Goal: Task Accomplishment & Management: Contribute content

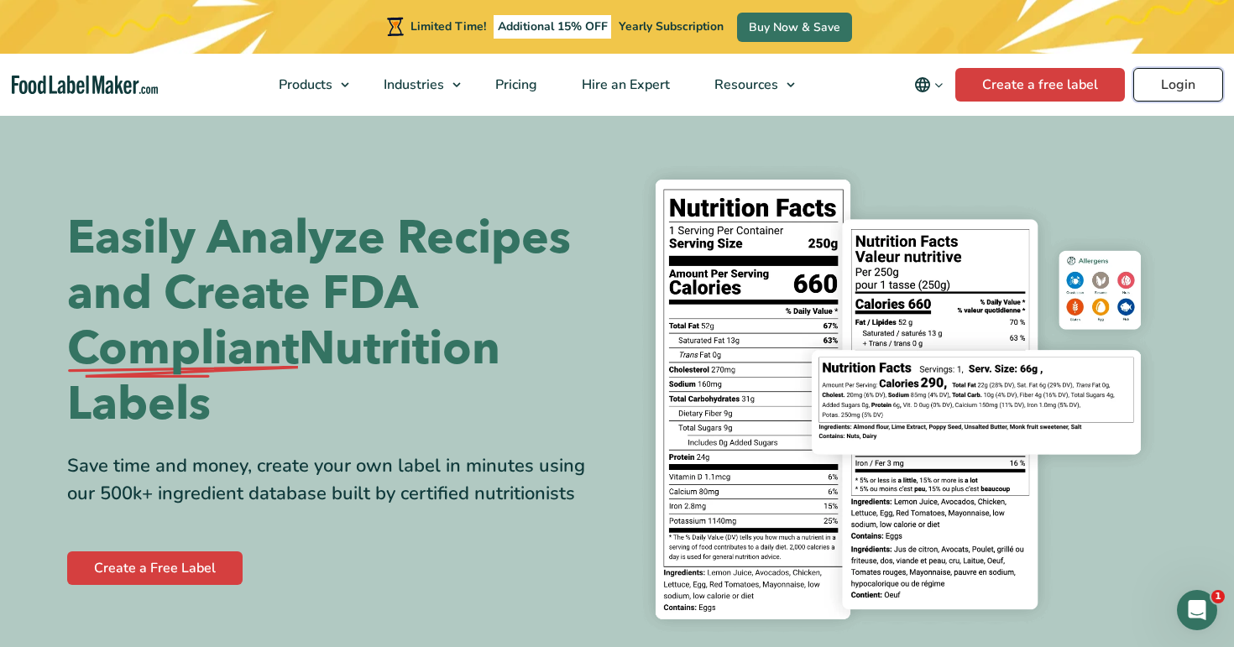
click at [1195, 97] on link "Login" at bounding box center [1179, 85] width 90 height 34
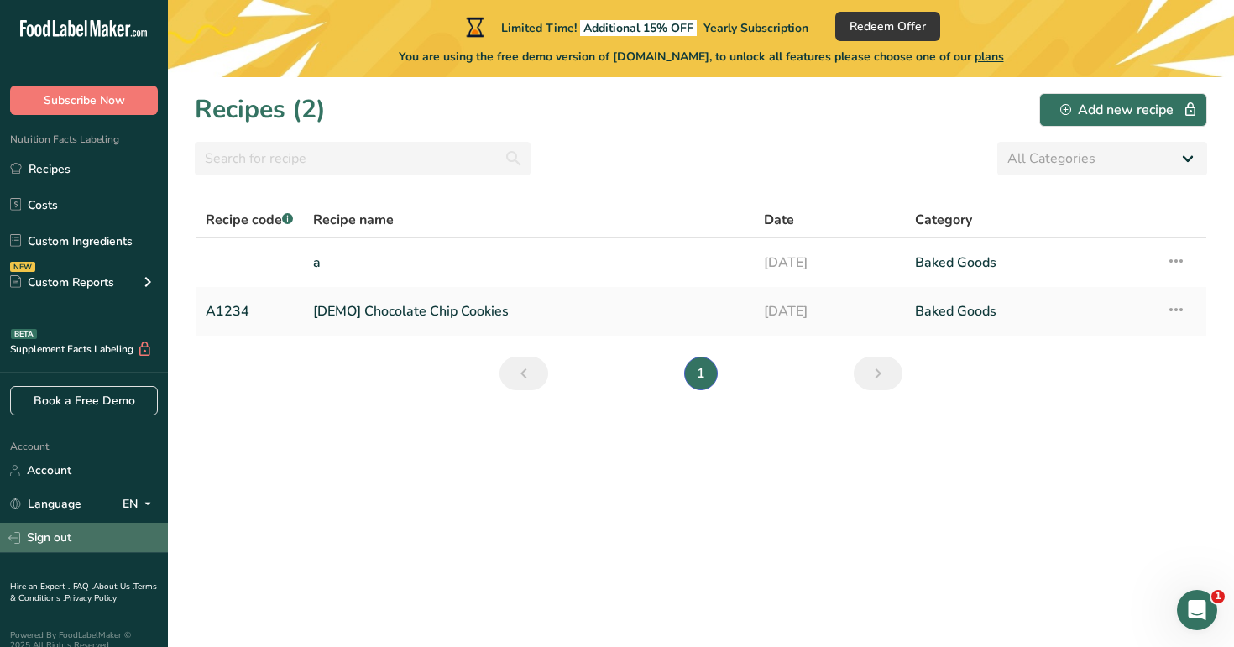
click at [112, 540] on link "Sign out" at bounding box center [84, 537] width 168 height 29
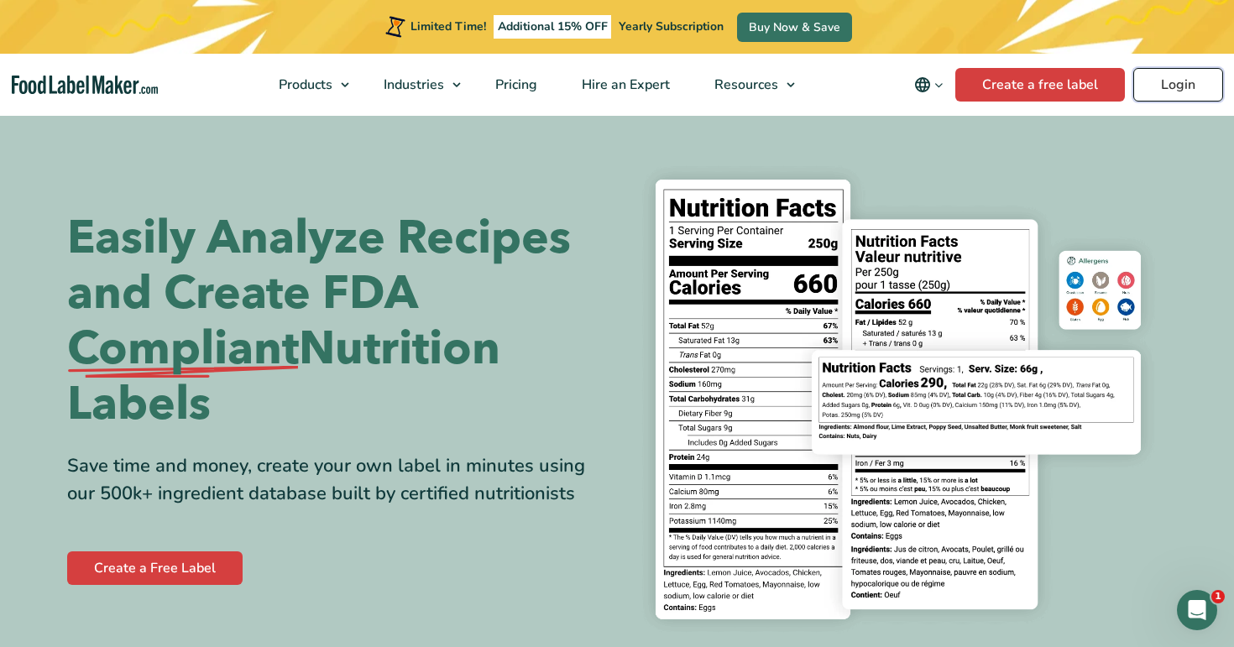
click at [1184, 84] on link "Login" at bounding box center [1179, 85] width 90 height 34
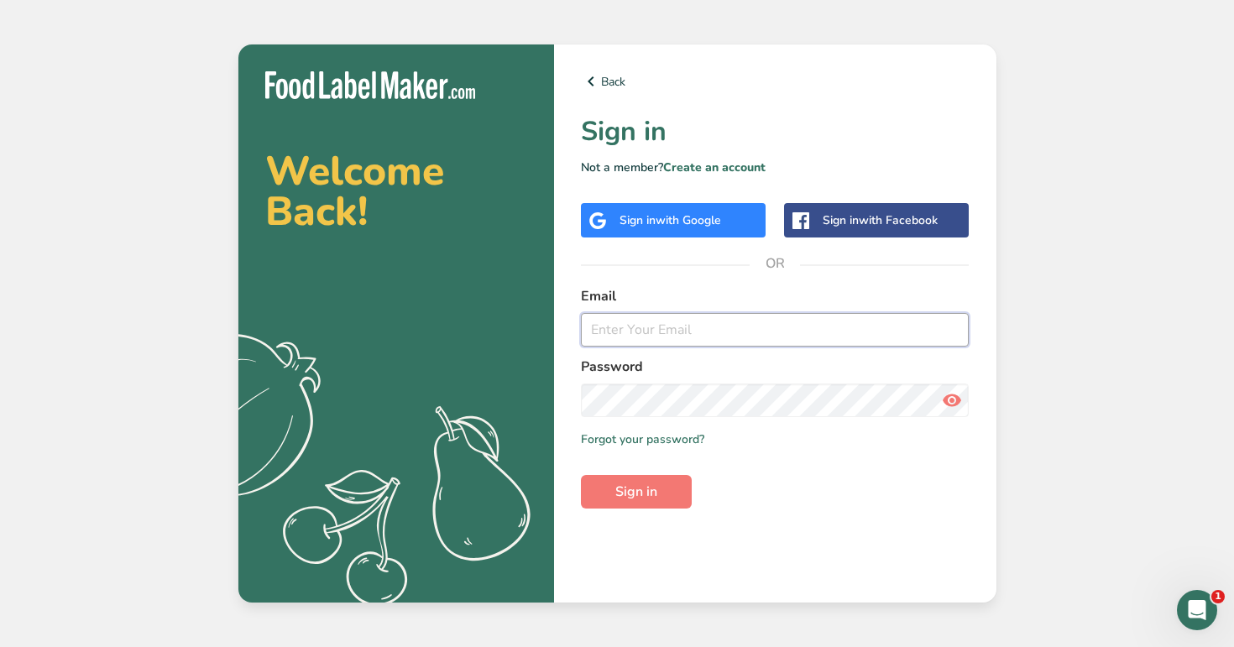
click at [711, 340] on input "email" at bounding box center [775, 330] width 389 height 34
type input "admin@test.com"
click at [652, 502] on button "Sign in" at bounding box center [636, 492] width 111 height 34
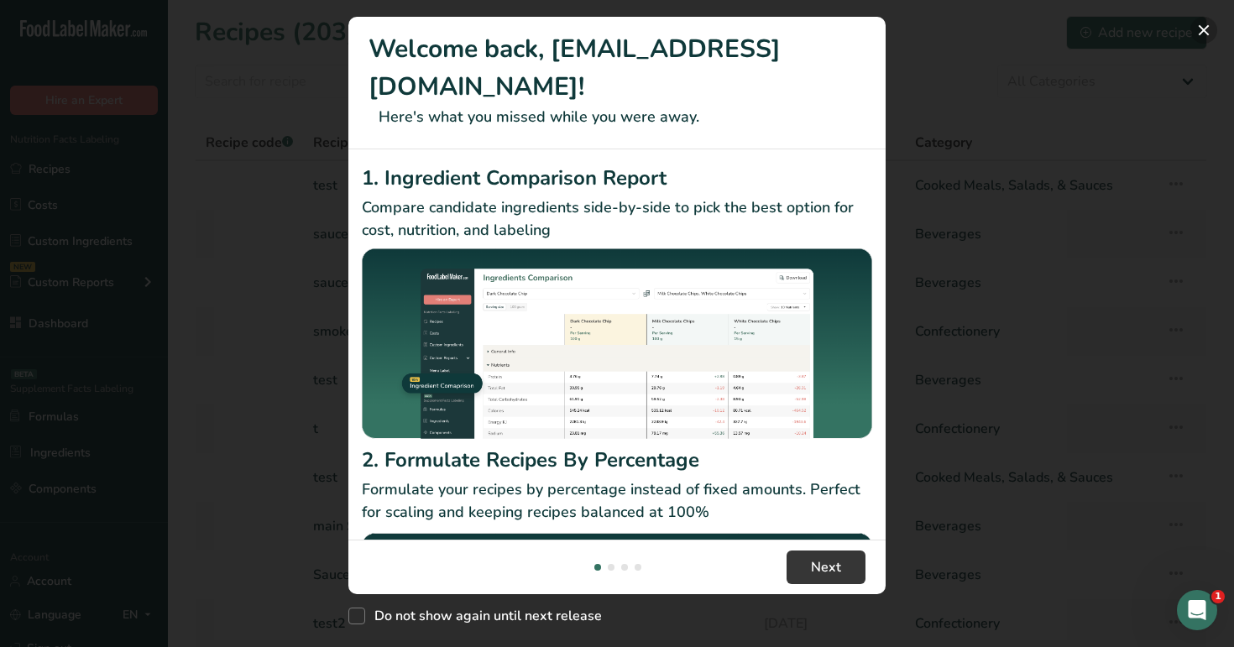
click at [1207, 32] on button "New Features" at bounding box center [1204, 30] width 27 height 27
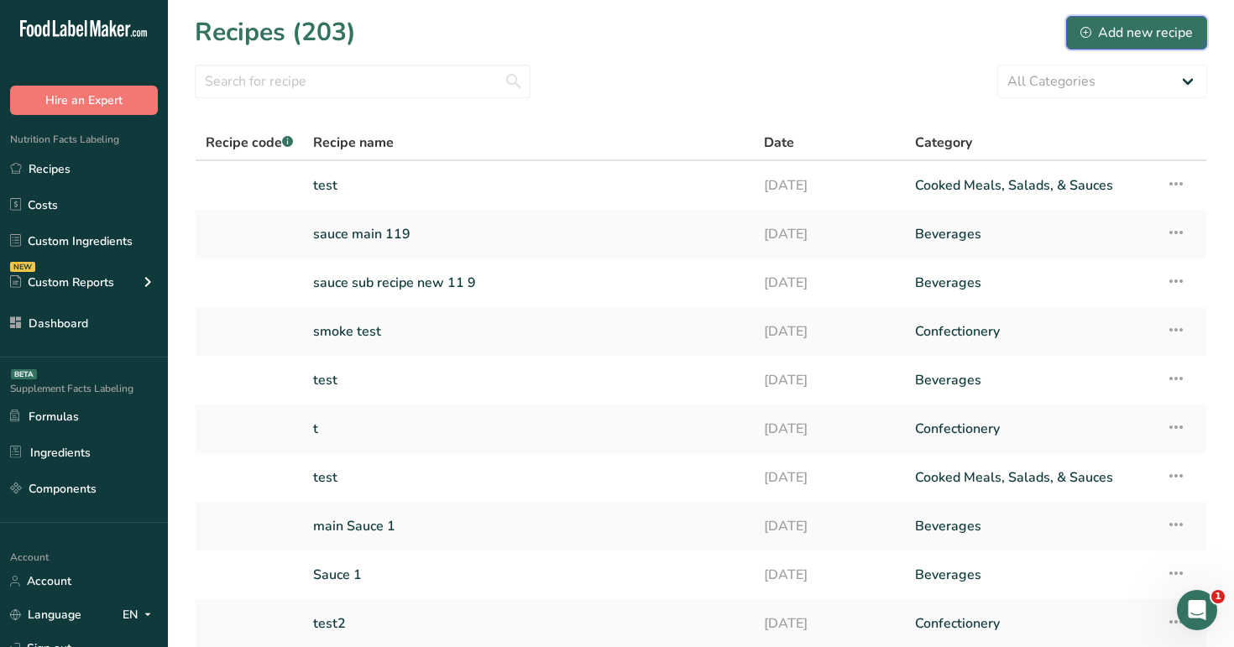
click at [1163, 40] on div "Add new recipe" at bounding box center [1137, 33] width 113 height 20
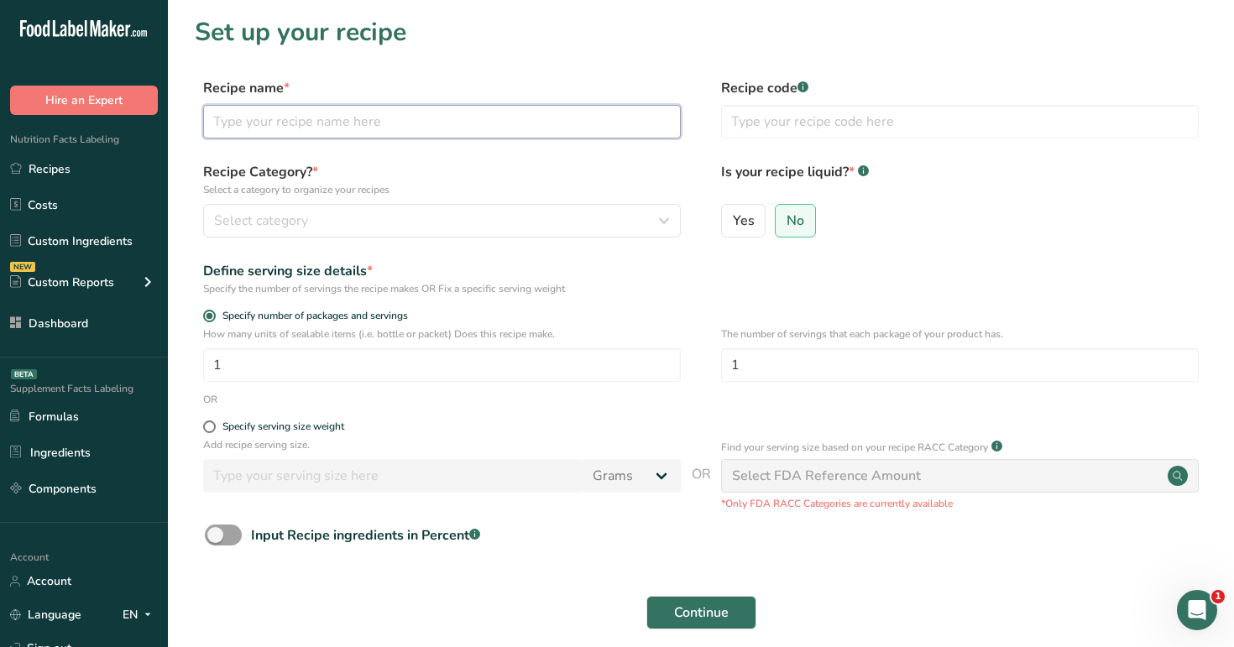
click at [448, 138] on input "text" at bounding box center [442, 122] width 478 height 34
type input "test"
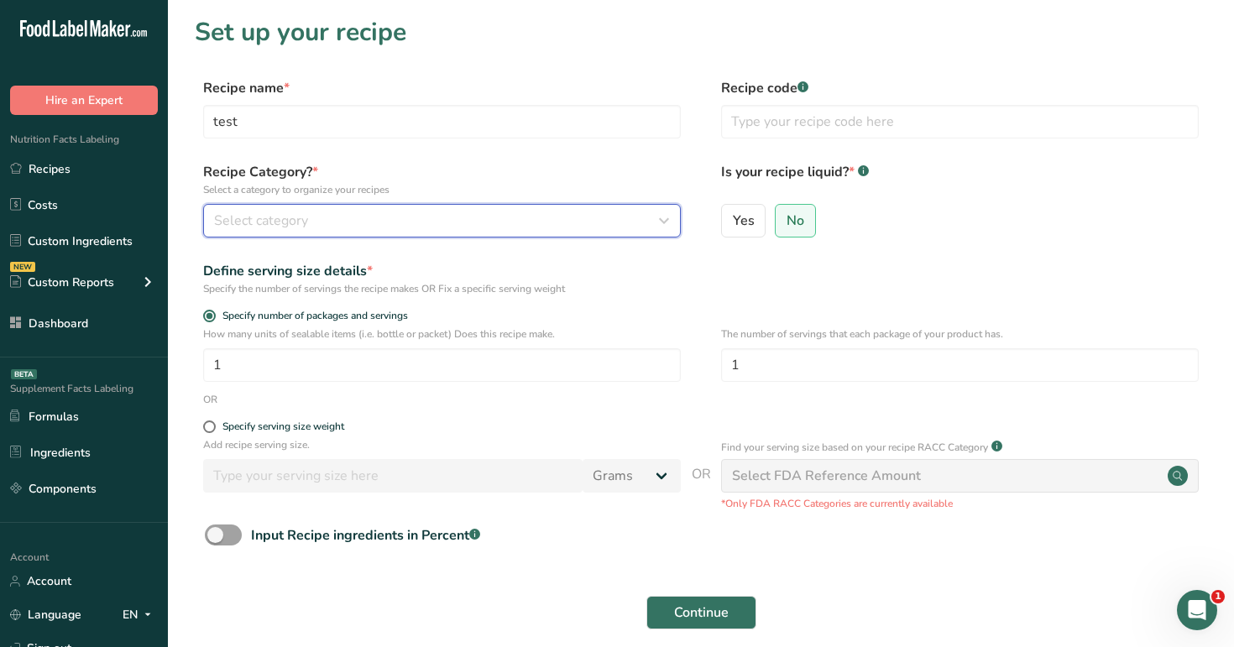
click at [396, 218] on div "Select category" at bounding box center [437, 221] width 446 height 20
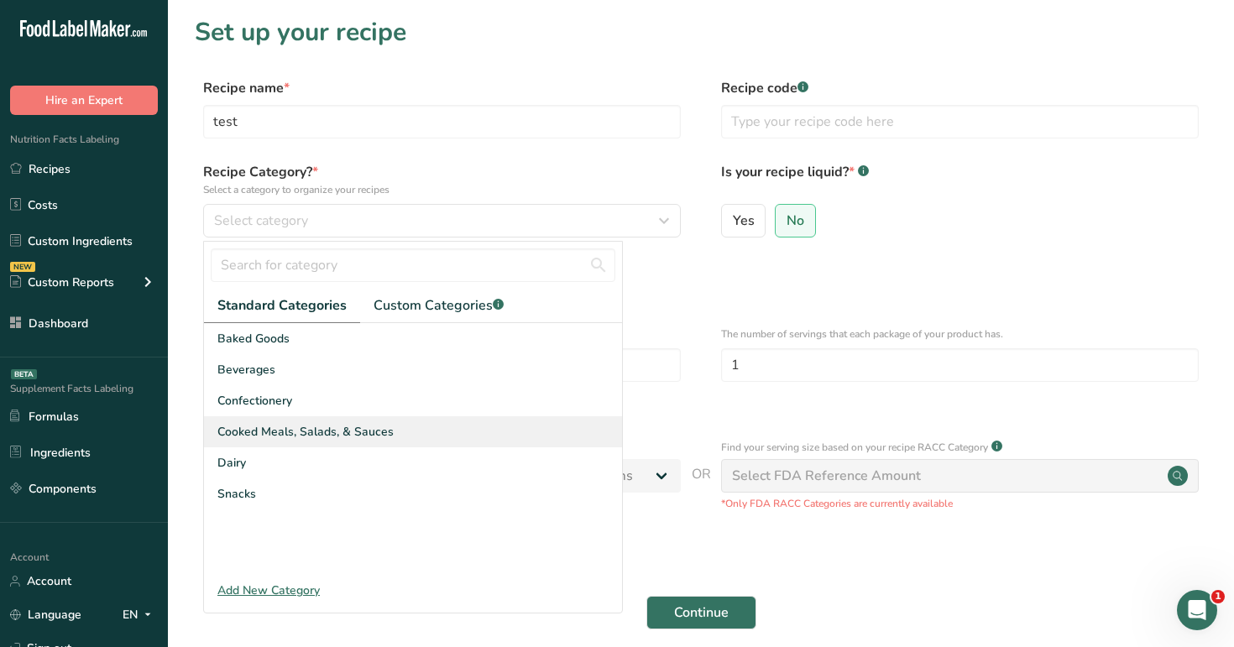
click at [397, 440] on div "Cooked Meals, Salads, & Sauces" at bounding box center [413, 431] width 418 height 31
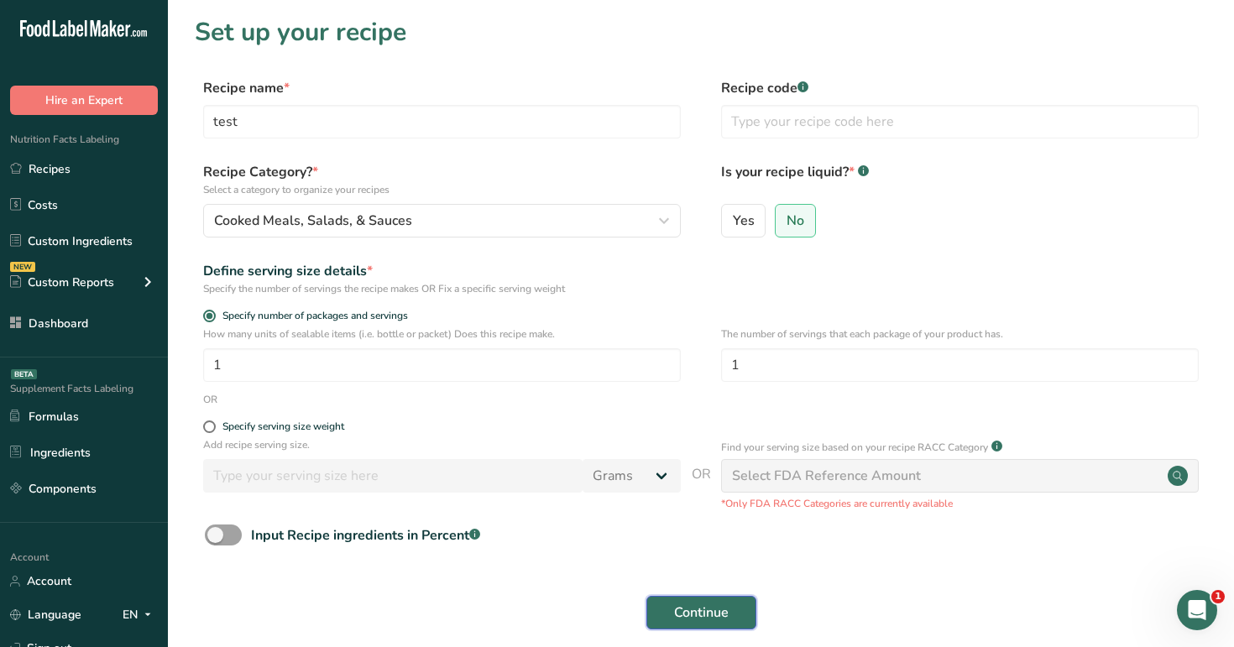
click at [675, 603] on span "Continue" at bounding box center [701, 613] width 55 height 20
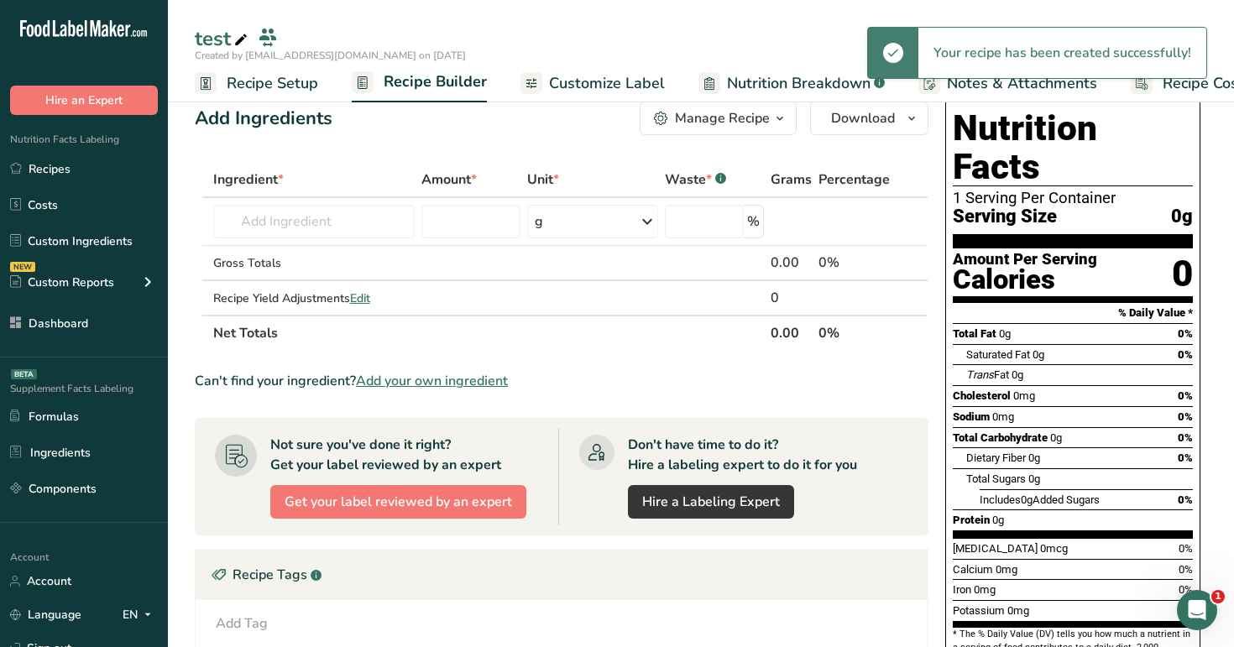
scroll to position [21, 0]
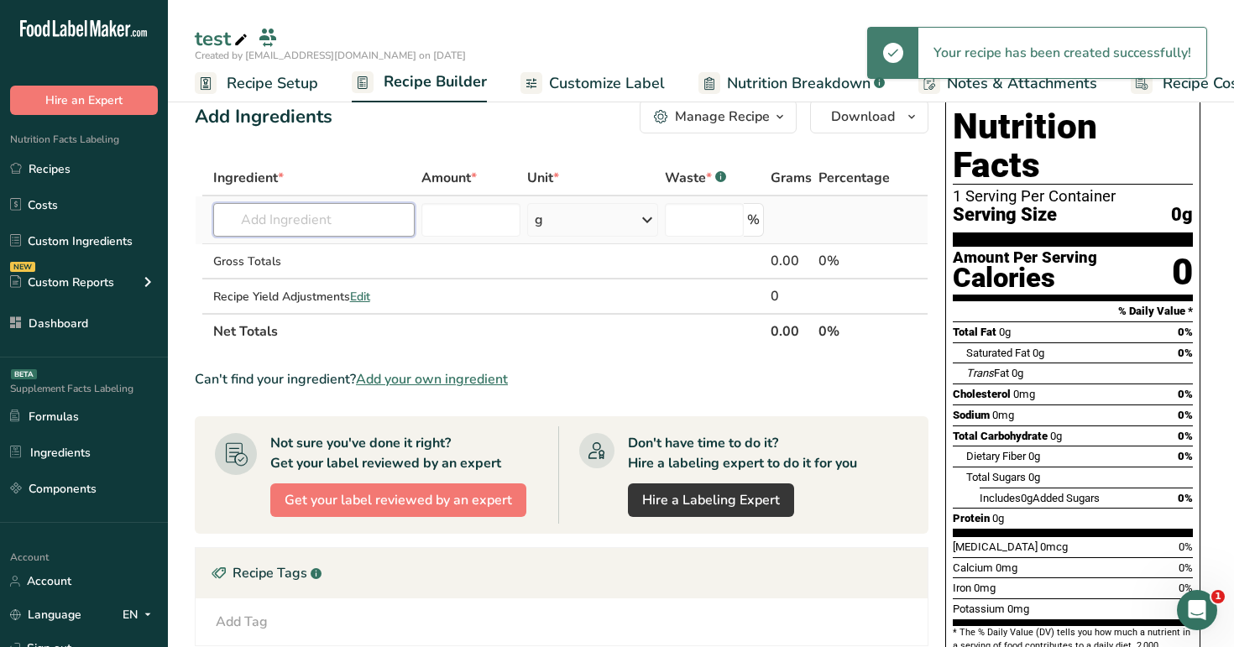
click at [335, 212] on input "text" at bounding box center [314, 220] width 202 height 34
type input "a"
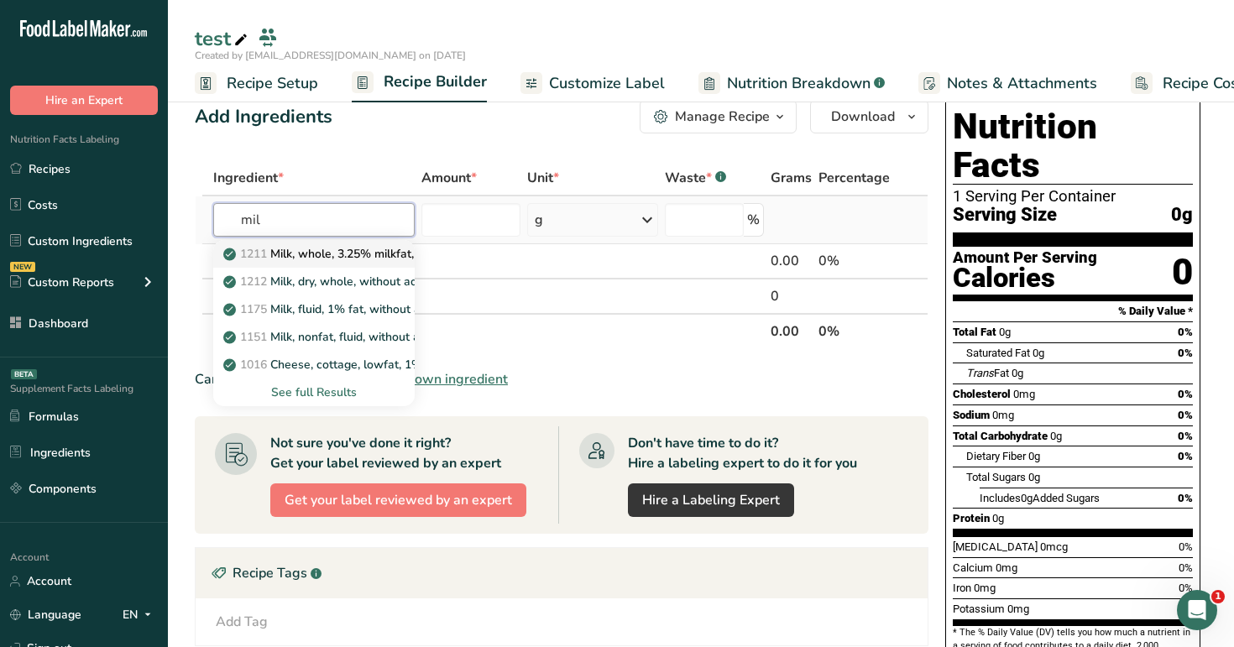
type input "mil"
click at [331, 259] on p "1211 Milk, whole, 3.25% milkfat, without added vitamin A and vitamin D" at bounding box center [451, 254] width 448 height 18
type input "Milk, whole, 3.25% milkfat, without added vitamin A and [MEDICAL_DATA]"
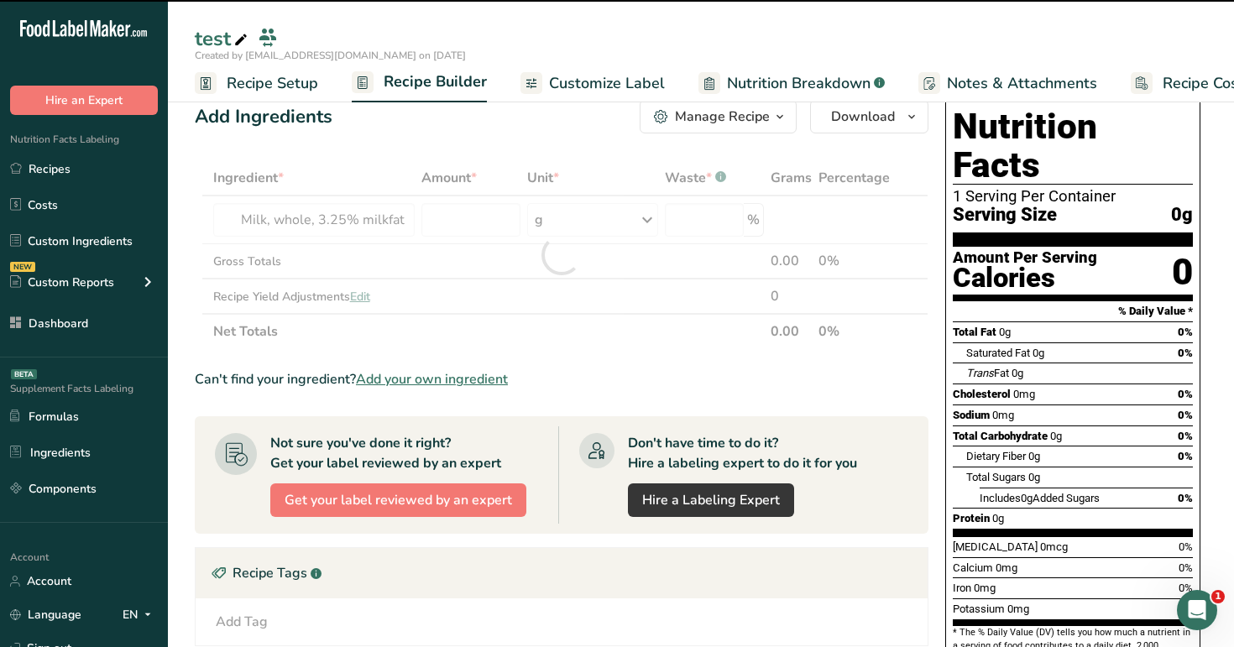
type input "0"
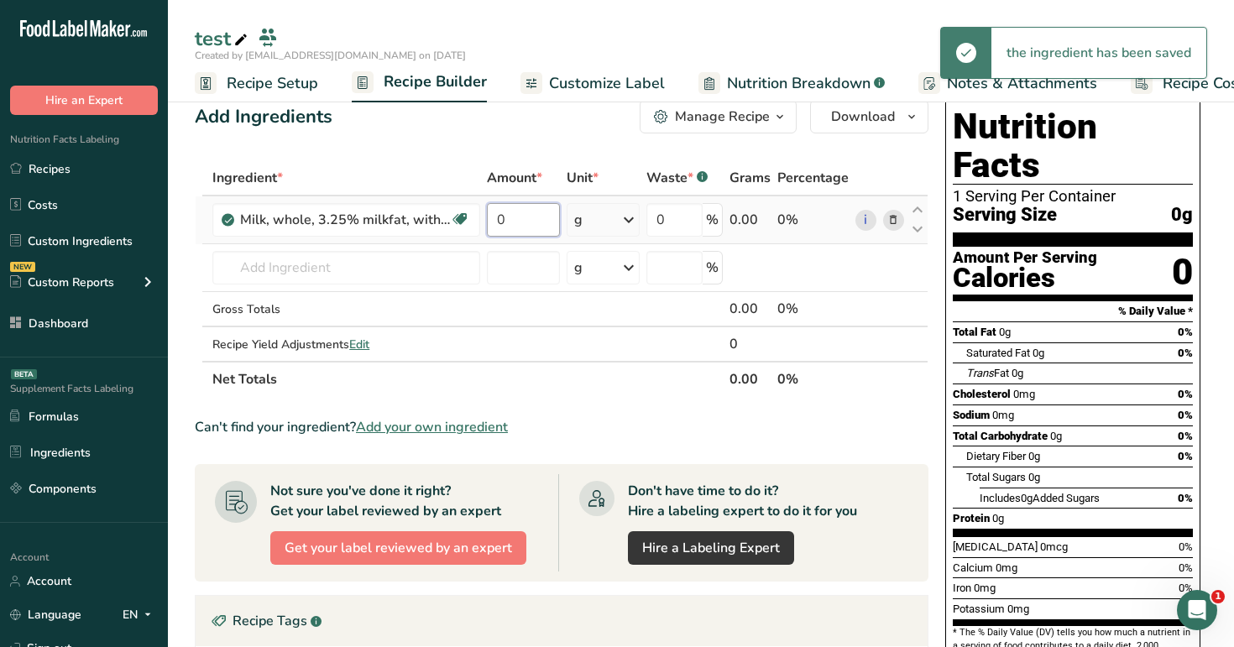
click at [537, 220] on input "0" at bounding box center [523, 220] width 72 height 34
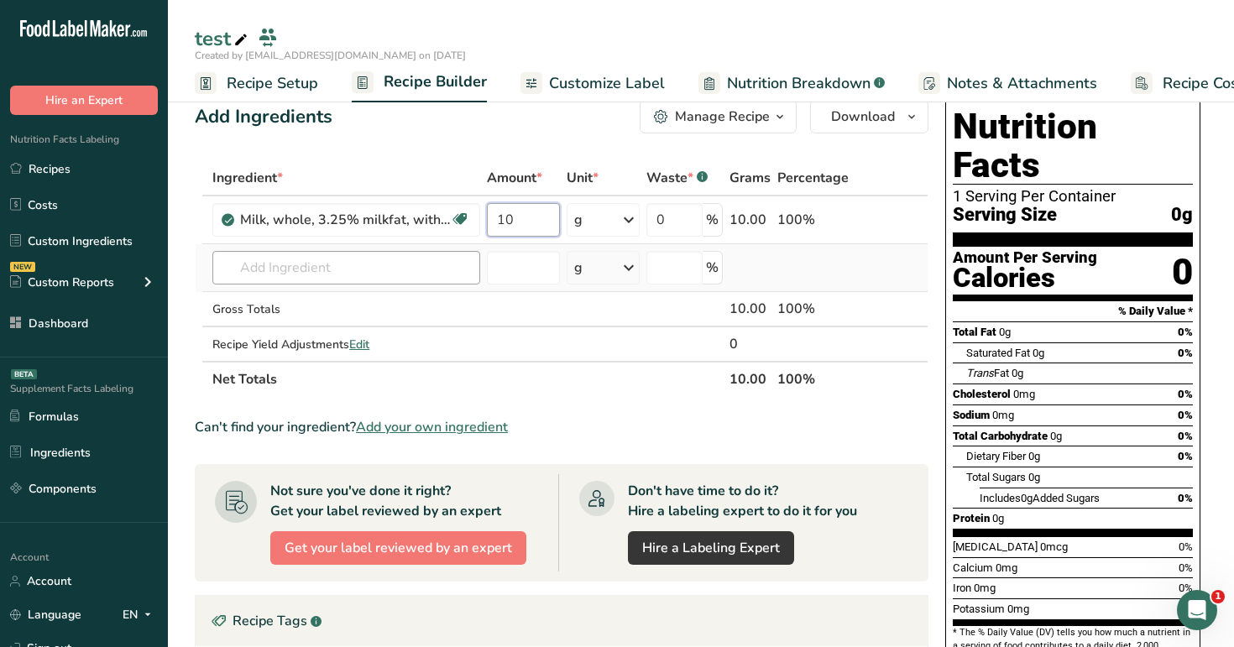
type input "10"
click at [393, 266] on div "Ingredient * Amount * Unit * Waste * .a-a{fill:#347362;}.b-a{fill:#fff;} Grams …" at bounding box center [562, 278] width 734 height 237
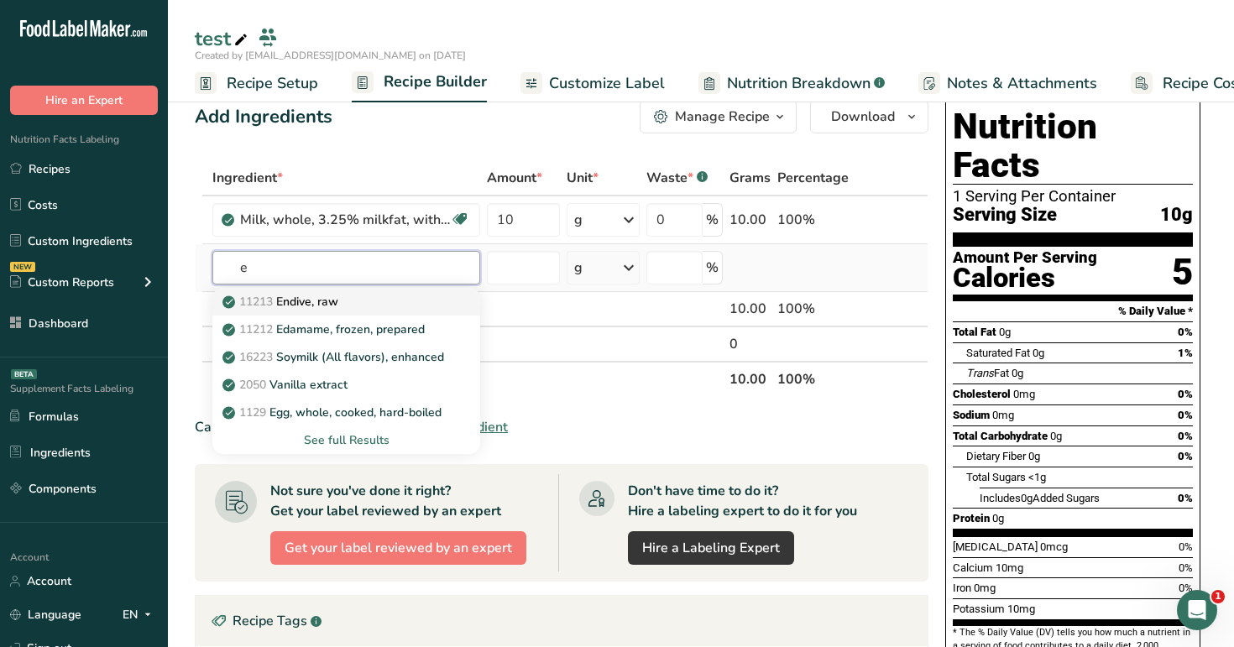
type input "e"
click at [368, 298] on div "11213 Endive, raw" at bounding box center [333, 302] width 214 height 18
type input "Endive, raw"
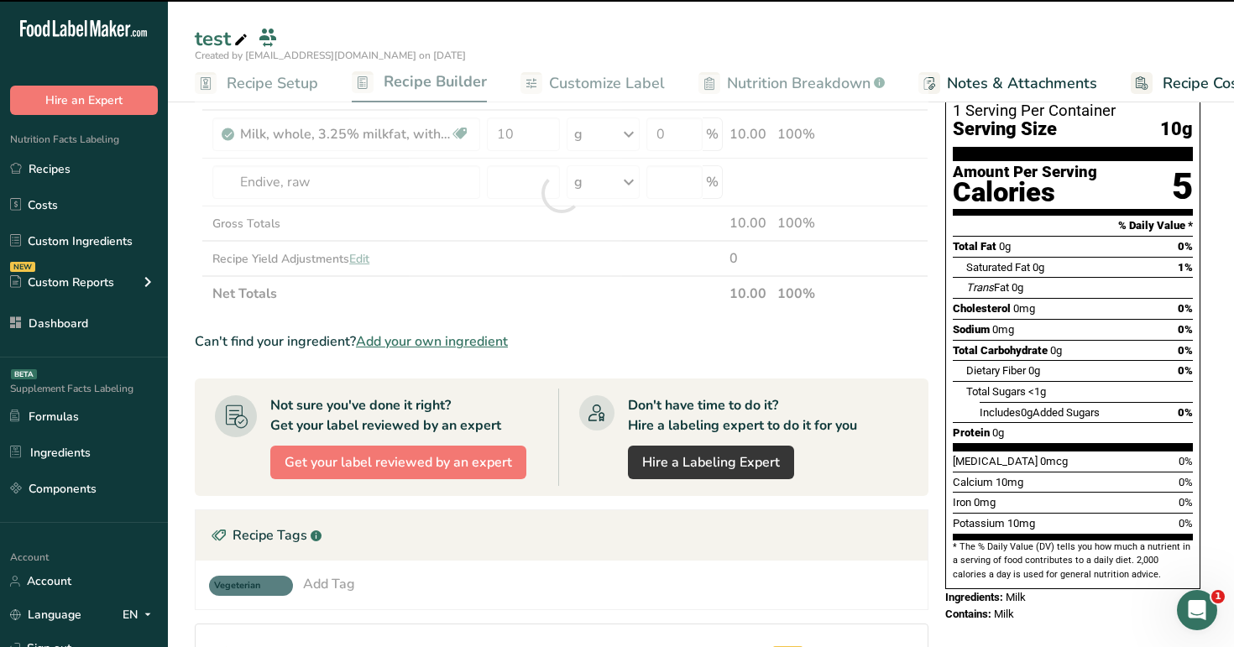
scroll to position [136, 0]
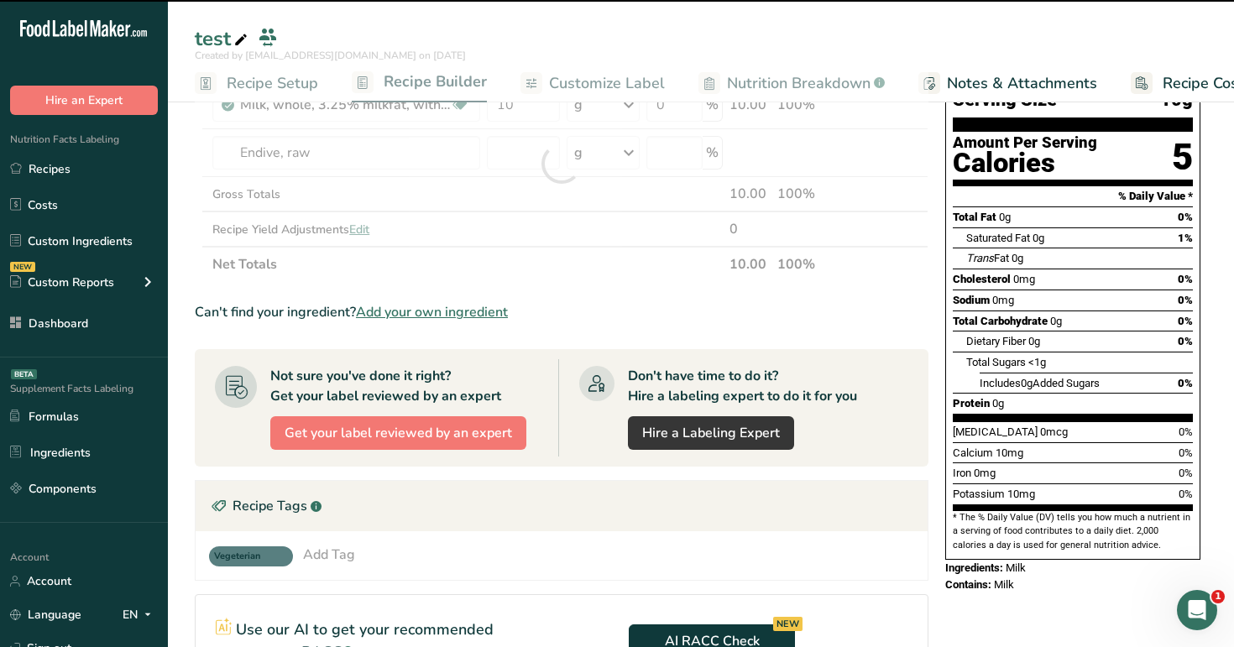
type input "0"
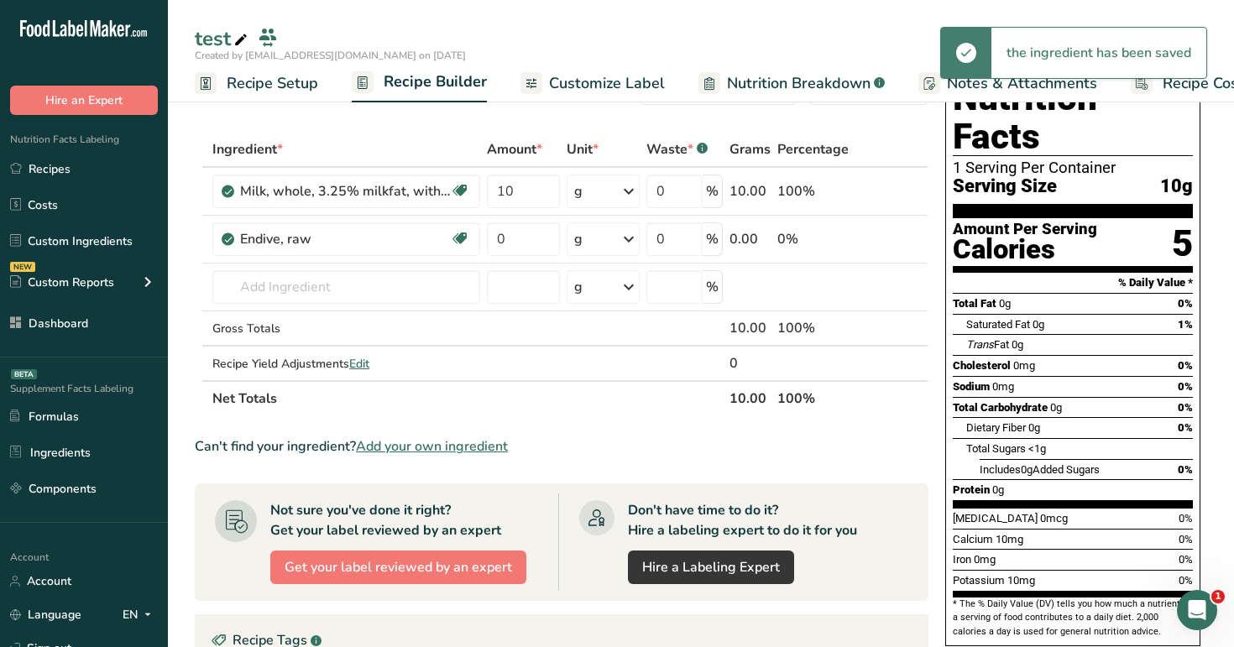
scroll to position [22, 0]
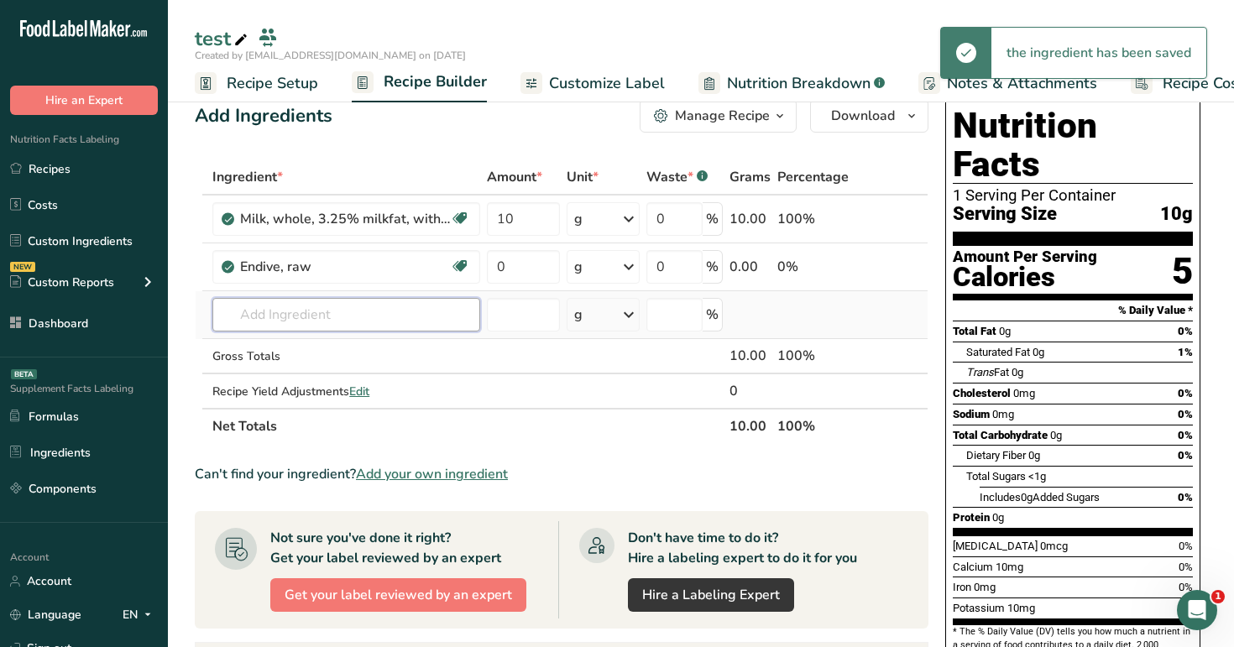
click at [407, 318] on input "text" at bounding box center [346, 315] width 268 height 34
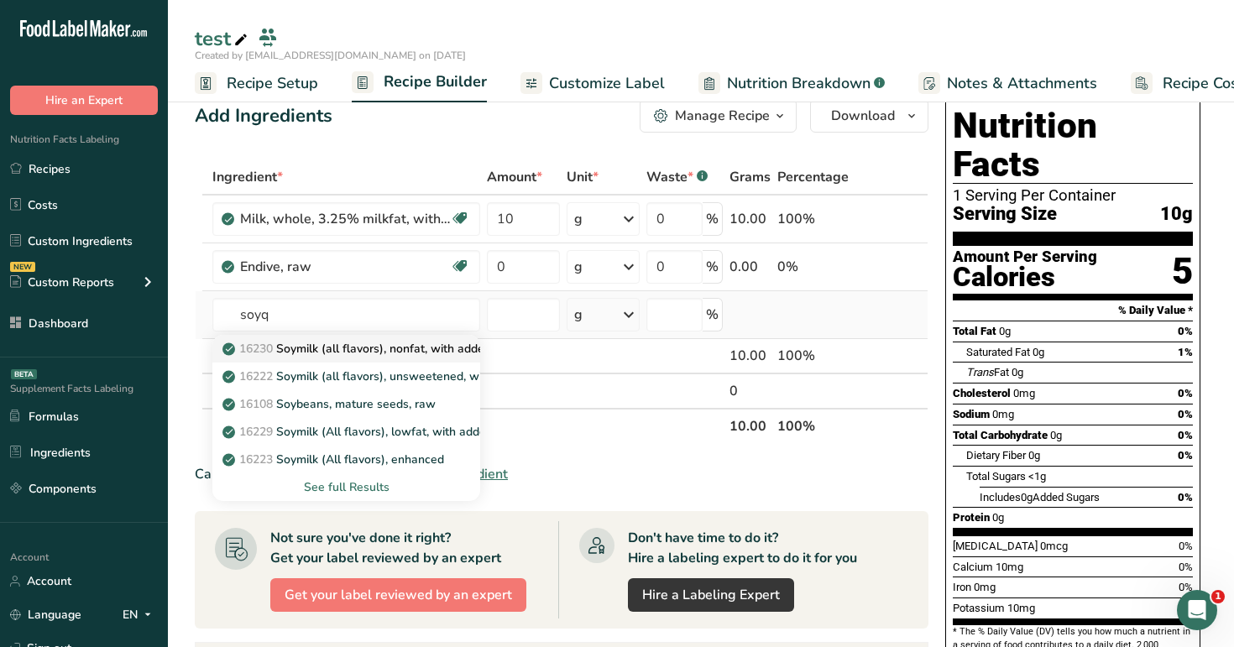
click at [384, 354] on p "16230 Soymilk (all flavors), nonfat, with added calcium, vitamins A and D" at bounding box center [430, 349] width 408 height 18
type input "Soymilk (all flavors), nonfat, with added calcium, vitamins A and D"
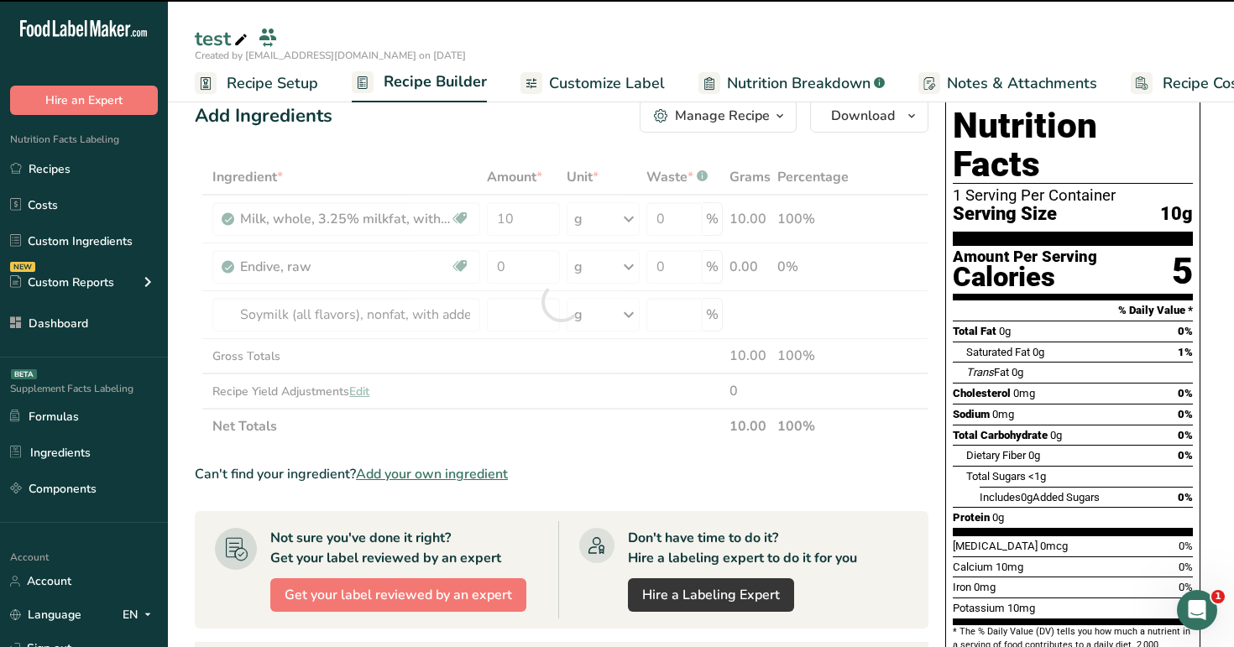
scroll to position [187, 0]
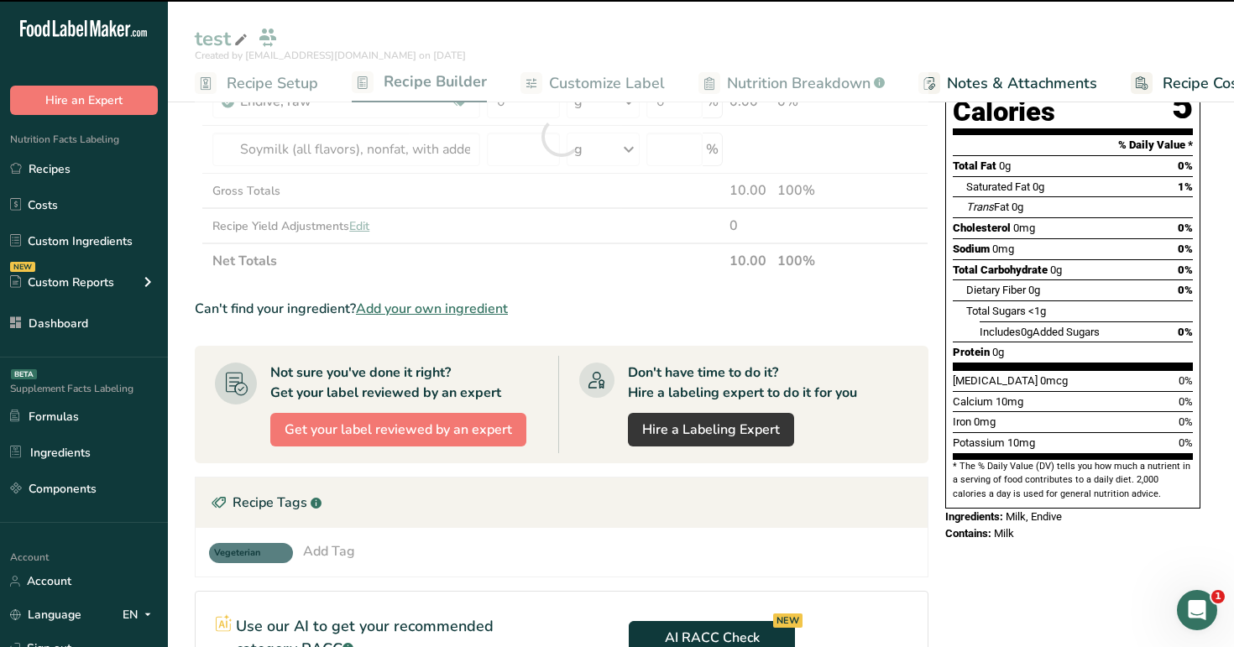
type input "0"
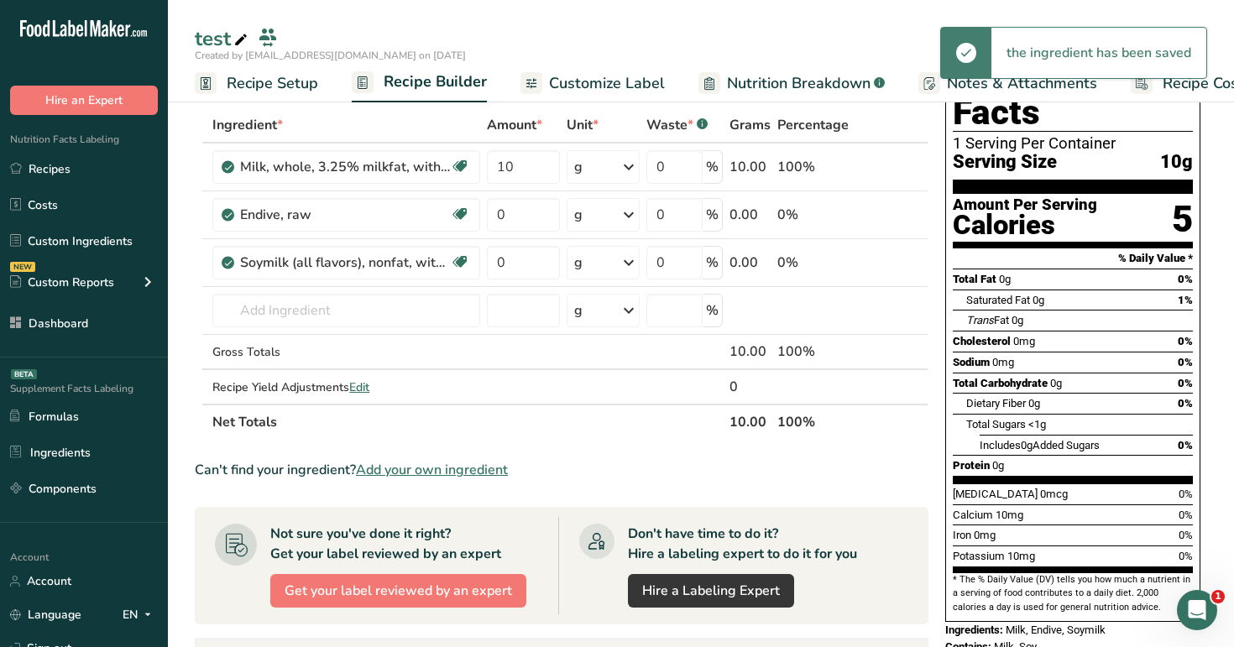
scroll to position [41, 0]
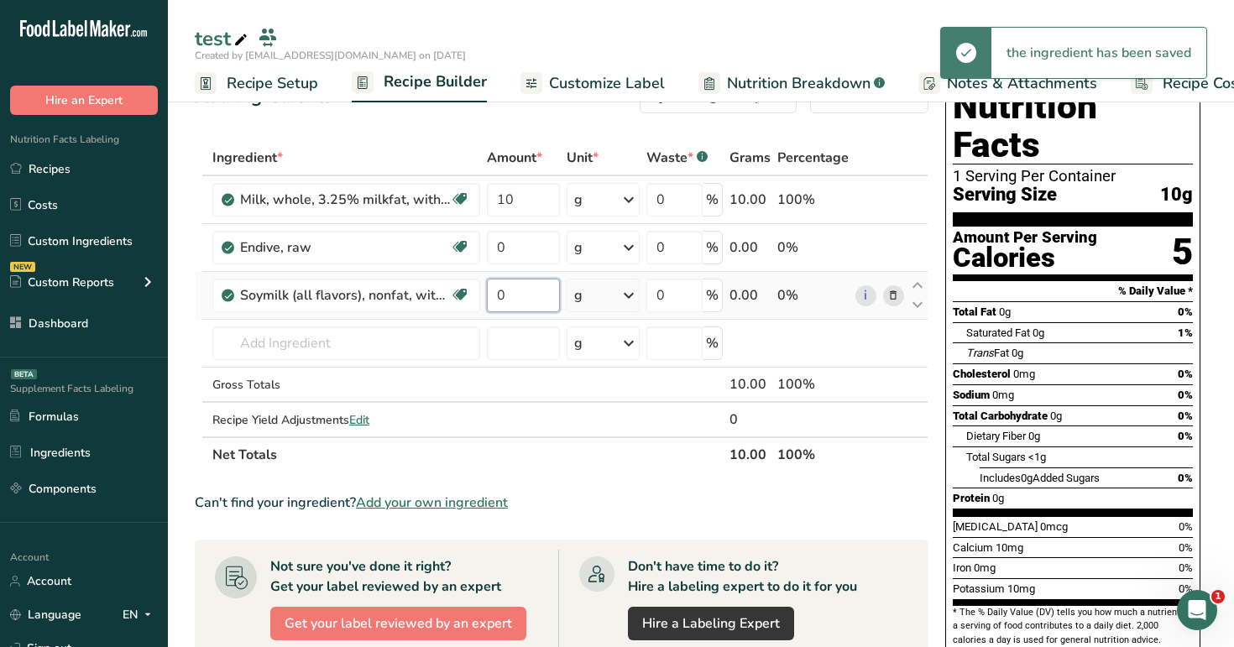
click at [529, 291] on input "0" at bounding box center [523, 296] width 72 height 34
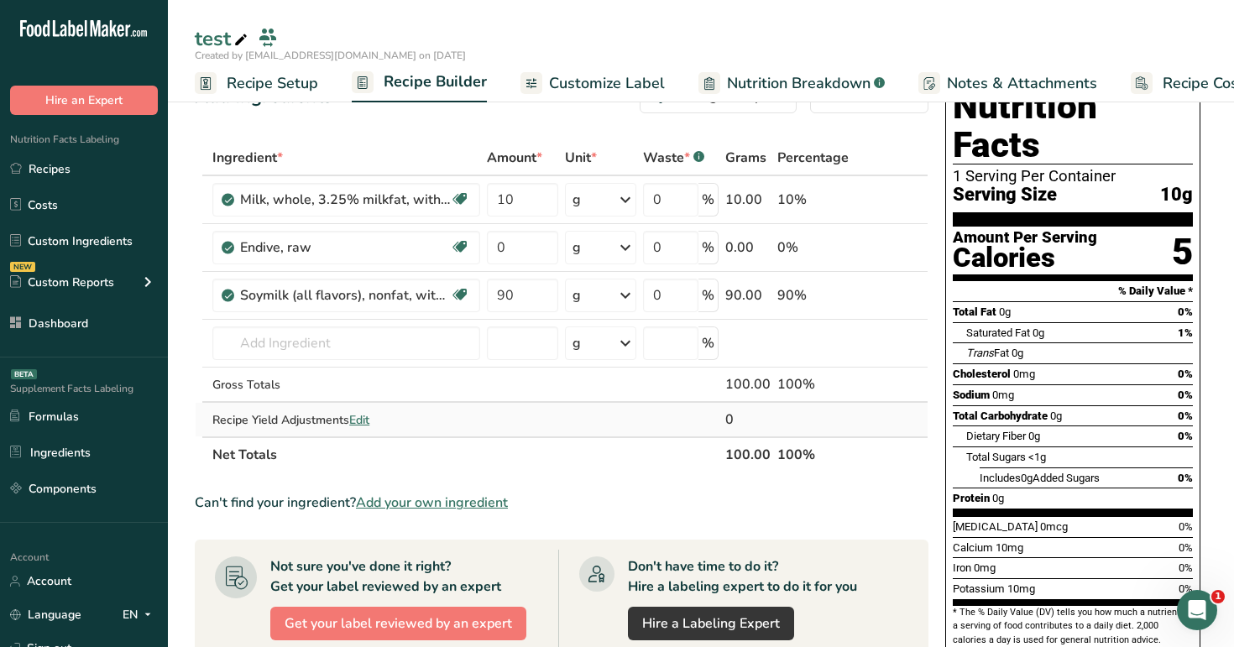
click at [820, 422] on div "Ingredient * Amount * Unit * Waste * .a-a{fill:#347362;}.b-a{fill:#fff;} Grams …" at bounding box center [562, 306] width 734 height 333
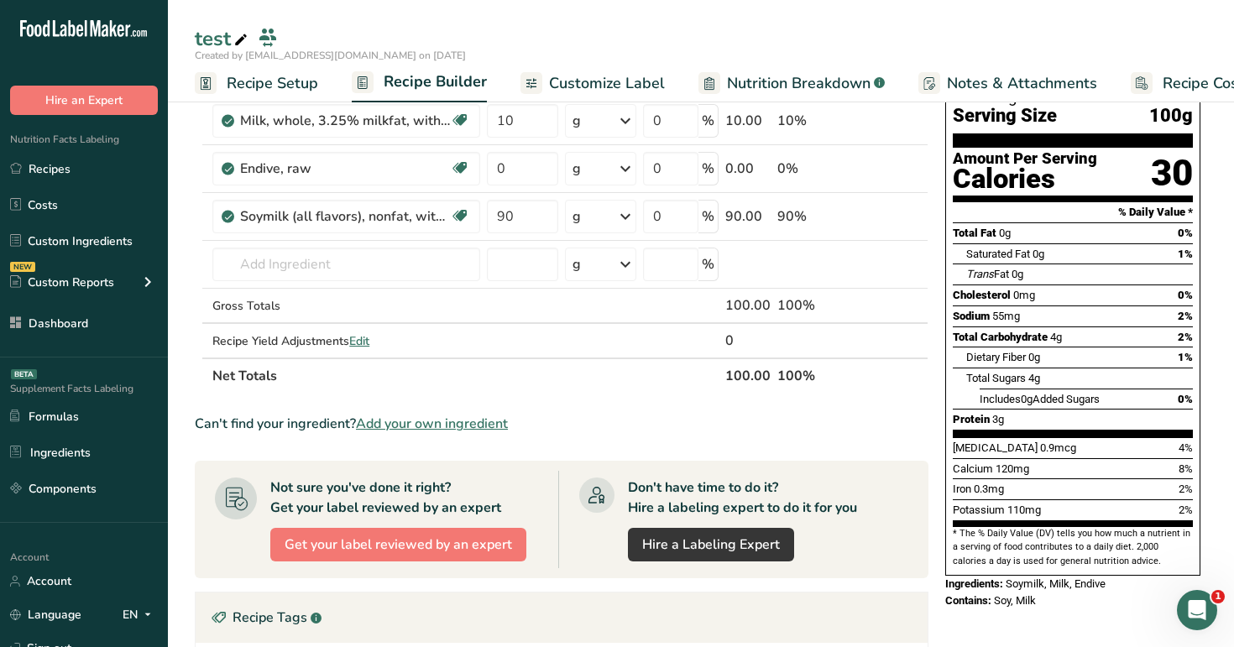
scroll to position [105, 0]
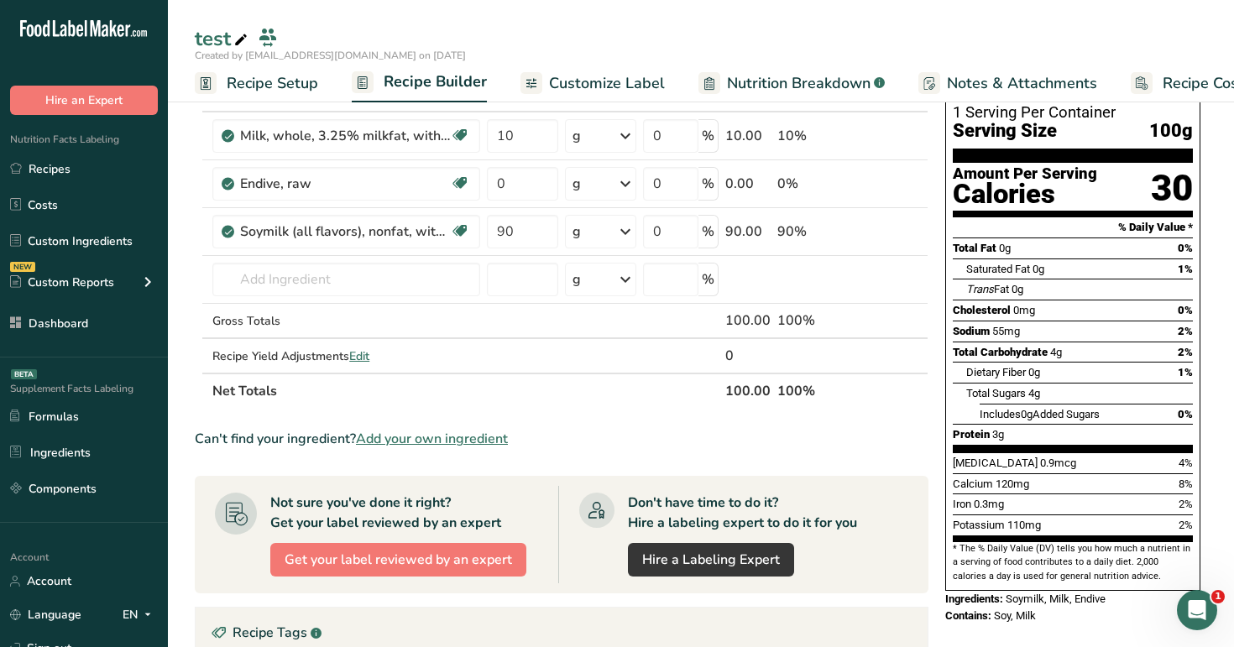
click at [1048, 587] on div "Nutrition Facts 1 Serving Per Container Serving Size 100g Amount Per Serving Ca…" at bounding box center [1073, 324] width 269 height 631
drag, startPoint x: 1047, startPoint y: 581, endPoint x: 993, endPoint y: 581, distance: 53.7
click at [993, 608] on div "Contains: Soy, Milk" at bounding box center [1072, 616] width 255 height 17
click at [992, 610] on span "Contains:" at bounding box center [968, 616] width 46 height 13
click at [506, 231] on input "90" at bounding box center [522, 232] width 71 height 34
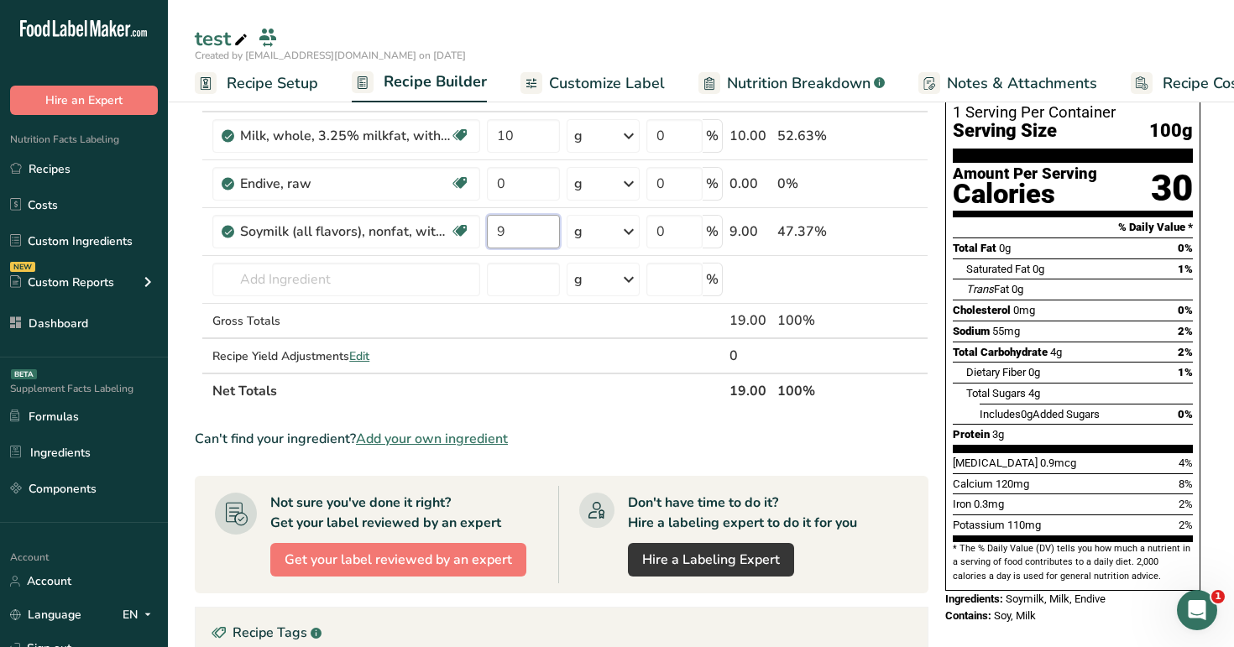
type input "9"
click at [961, 478] on span "Calcium" at bounding box center [973, 484] width 40 height 13
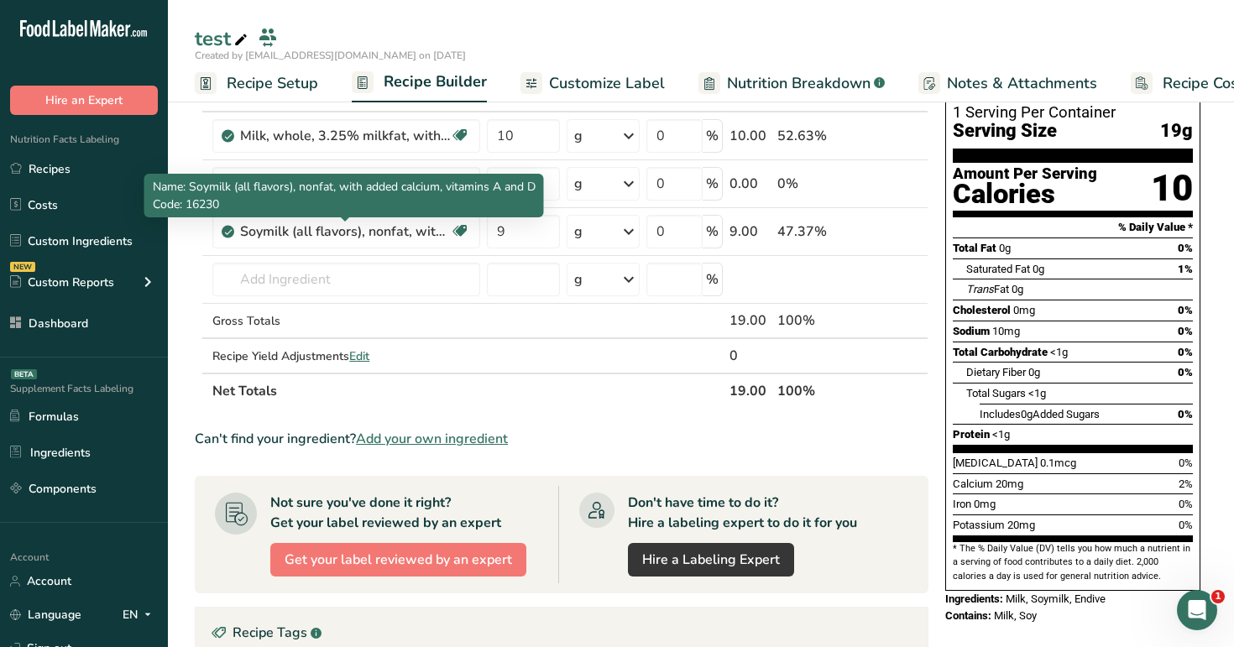
click at [532, 180] on span "Name: Soymilk (all flavors), nonfat, with added calcium, vitamins A and D" at bounding box center [344, 187] width 383 height 16
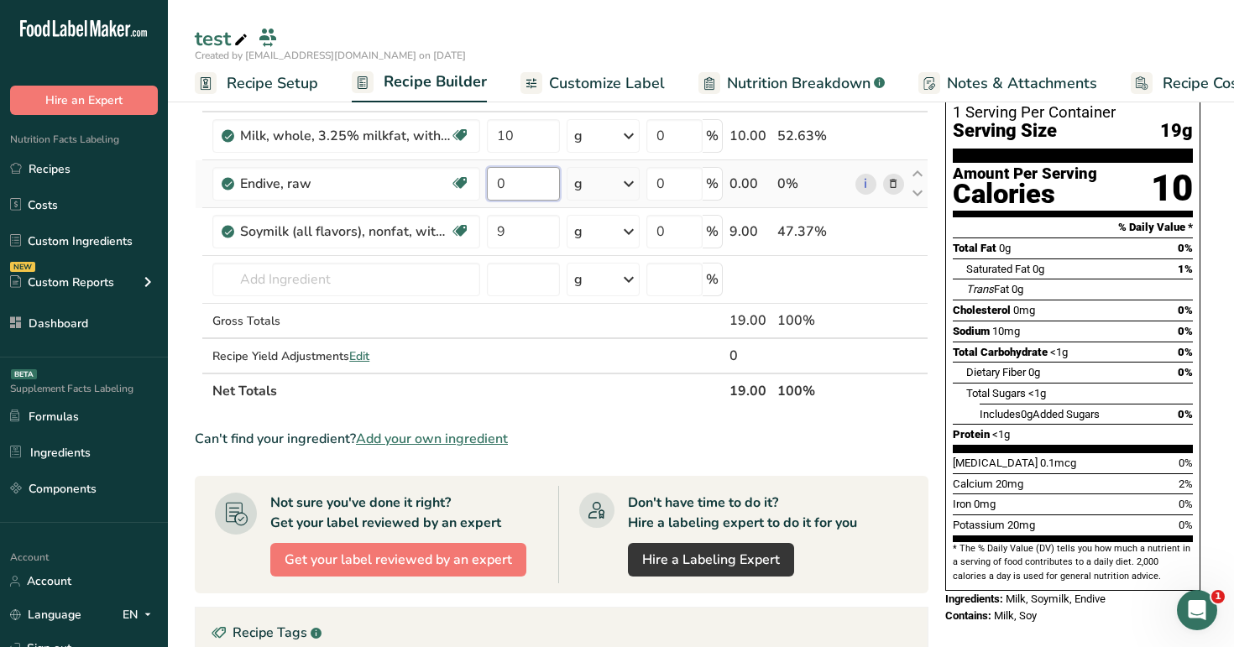
click at [534, 180] on input "0" at bounding box center [523, 184] width 72 height 34
click at [594, 132] on div "g" at bounding box center [604, 136] width 74 height 34
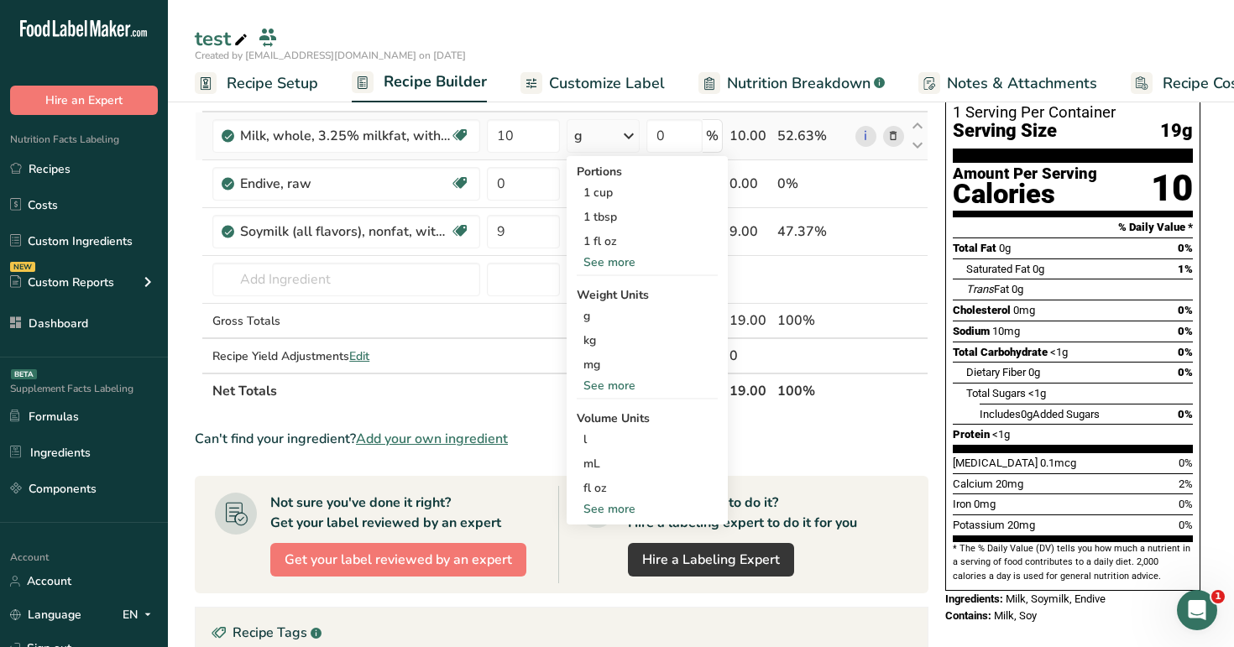
click at [610, 258] on div "See more" at bounding box center [647, 263] width 141 height 18
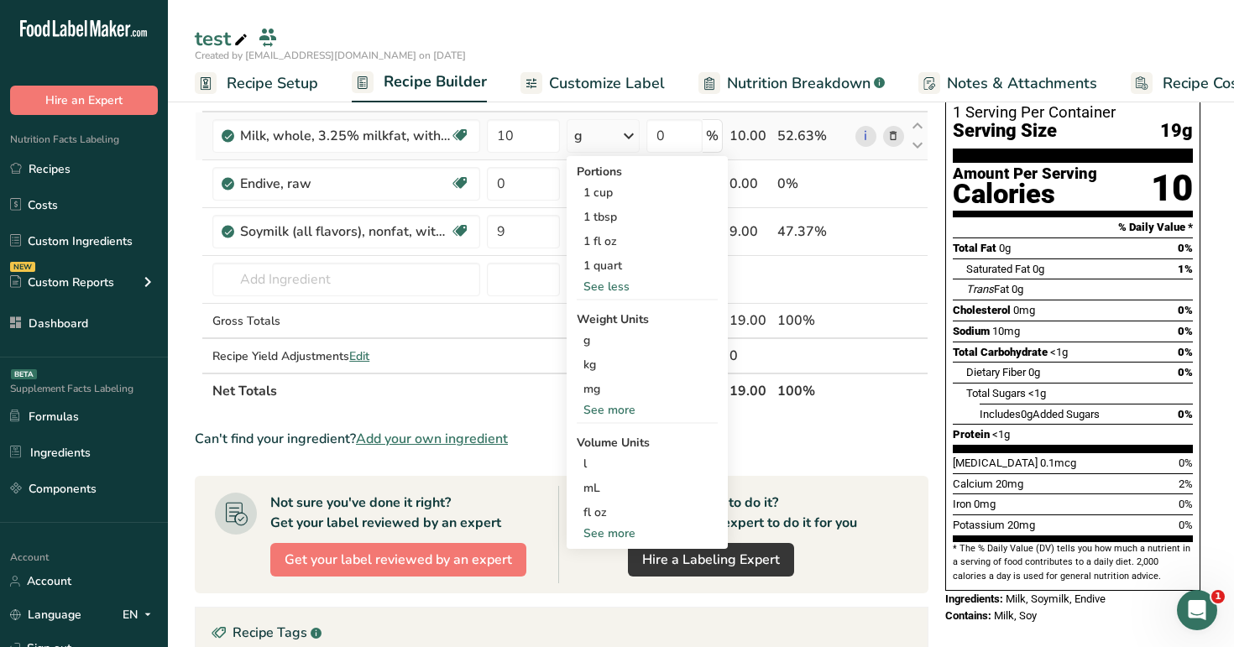
click at [612, 541] on div "See more" at bounding box center [647, 534] width 141 height 18
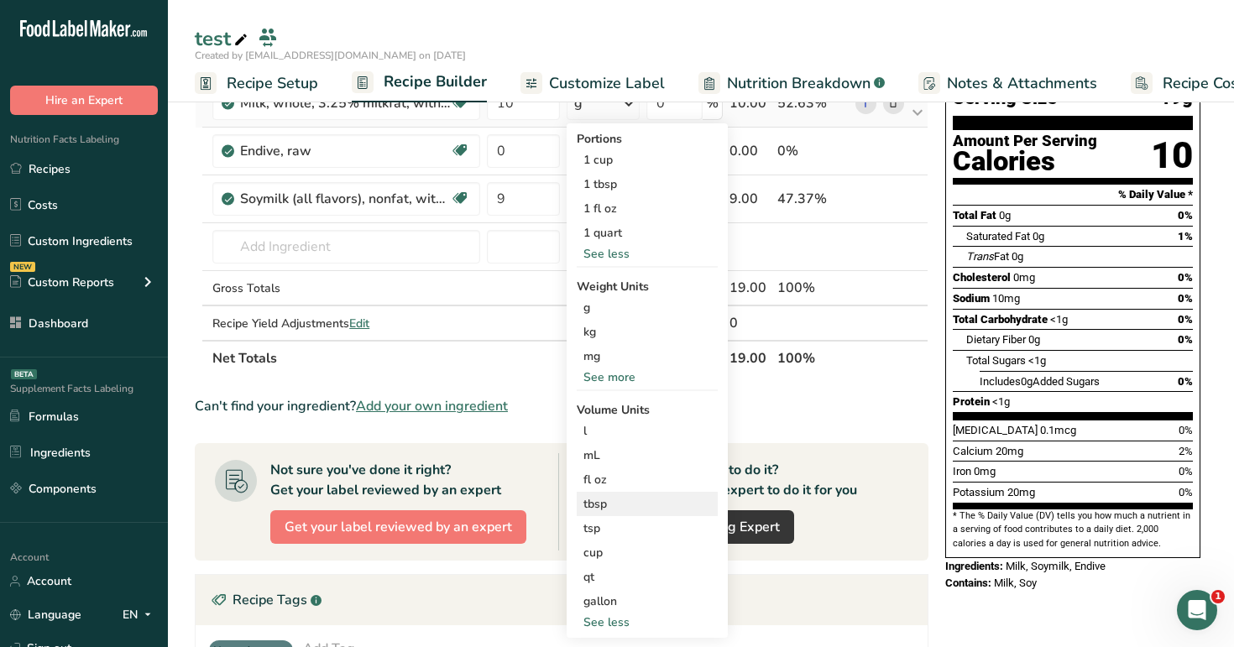
scroll to position [153, 0]
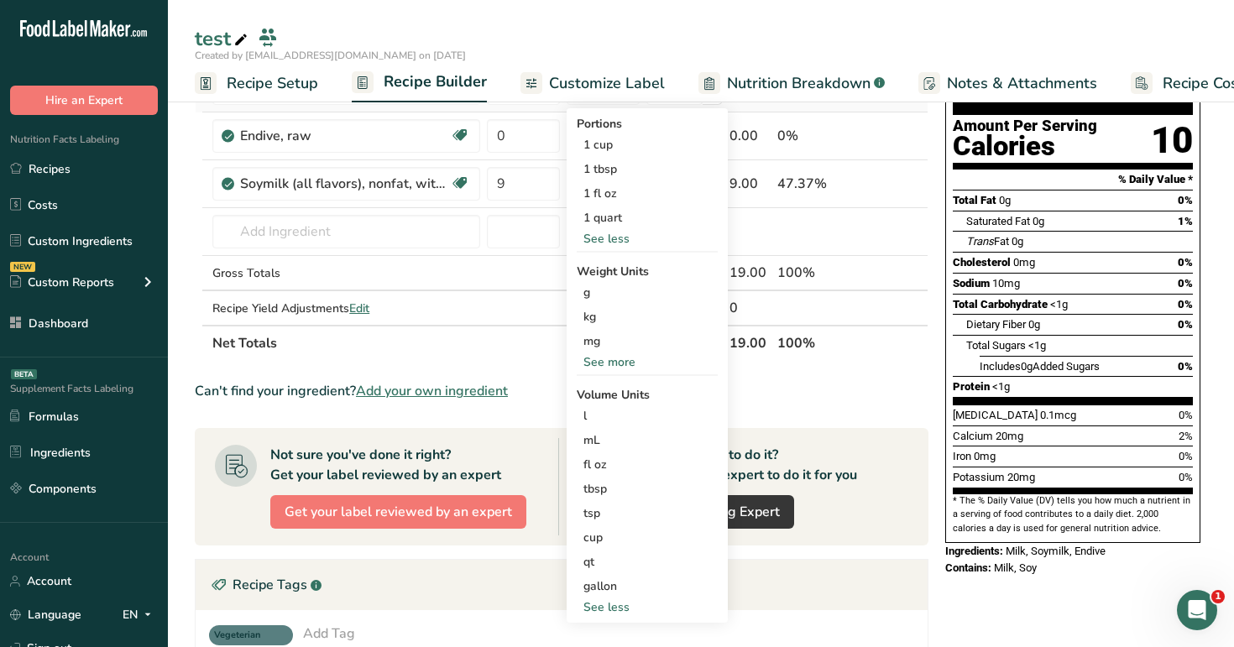
click at [612, 364] on div "See more" at bounding box center [647, 362] width 141 height 18
click at [938, 411] on div "Add Ingredients Manage Recipe Delete Recipe Duplicate Recipe Scale Recipe Save …" at bounding box center [567, 485] width 744 height 1049
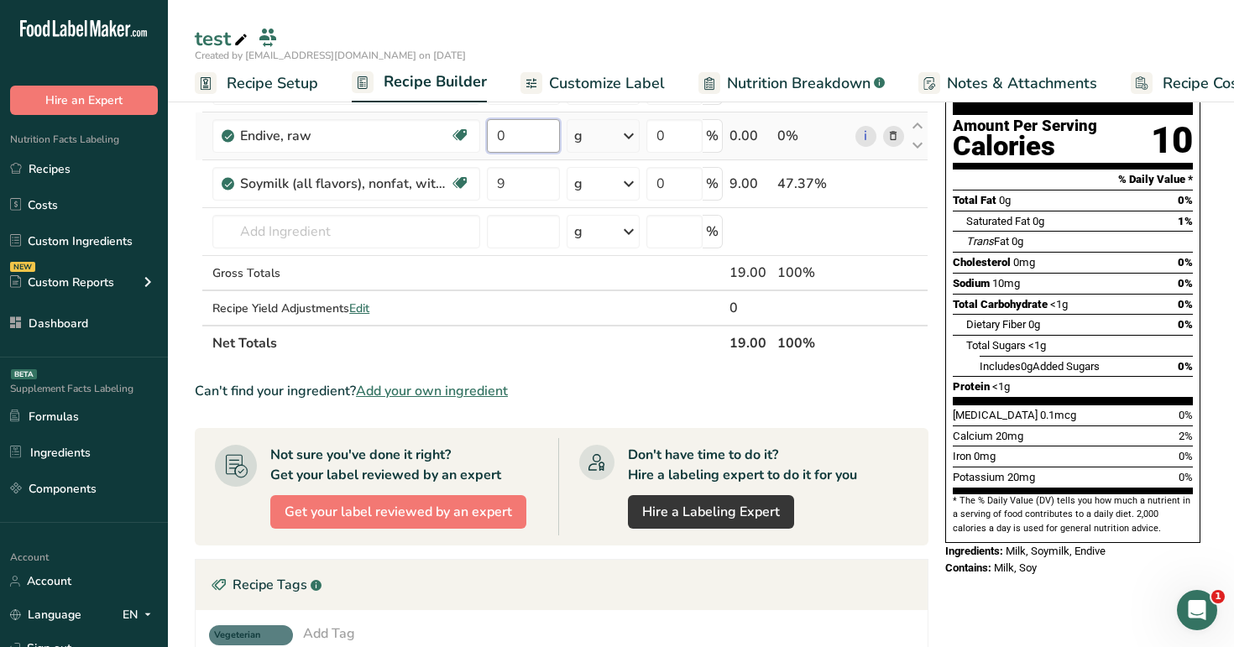
click at [527, 140] on input "0" at bounding box center [523, 136] width 72 height 34
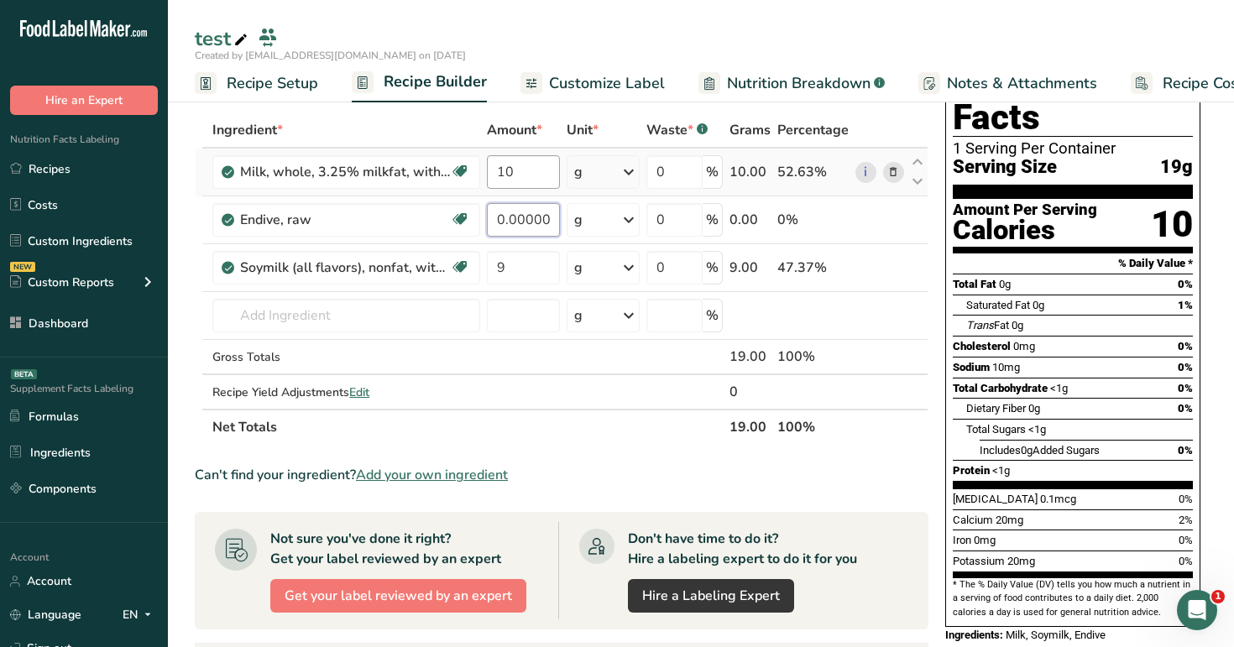
scroll to position [53, 0]
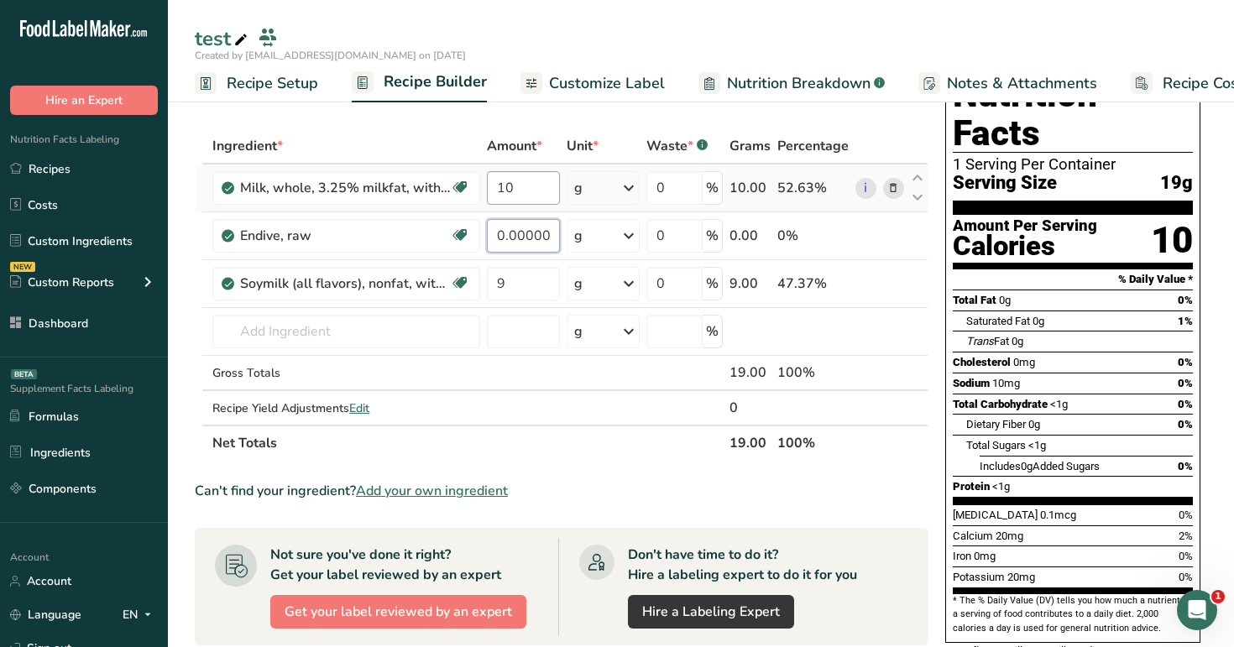
type input "0.000002"
click at [529, 186] on div "Ingredient * Amount * Unit * Waste * .a-a{fill:#347362;}.b-a{fill:#fff;} Grams …" at bounding box center [562, 294] width 734 height 333
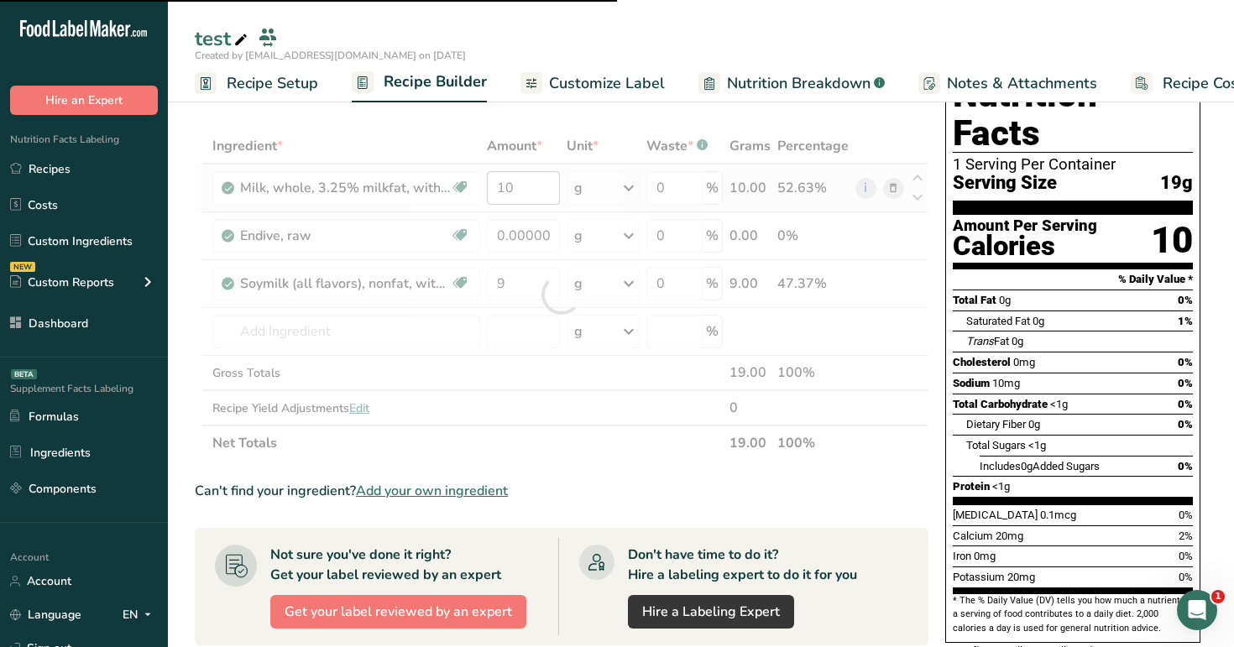
click at [529, 186] on div at bounding box center [562, 294] width 734 height 333
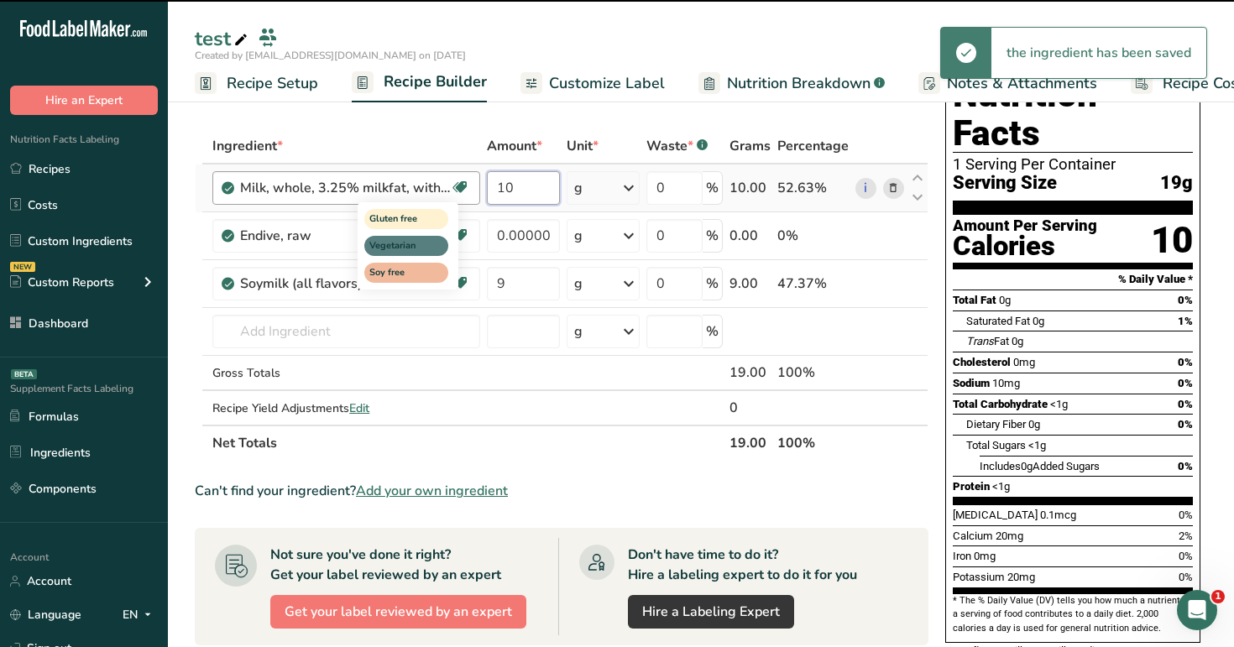
drag, startPoint x: 527, startPoint y: 193, endPoint x: 456, endPoint y: 187, distance: 71.6
click at [456, 187] on tr "Milk, whole, 3.25% milkfat, without added vitamin A and vitamin D Gluten free V…" at bounding box center [562, 189] width 732 height 48
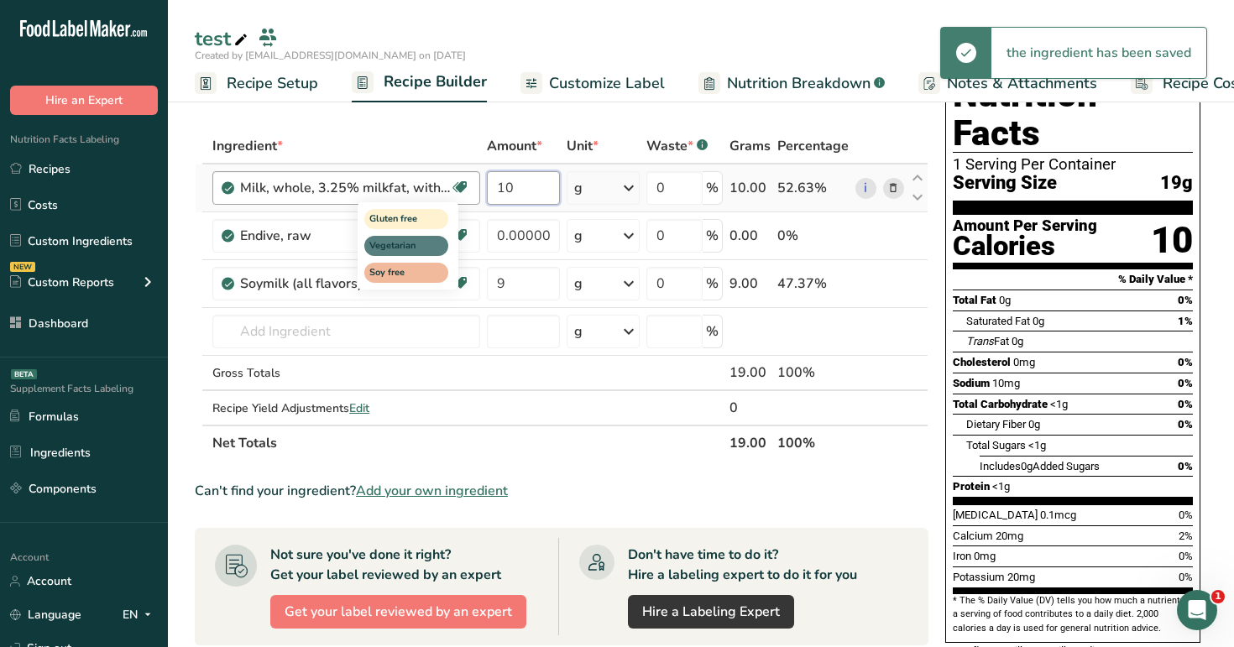
paste input ".89"
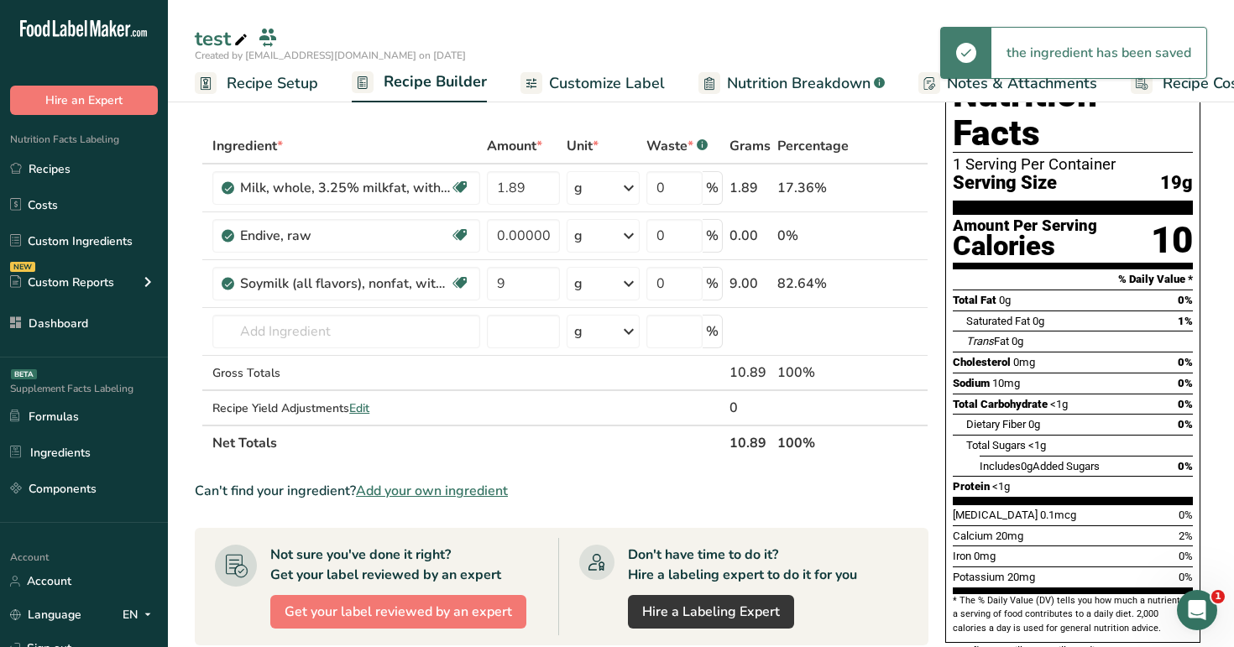
click at [537, 122] on div "Add Ingredients Manage Recipe Delete Recipe Duplicate Recipe Scale Recipe Save …" at bounding box center [567, 585] width 744 height 1049
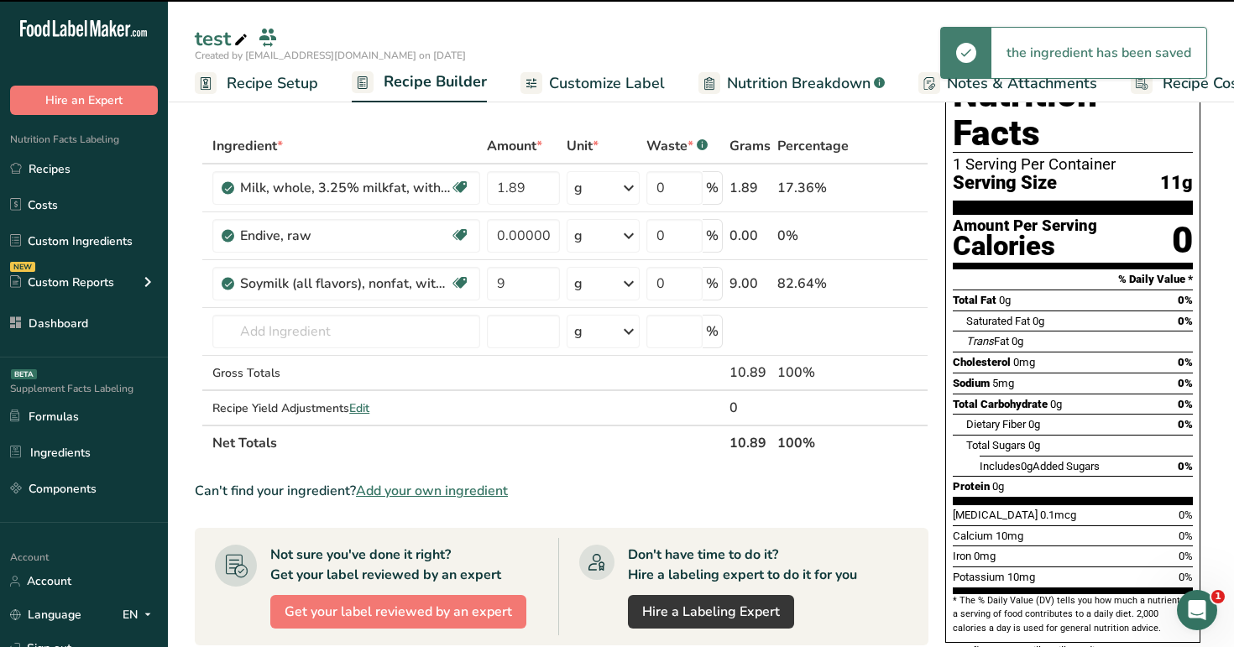
scroll to position [106, 0]
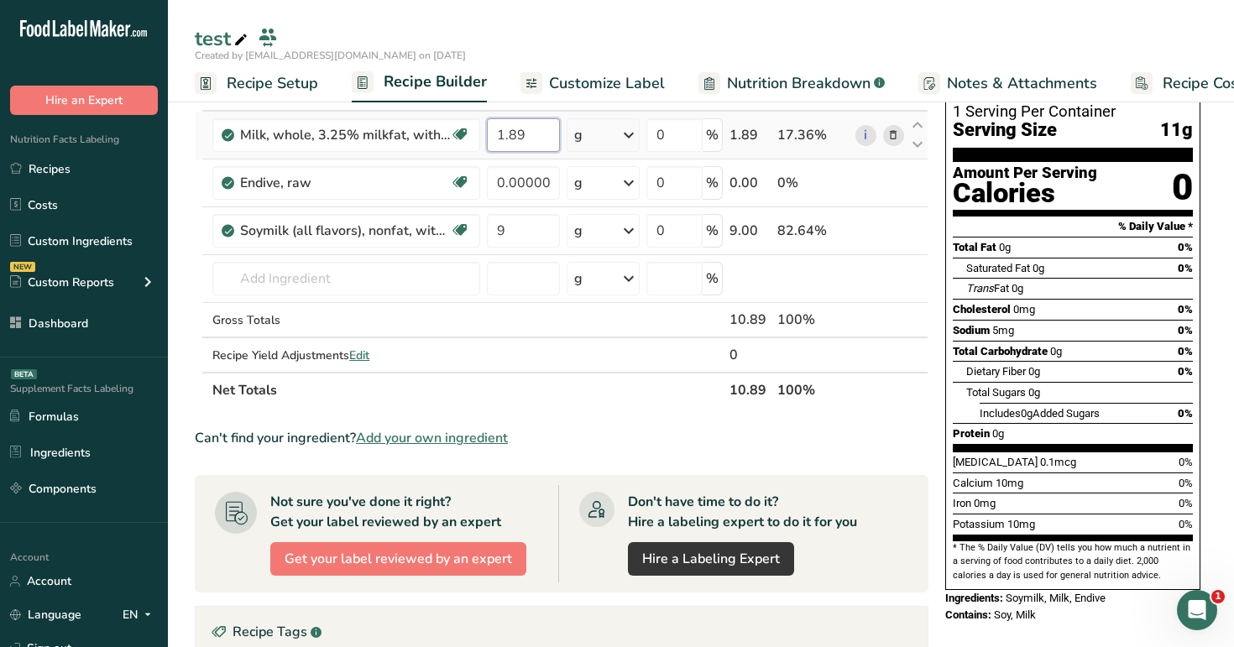
click at [552, 140] on input "1.89" at bounding box center [523, 135] width 72 height 34
drag, startPoint x: 552, startPoint y: 140, endPoint x: 463, endPoint y: 137, distance: 89.1
click at [463, 137] on tr "Milk, whole, 3.25% milkfat, without added vitamin A and vitamin D Gluten free V…" at bounding box center [562, 136] width 732 height 48
type input "100"
click at [578, 232] on div "Ingredient * Amount * Unit * Waste * .a-a{fill:#347362;}.b-a{fill:#fff;} Grams …" at bounding box center [562, 242] width 734 height 333
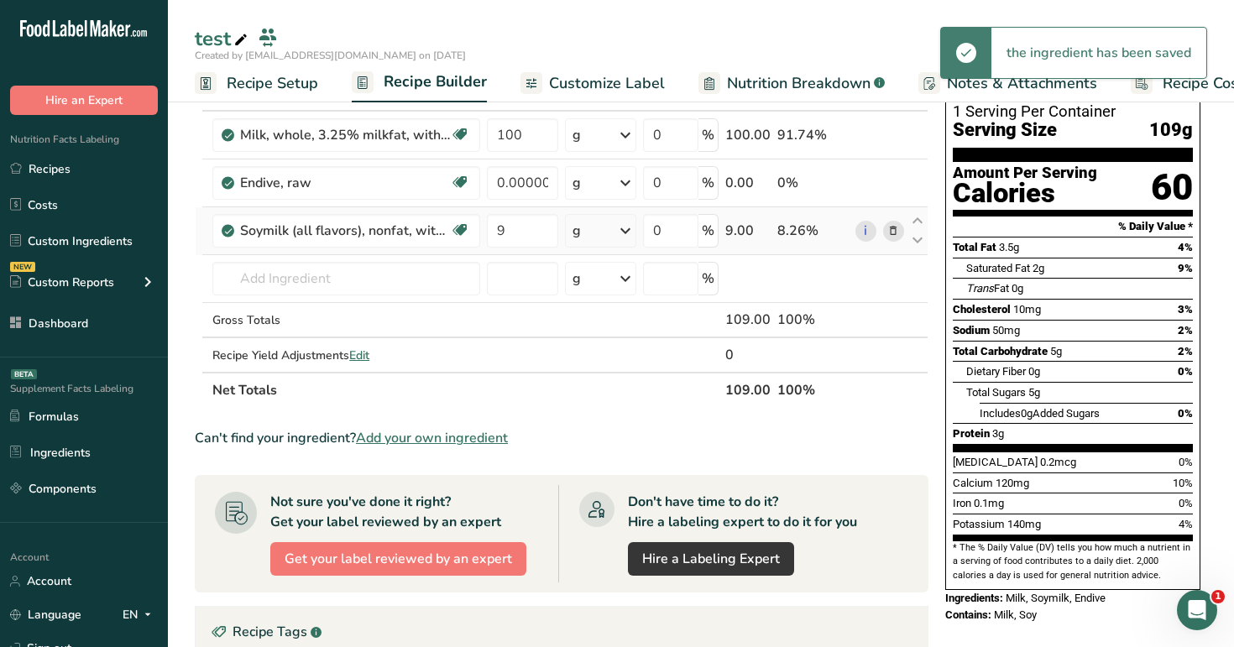
click at [587, 232] on div "g" at bounding box center [600, 231] width 71 height 34
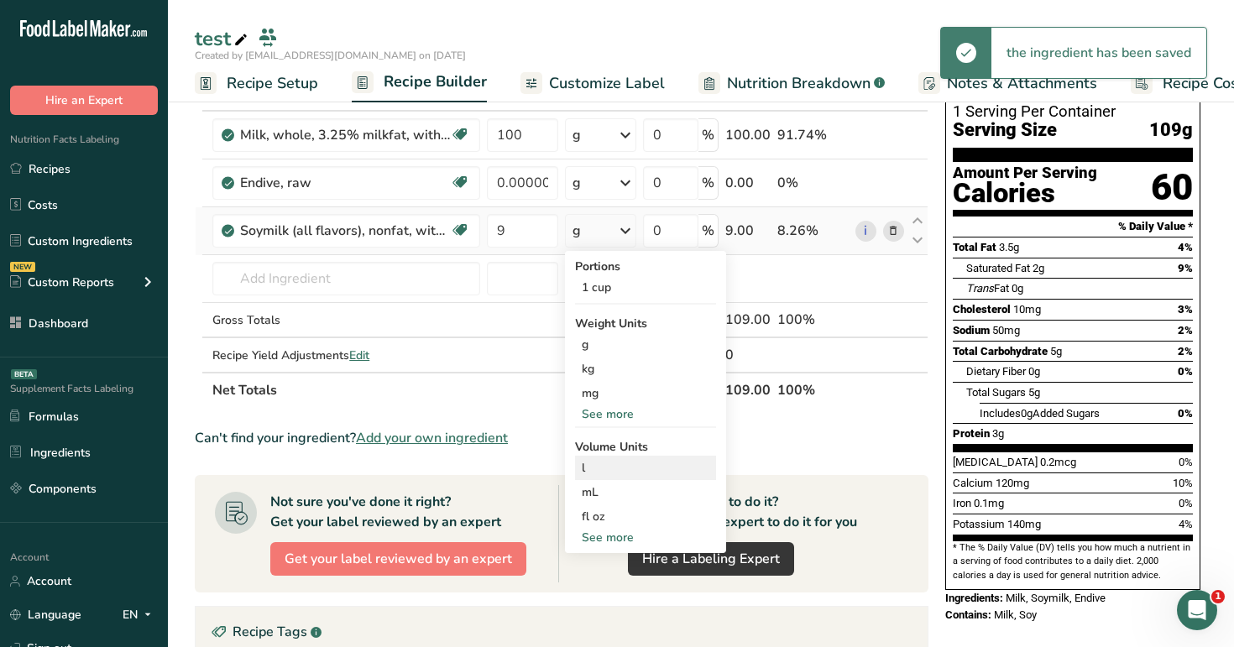
click at [613, 474] on div "l" at bounding box center [646, 468] width 128 height 18
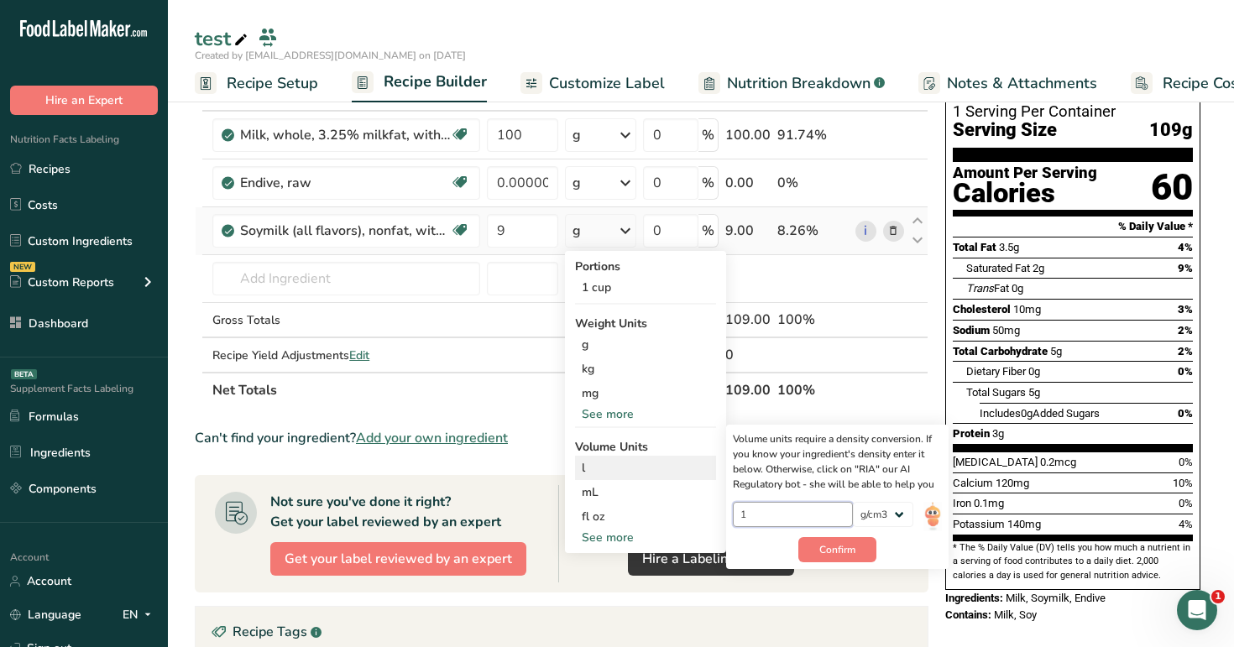
click at [783, 517] on input "1" at bounding box center [793, 514] width 120 height 25
type input "0.1"
click at [838, 557] on span "Confirm" at bounding box center [838, 549] width 36 height 15
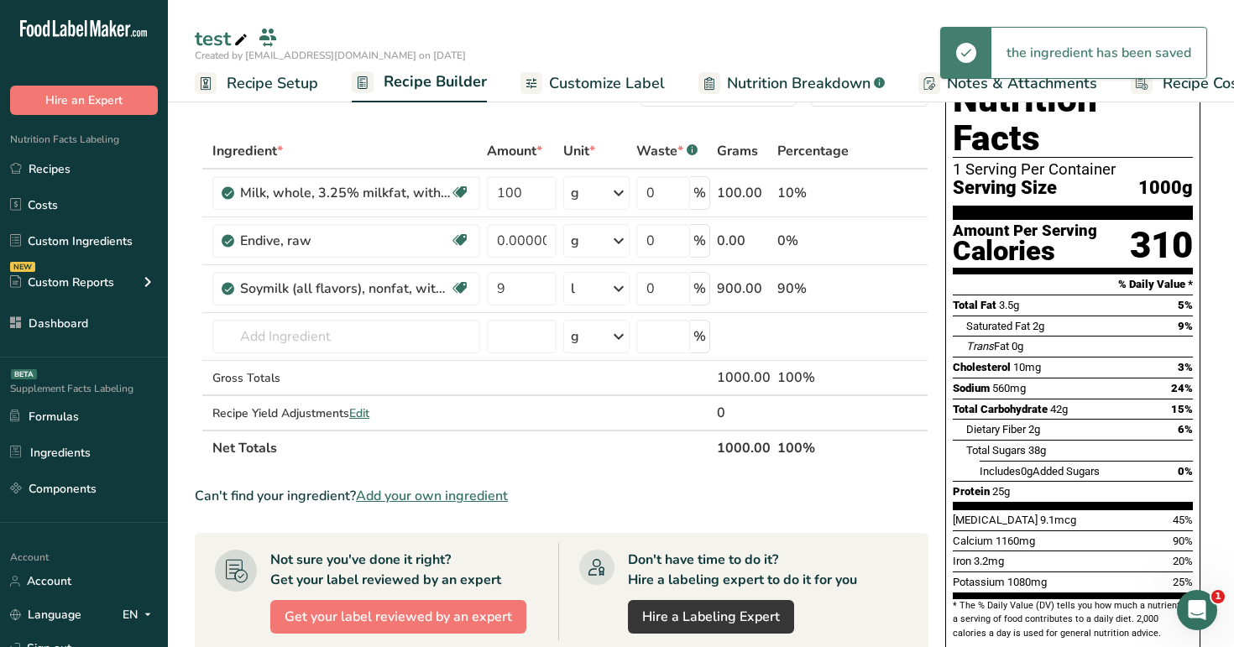
scroll to position [13, 0]
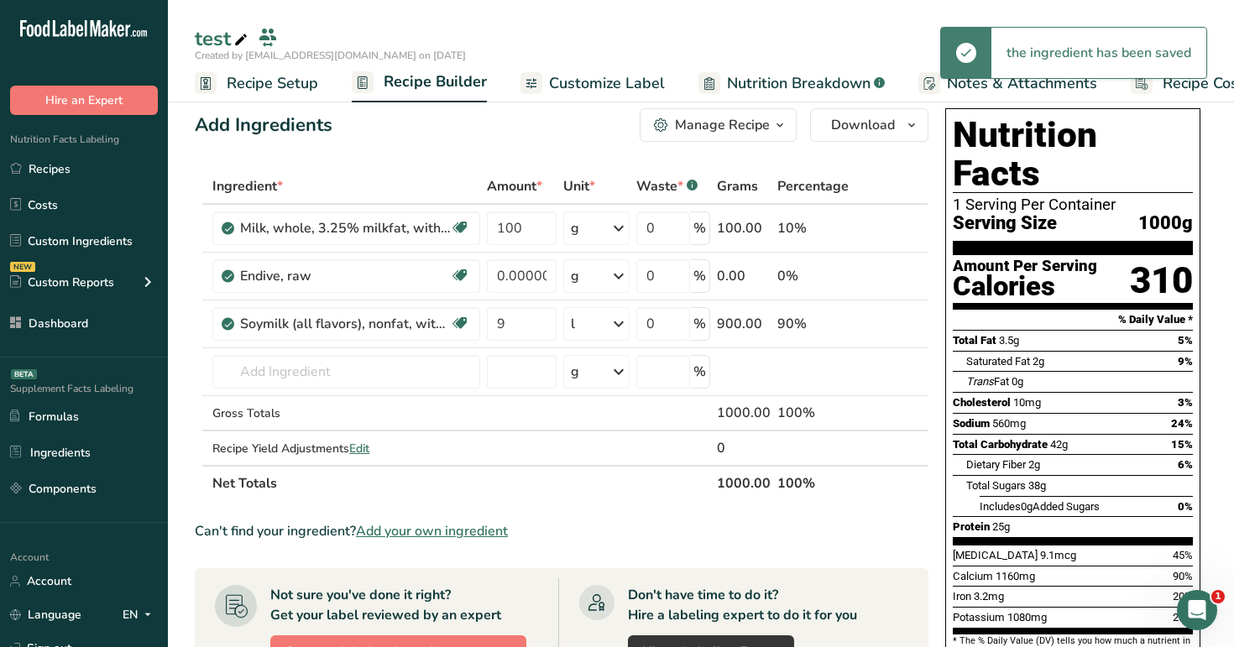
click at [583, 73] on span "Customize Label" at bounding box center [607, 83] width 116 height 23
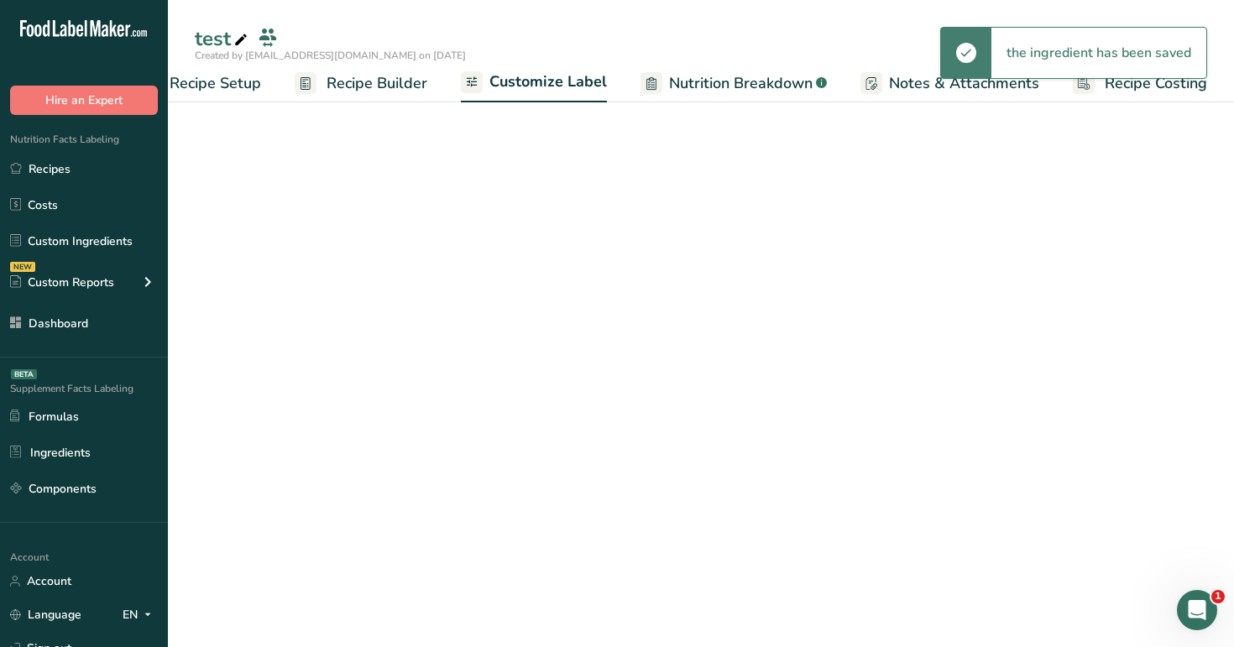
scroll to position [0, 57]
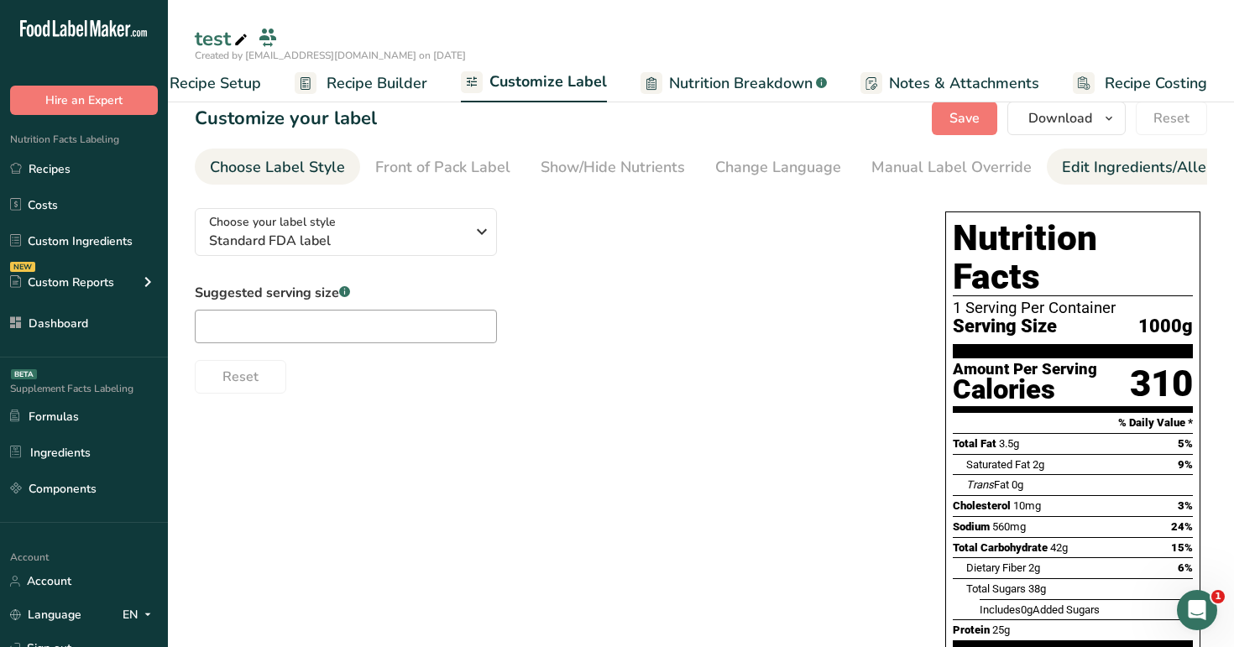
click at [1109, 170] on div "Edit Ingredients/Allergens List" at bounding box center [1168, 167] width 213 height 23
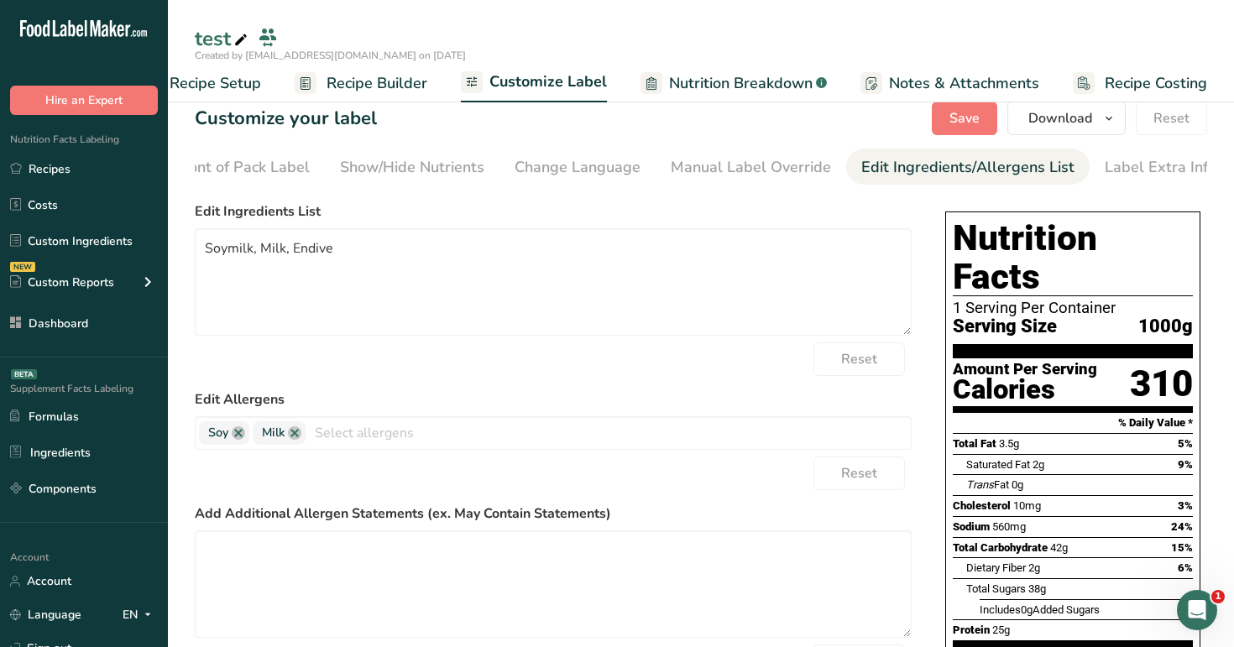
scroll to position [0, 207]
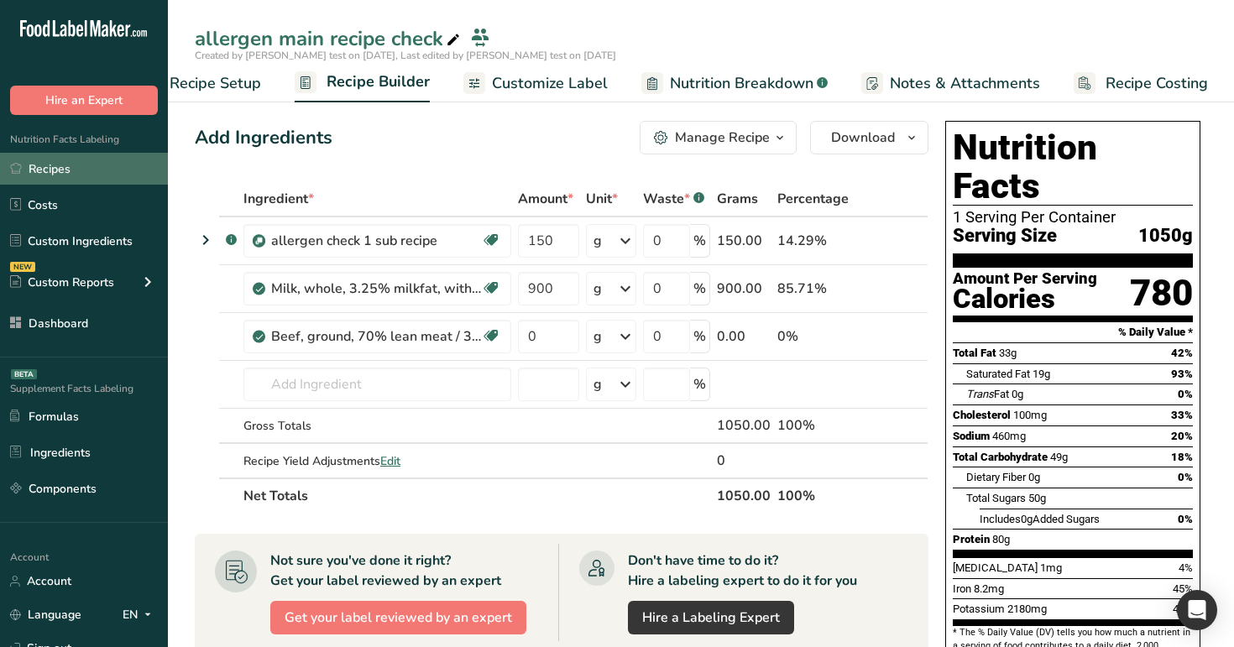
click at [100, 173] on link "Recipes" at bounding box center [84, 169] width 168 height 32
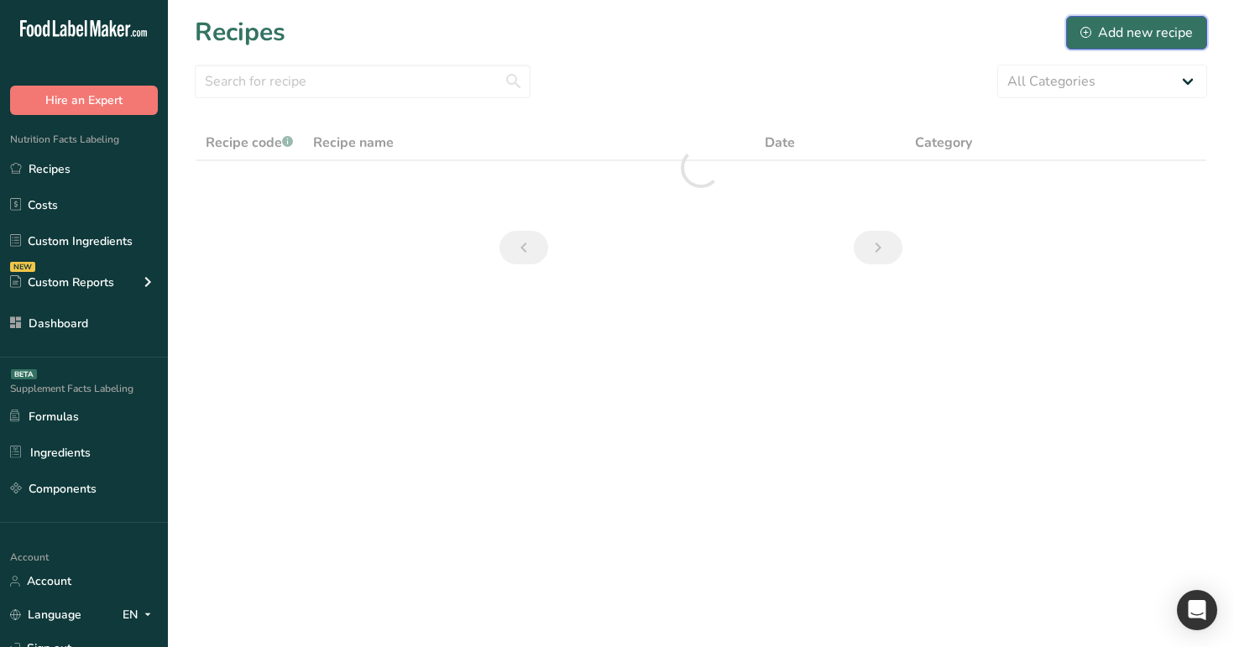
click at [1166, 33] on div "Add new recipe" at bounding box center [1137, 33] width 113 height 20
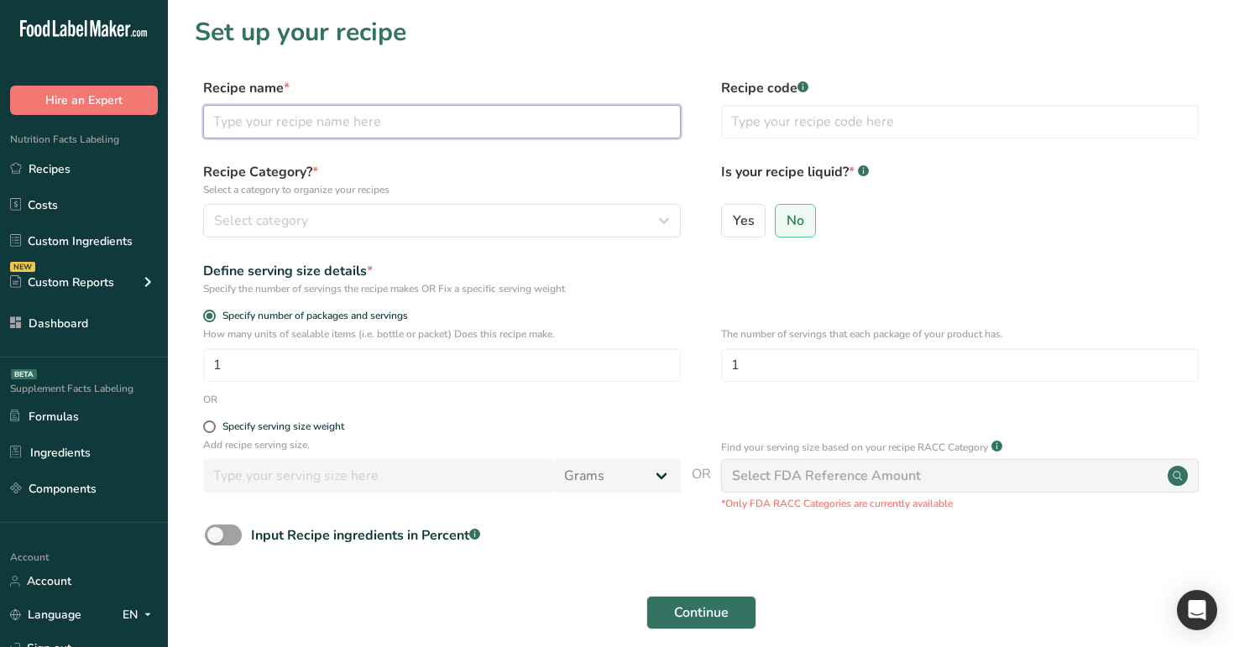
click at [470, 118] on input "text" at bounding box center [442, 122] width 478 height 34
type input "test"
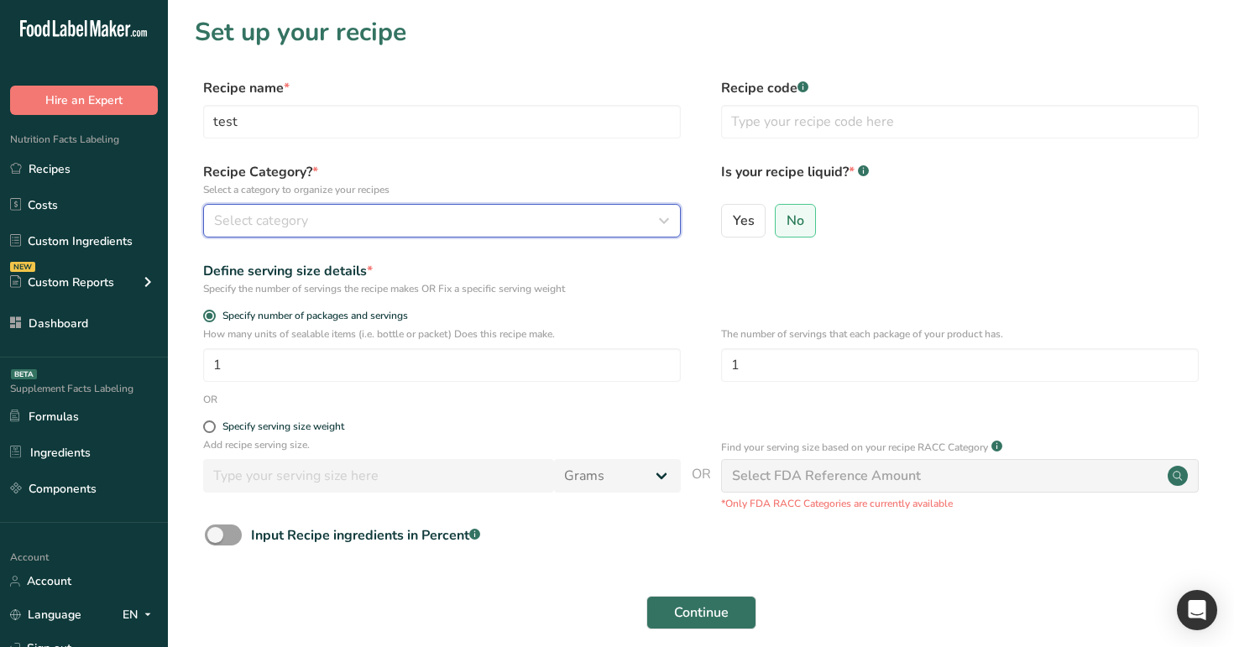
click at [442, 228] on div "Select category" at bounding box center [437, 221] width 446 height 20
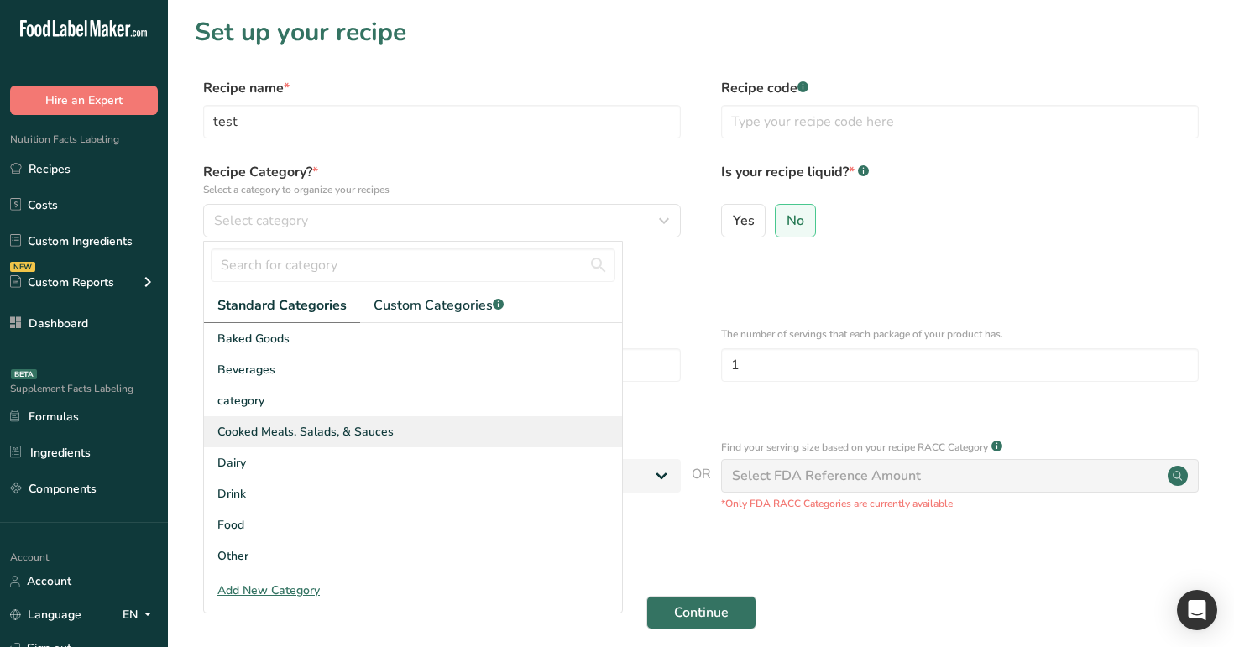
click at [437, 431] on div "Cooked Meals, Salads, & Sauces" at bounding box center [413, 431] width 418 height 31
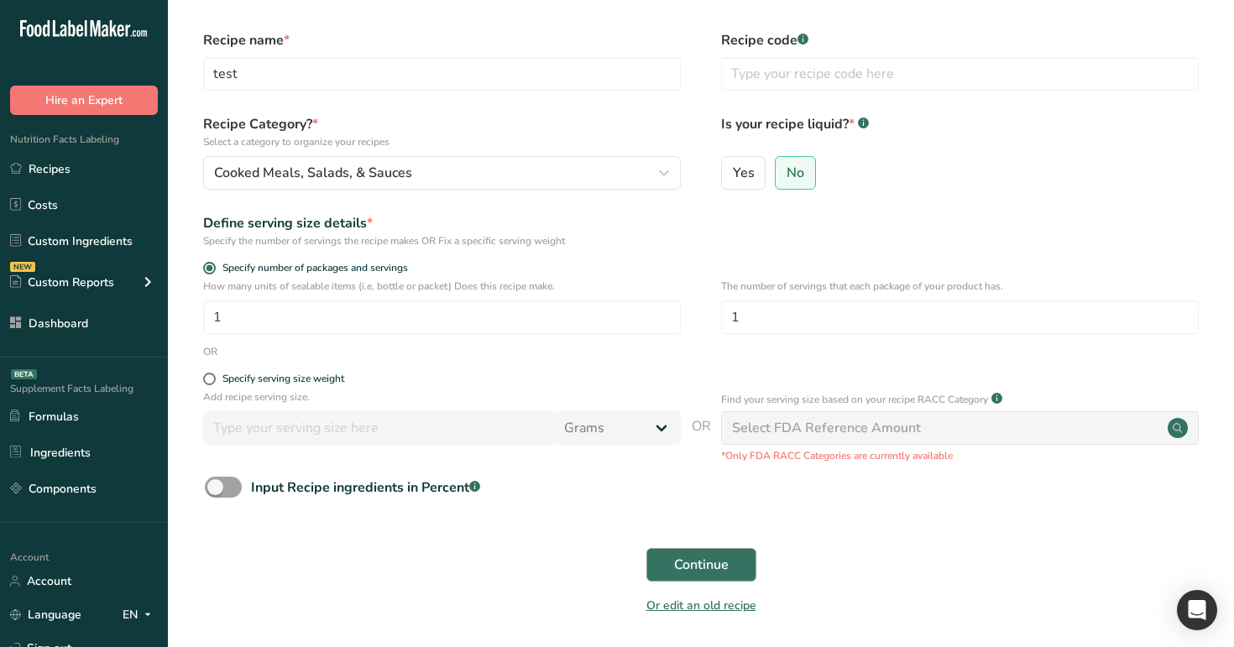
scroll to position [83, 0]
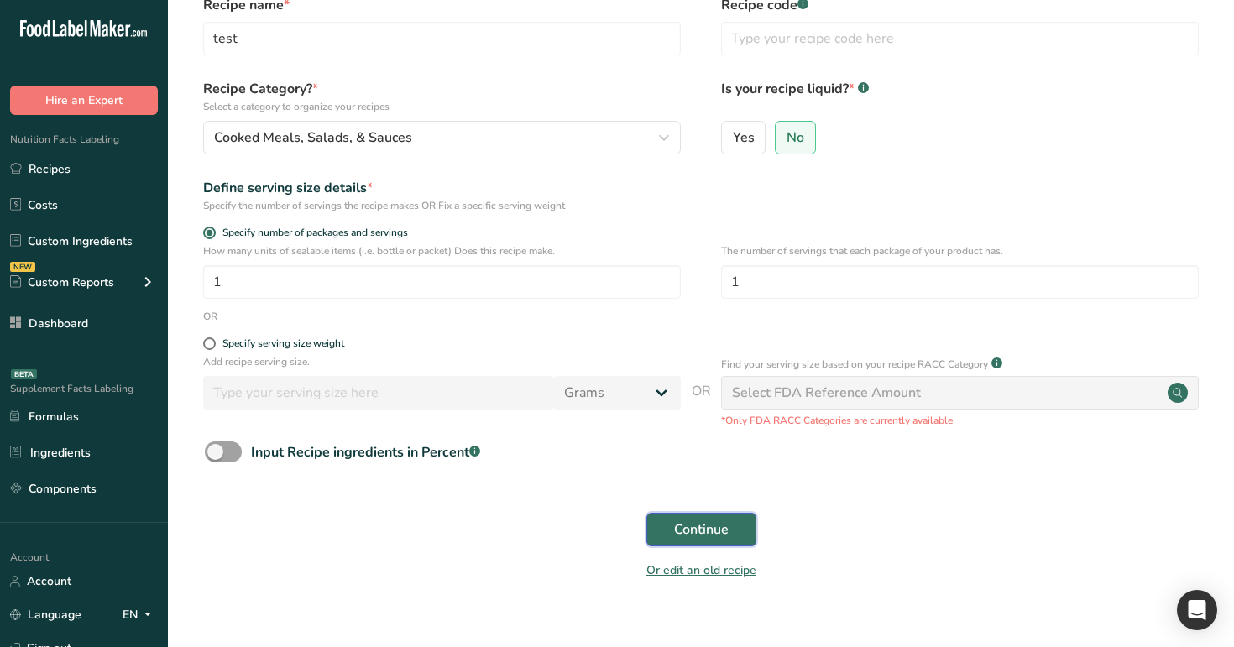
click at [692, 538] on span "Continue" at bounding box center [701, 530] width 55 height 20
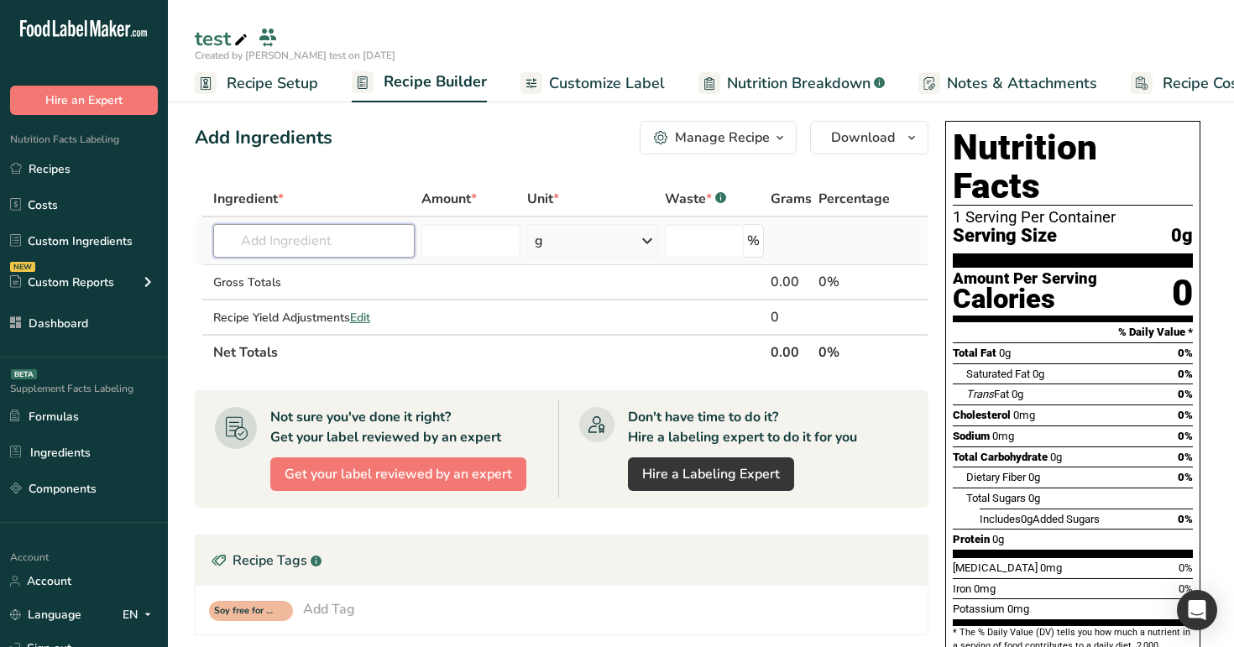
click at [356, 241] on input "text" at bounding box center [314, 241] width 202 height 34
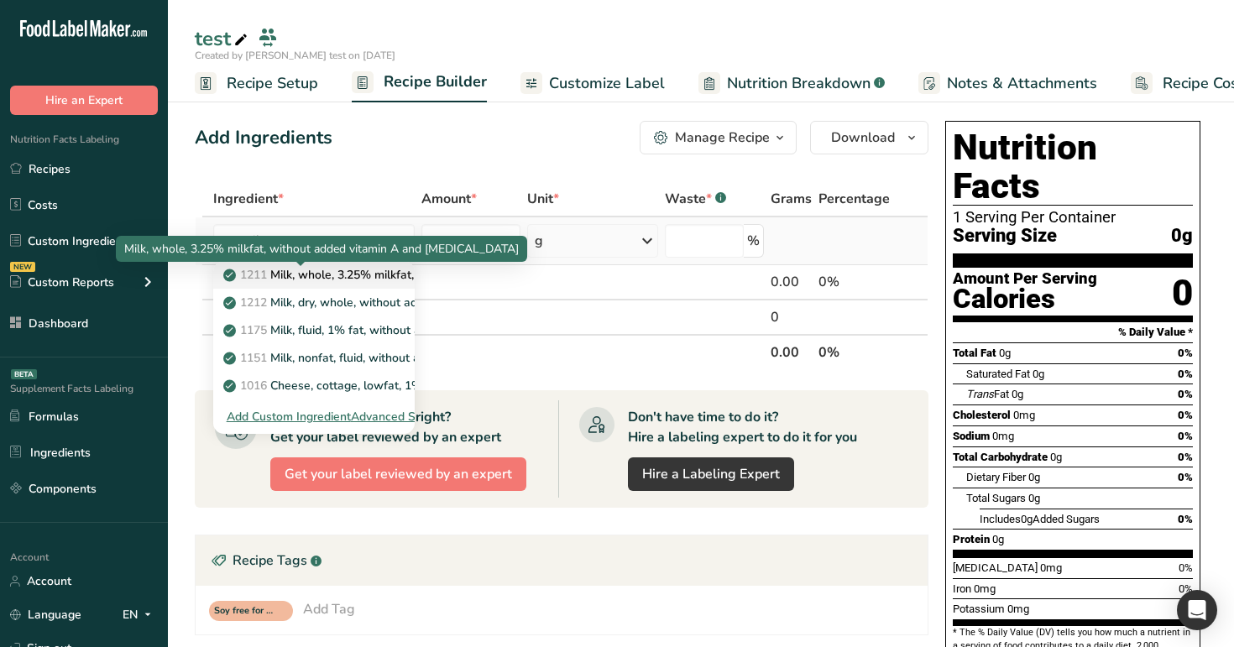
click at [359, 276] on p "1211 Milk, whole, 3.25% milkfat, without added vitamin A and [MEDICAL_DATA]" at bounding box center [451, 275] width 448 height 18
type input "Milk, whole, 3.25% milkfat, without added vitamin A and [MEDICAL_DATA]"
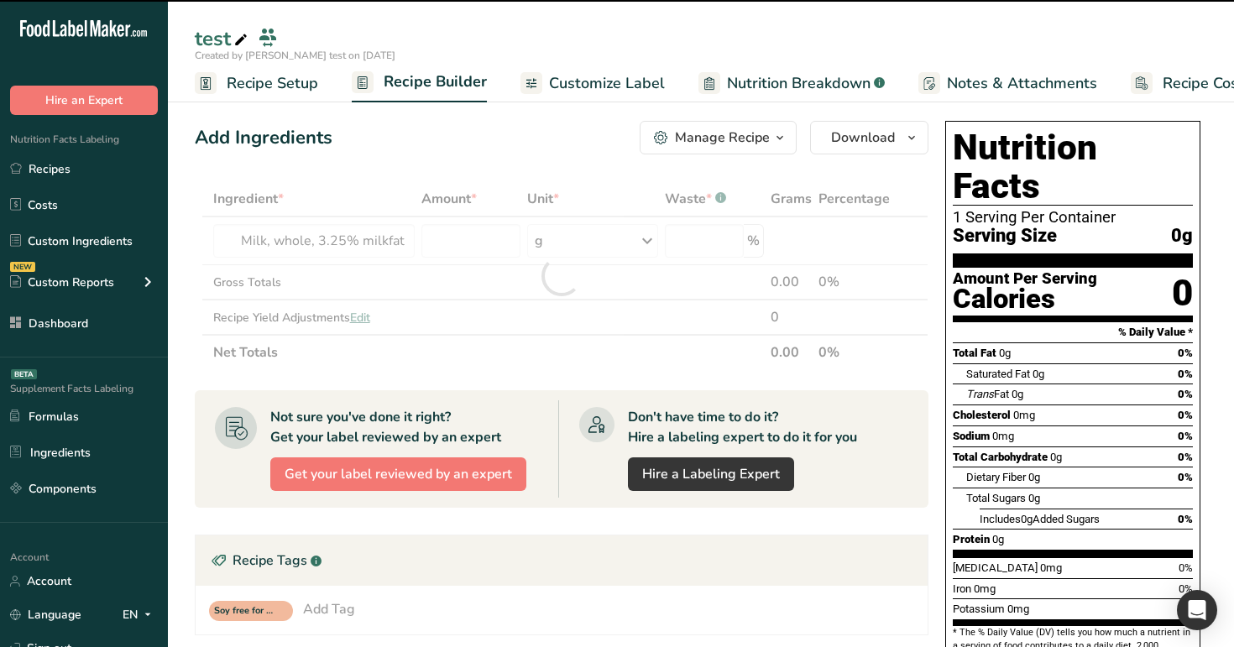
type input "0"
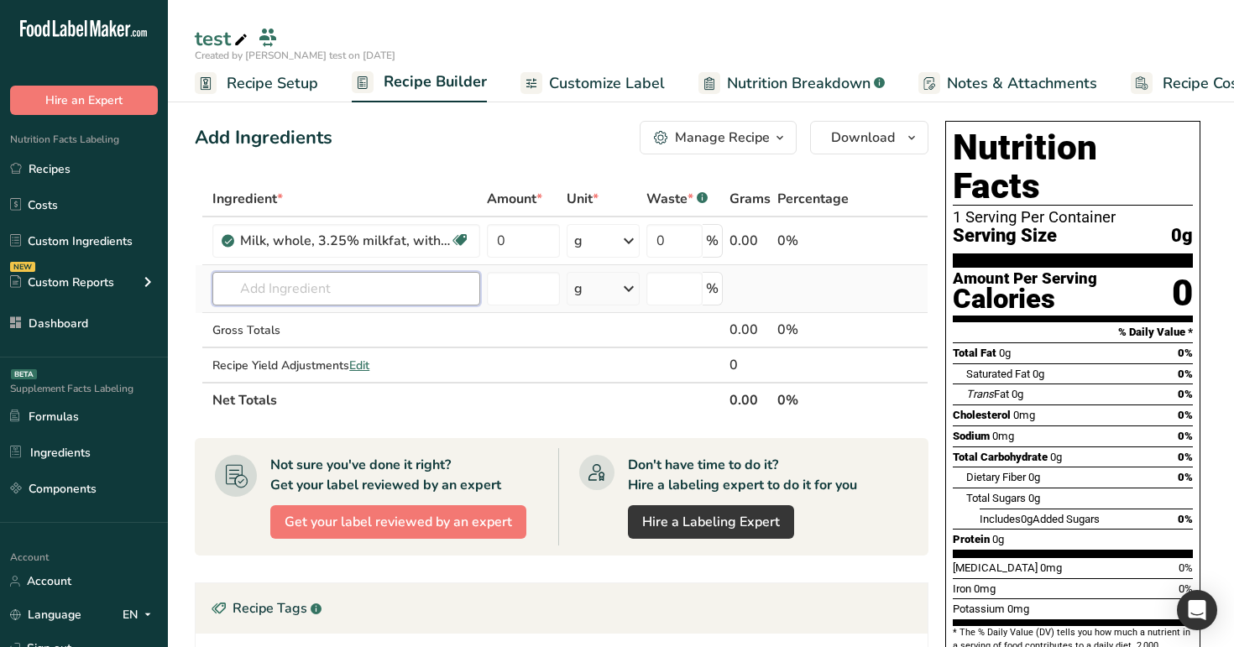
click at [353, 292] on input "text" at bounding box center [346, 289] width 268 height 34
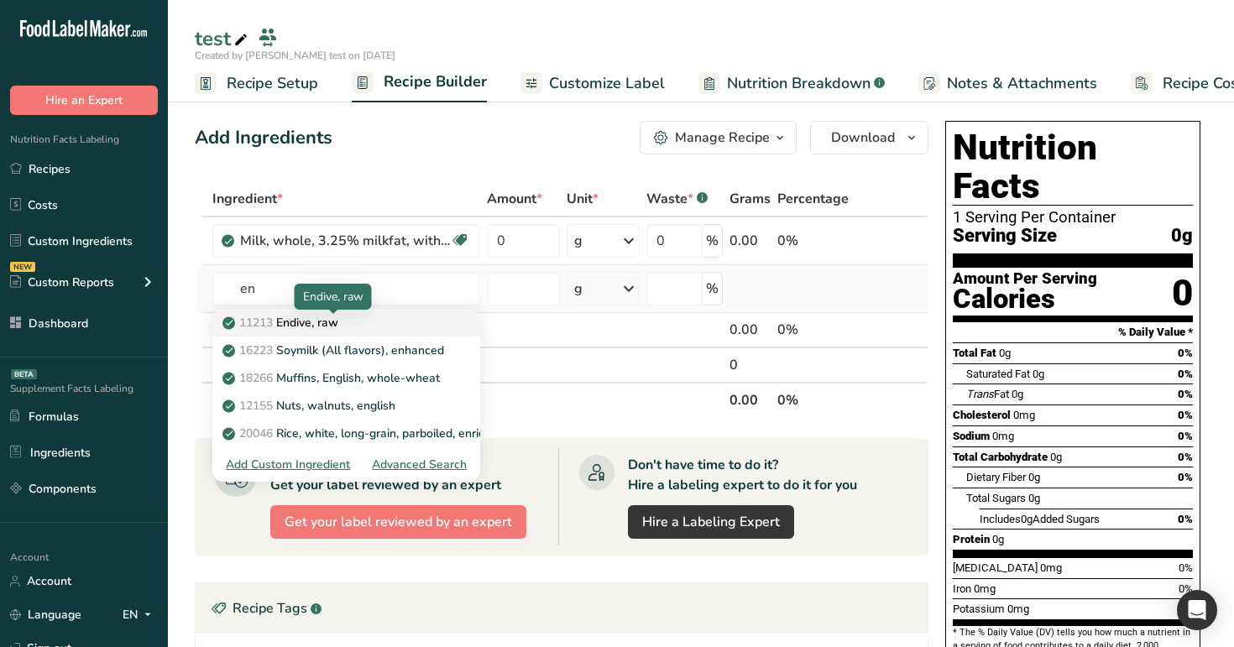
click at [345, 323] on div "11213 Endive, raw" at bounding box center [333, 323] width 214 height 18
type input "Endive, raw"
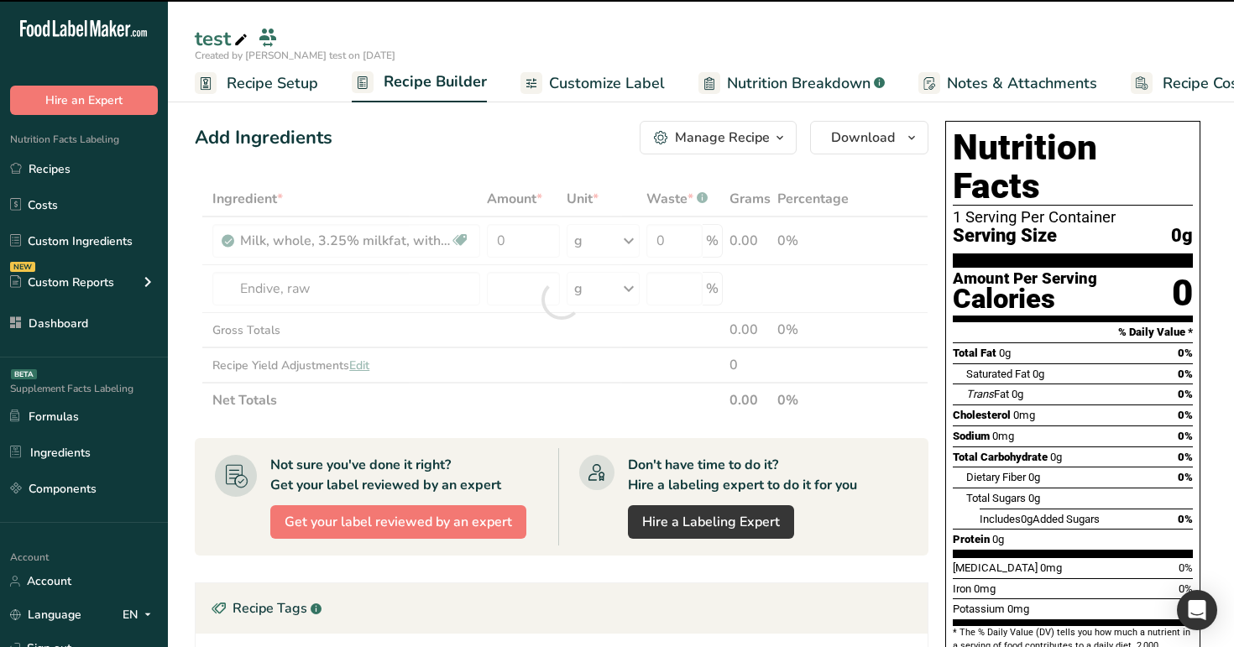
type input "0"
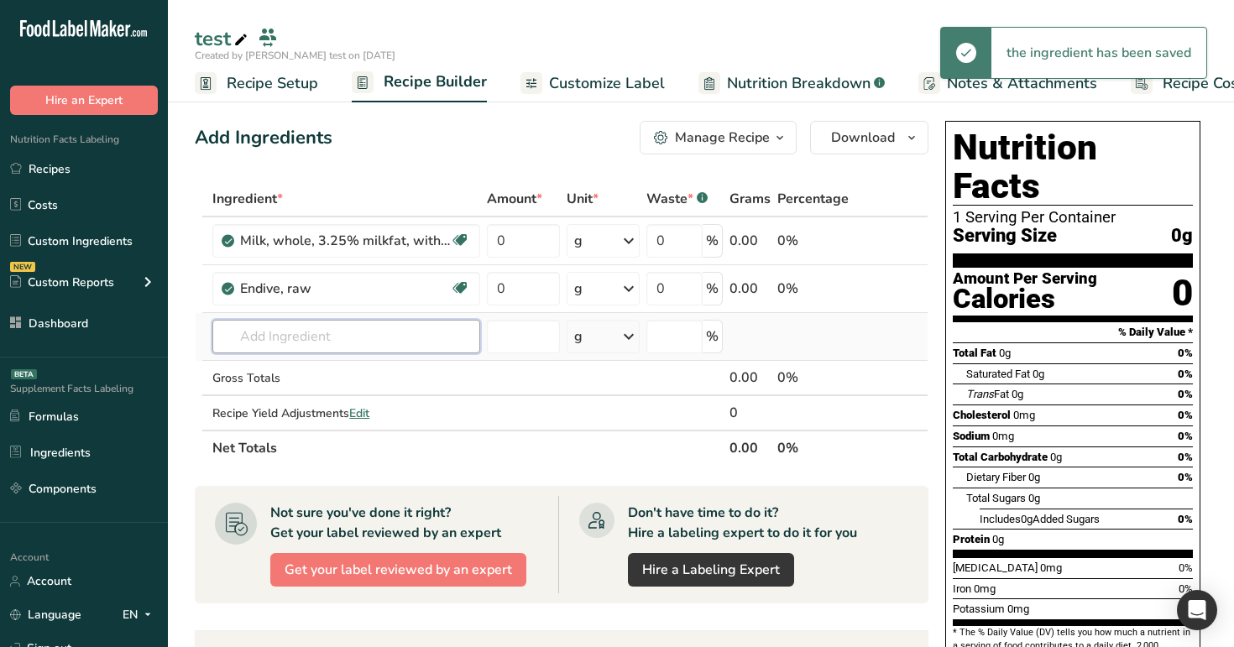
click at [343, 335] on input "text" at bounding box center [346, 337] width 268 height 34
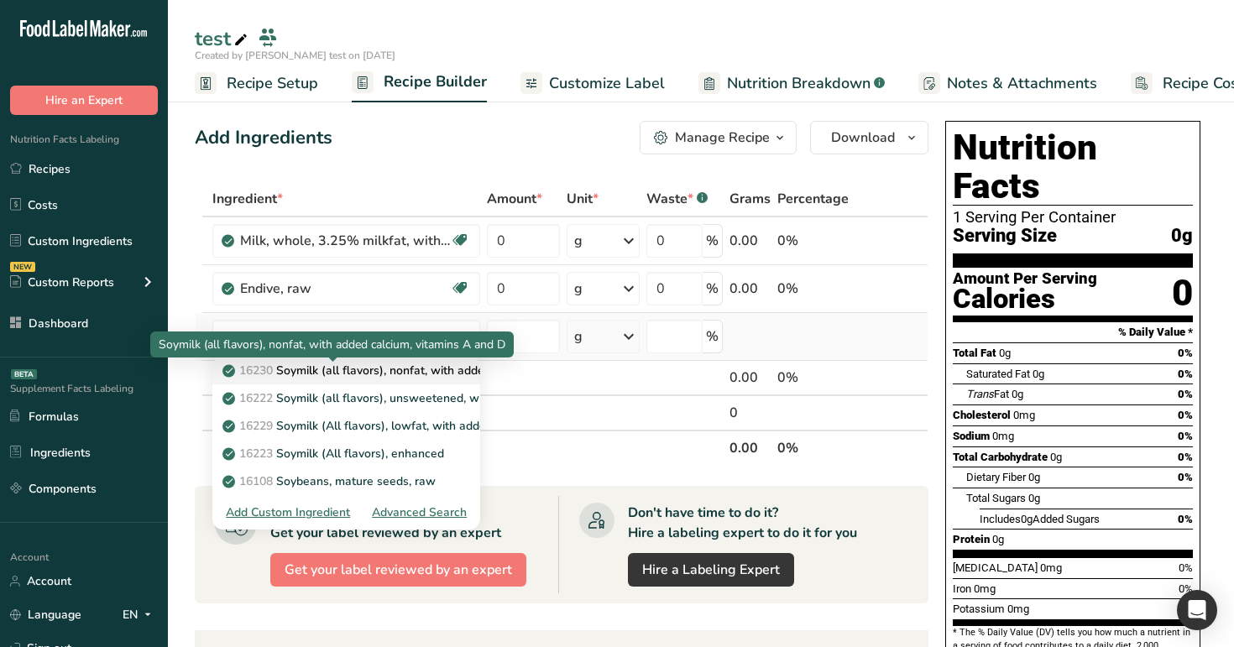
click at [357, 372] on p "16230 Soymilk (all flavors), nonfat, with added calcium, vitamins A and D" at bounding box center [430, 371] width 408 height 18
type input "Soymilk (all flavors), nonfat, with added calcium, vitamins A and D"
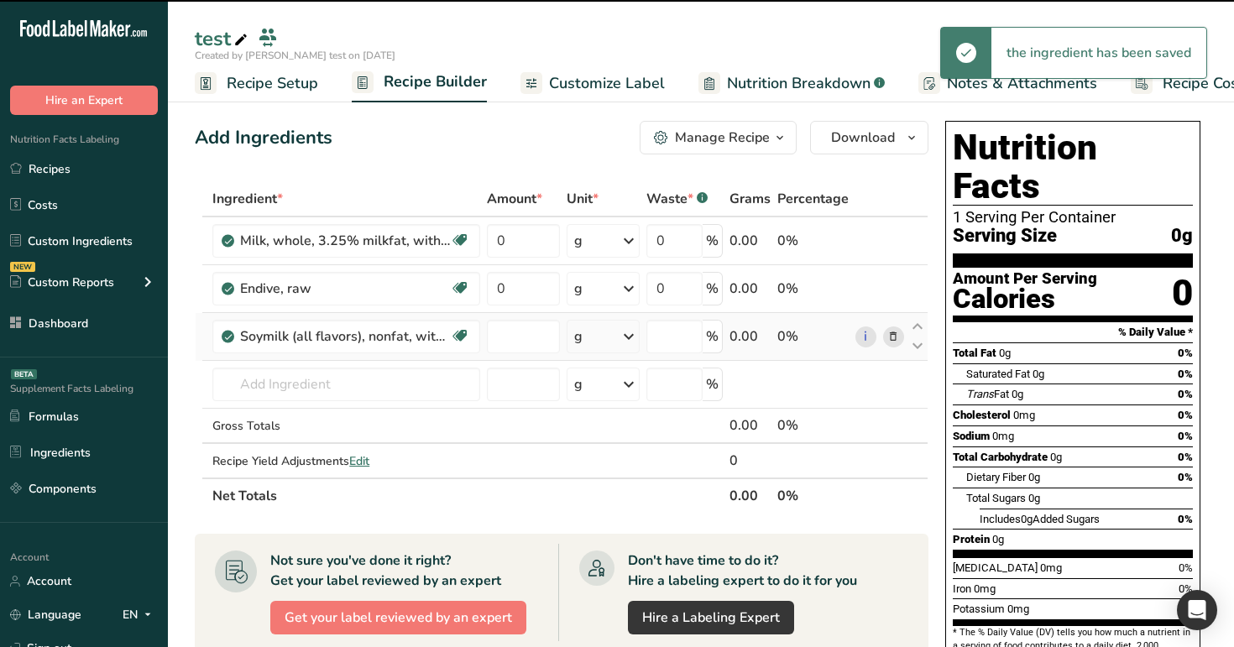
type input "0"
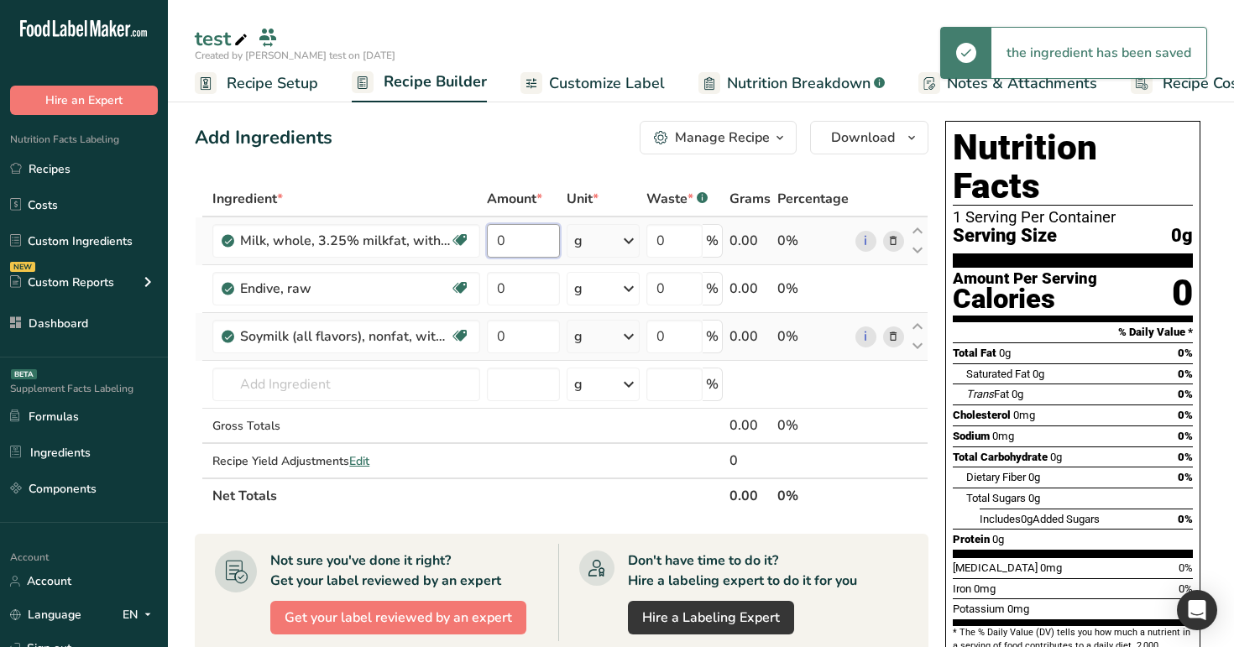
click at [507, 232] on input "0" at bounding box center [523, 241] width 72 height 34
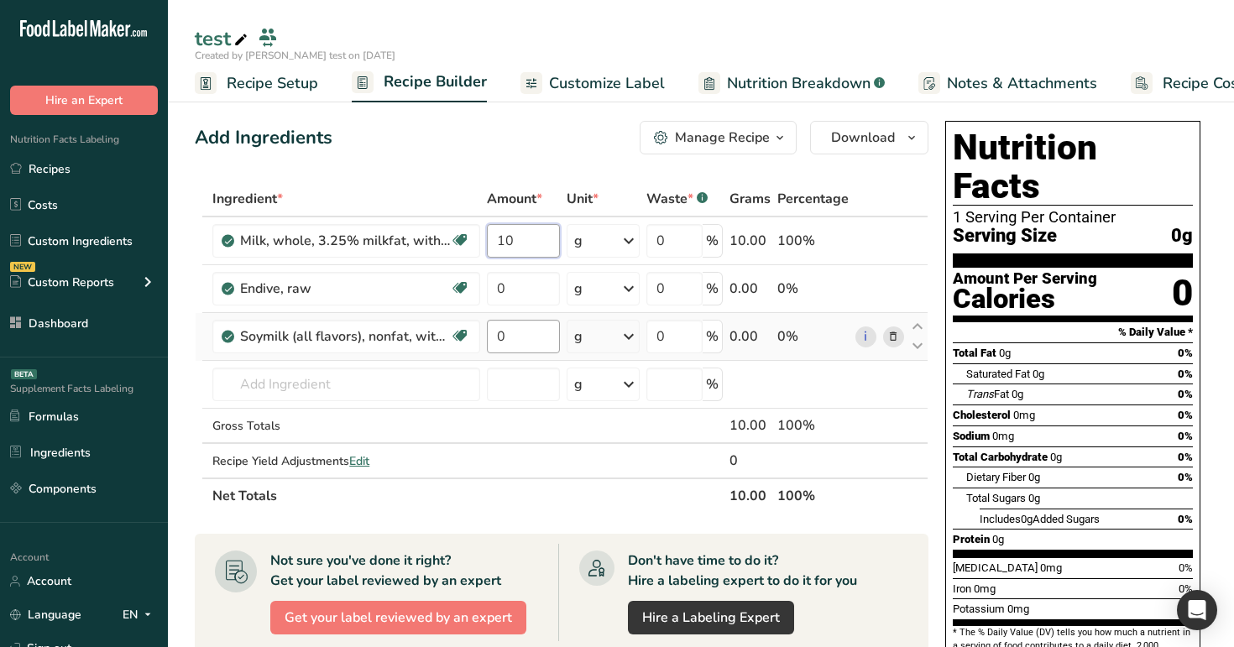
type input "10"
click at [505, 341] on div "Ingredient * Amount * Unit * Waste * .a-a{fill:#347362;}.b-a{fill:#fff;} Grams …" at bounding box center [562, 347] width 734 height 333
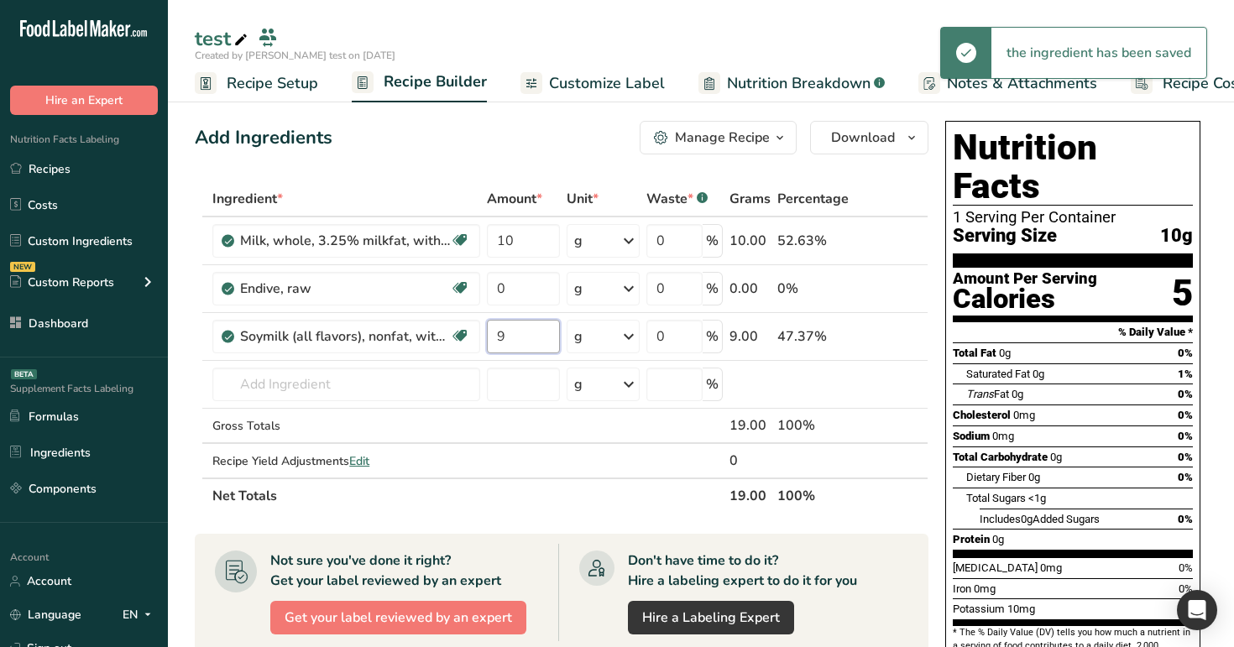
type input "9"
click at [531, 157] on div "Add Ingredients Manage Recipe Delete Recipe Duplicate Recipe Scale Recipe Save …" at bounding box center [567, 604] width 744 height 980
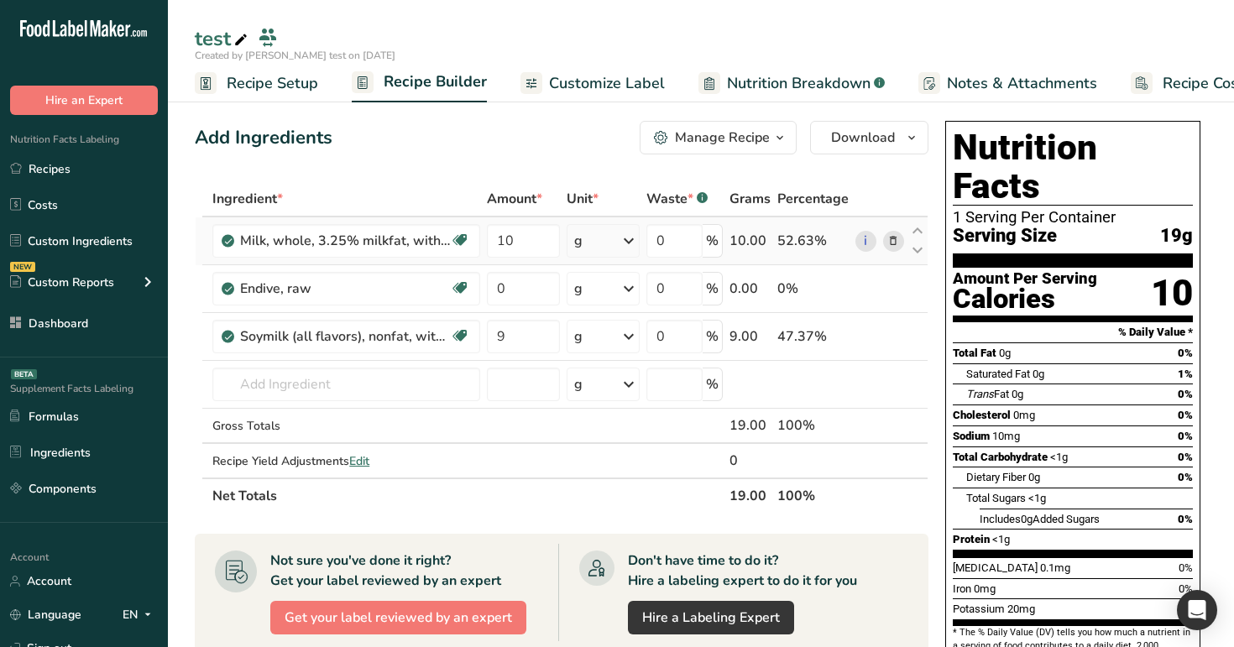
click at [595, 232] on div "g" at bounding box center [604, 241] width 74 height 34
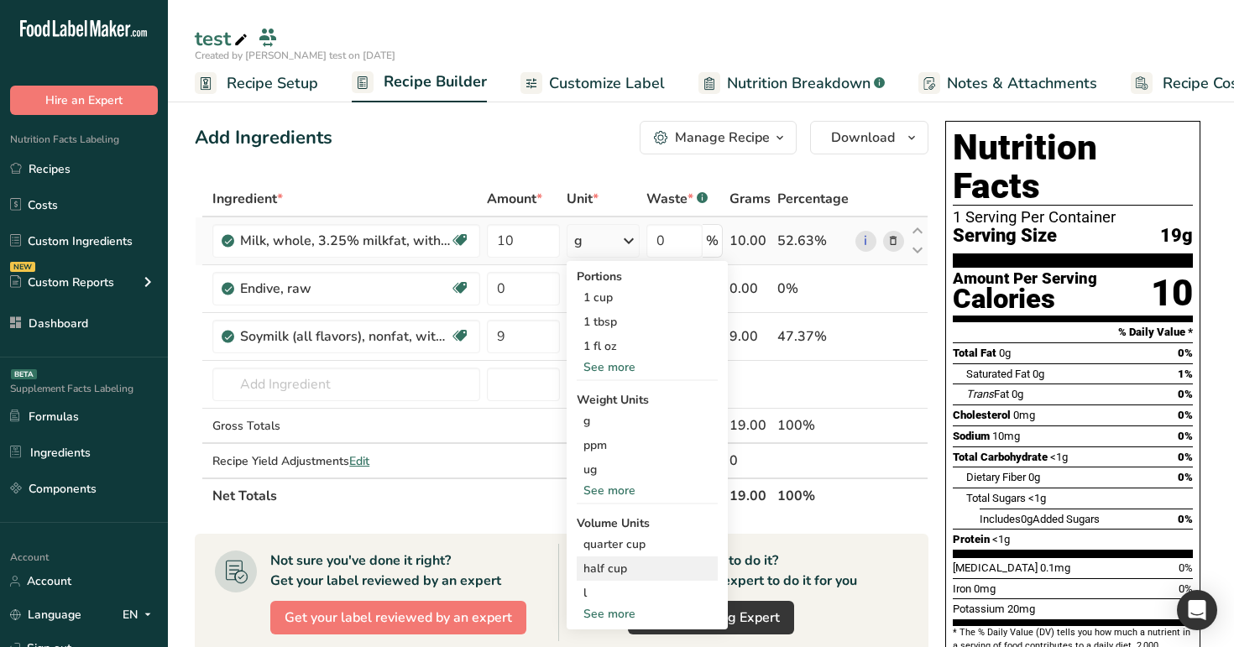
click at [616, 568] on div "half cup" at bounding box center [648, 569] width 128 height 18
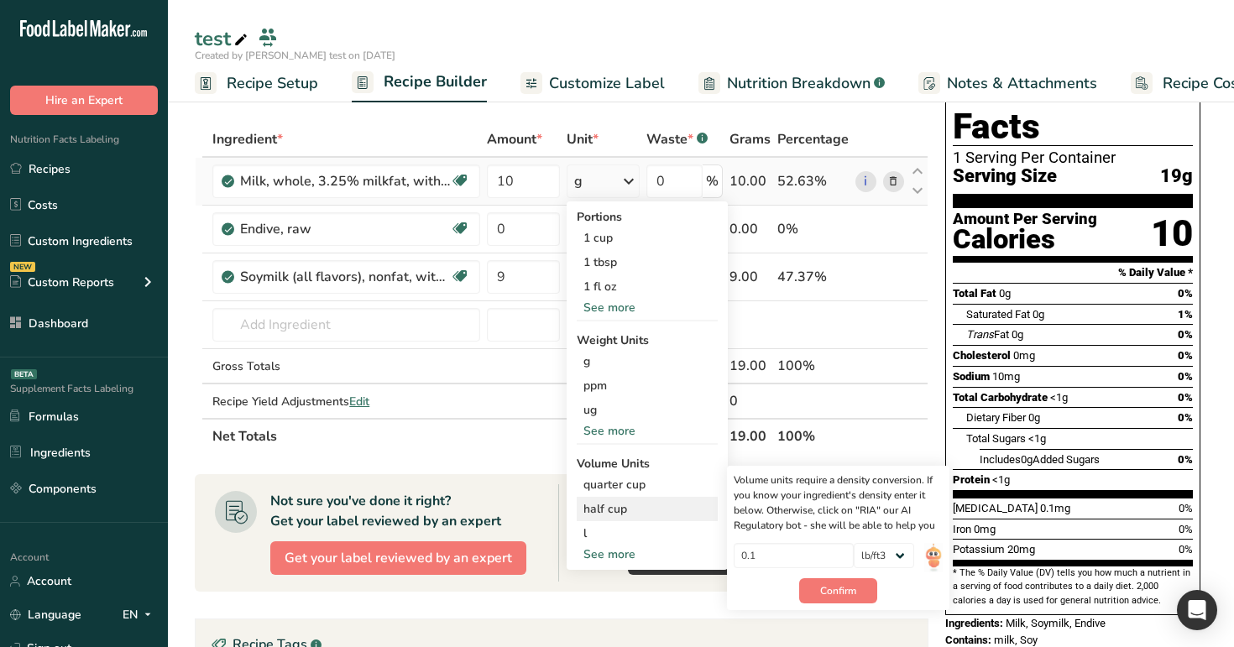
scroll to position [92, 0]
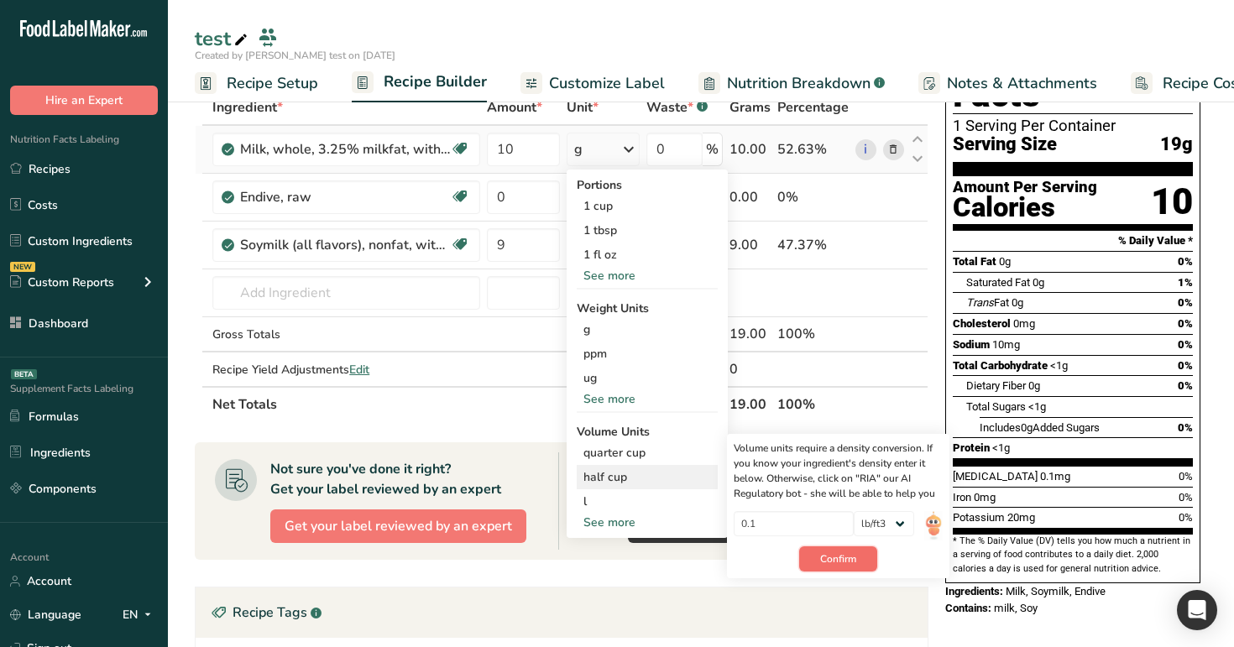
click at [853, 566] on span "Confirm" at bounding box center [838, 559] width 36 height 15
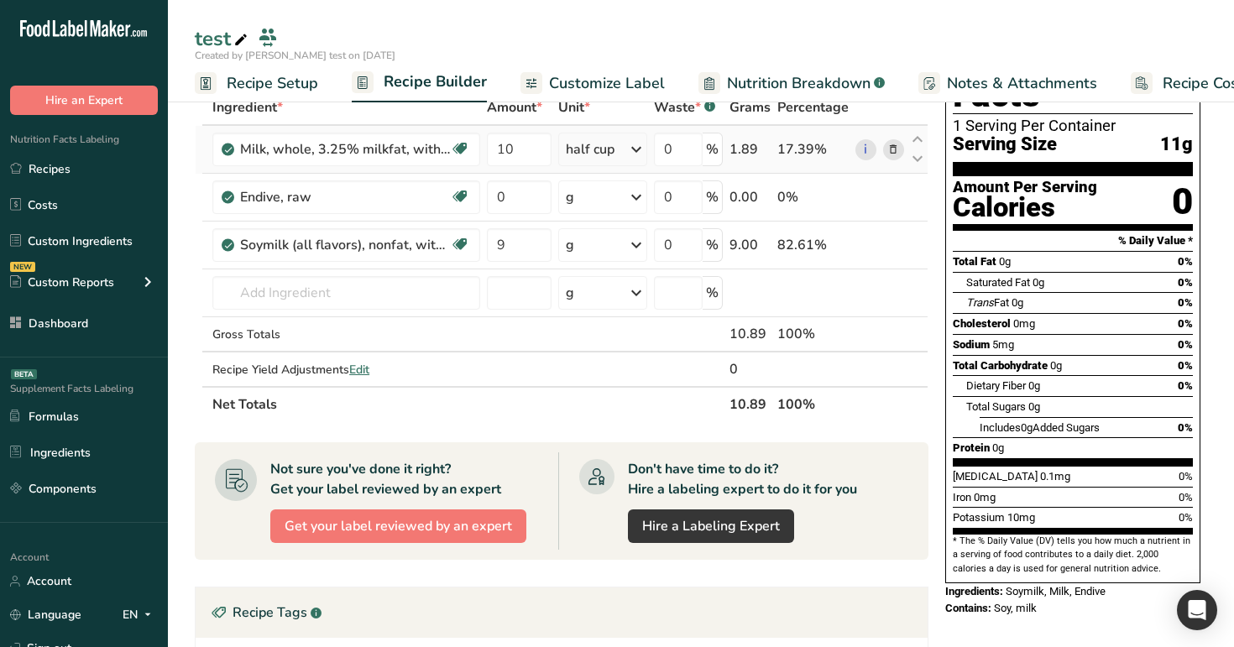
drag, startPoint x: 757, startPoint y: 151, endPoint x: 725, endPoint y: 148, distance: 32.1
click at [725, 148] on tr "Milk, whole, 3.25% milkfat, without added vitamin A and vitamin D Essential for…" at bounding box center [562, 150] width 732 height 48
copy div "1.89"
click at [613, 234] on div "g" at bounding box center [602, 245] width 89 height 34
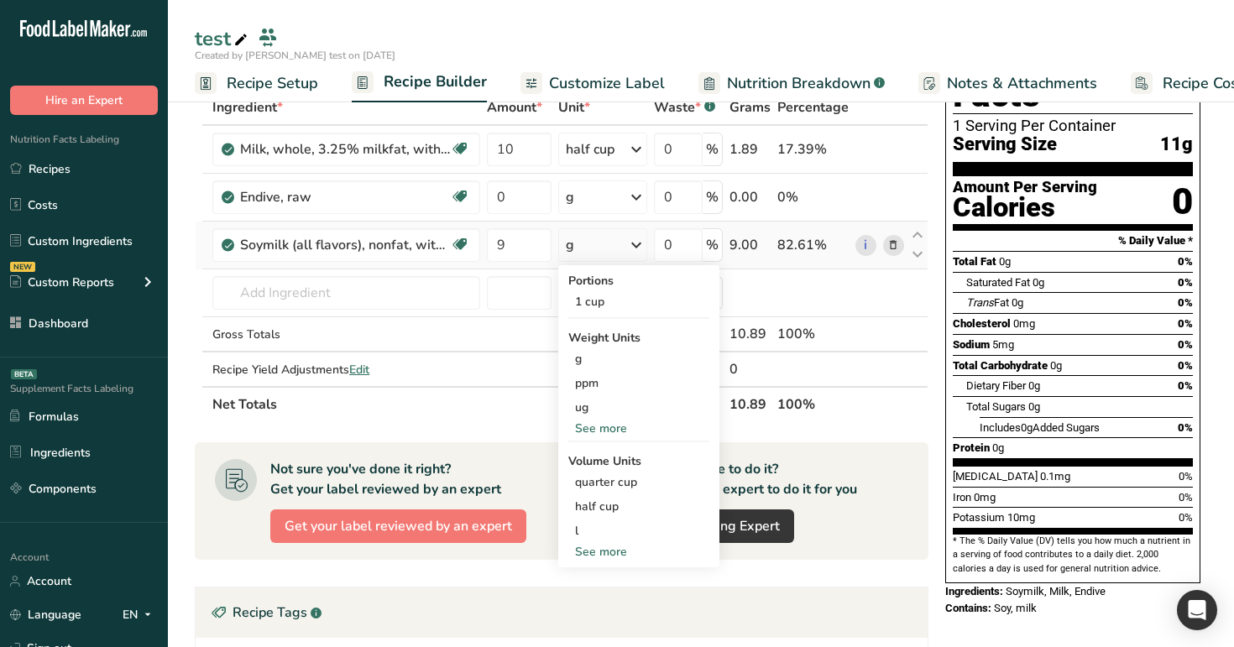
click at [614, 551] on div "See more" at bounding box center [638, 552] width 141 height 18
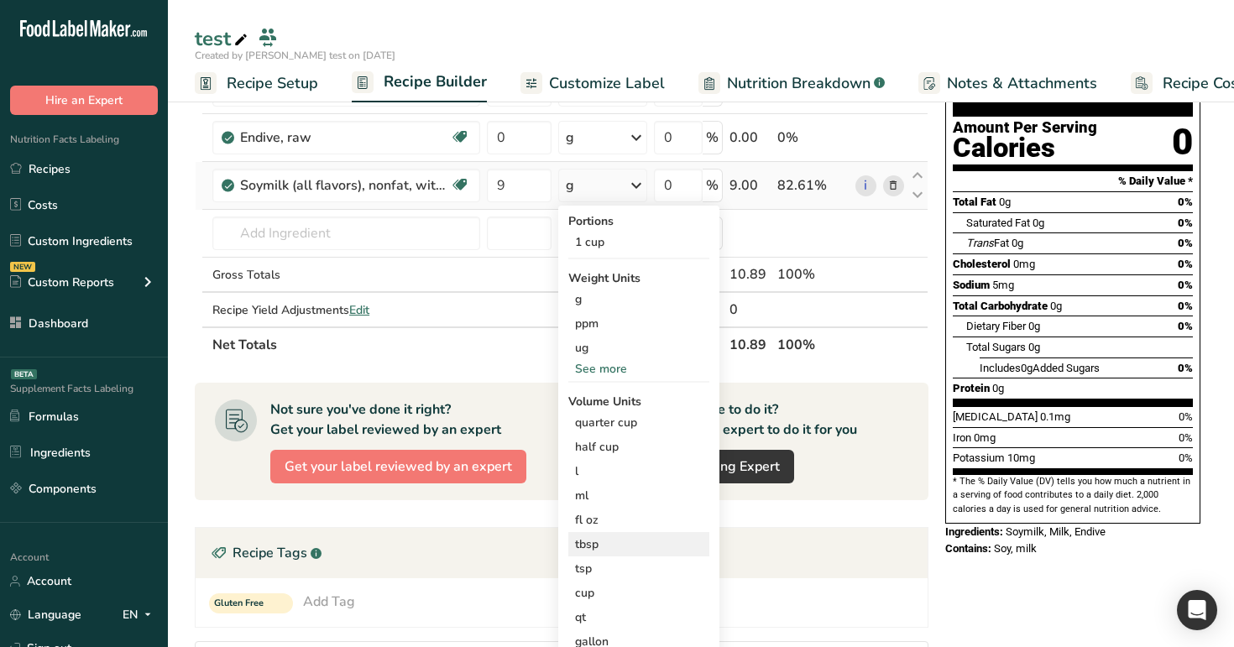
scroll to position [154, 0]
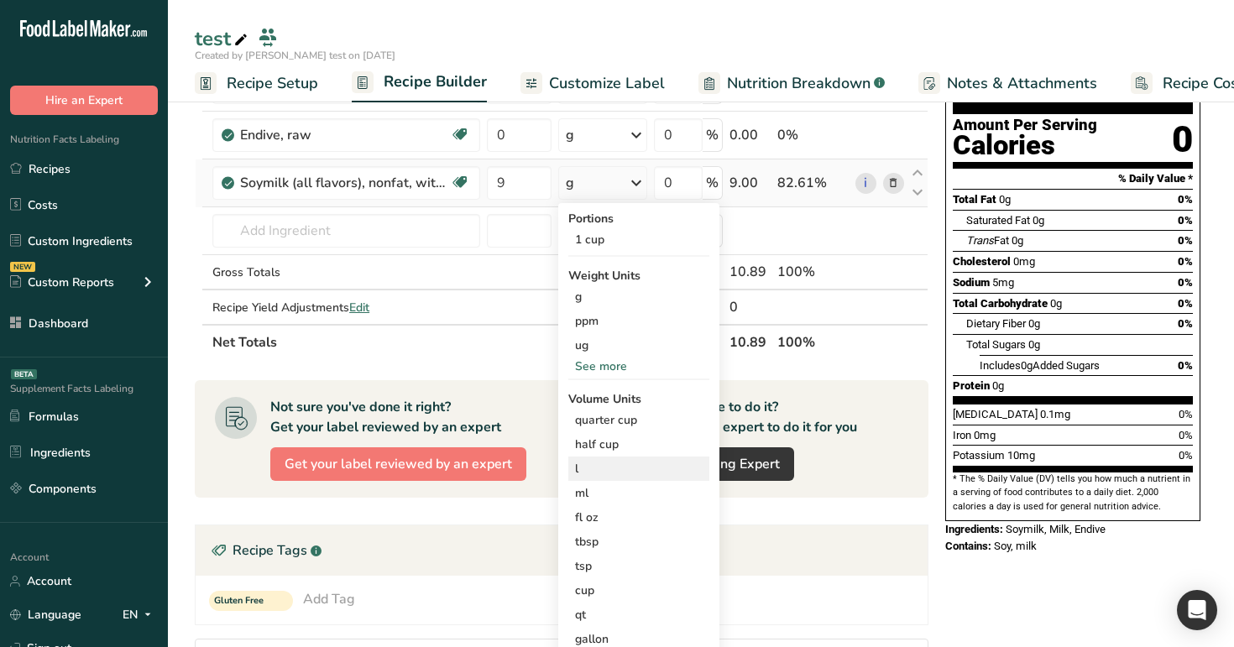
click at [597, 473] on div "l" at bounding box center [639, 469] width 128 height 18
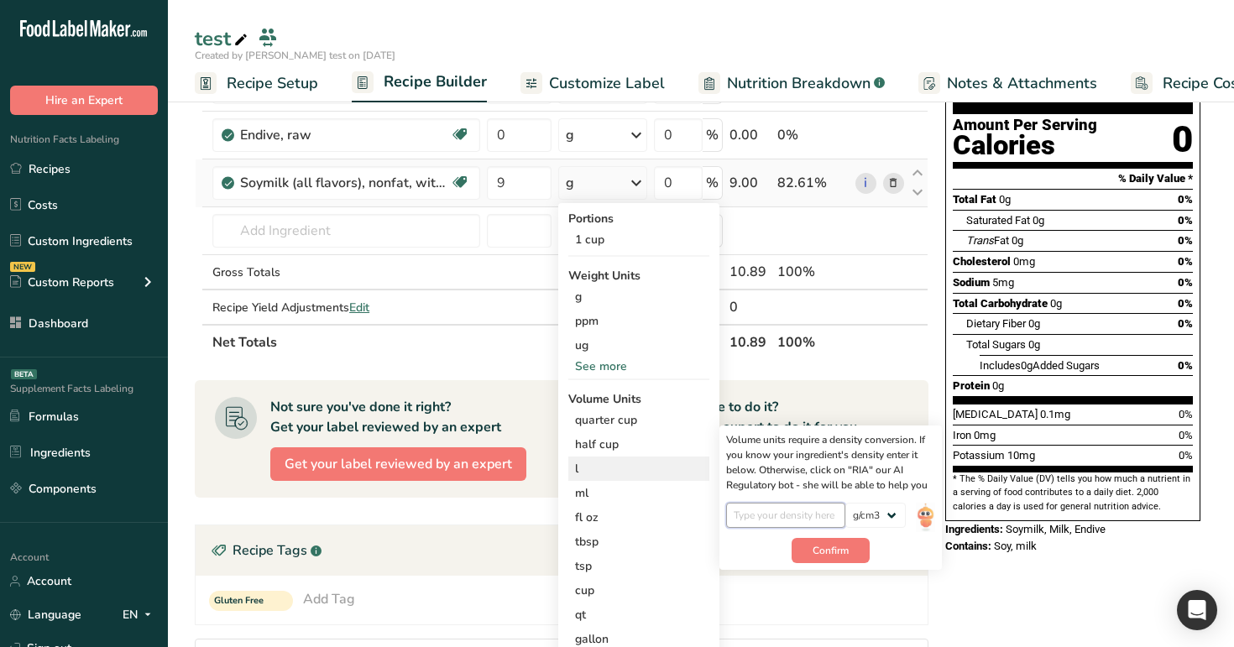
click at [749, 514] on input "number" at bounding box center [786, 515] width 120 height 25
type input "0.1"
click at [843, 553] on span "Confirm" at bounding box center [831, 550] width 36 height 15
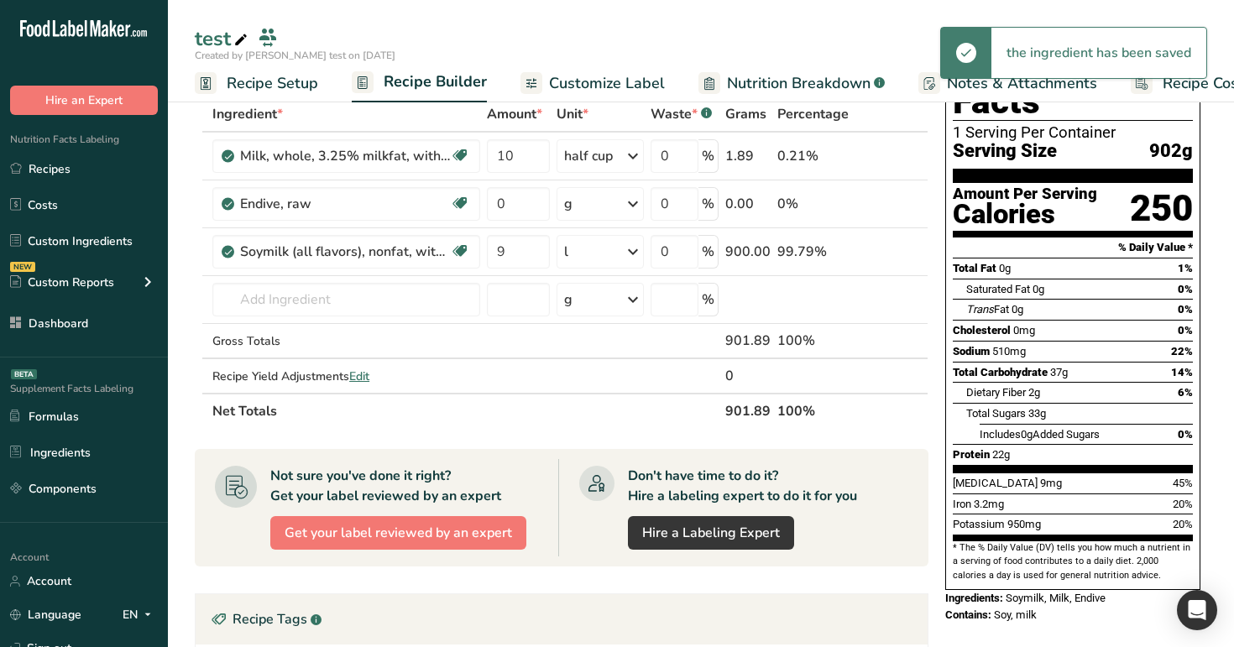
scroll to position [0, 0]
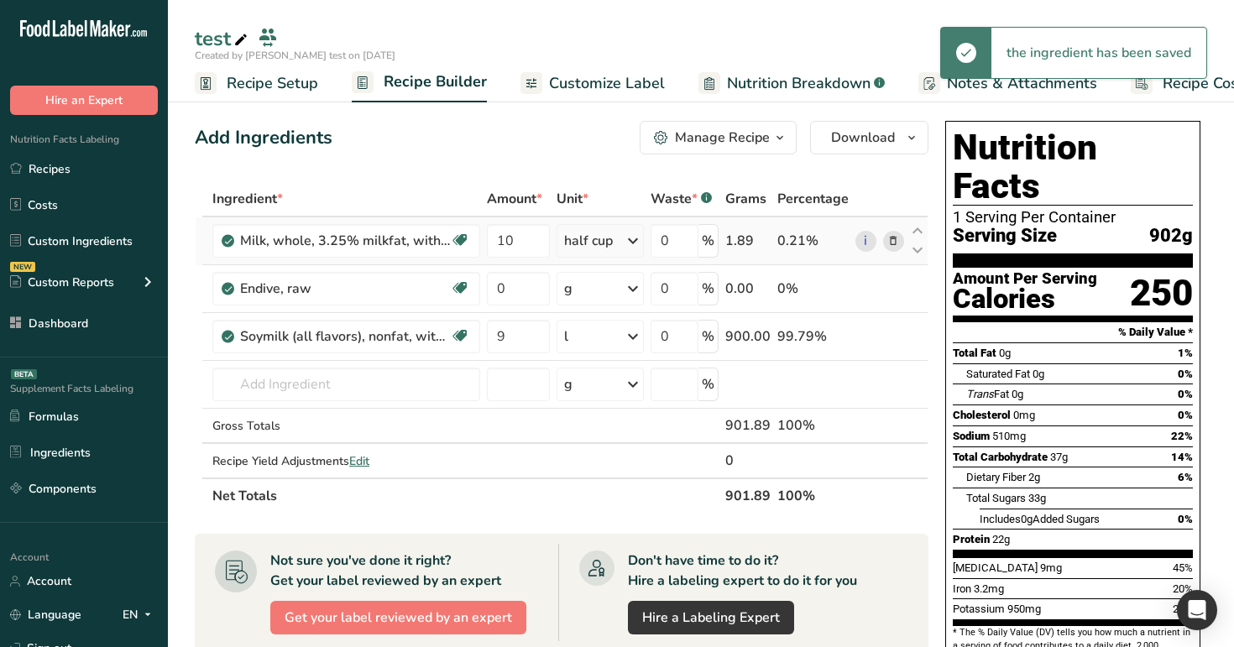
click at [618, 241] on div "half cup" at bounding box center [600, 241] width 87 height 34
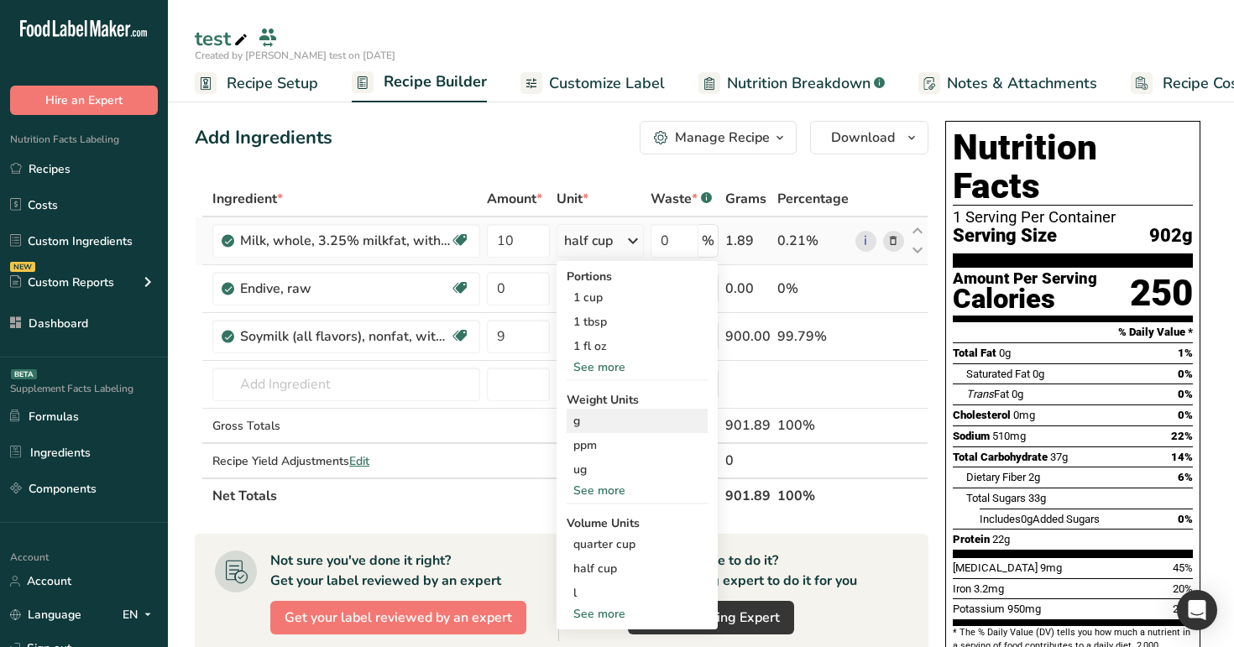
click at [620, 424] on div "g" at bounding box center [637, 421] width 141 height 24
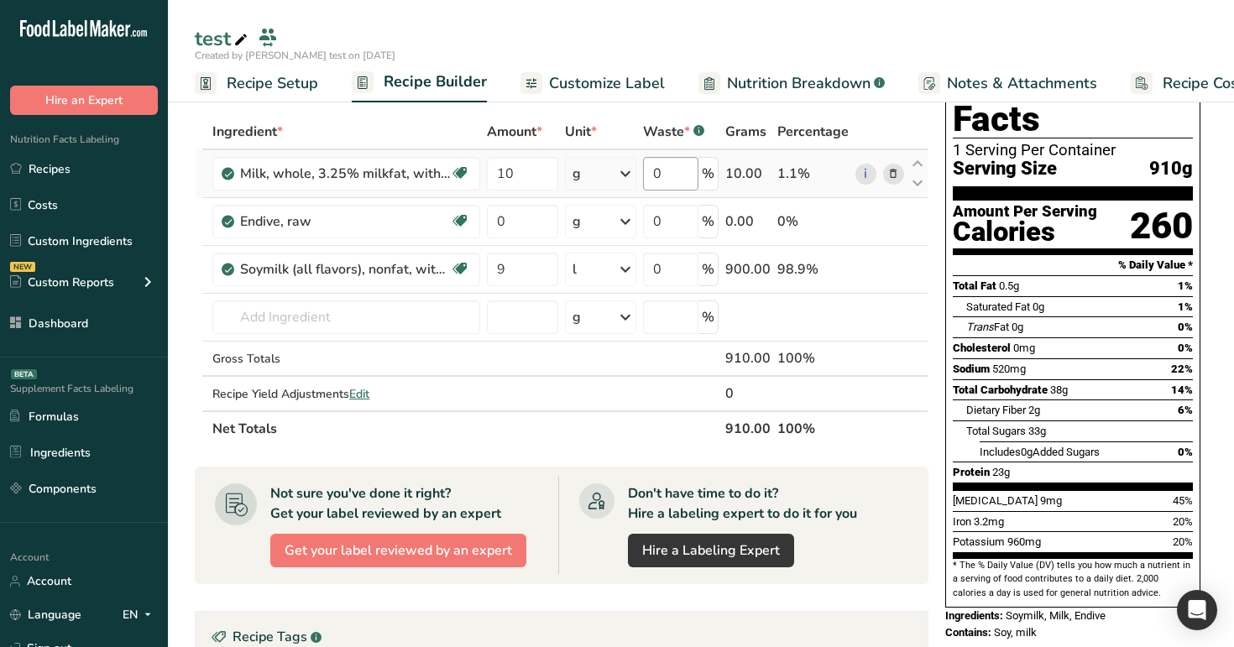
scroll to position [71, 0]
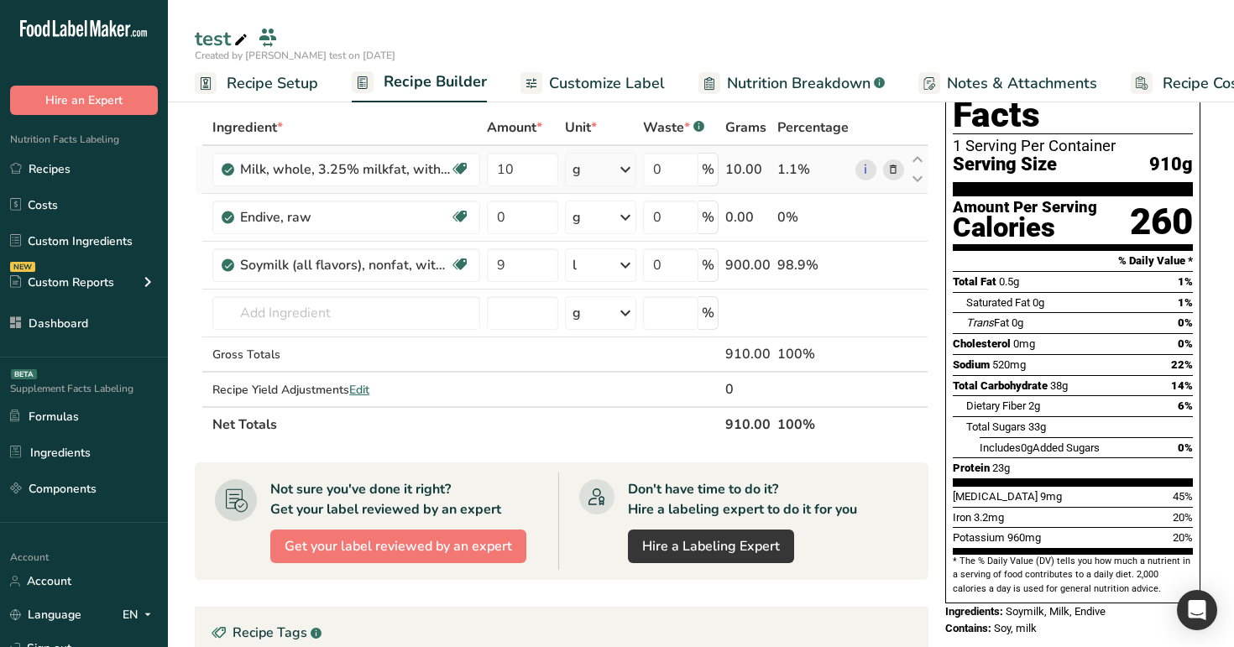
click at [598, 171] on div "g" at bounding box center [600, 170] width 71 height 34
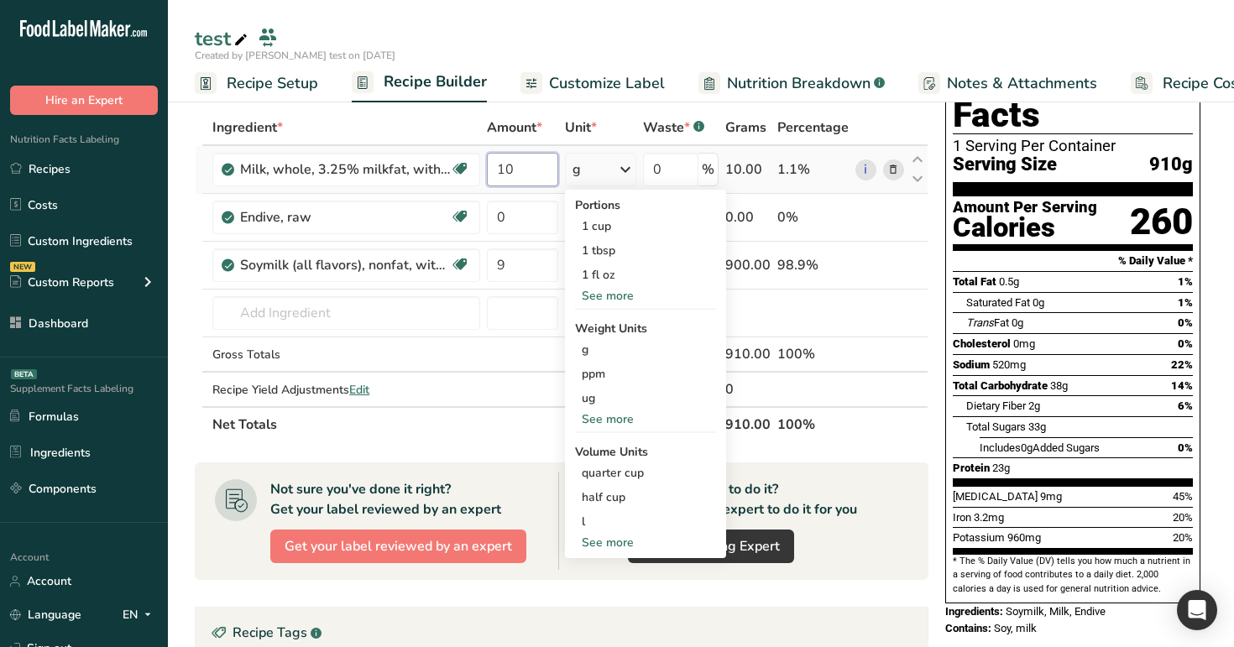
click at [532, 175] on input "10" at bounding box center [522, 170] width 71 height 34
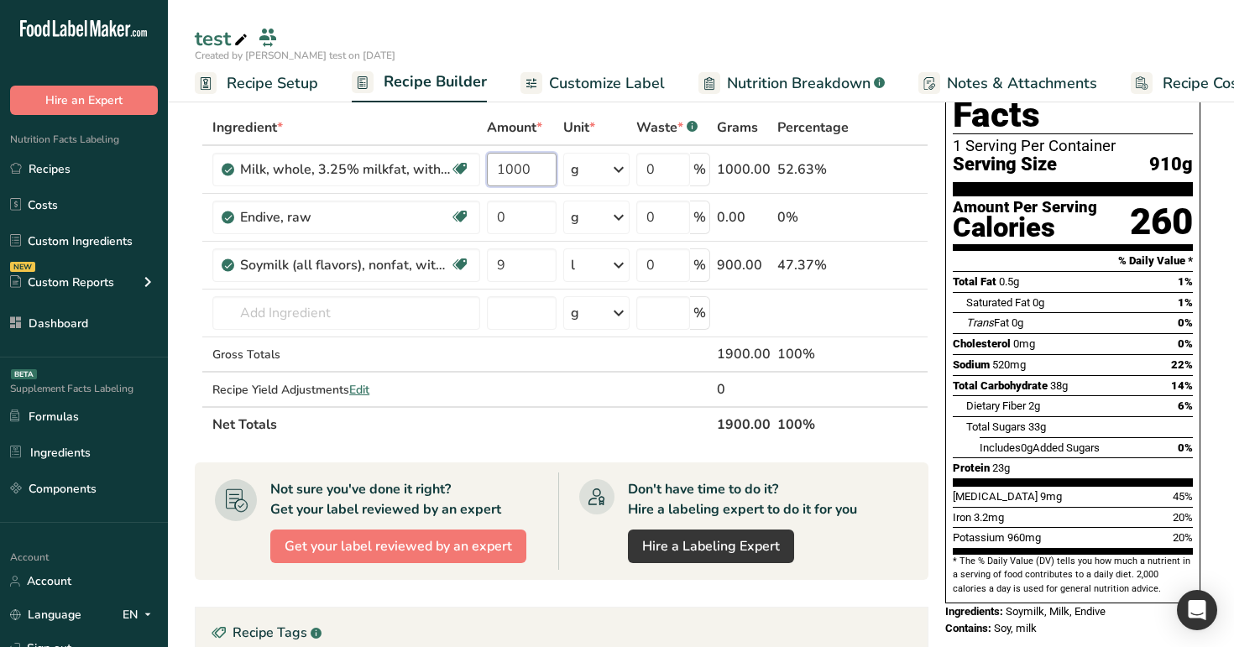
type input "1000"
click at [584, 29] on div "test" at bounding box center [701, 39] width 1066 height 30
click at [607, 88] on span "Customize Label" at bounding box center [607, 83] width 116 height 23
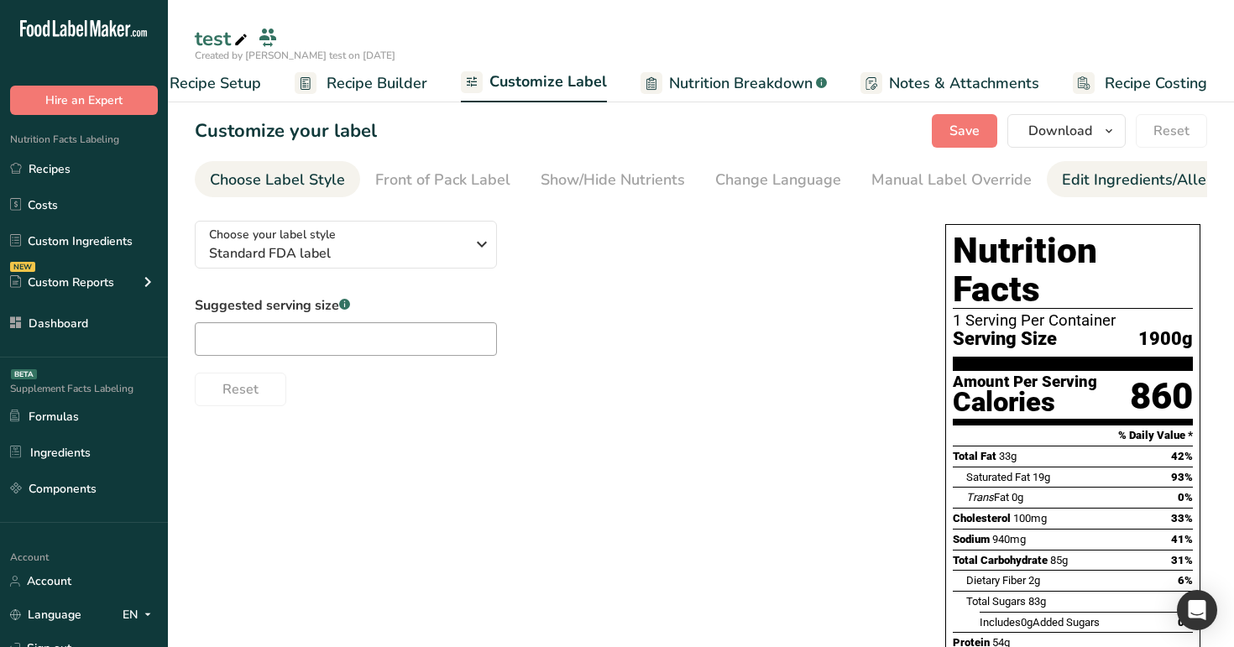
click at [1123, 177] on div "Edit Ingredients/Allergens List" at bounding box center [1168, 180] width 213 height 23
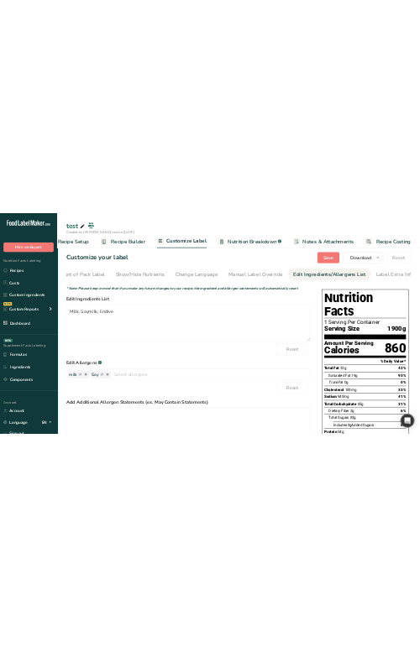
scroll to position [0, 207]
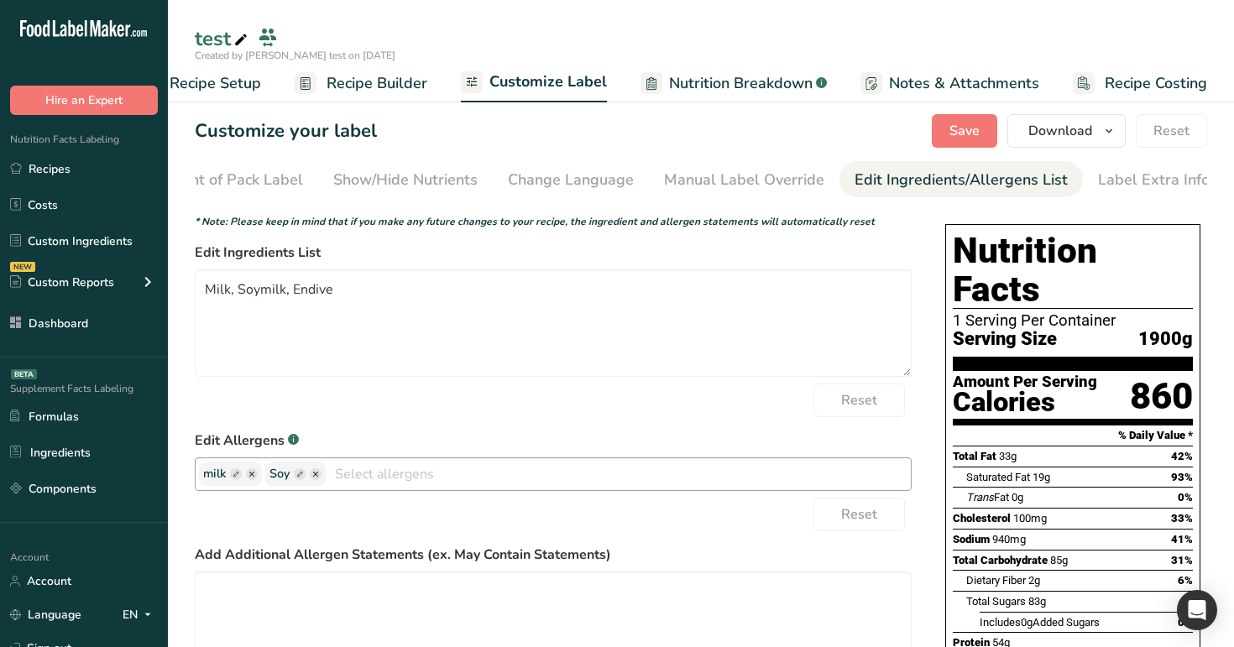
click at [235, 479] on rect "button" at bounding box center [236, 475] width 12 height 12
click at [254, 479] on input "text" at bounding box center [267, 474] width 128 height 22
type input "1"
click at [383, 479] on rect "button" at bounding box center [389, 475] width 12 height 12
click at [418, 484] on input "text" at bounding box center [423, 474] width 128 height 22
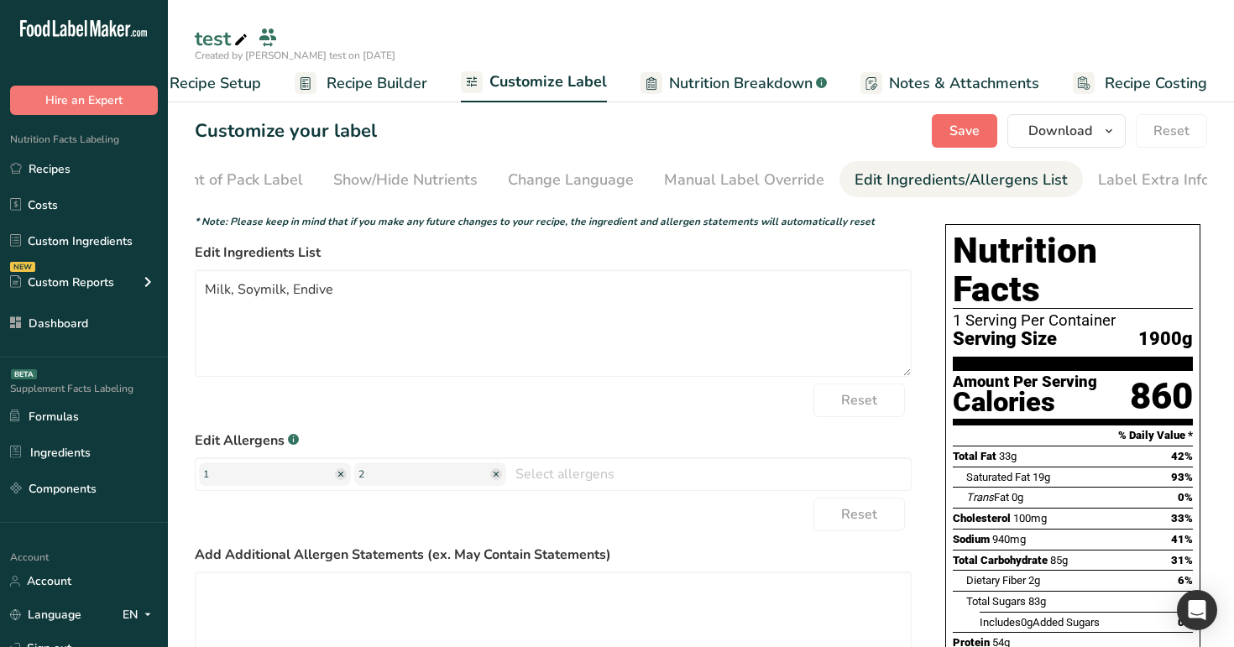
type input "2"
click at [951, 139] on button "Save" at bounding box center [964, 131] width 65 height 34
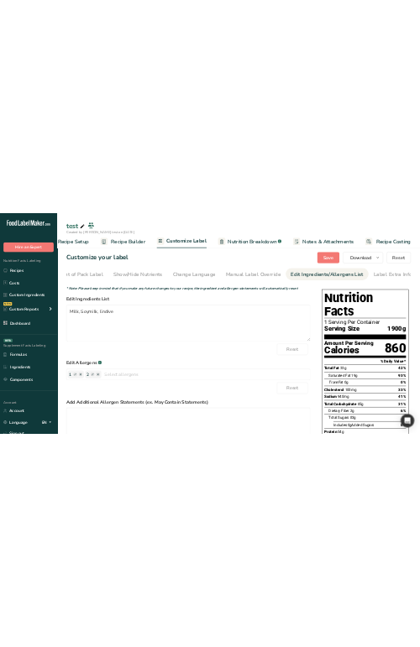
scroll to position [0, 0]
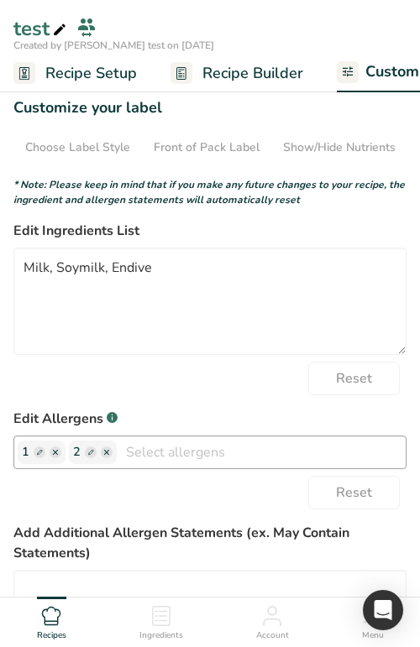
click at [39, 454] on rect "button" at bounding box center [40, 453] width 12 height 12
click at [97, 458] on input "1" at bounding box center [86, 453] width 128 height 22
type input "13"
click at [189, 455] on rect "button" at bounding box center [195, 453] width 12 height 12
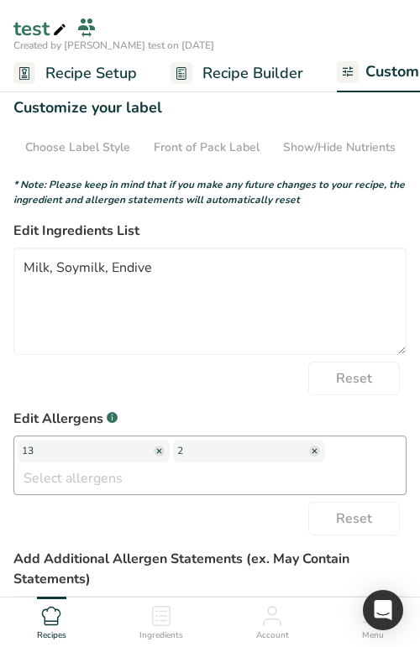
click at [187, 455] on input "2" at bounding box center [241, 451] width 128 height 22
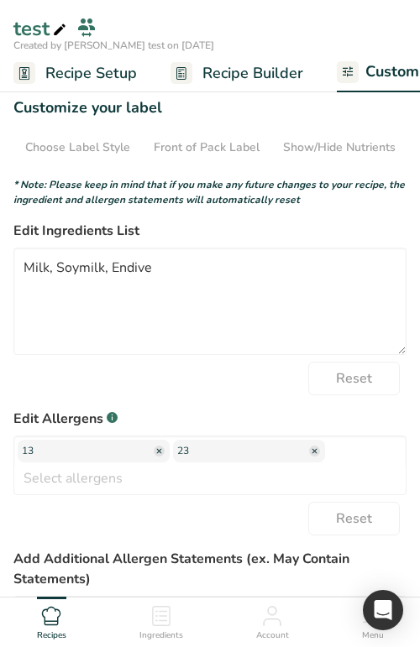
type input "23"
click at [255, 503] on div "Reset" at bounding box center [209, 519] width 393 height 34
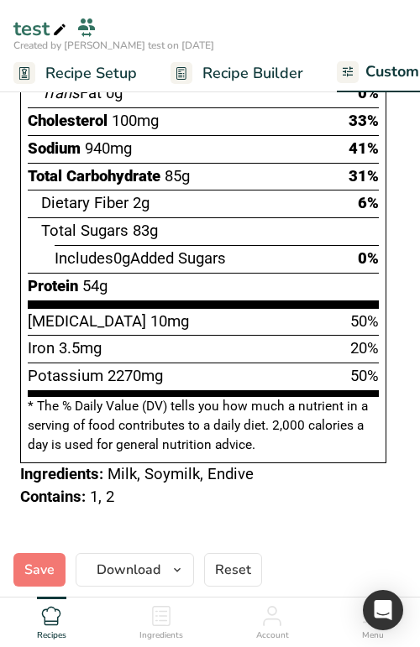
scroll to position [1143, 0]
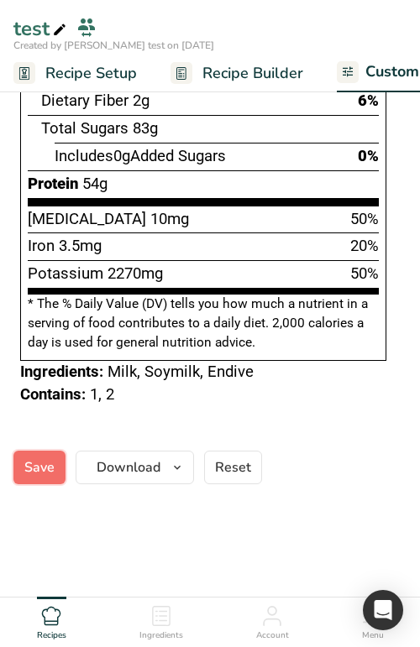
click at [38, 458] on span "Save" at bounding box center [39, 468] width 30 height 20
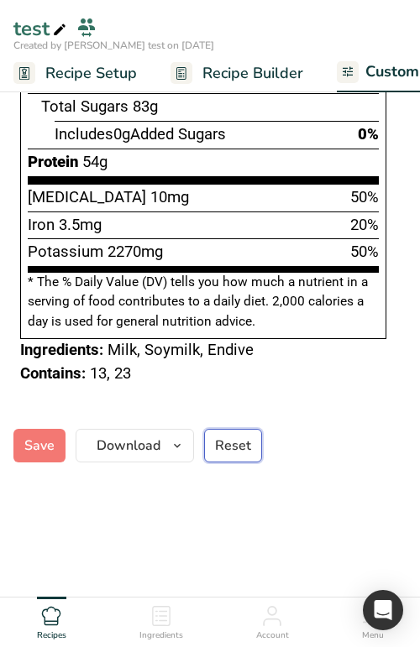
click at [235, 437] on span "Reset" at bounding box center [233, 446] width 36 height 20
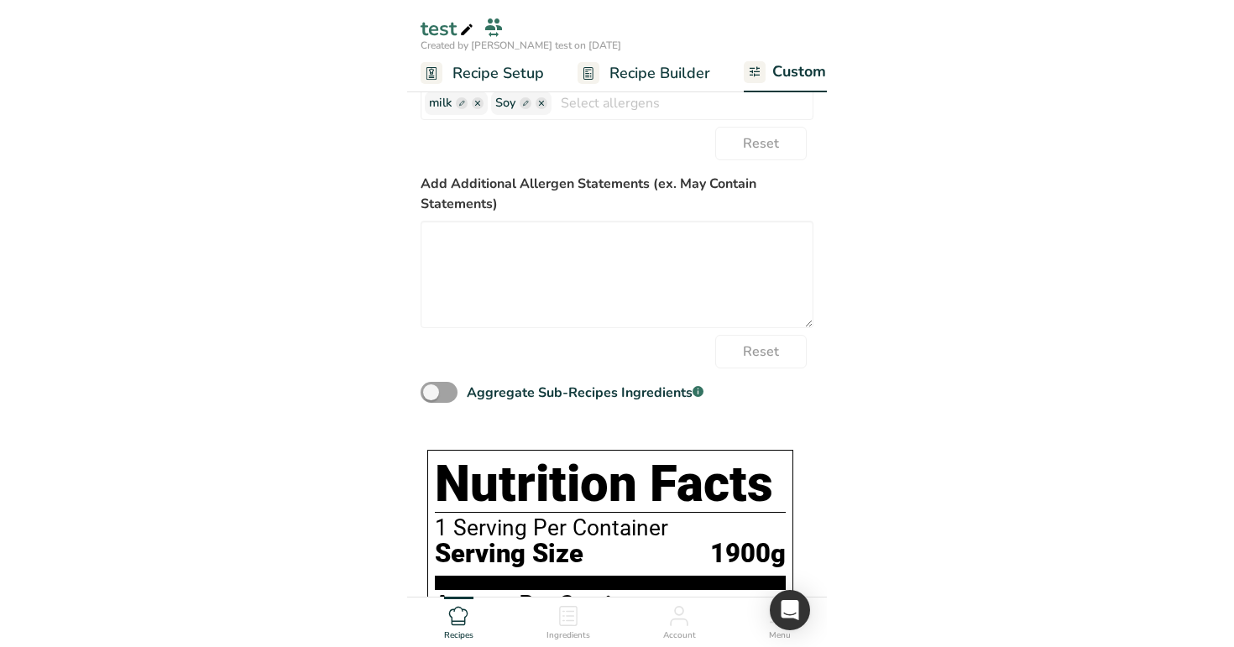
scroll to position [0, 0]
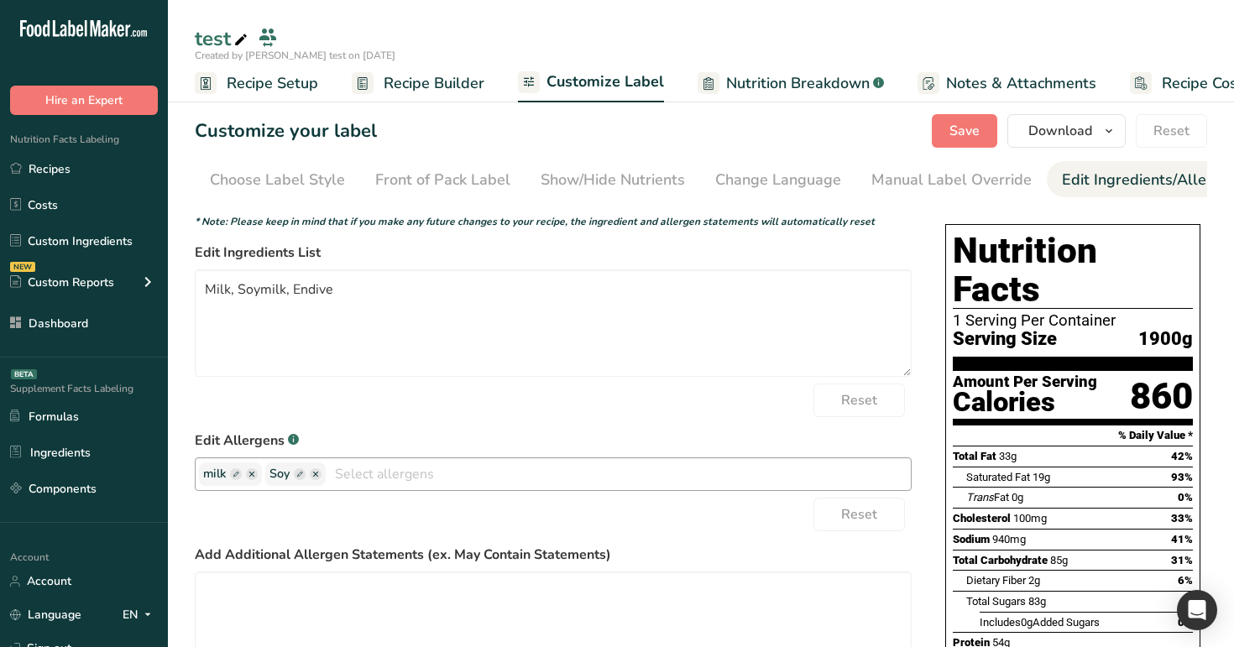
click at [233, 476] on rect "button" at bounding box center [236, 475] width 12 height 12
click at [266, 482] on input "text" at bounding box center [267, 474] width 128 height 22
type input "m1"
click at [383, 475] on rect "button" at bounding box center [389, 475] width 12 height 12
click at [374, 485] on input "text" at bounding box center [423, 474] width 128 height 22
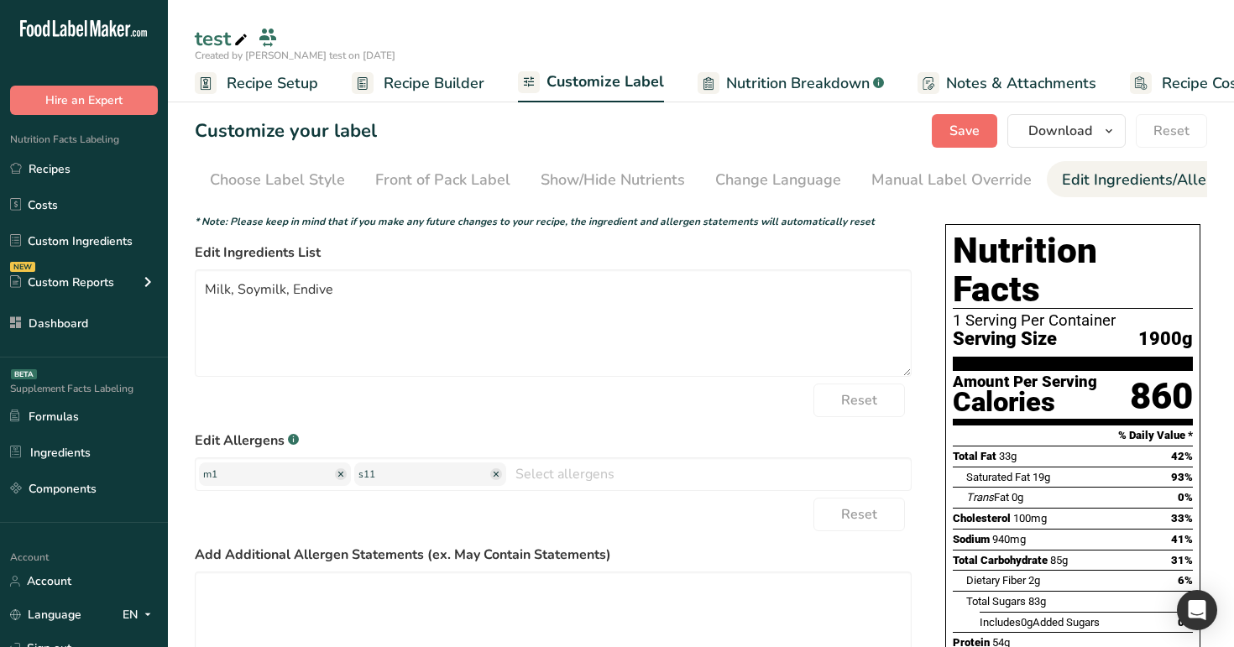
type input "s11"
click at [950, 133] on button "Save" at bounding box center [964, 131] width 65 height 34
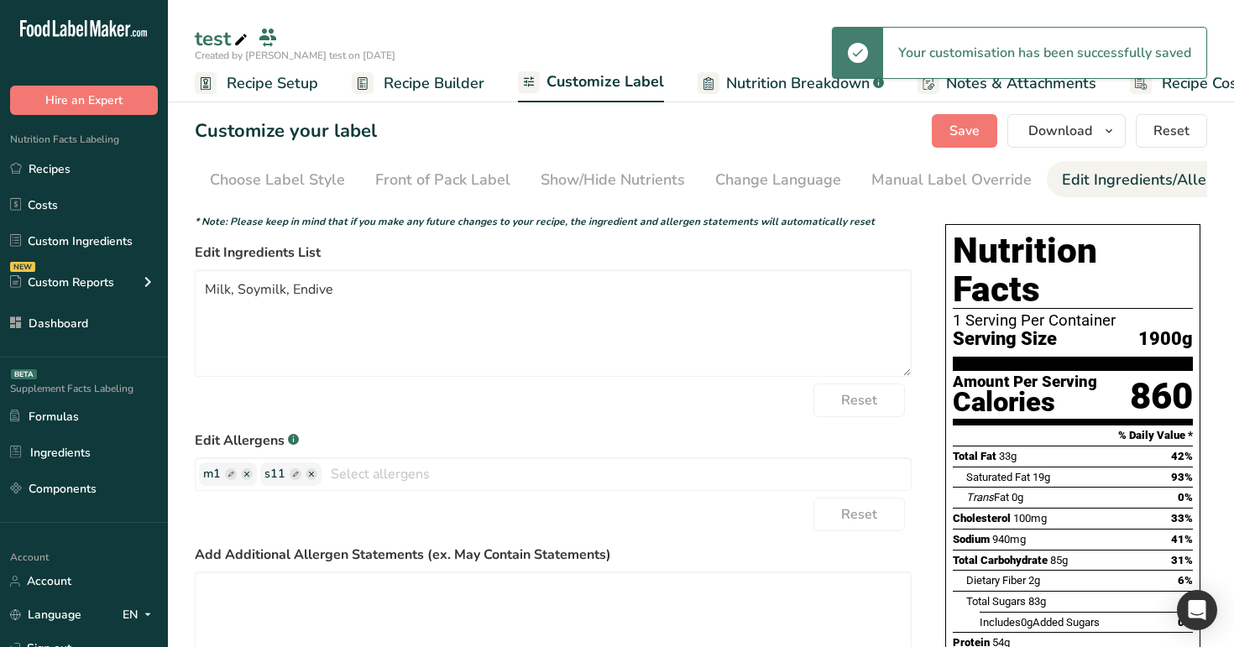
click at [406, 94] on span "Recipe Builder" at bounding box center [434, 83] width 101 height 23
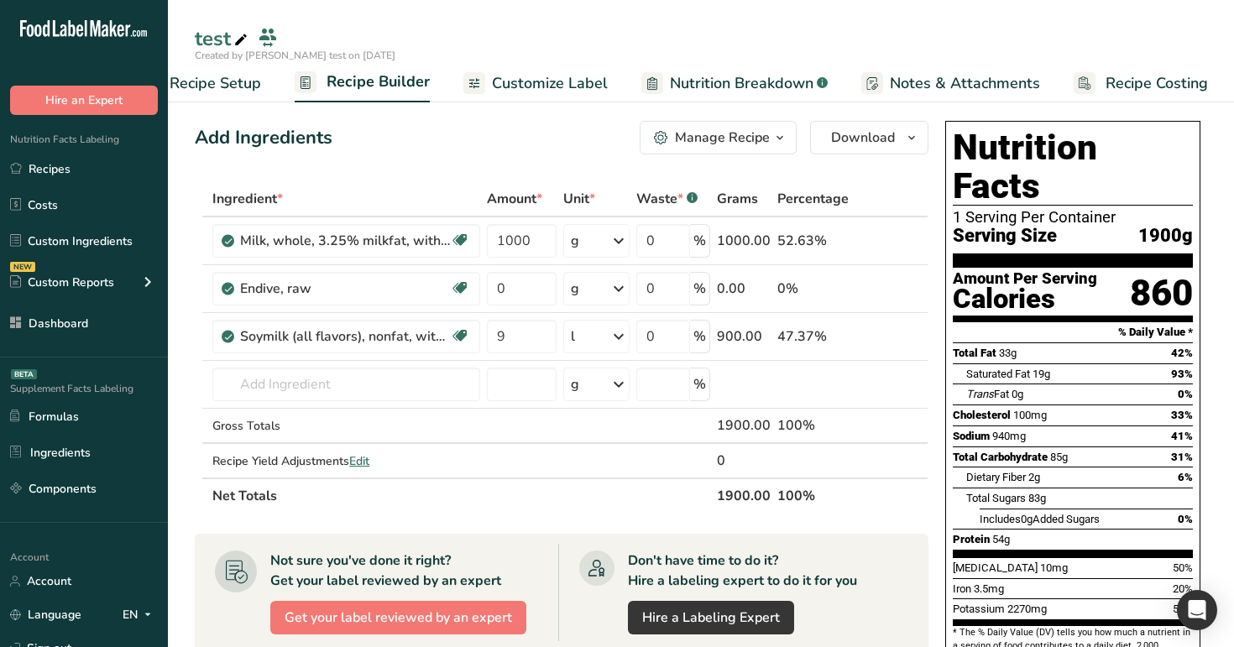
click at [745, 148] on button "Manage Recipe" at bounding box center [718, 138] width 157 height 34
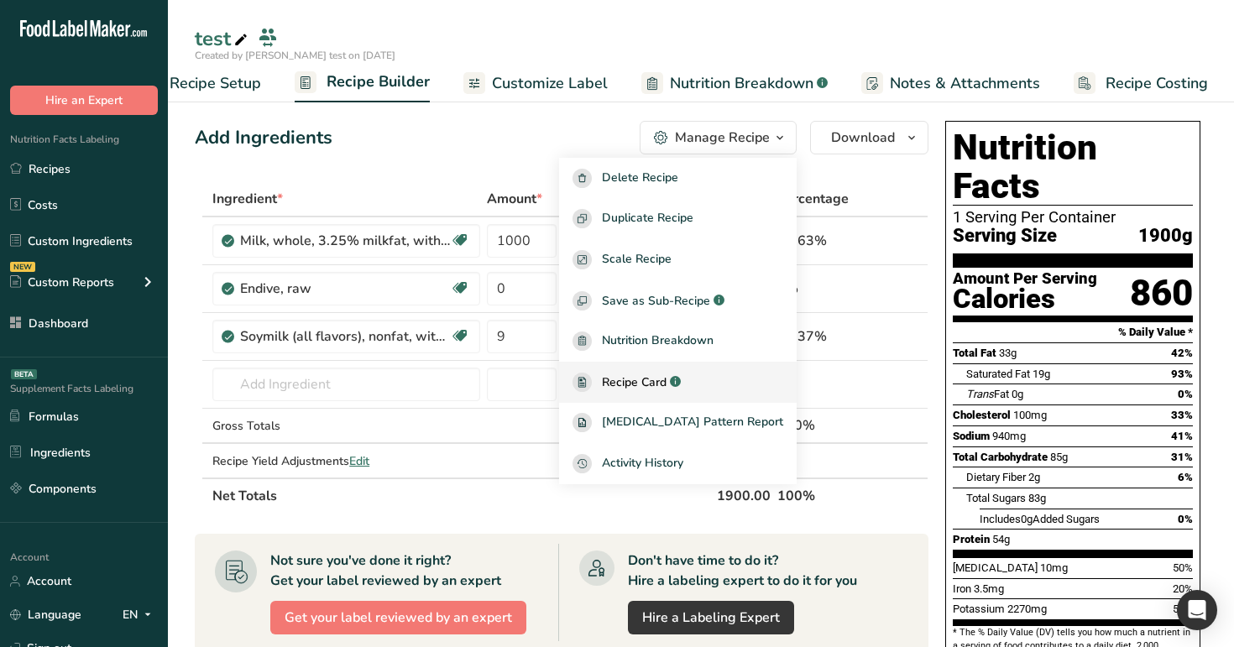
click at [665, 379] on span "Recipe Card" at bounding box center [634, 383] width 65 height 18
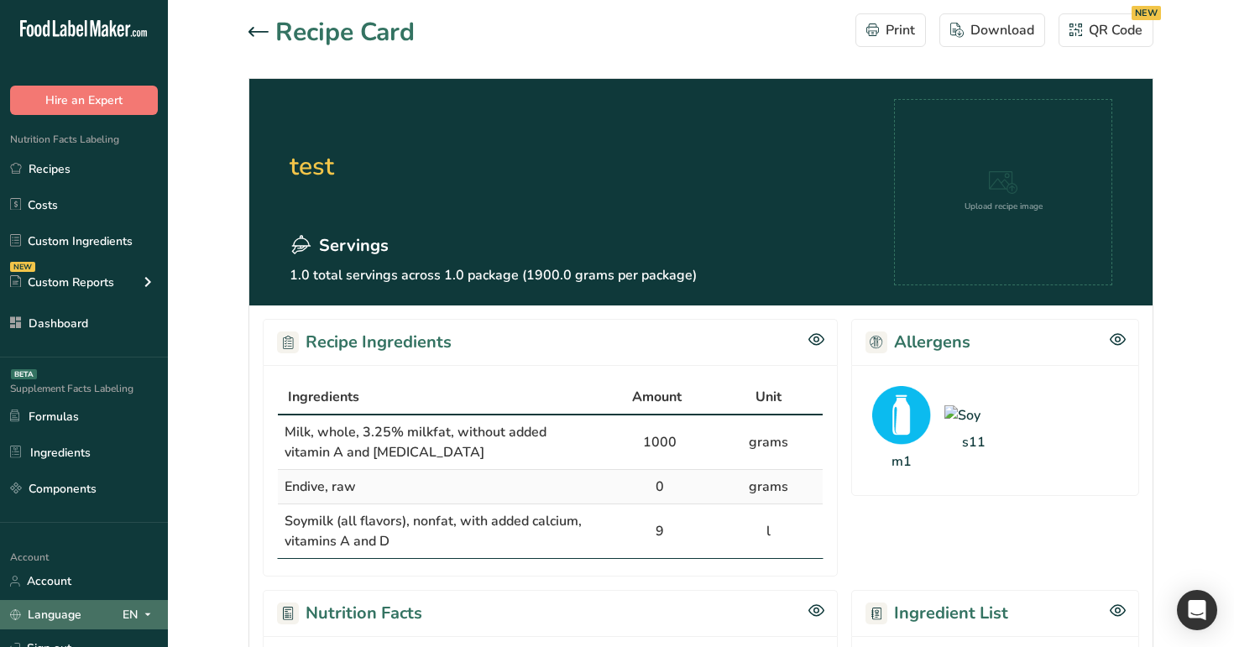
click at [143, 618] on icon at bounding box center [147, 615] width 13 height 21
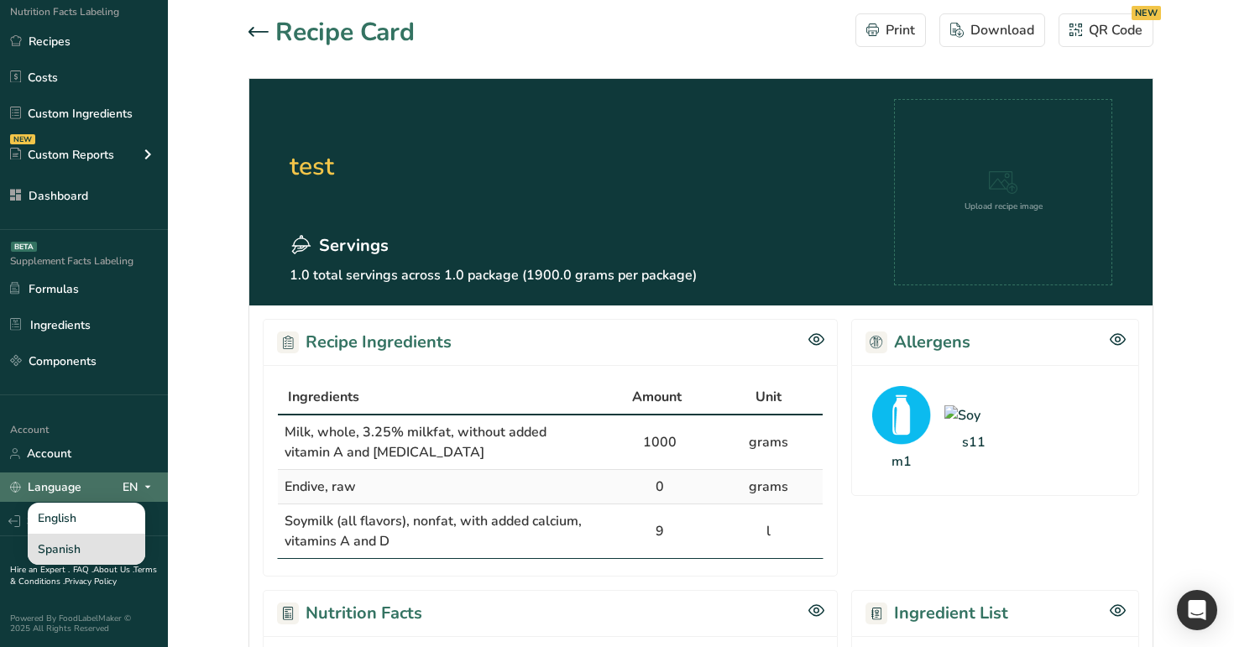
click at [102, 545] on div "Spanish" at bounding box center [87, 549] width 118 height 31
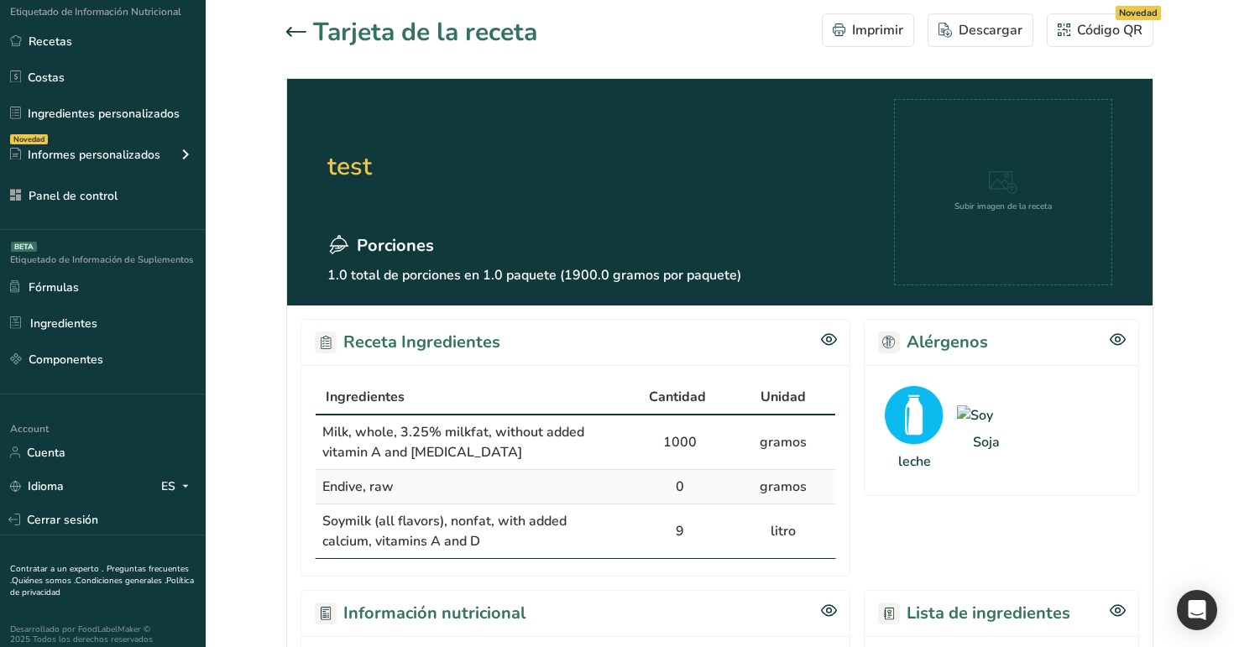
click at [300, 29] on icon at bounding box center [296, 32] width 20 height 10
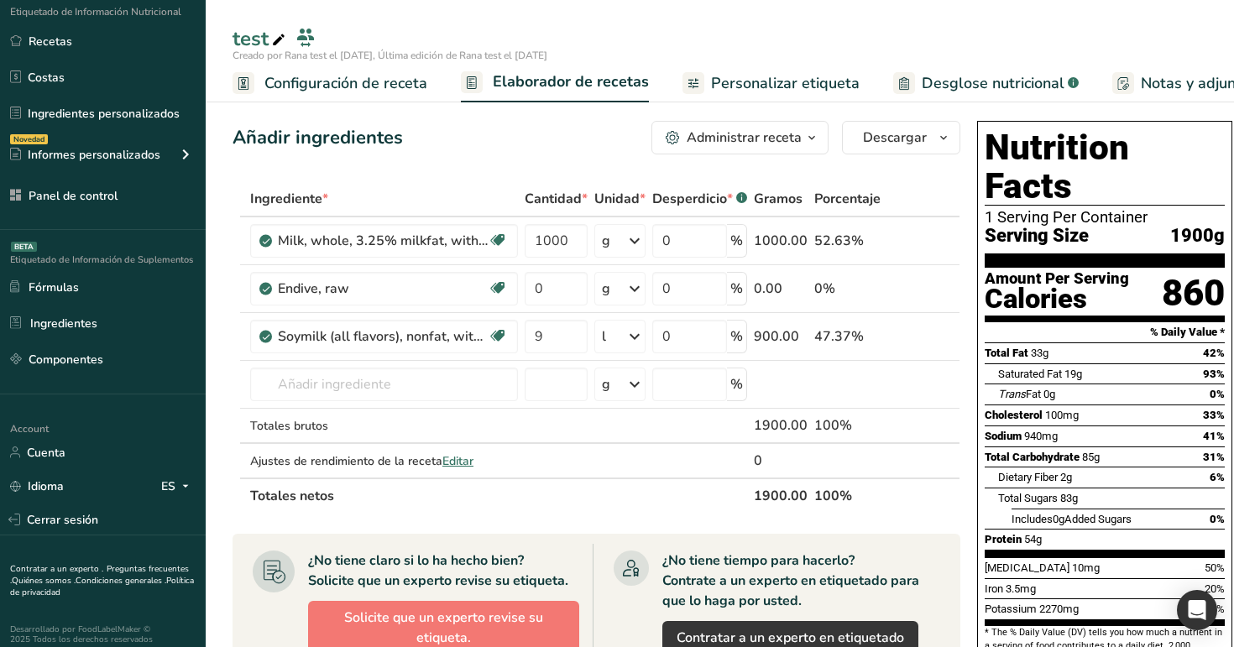
click at [730, 143] on div "Administrar receta" at bounding box center [744, 138] width 115 height 20
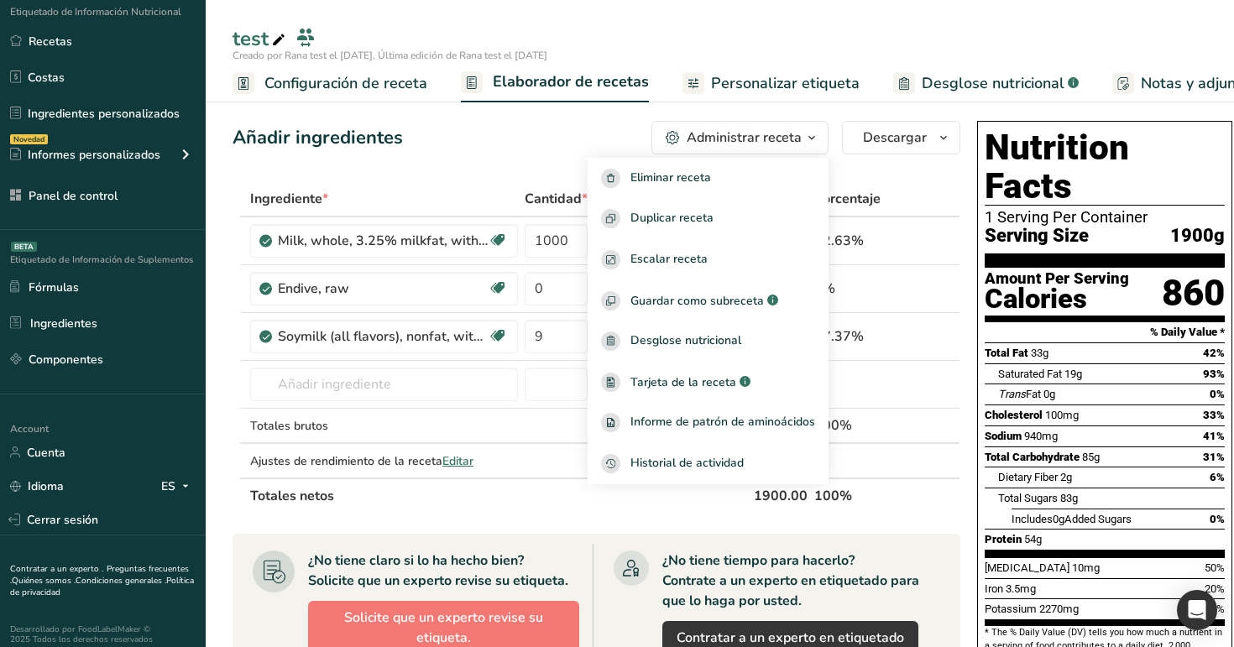
click at [749, 95] on link "Personalizar etiqueta" at bounding box center [771, 84] width 177 height 38
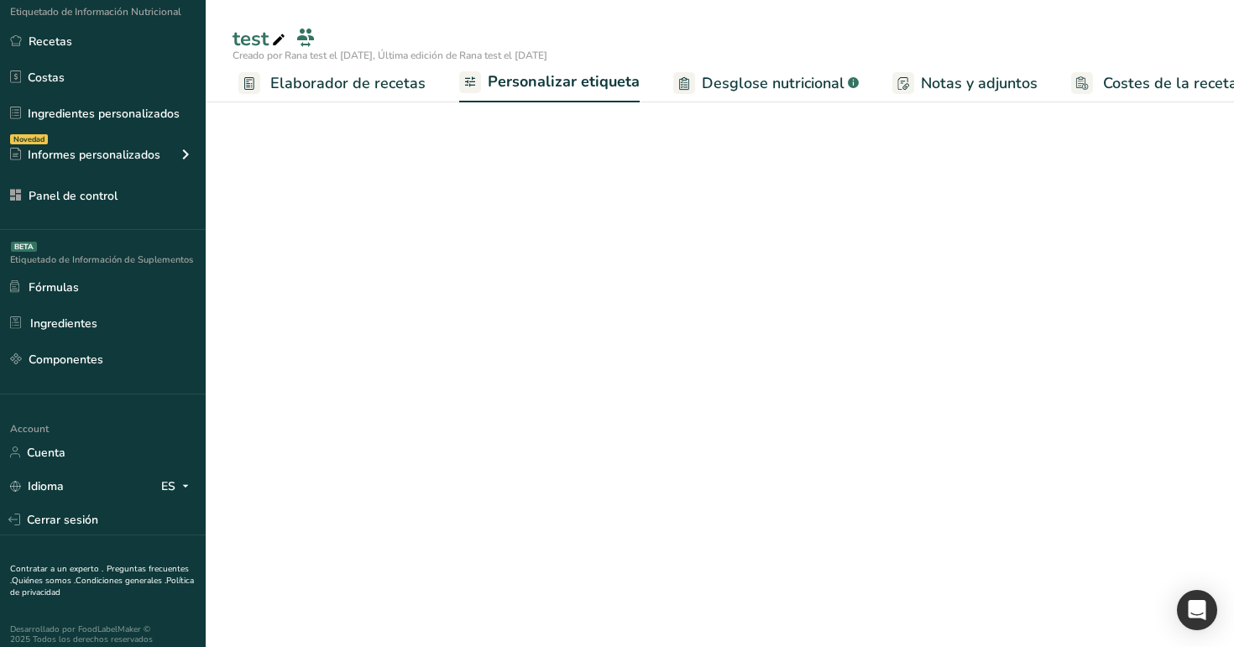
scroll to position [0, 244]
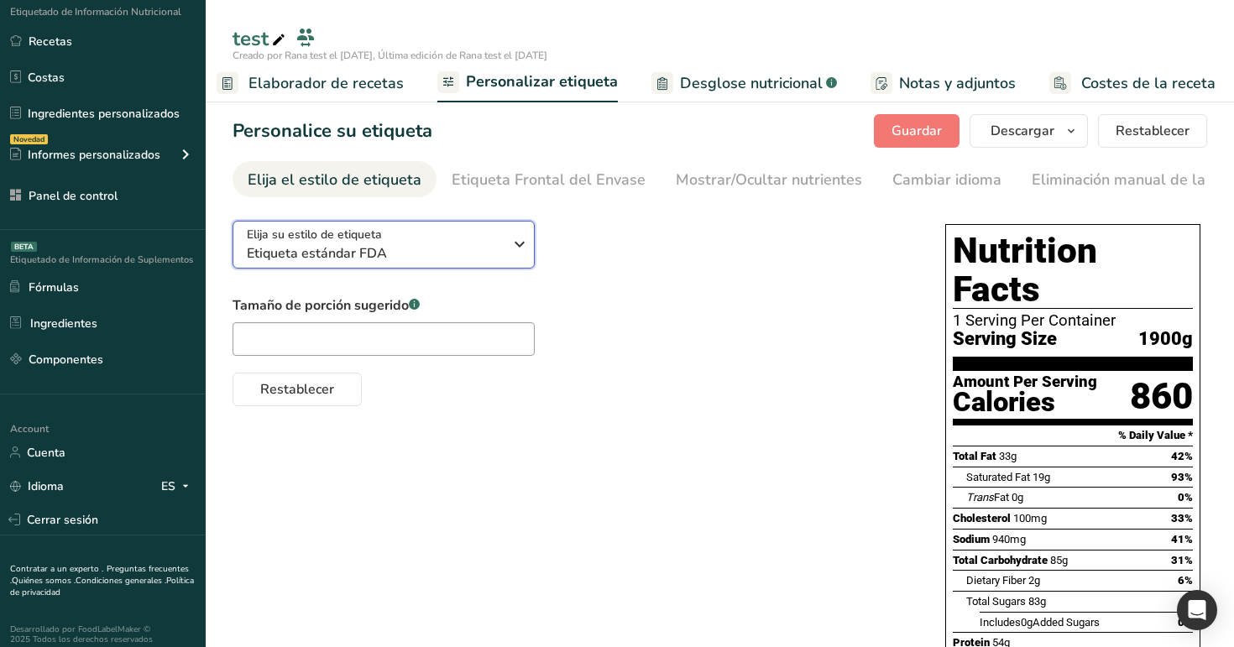
click at [455, 260] on span "Etiqueta estándar FDA" at bounding box center [375, 254] width 256 height 20
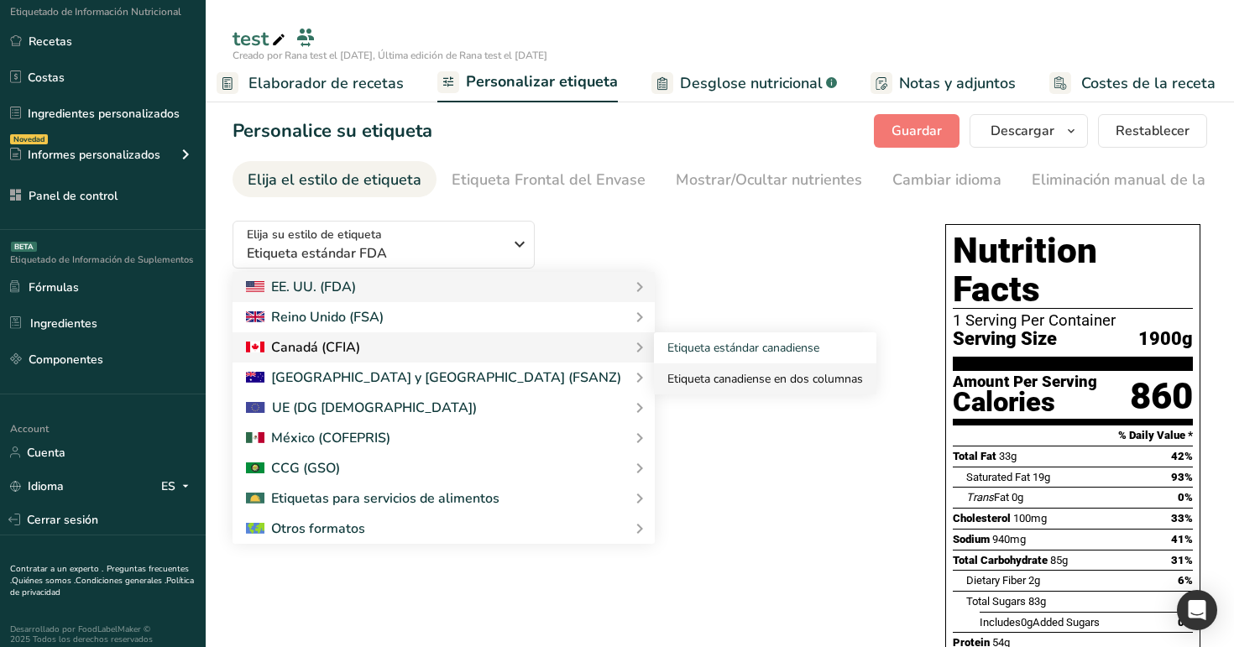
click at [654, 375] on link "Etiqueta canadiense en dos columnas" at bounding box center [765, 379] width 223 height 31
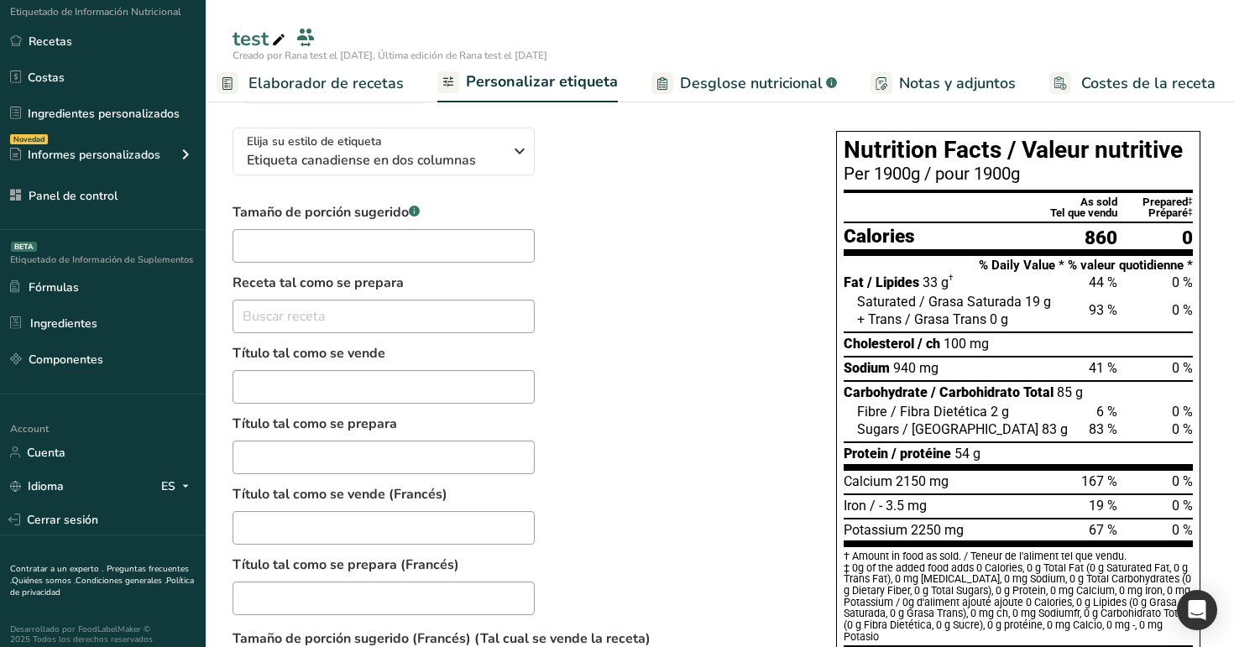
scroll to position [0, 0]
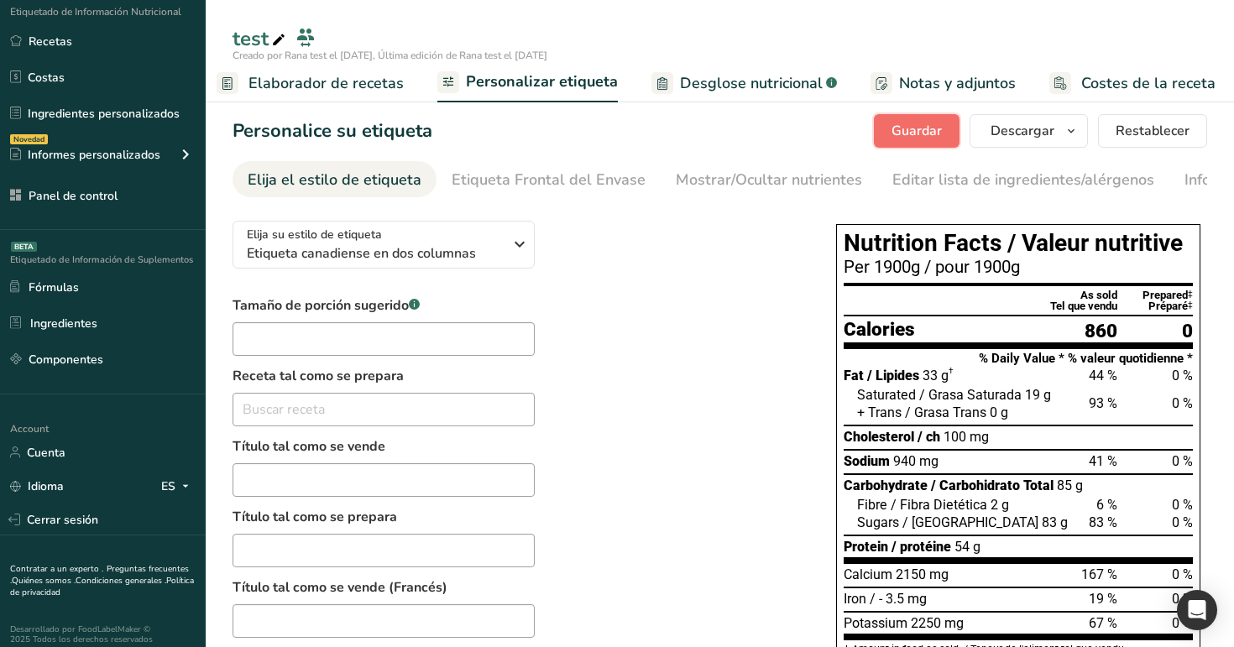
click at [924, 141] on button "Guardar" at bounding box center [917, 131] width 86 height 34
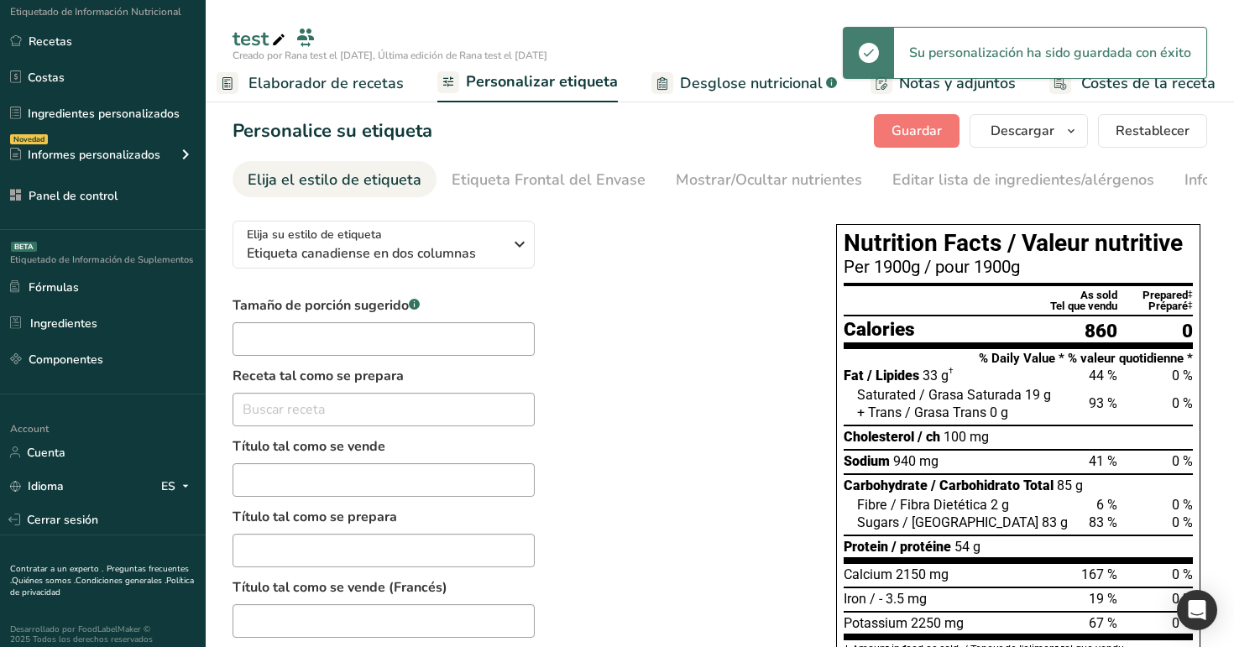
click at [377, 86] on span "Elaborador de recetas" at bounding box center [326, 83] width 155 height 23
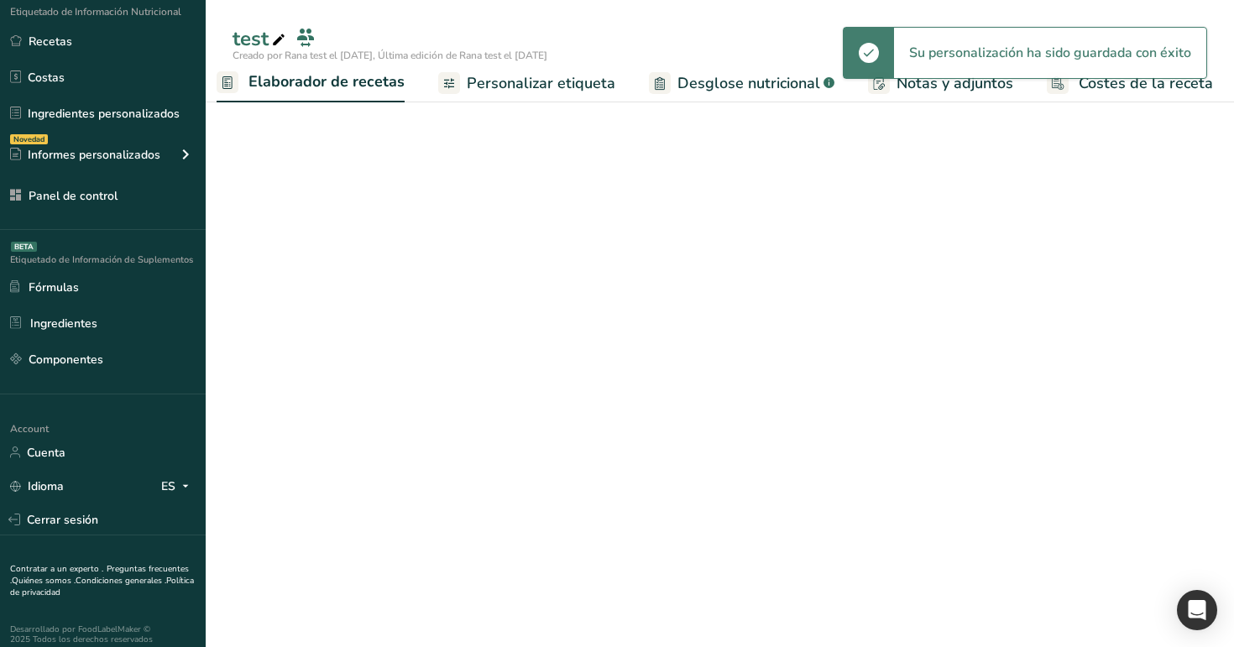
scroll to position [0, 233]
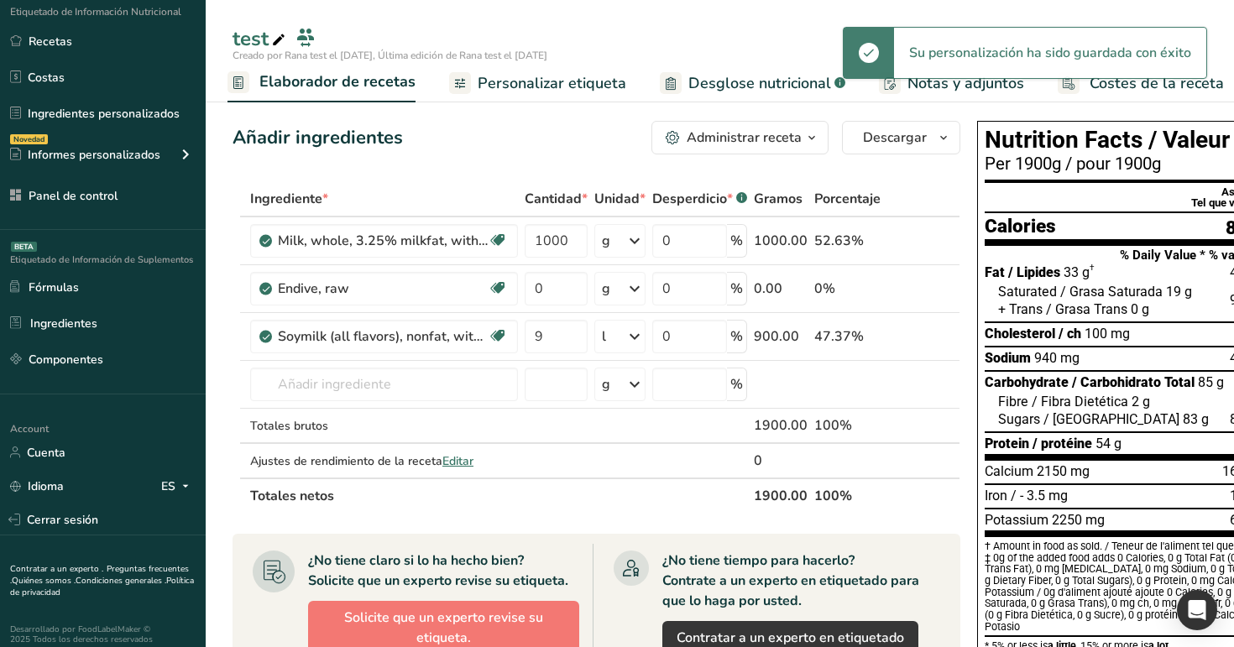
click at [755, 129] on div "Administrar receta" at bounding box center [744, 138] width 115 height 20
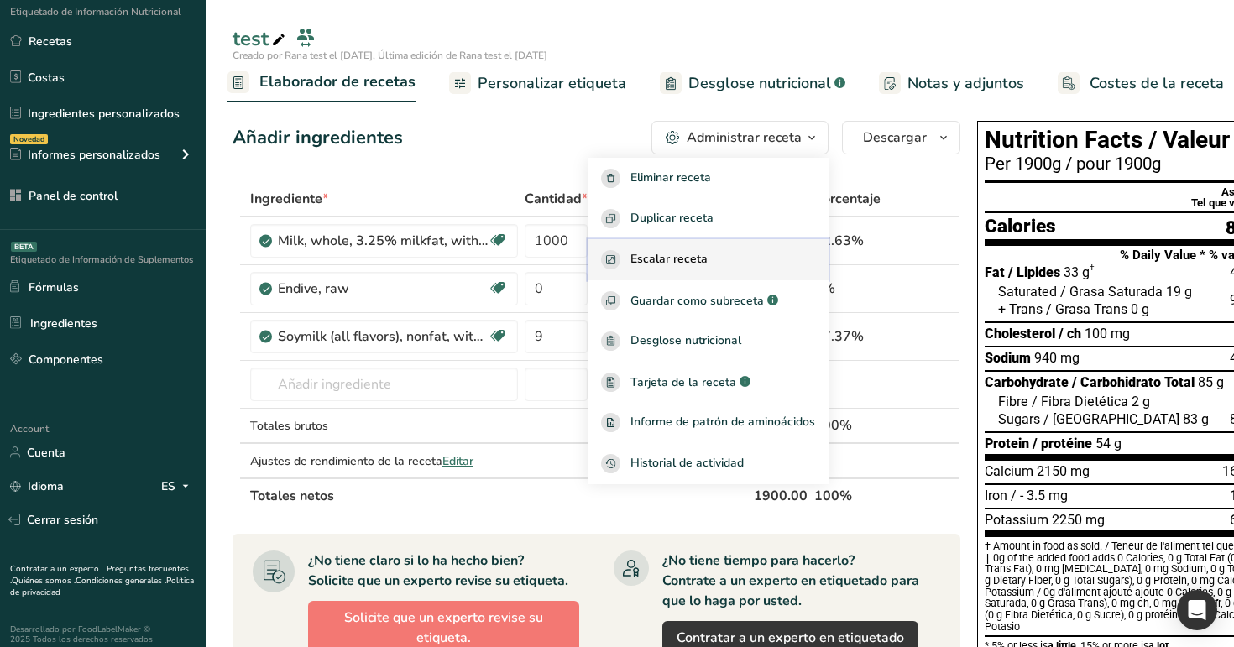
click at [696, 254] on span "Escalar receta" at bounding box center [669, 259] width 77 height 19
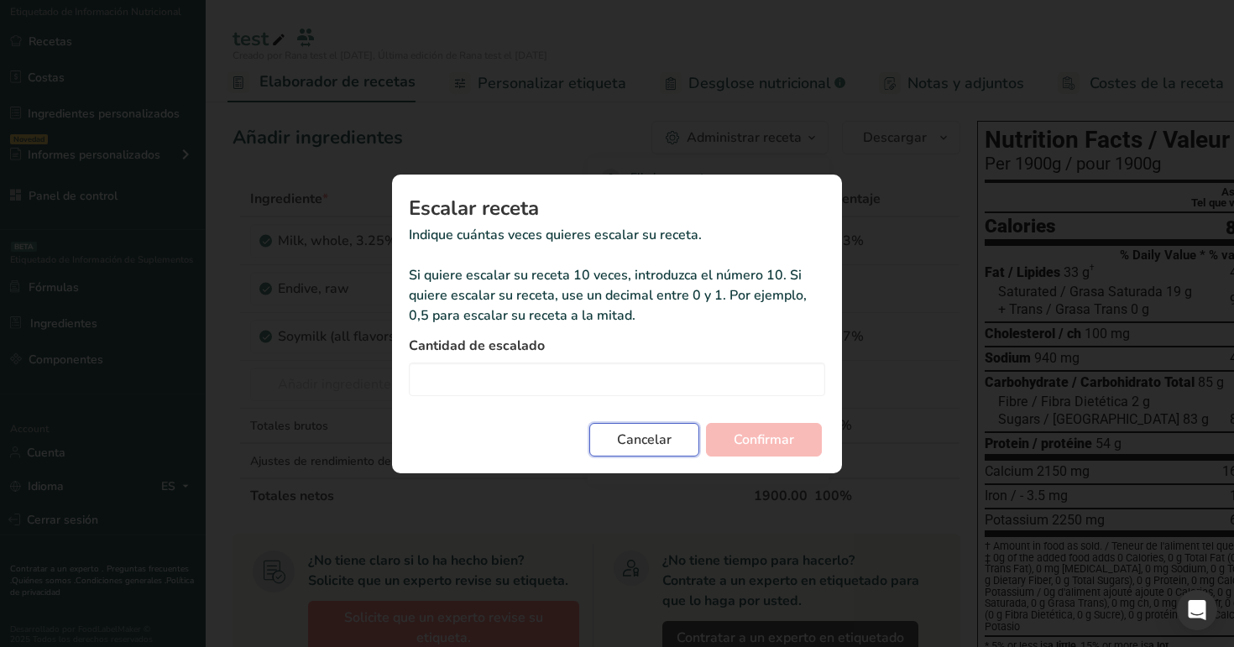
click at [635, 431] on span "Cancelar" at bounding box center [644, 440] width 55 height 20
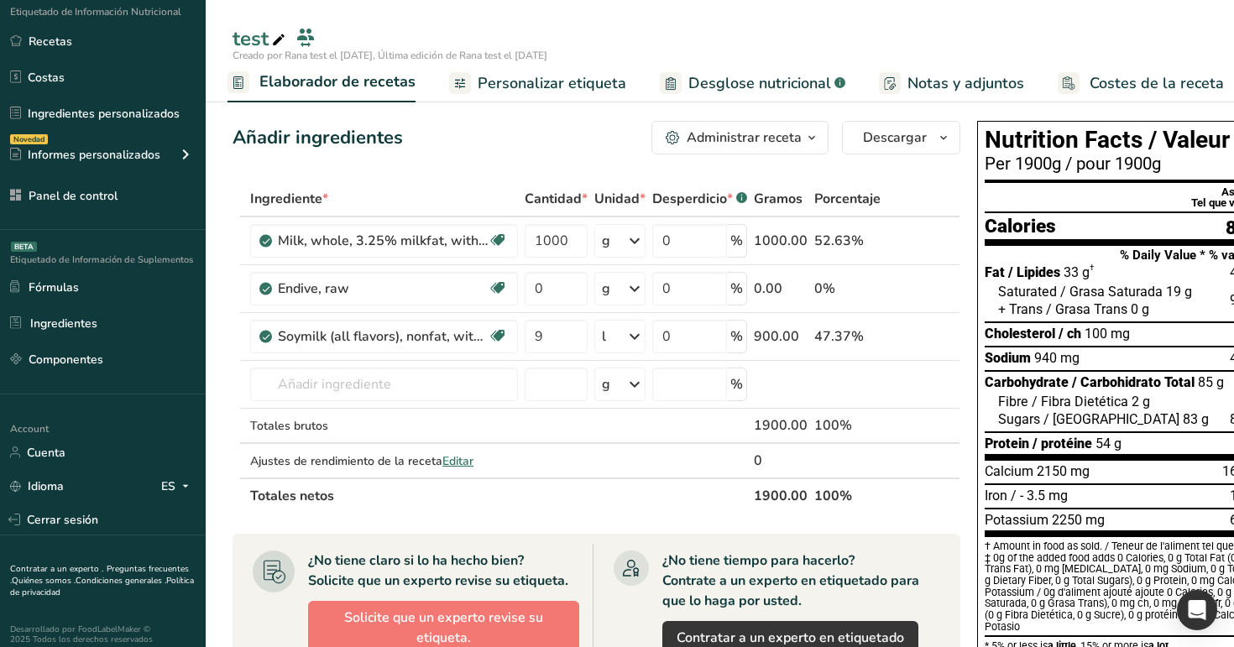
click at [789, 146] on div "Administrar receta" at bounding box center [744, 138] width 115 height 20
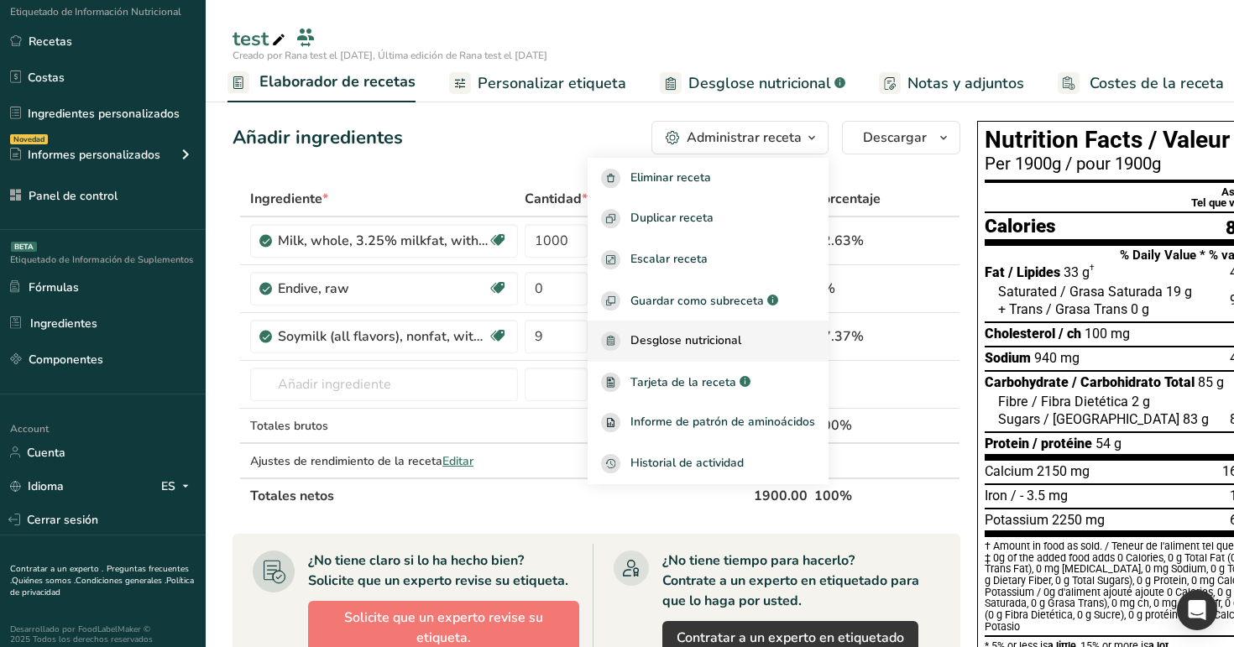
click at [707, 337] on span "Desglose nutricional" at bounding box center [686, 341] width 111 height 19
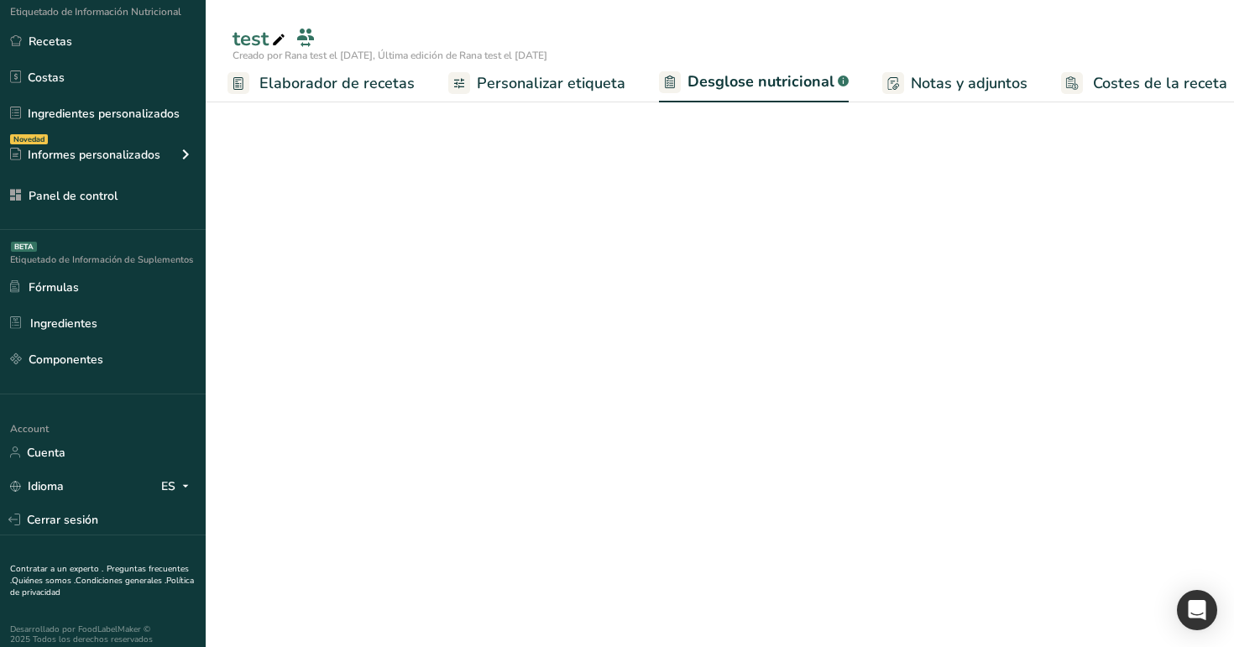
select select "Calories"
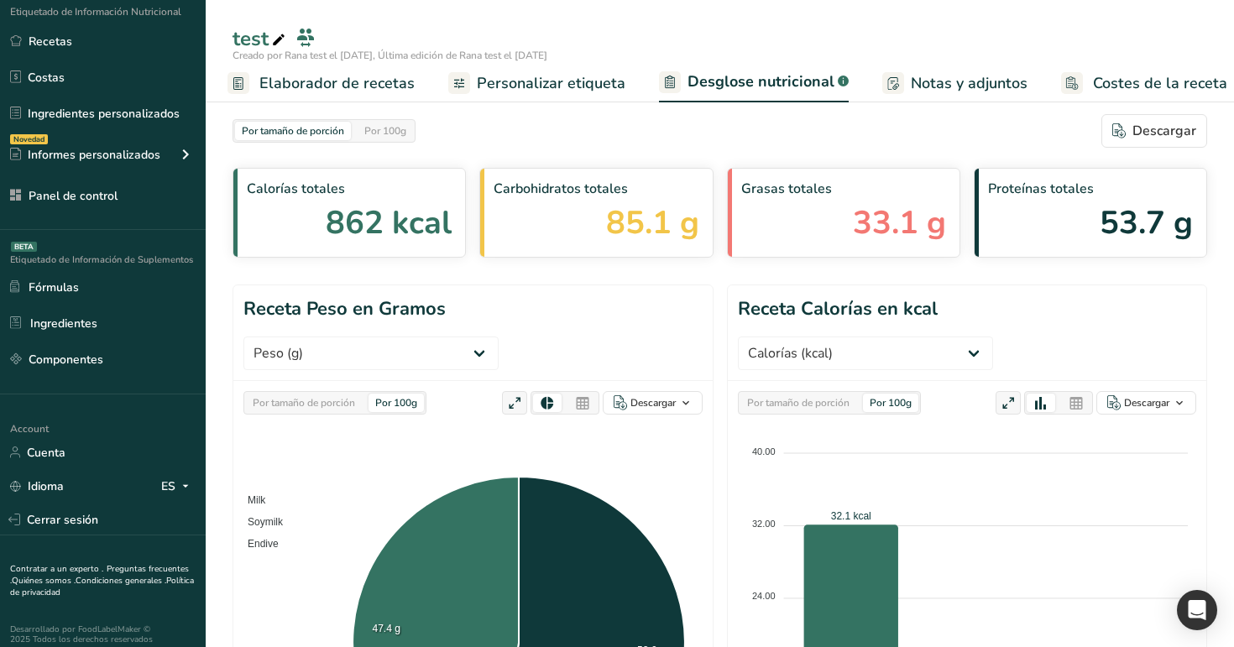
click at [510, 90] on span "Personalizar etiqueta" at bounding box center [551, 83] width 149 height 23
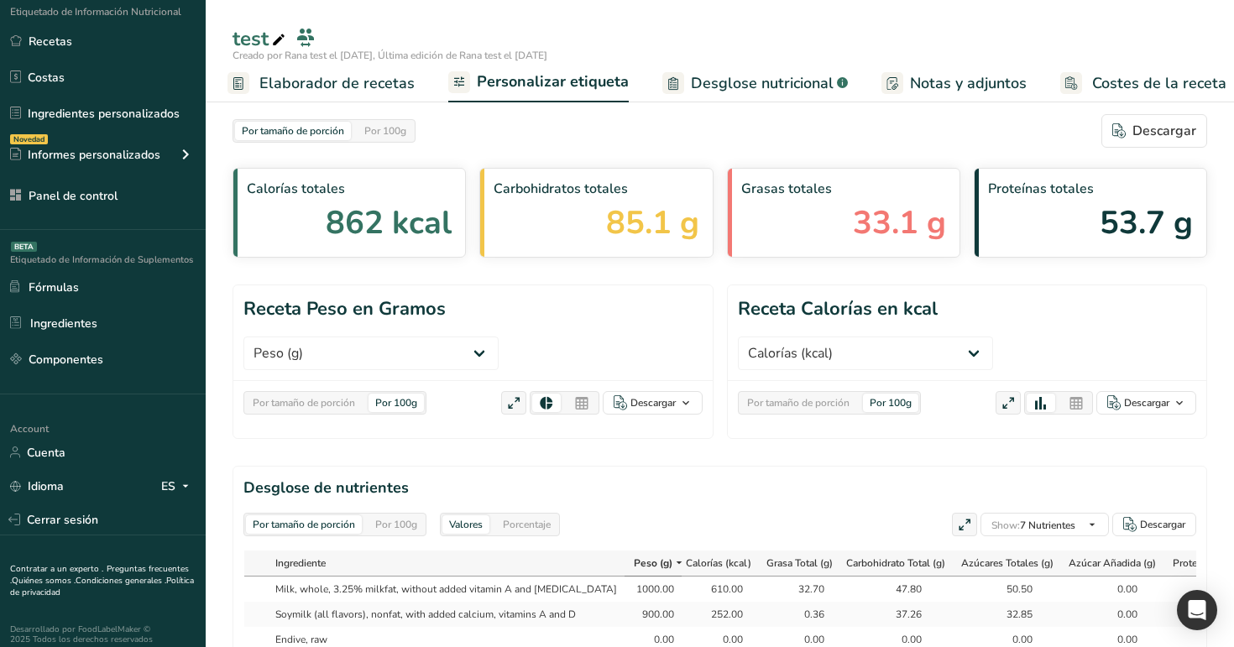
scroll to position [0, 244]
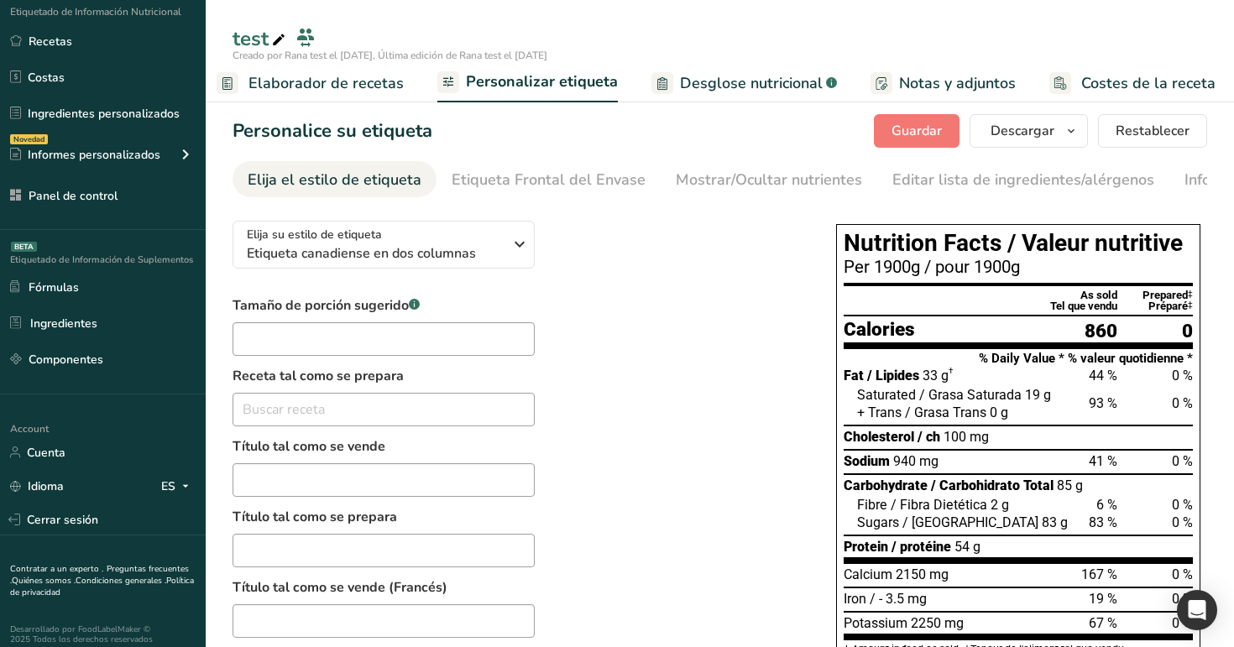
click at [371, 81] on span "Elaborador de recetas" at bounding box center [326, 83] width 155 height 23
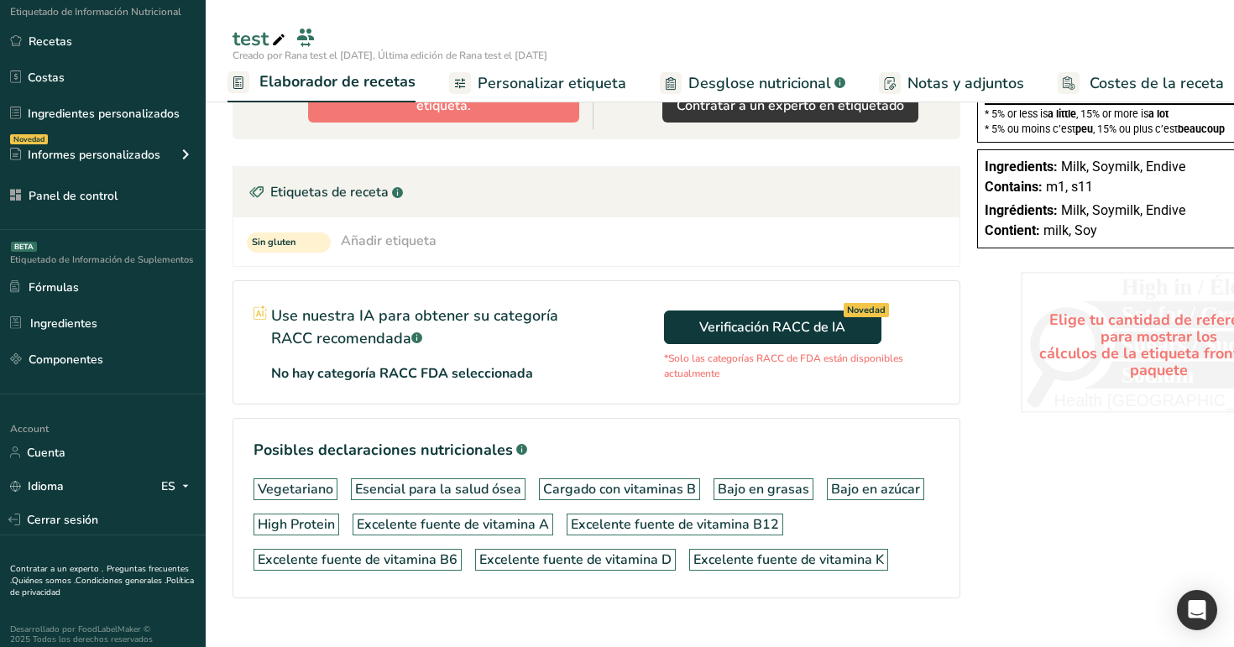
scroll to position [563, 0]
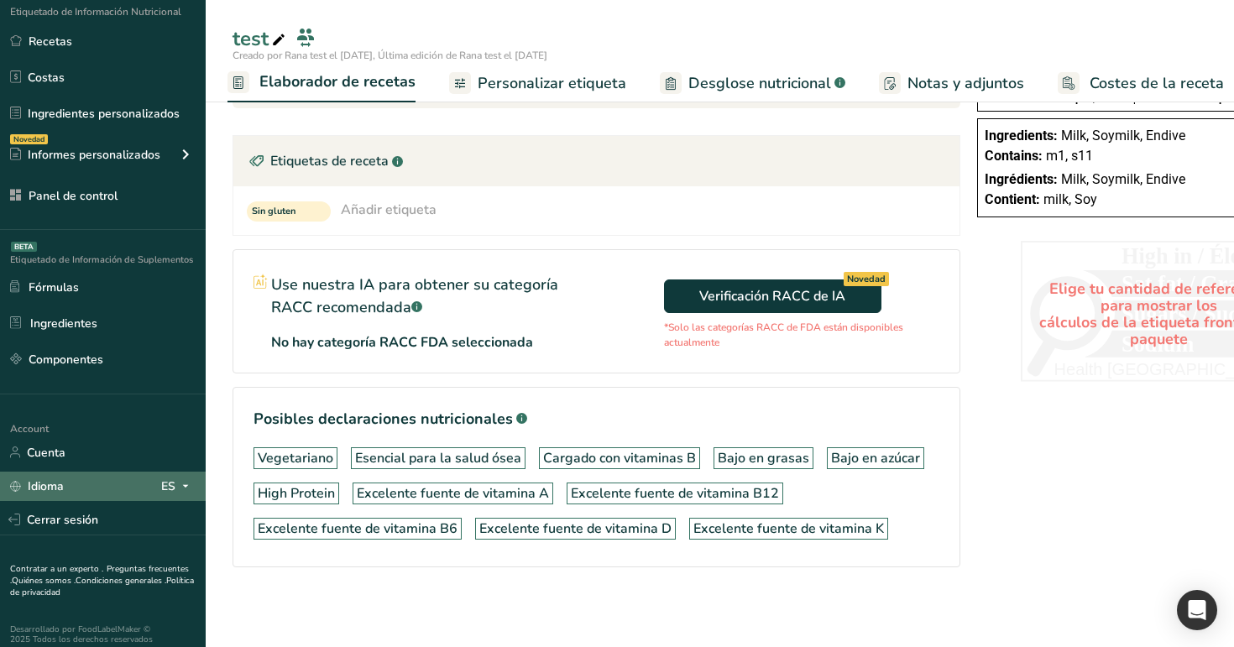
click at [168, 476] on div "ES" at bounding box center [178, 486] width 34 height 20
click at [119, 519] on div "English" at bounding box center [92, 516] width 118 height 31
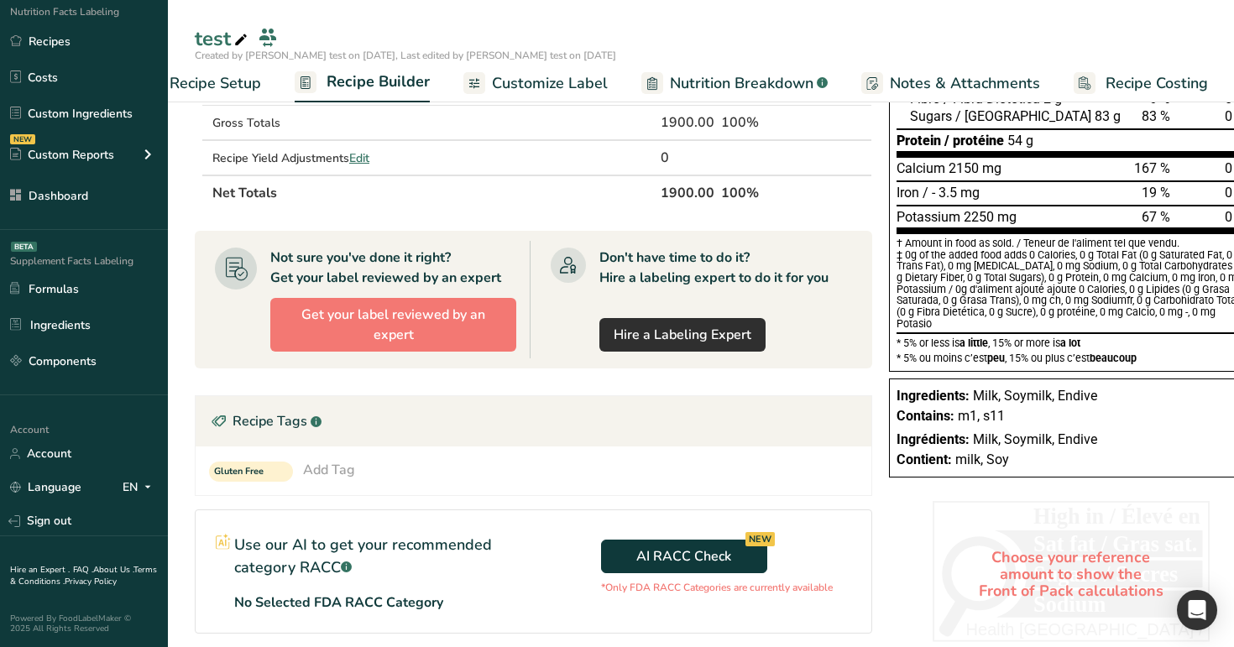
scroll to position [0, 0]
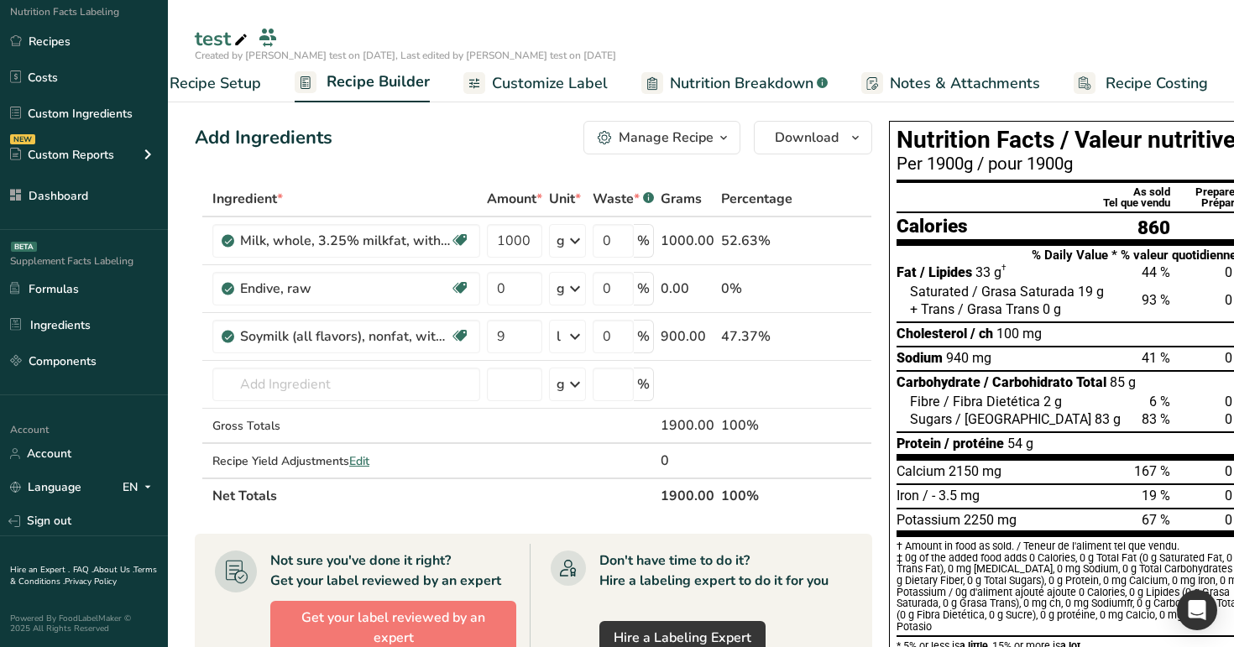
click at [693, 149] on button "Manage Recipe" at bounding box center [662, 138] width 157 height 34
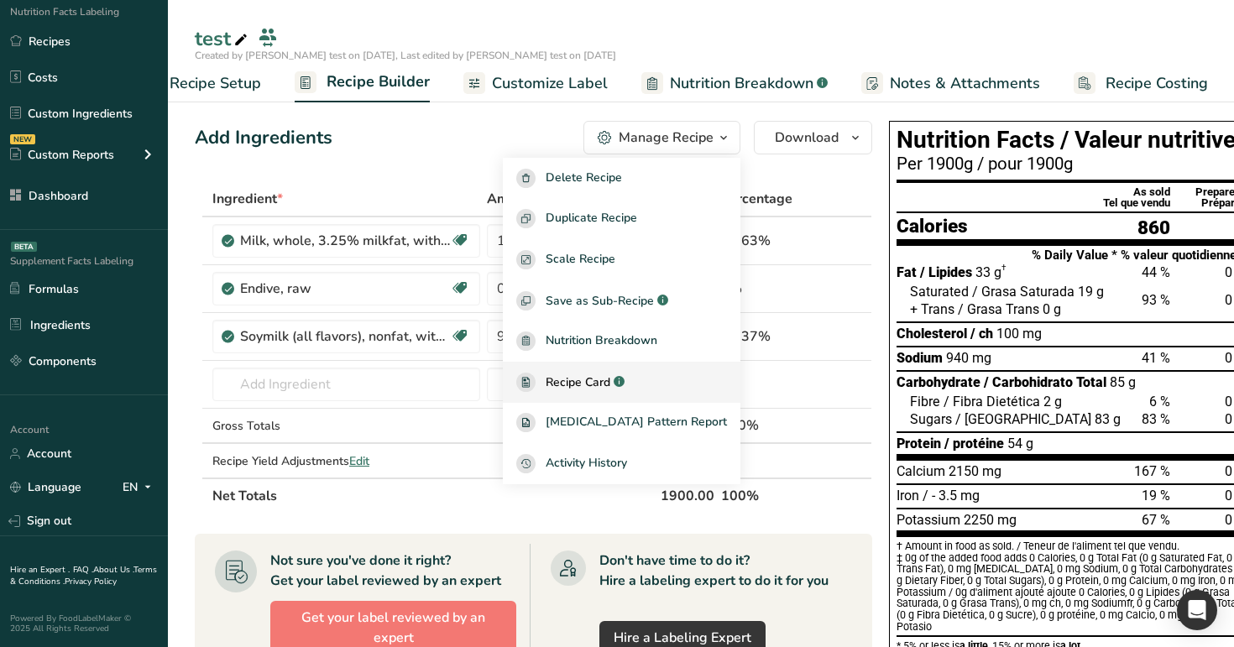
click at [610, 382] on span "Recipe Card" at bounding box center [578, 383] width 65 height 18
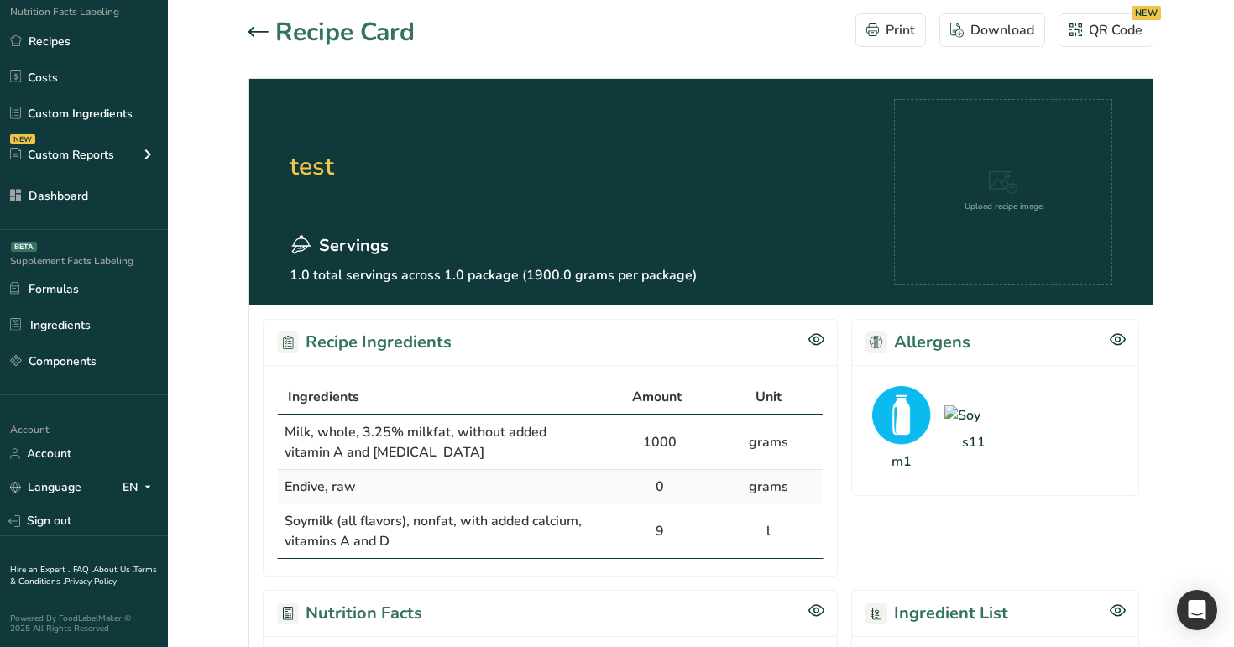
click at [255, 36] on icon at bounding box center [259, 32] width 20 height 10
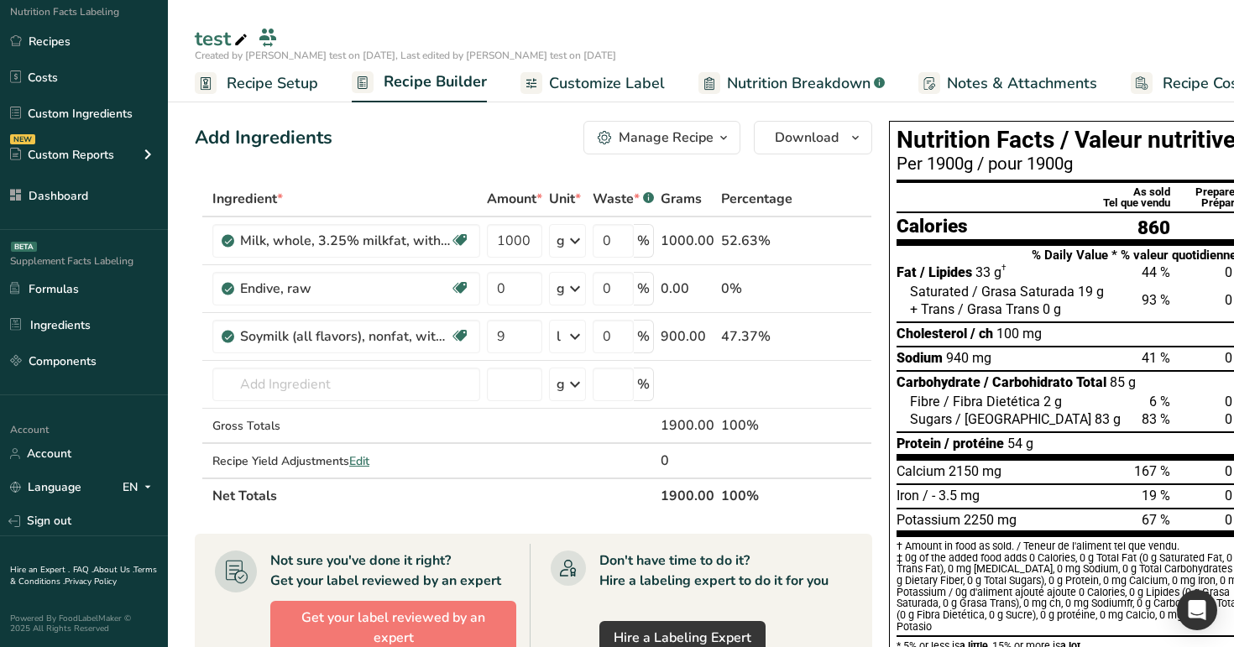
click at [627, 70] on link "Customize Label" at bounding box center [593, 84] width 144 height 38
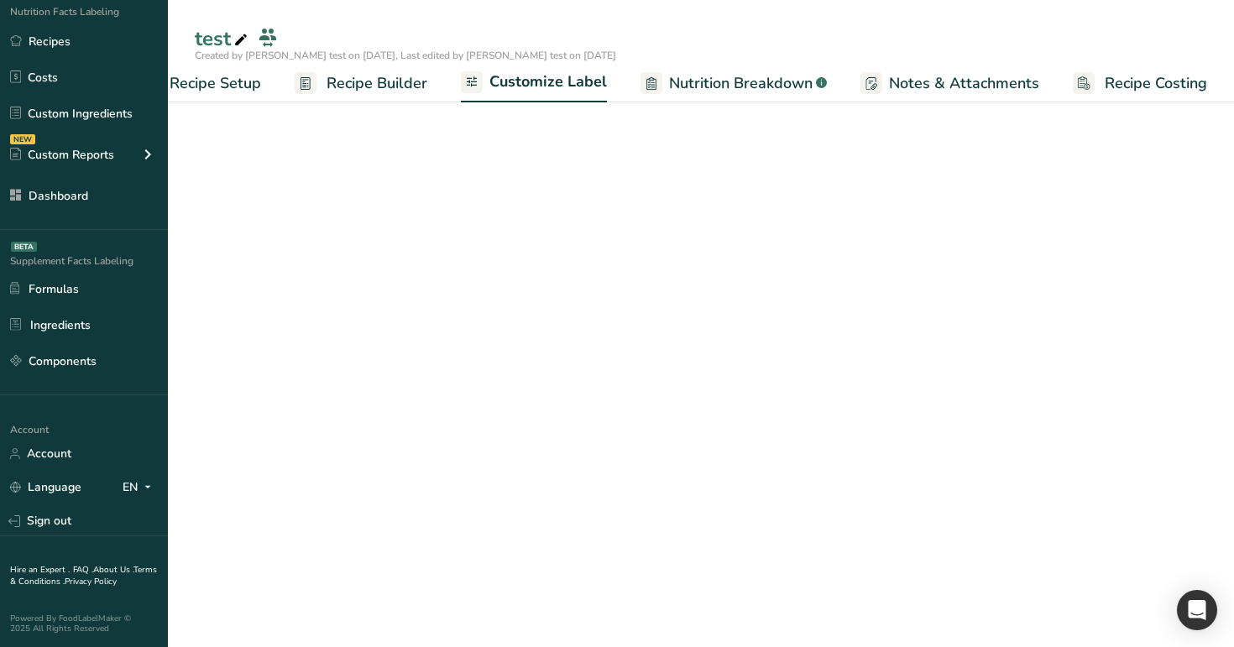
scroll to position [0, 57]
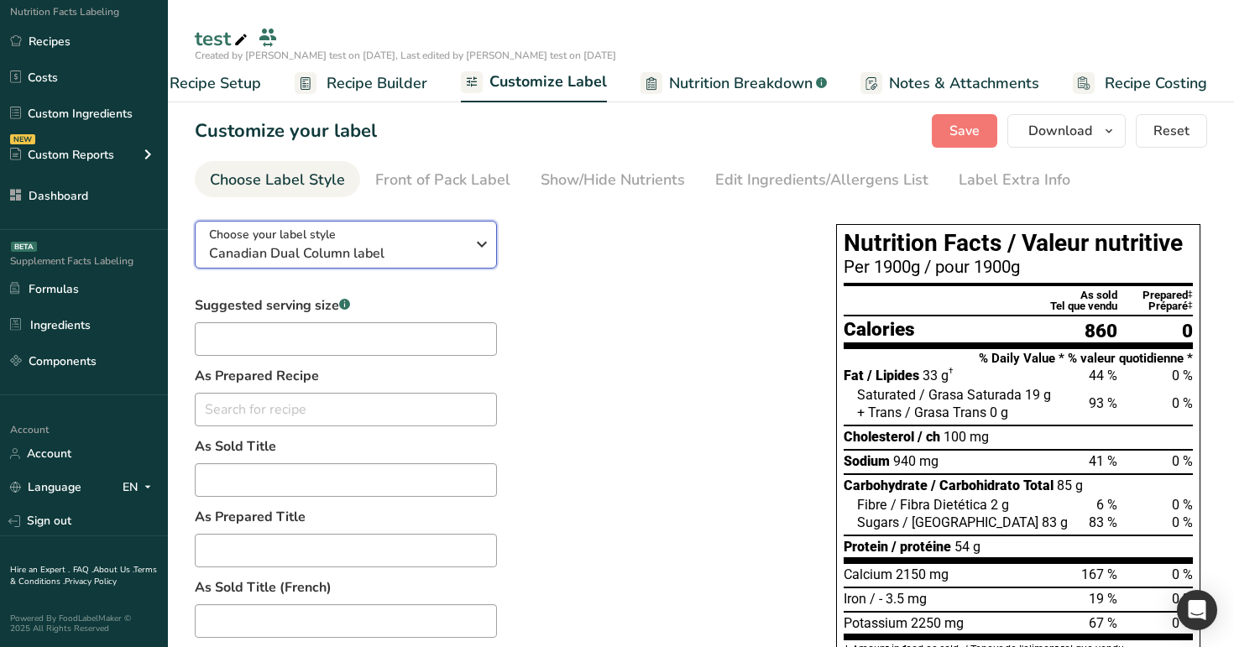
click at [456, 234] on div "Choose your label style Canadian Dual Column label" at bounding box center [337, 245] width 256 height 38
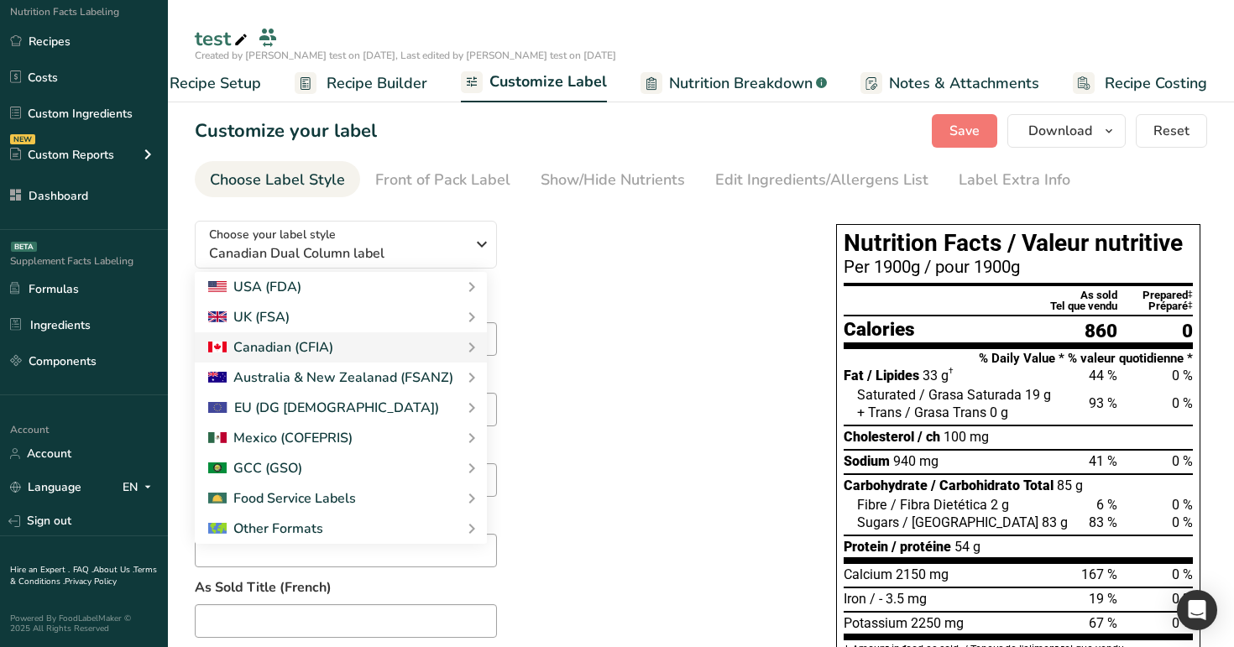
click at [596, 240] on div "Choose your label style Canadian Dual Column label USA (FDA) Standard FDA label…" at bounding box center [499, 611] width 608 height 808
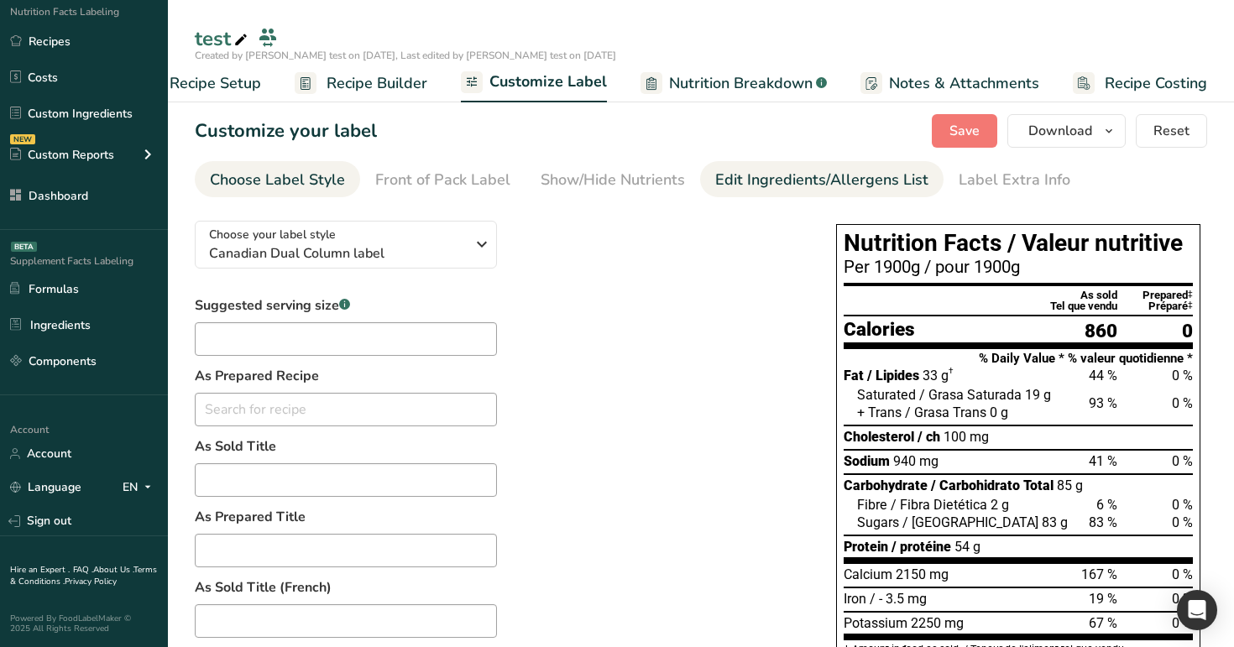
click at [838, 172] on div "Edit Ingredients/Allergens List" at bounding box center [821, 180] width 213 height 23
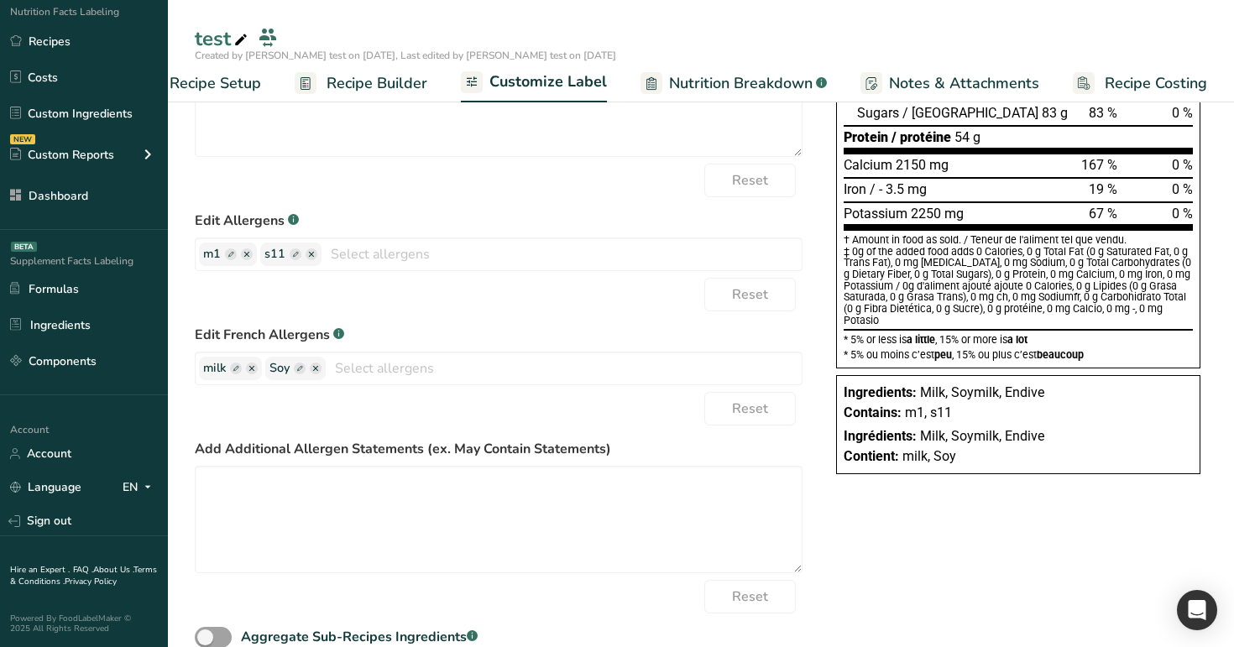
scroll to position [440, 0]
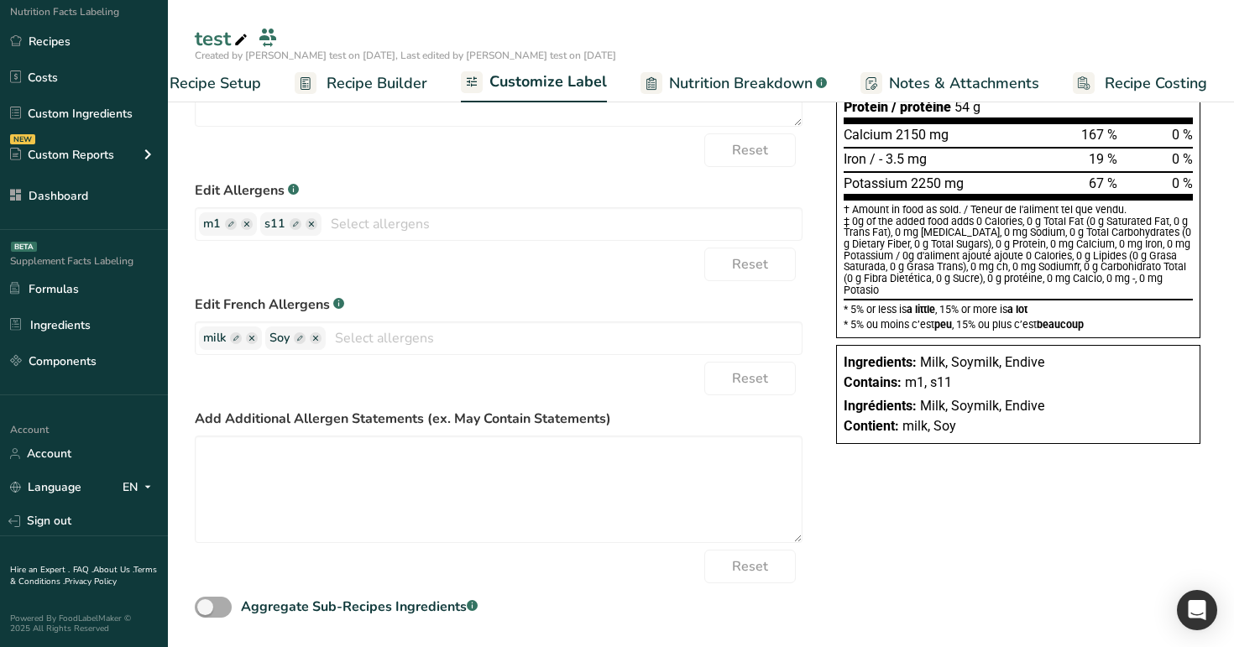
click at [223, 610] on span at bounding box center [213, 607] width 37 height 21
click at [206, 610] on input "Aggregate Sub-Recipes Ingredients .a-a{fill:#347362;}.b-a{fill:#fff;}" at bounding box center [200, 607] width 11 height 11
checkbox input "true"
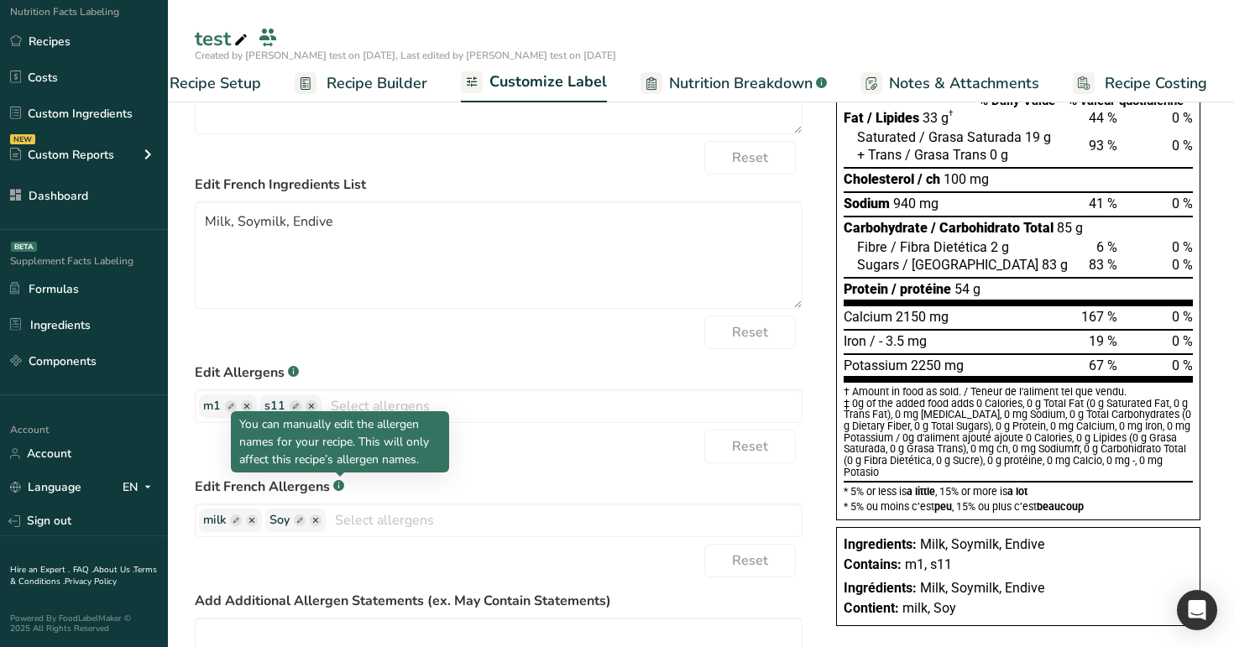
scroll to position [0, 0]
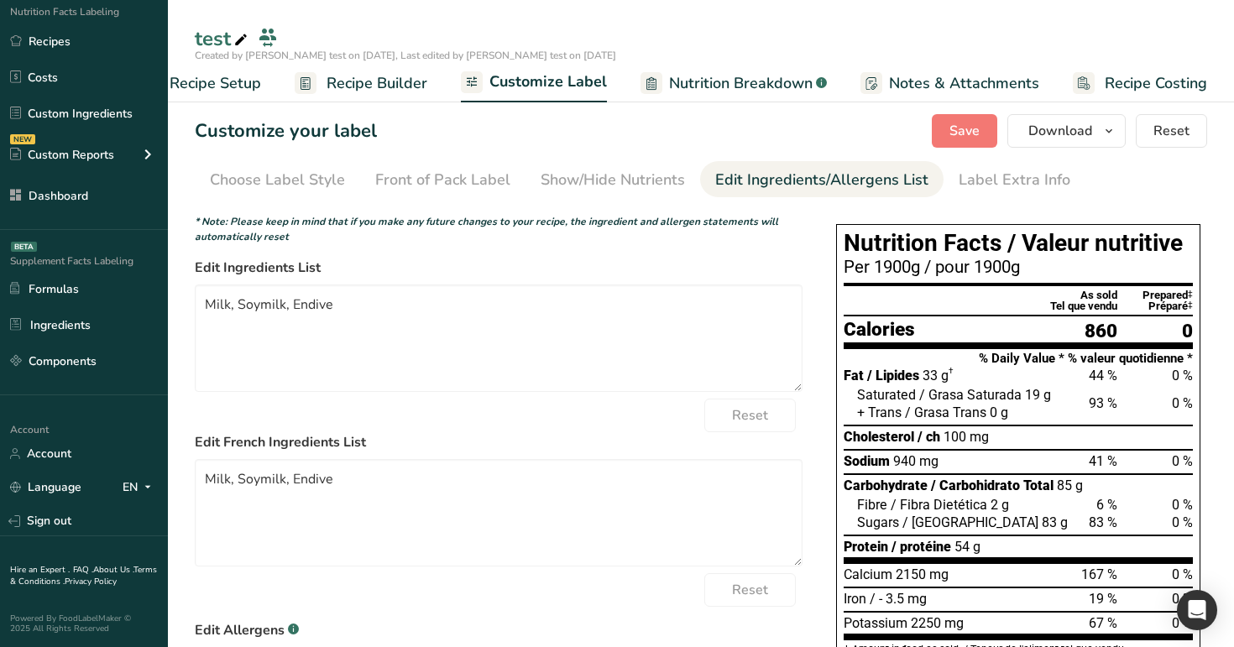
click at [351, 76] on span "Recipe Builder" at bounding box center [377, 83] width 101 height 23
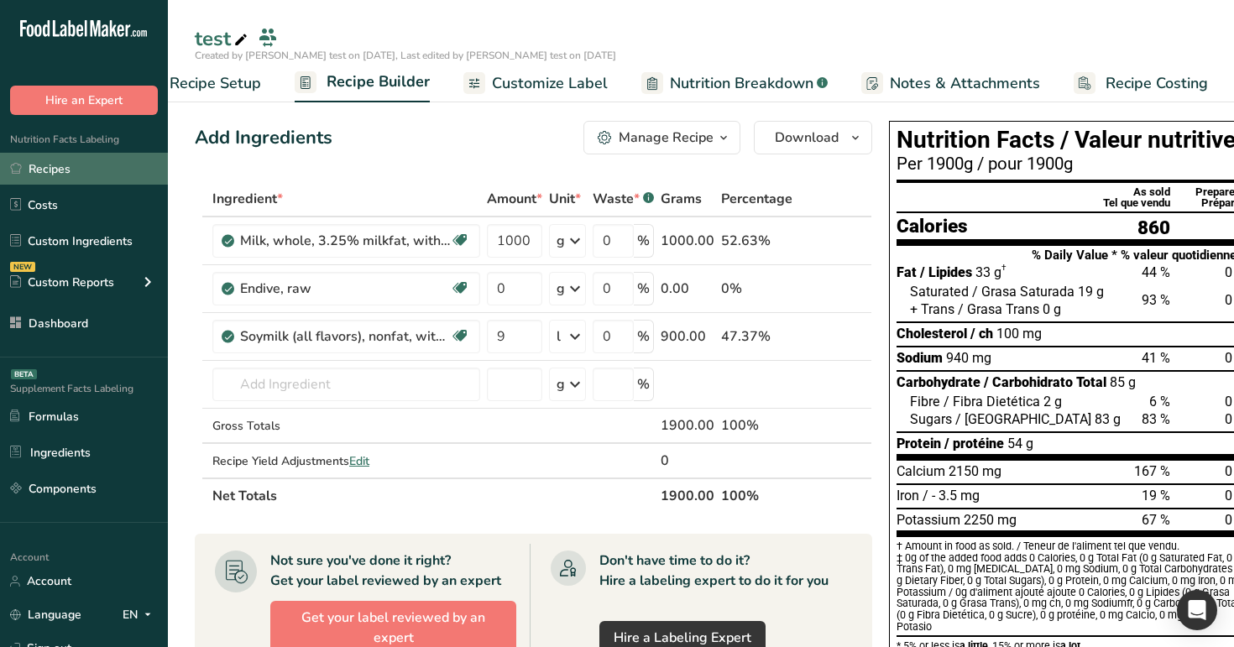
click at [61, 170] on link "Recipes" at bounding box center [84, 169] width 168 height 32
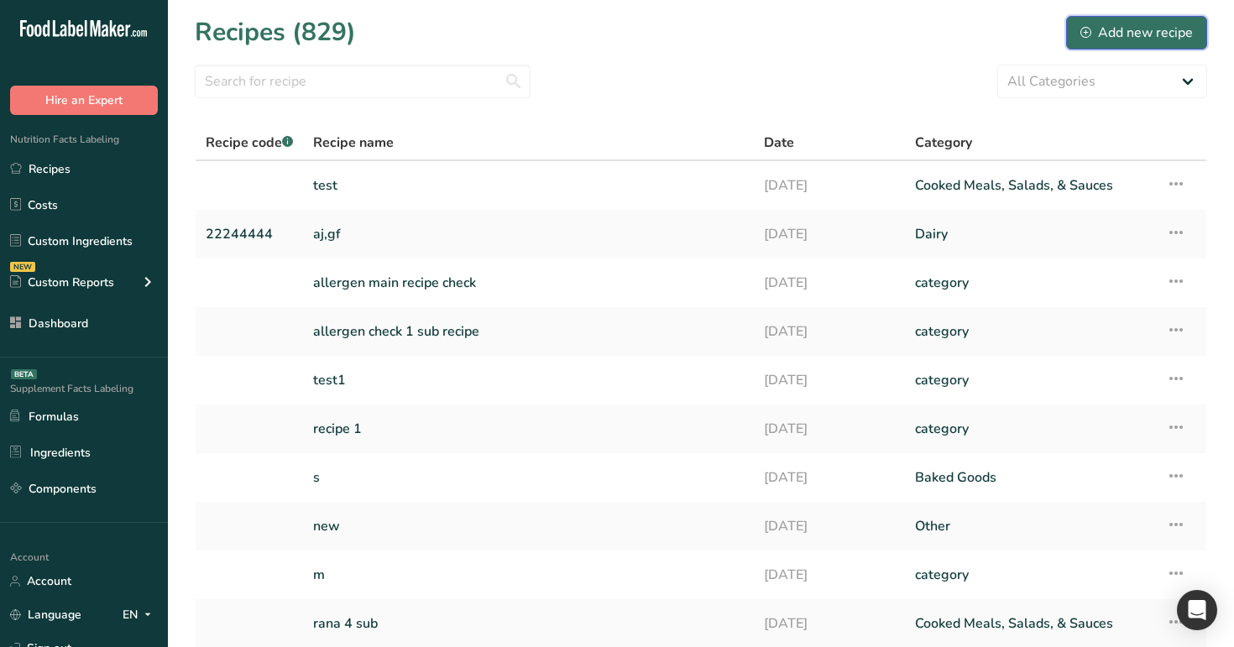
click at [1180, 40] on div "Add new recipe" at bounding box center [1137, 33] width 113 height 20
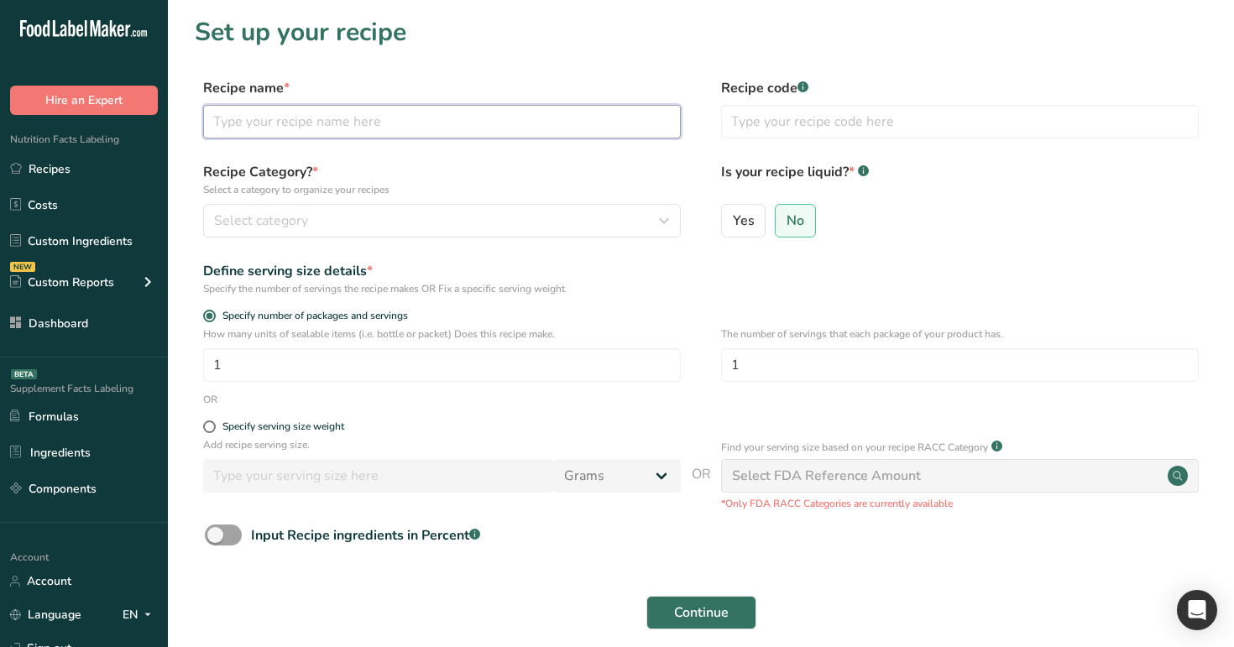
click at [285, 129] on input "text" at bounding box center [442, 122] width 478 height 34
type input "n"
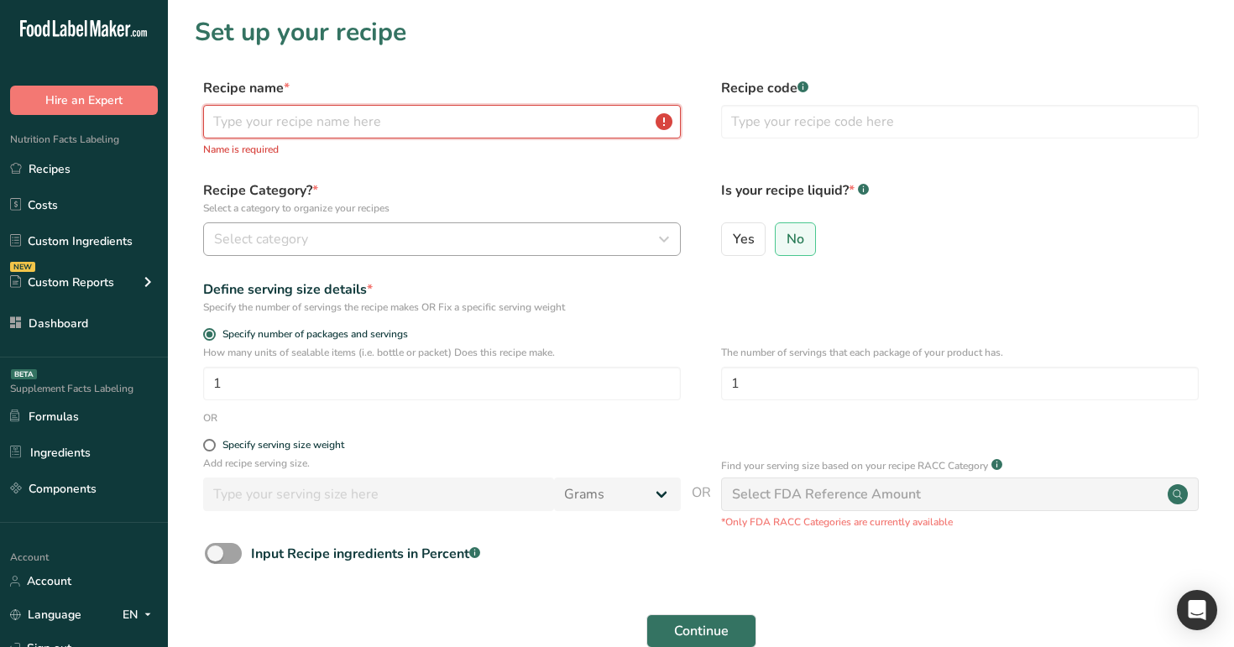
type input "n"
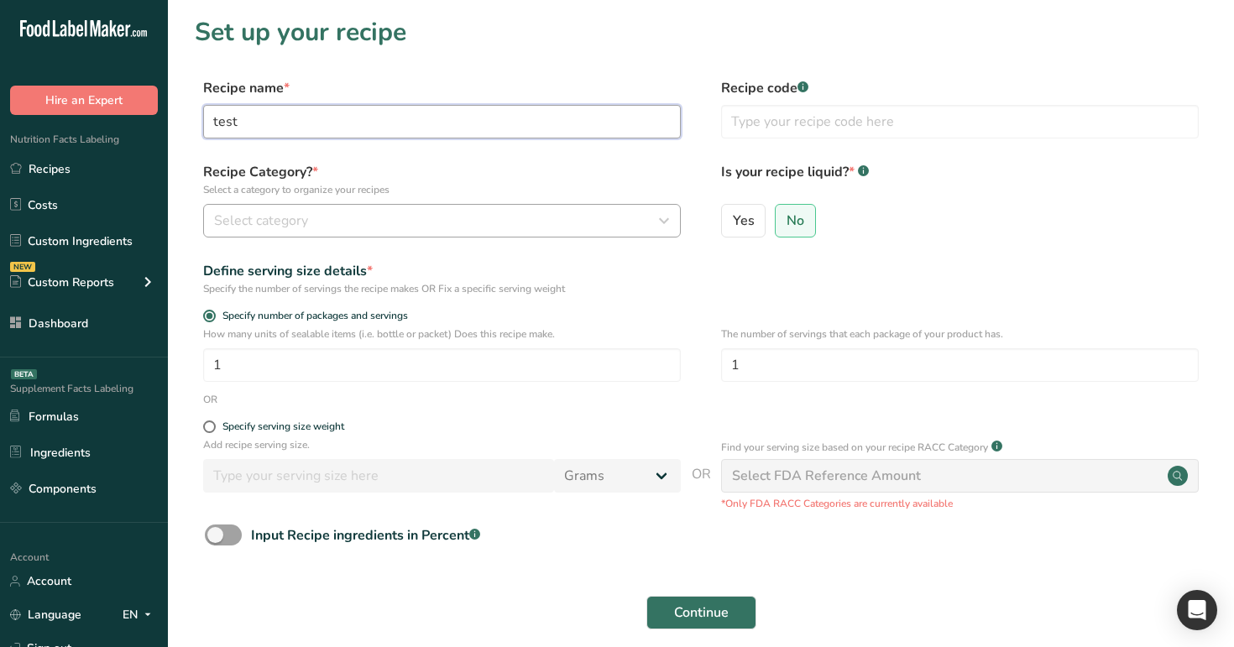
type input "test"
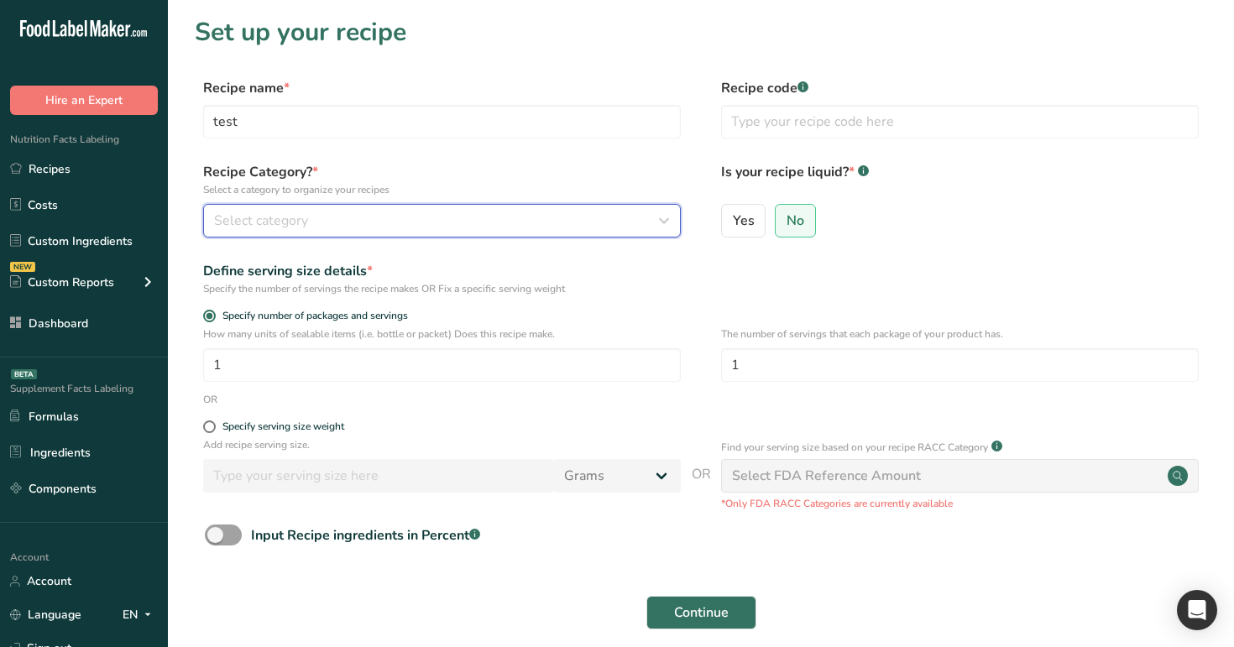
click at [279, 219] on span "Select category" at bounding box center [261, 221] width 94 height 20
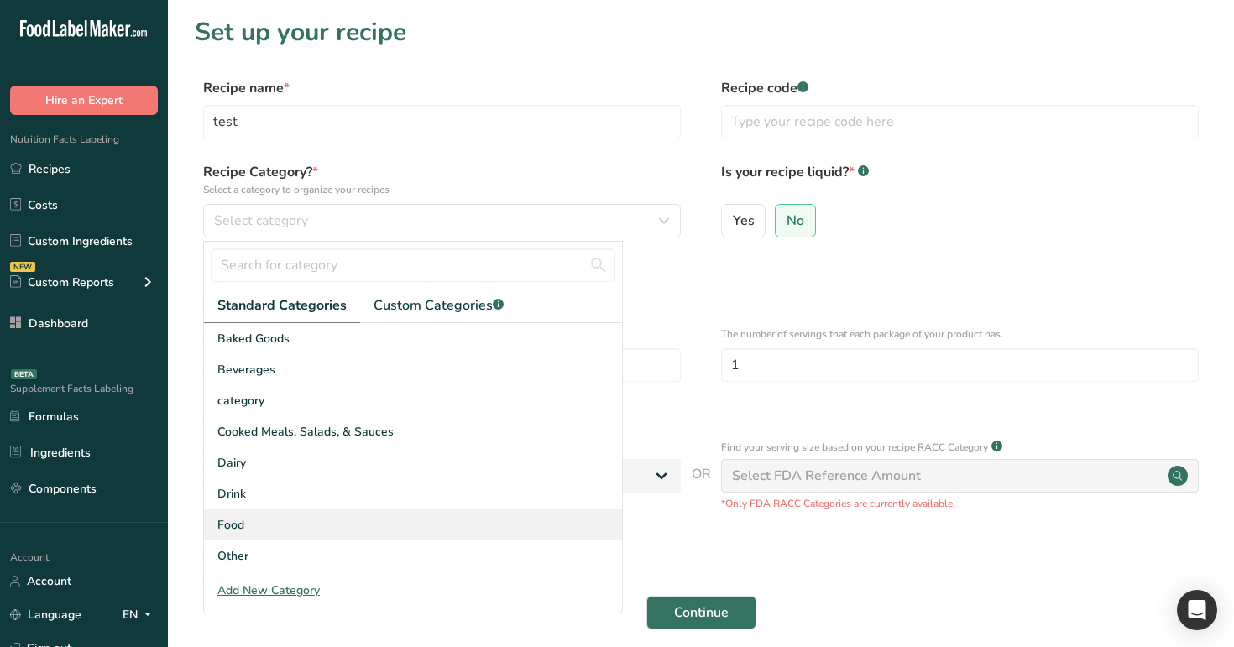
click at [300, 537] on div "Food" at bounding box center [413, 525] width 418 height 31
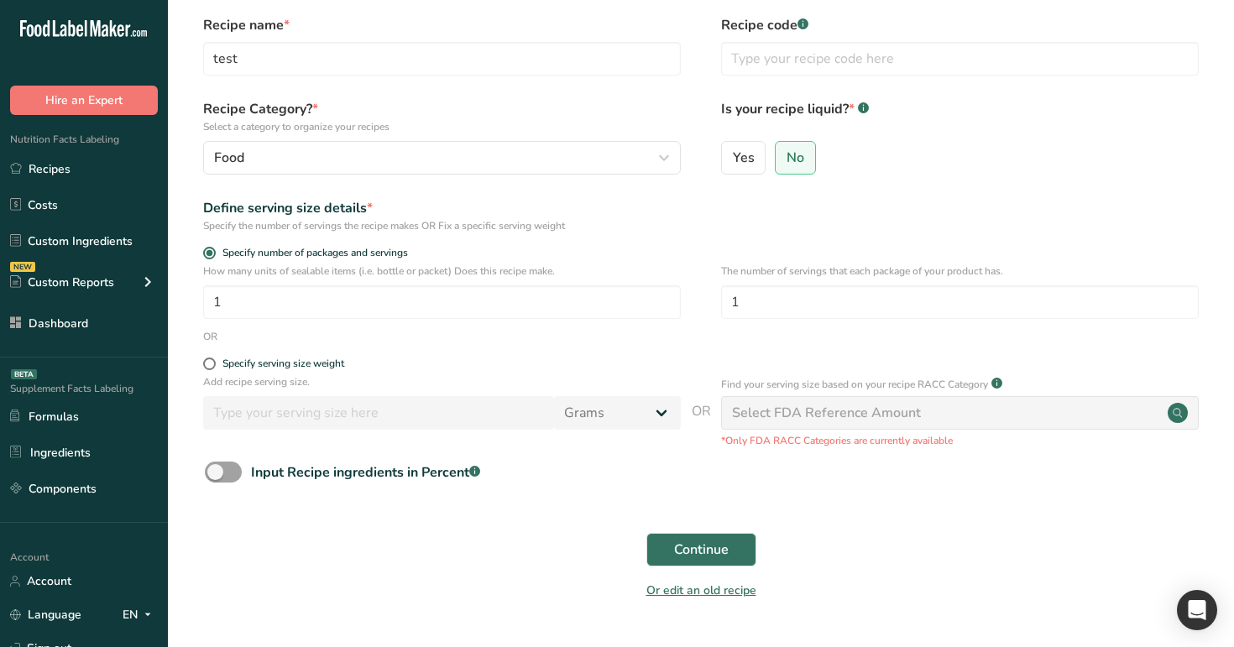
scroll to position [107, 0]
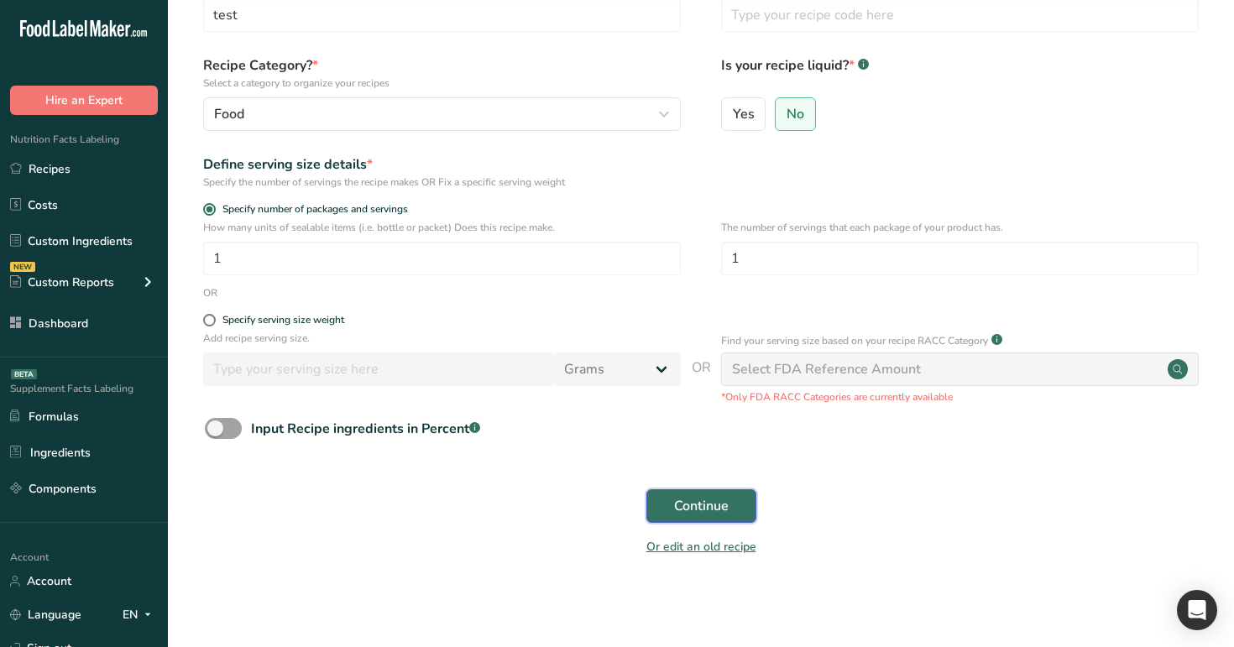
click at [715, 503] on span "Continue" at bounding box center [701, 506] width 55 height 20
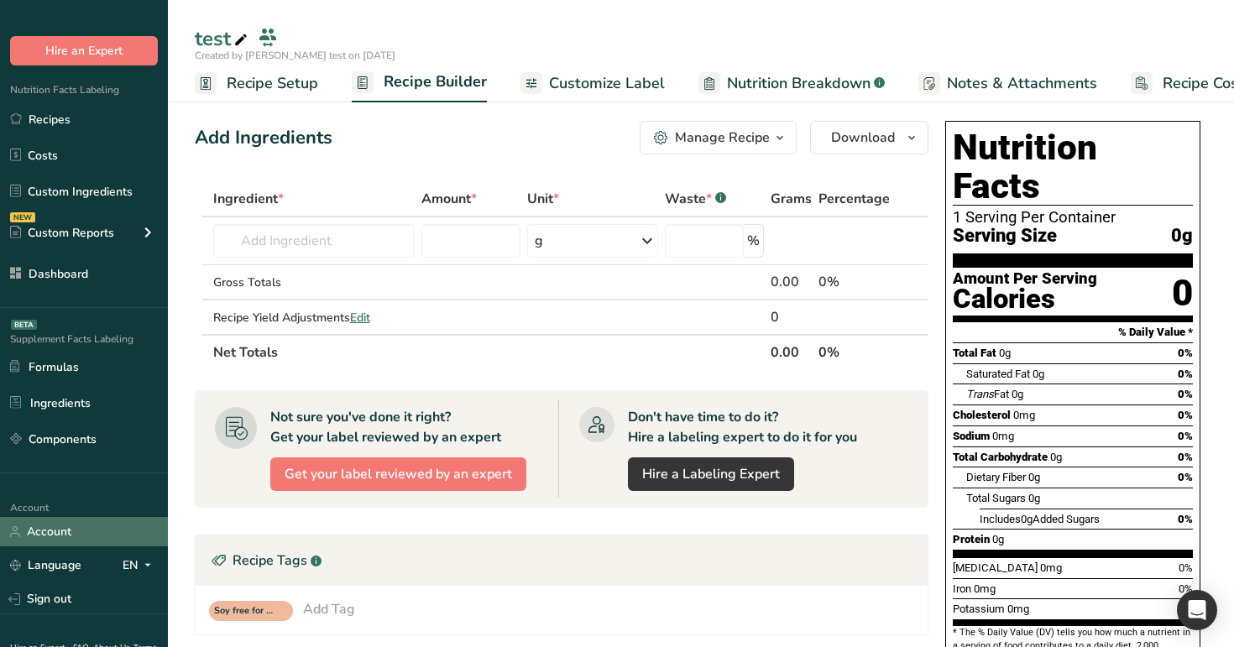
scroll to position [128, 0]
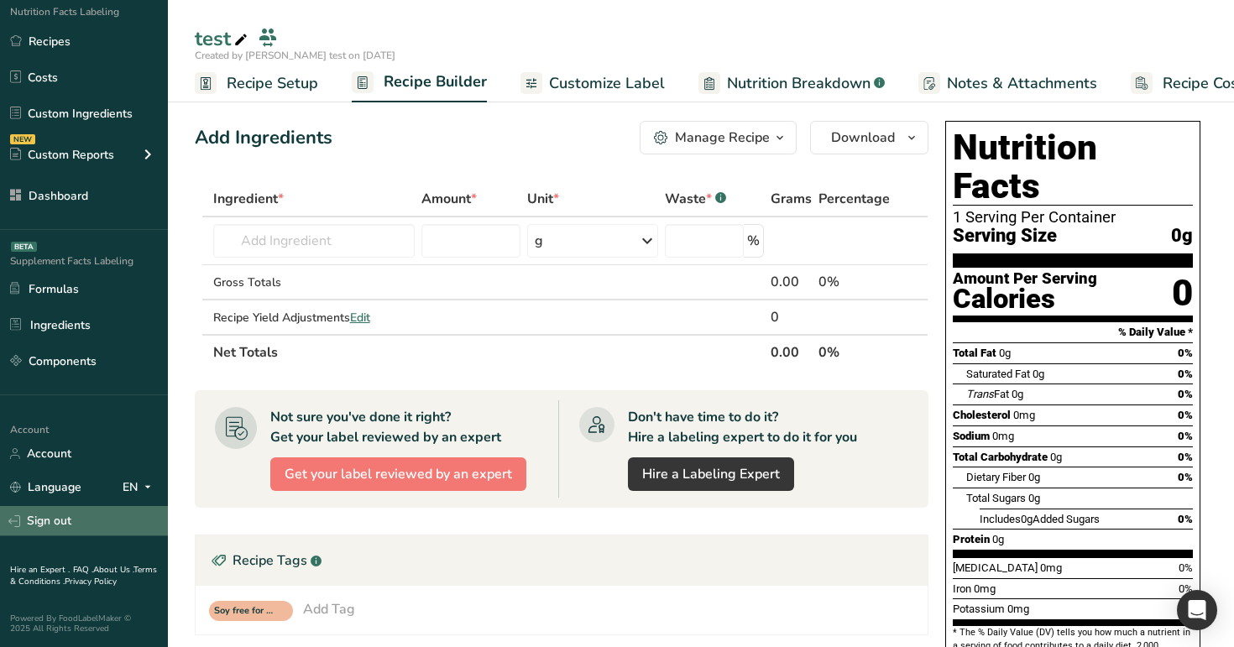
click at [105, 513] on link "Sign out" at bounding box center [84, 520] width 168 height 29
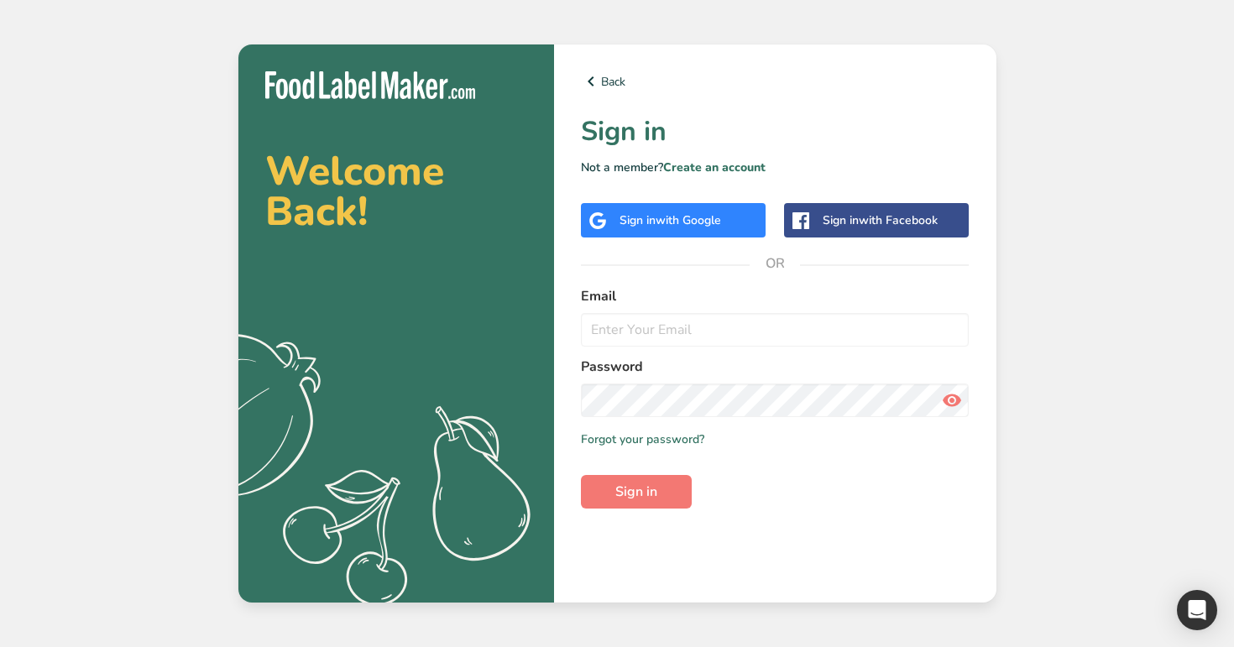
click at [722, 177] on div "Back Sign in Not a member? Create an account Sign in with Google Sign in with F…" at bounding box center [775, 324] width 442 height 558
click at [699, 341] on input "email" at bounding box center [775, 330] width 389 height 34
type input "[EMAIL_ADDRESS][DOMAIN_NAME]"
click at [642, 496] on span "Sign in" at bounding box center [636, 492] width 42 height 20
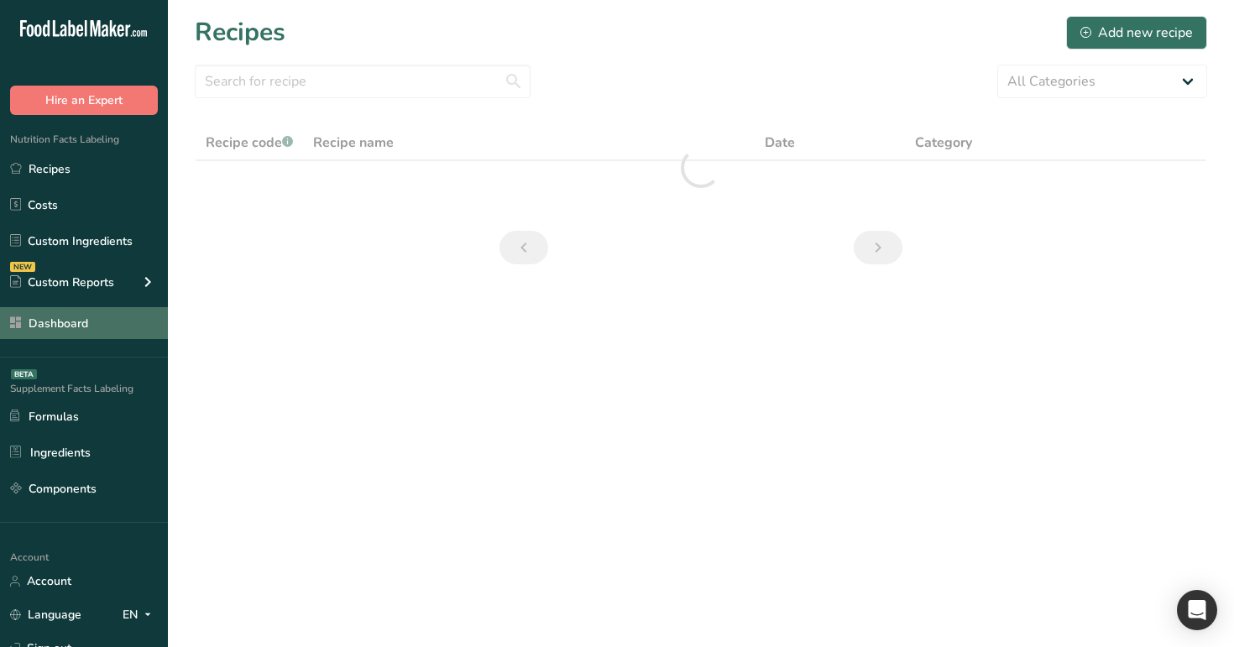
click at [100, 329] on link "Dashboard" at bounding box center [84, 323] width 168 height 32
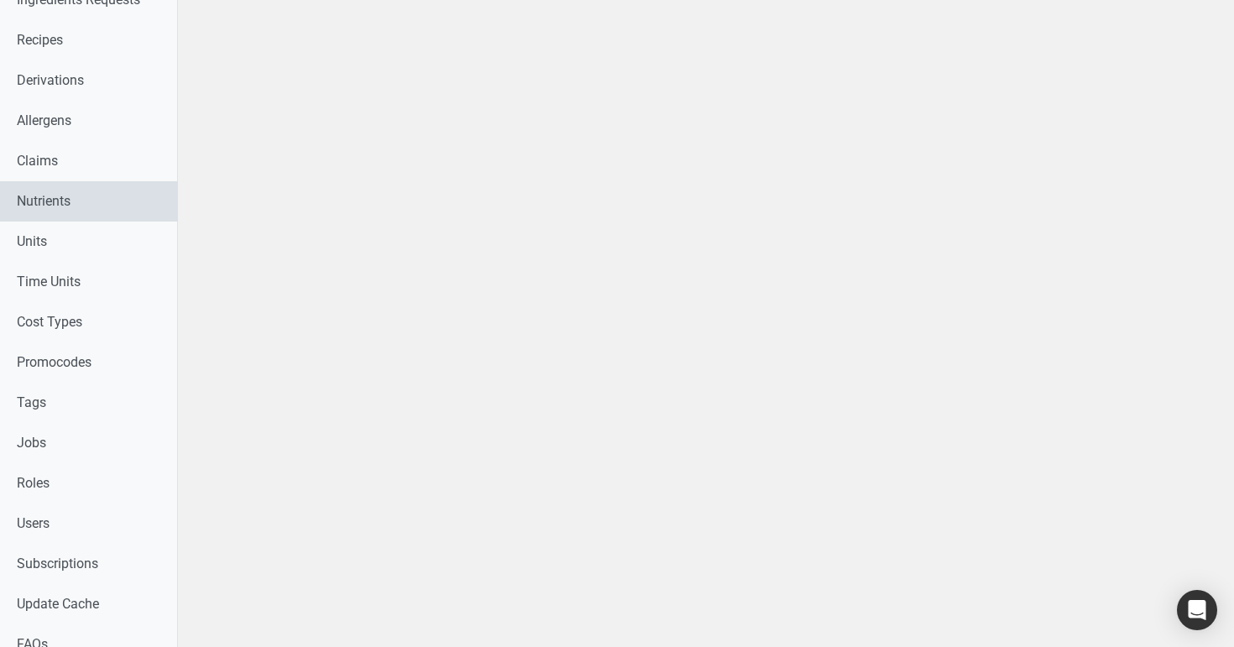
scroll to position [605, 0]
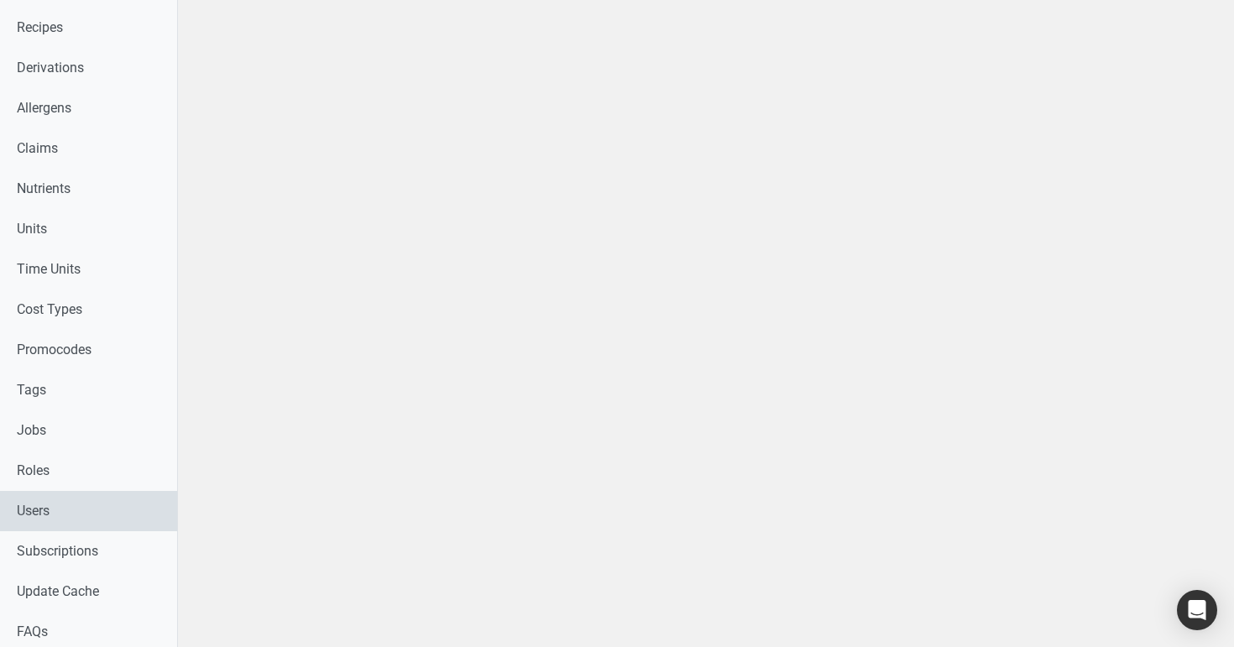
click at [60, 521] on link "Users" at bounding box center [88, 511] width 177 height 40
select select
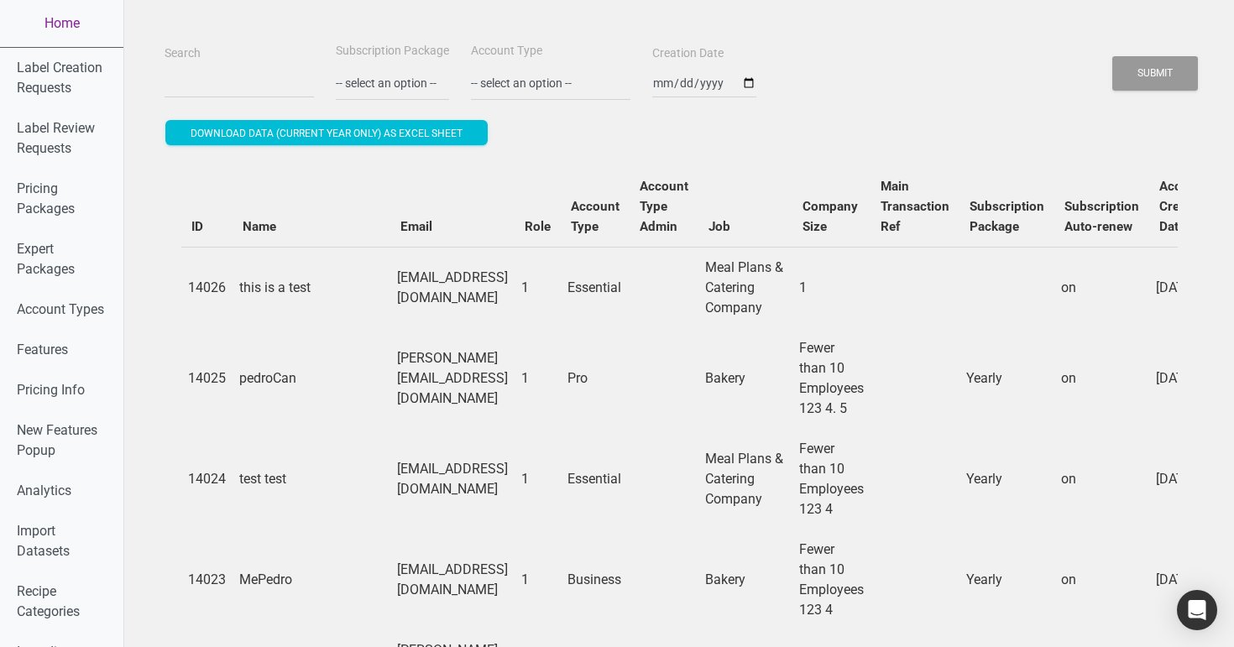
click at [76, 17] on link "Home" at bounding box center [61, 23] width 123 height 47
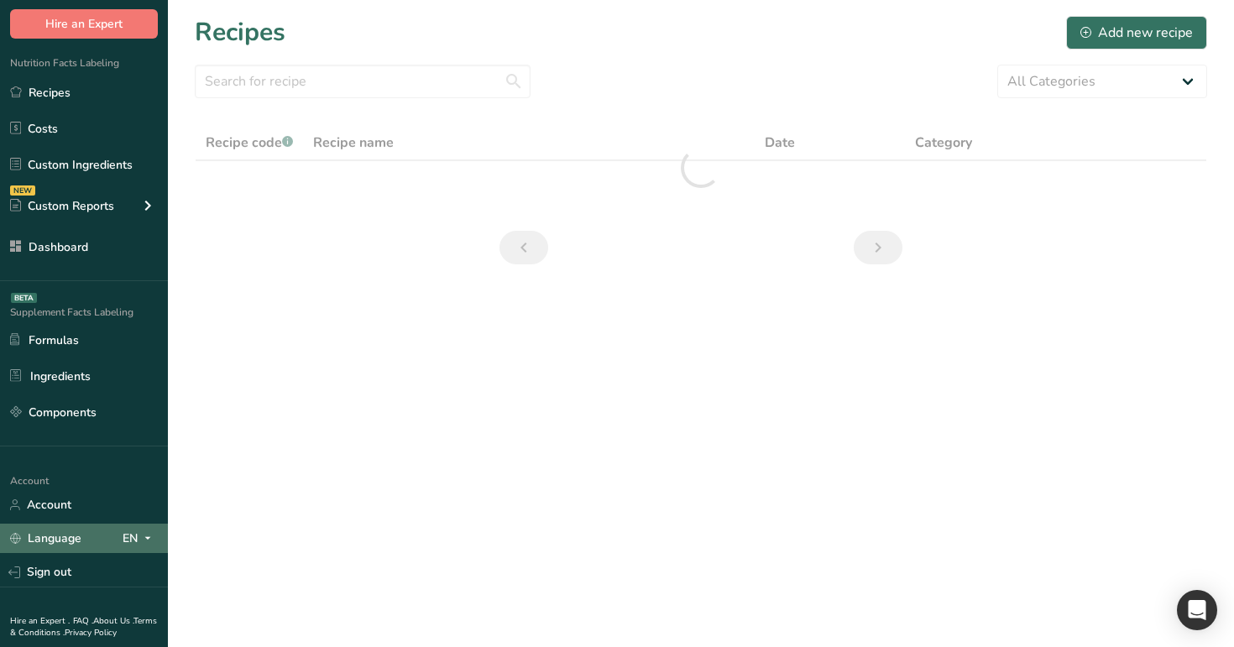
scroll to position [128, 0]
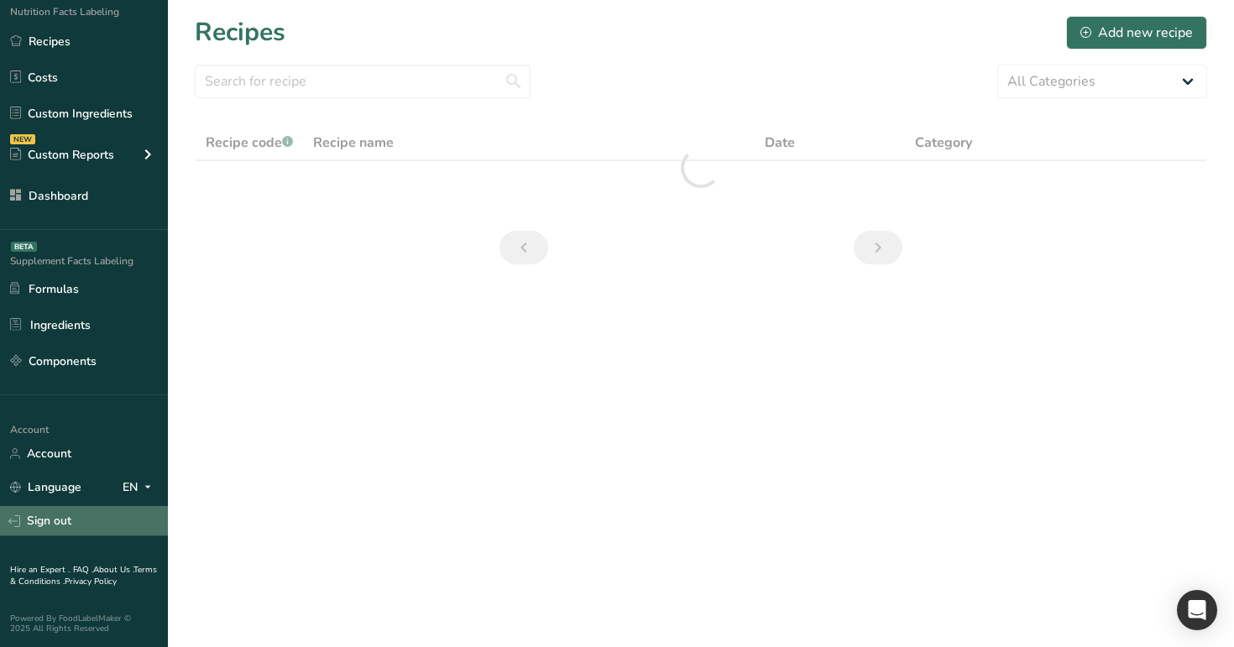
click at [76, 527] on link "Sign out" at bounding box center [84, 520] width 168 height 29
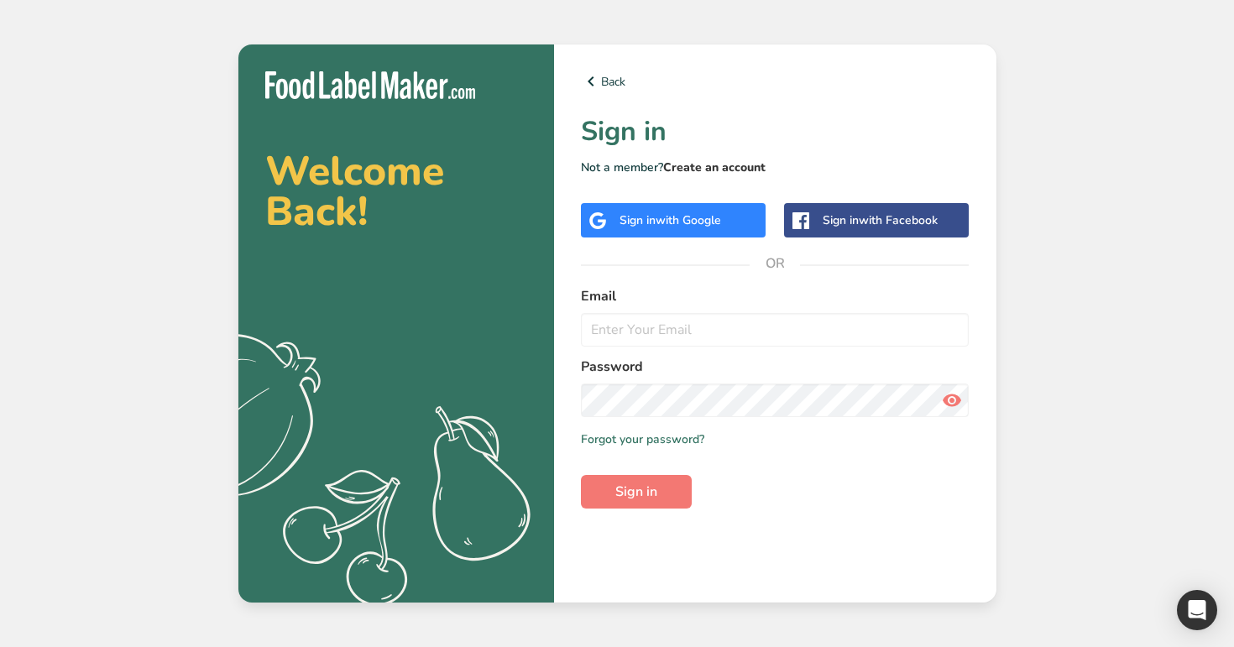
click at [728, 170] on link "Create an account" at bounding box center [714, 168] width 102 height 16
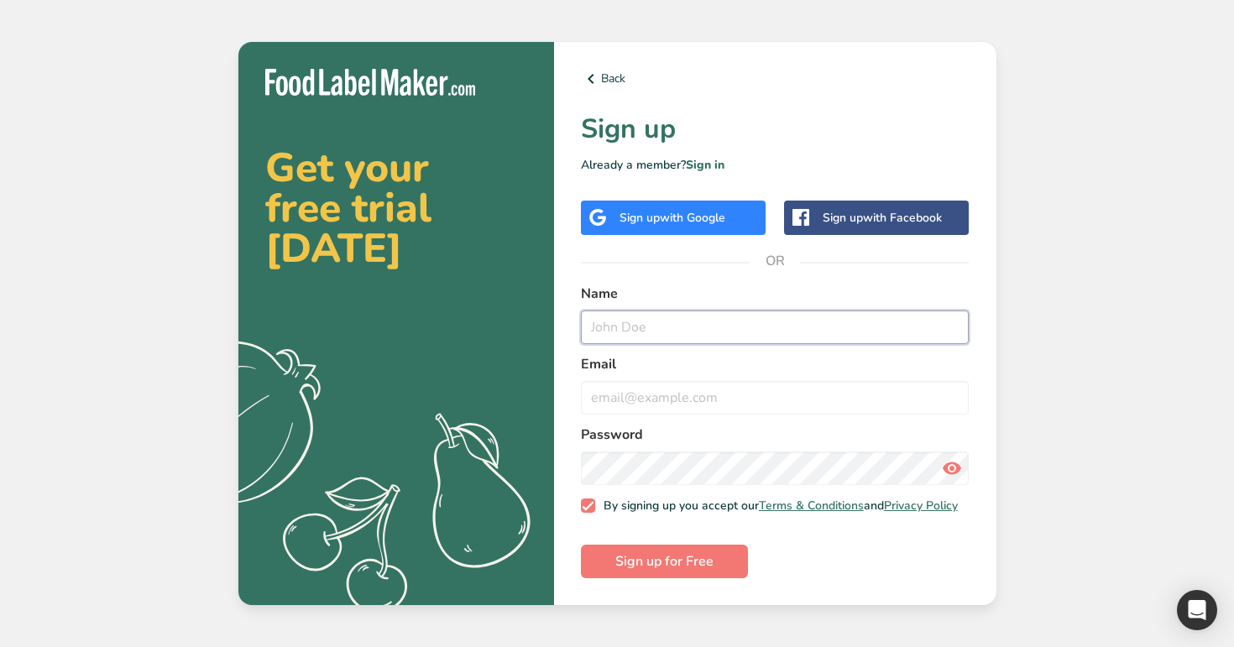
click at [646, 318] on input "text" at bounding box center [775, 328] width 389 height 34
type input "test12@d.com"
click at [646, 395] on input "email" at bounding box center [775, 398] width 389 height 34
paste input "test12@d.com"
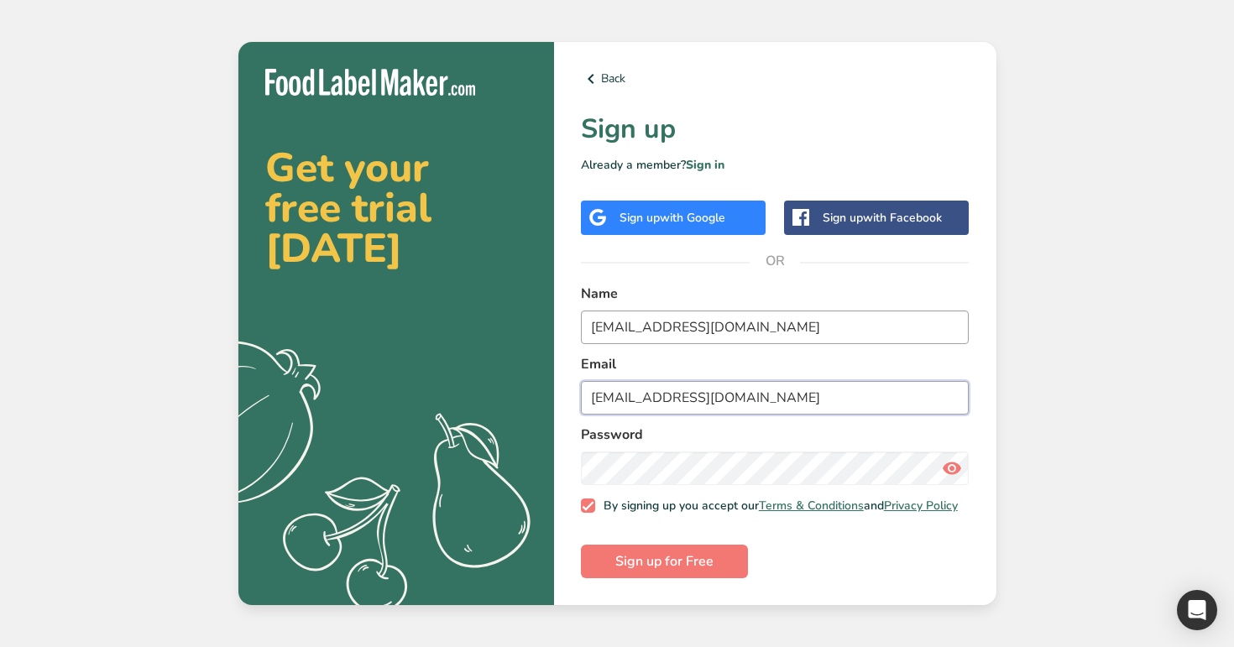
type input "test12@d.com"
click at [647, 322] on input "test12@d.com" at bounding box center [775, 328] width 389 height 34
type input "[EMAIL_ADDRESS][DOMAIN_NAME]"
click at [698, 405] on input "test12@d.com" at bounding box center [775, 398] width 389 height 34
paste input "test"
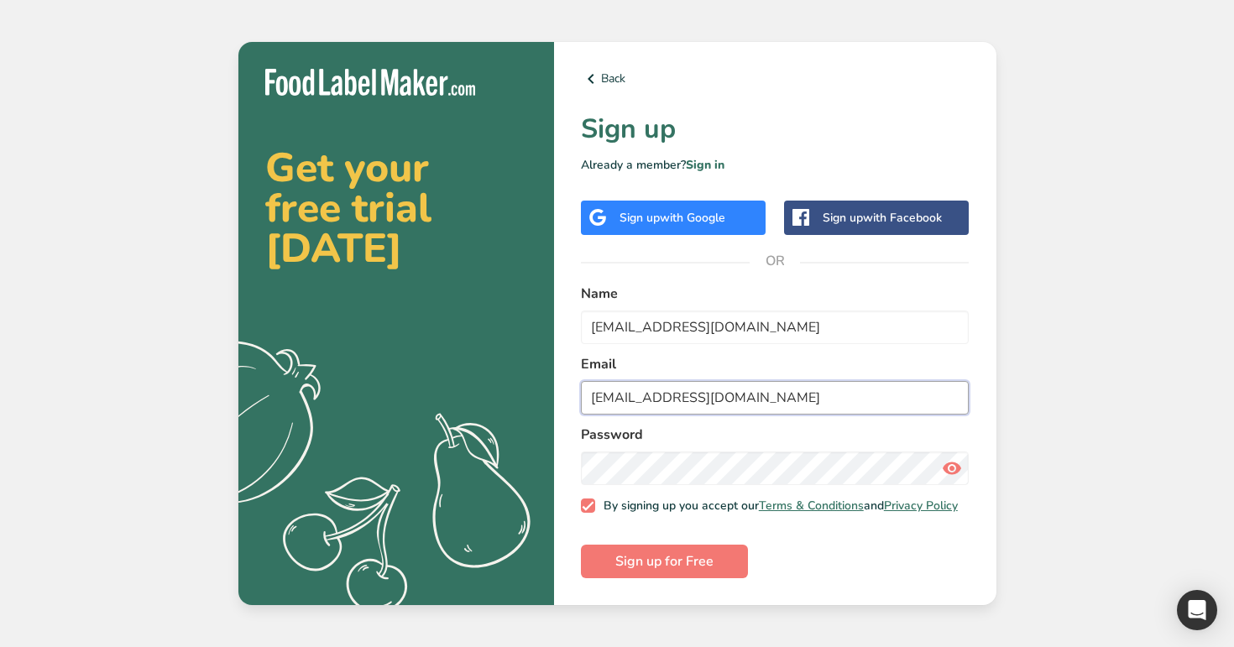
type input "[EMAIL_ADDRESS][DOMAIN_NAME]"
click at [956, 460] on icon at bounding box center [952, 468] width 20 height 30
click at [957, 460] on icon at bounding box center [952, 468] width 20 height 30
click at [674, 565] on span "Sign up for Free" at bounding box center [664, 562] width 98 height 20
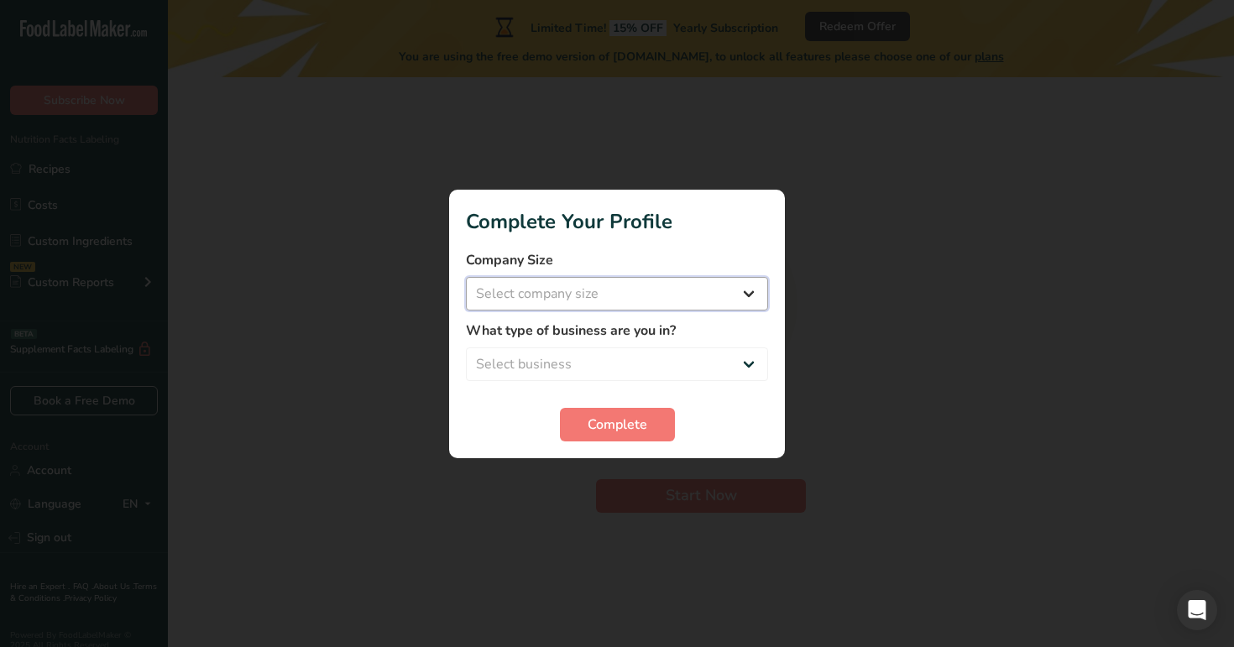
click at [654, 285] on select "Select company size Over 500 Employees test 1 1 Fewer than 10 Employees Fewer t…" at bounding box center [617, 294] width 302 height 34
select select "20"
click at [466, 277] on select "Select company size Over 500 Employees test 1 1 Fewer than 10 Employees Fewer t…" at bounding box center [617, 294] width 302 height 34
click at [691, 354] on select "Select business Packaged Food Manufacturer Restaurant & Cafe Bakery Meal Plans …" at bounding box center [617, 365] width 302 height 34
select select "3"
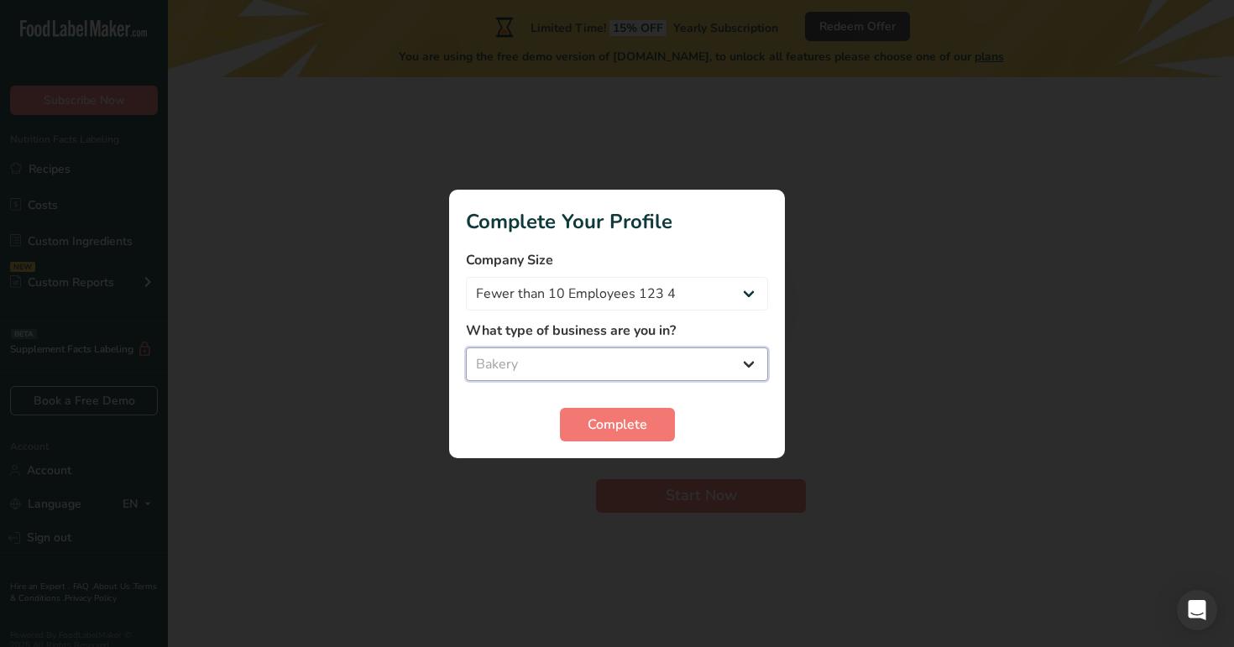
click at [466, 348] on select "Select business Packaged Food Manufacturer Restaurant & Cafe Bakery Meal Plans …" at bounding box center [617, 365] width 302 height 34
click at [619, 422] on span "Complete" at bounding box center [618, 425] width 60 height 20
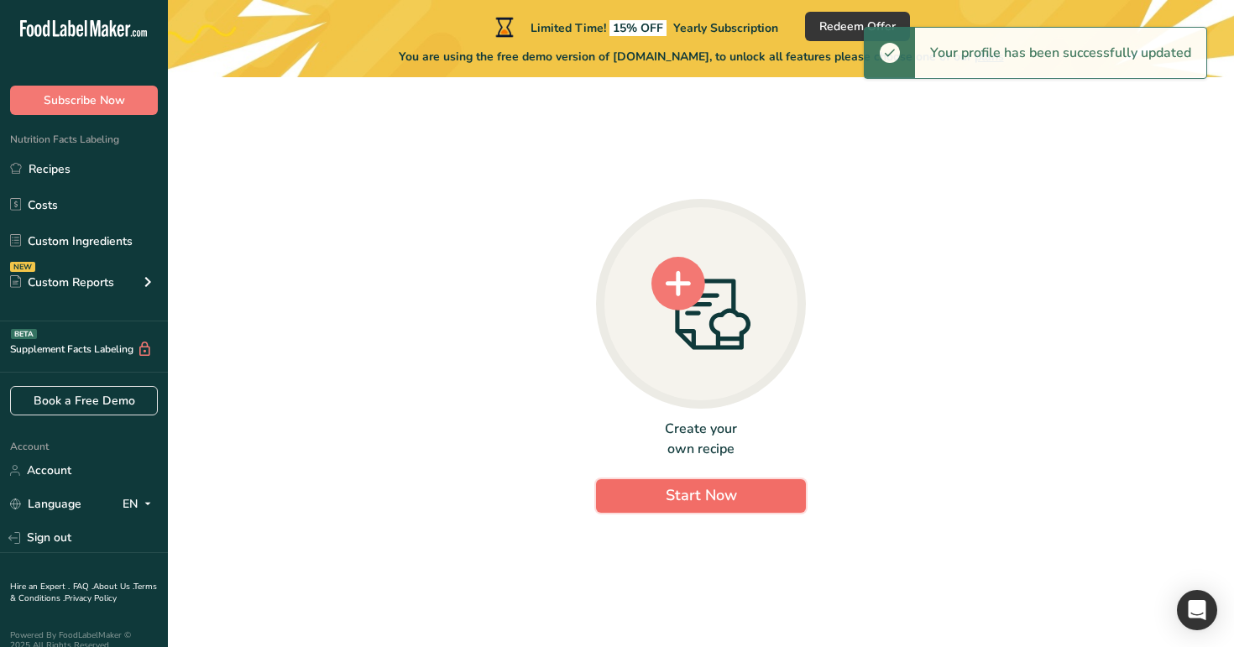
click at [662, 505] on button "Start Now" at bounding box center [701, 496] width 210 height 34
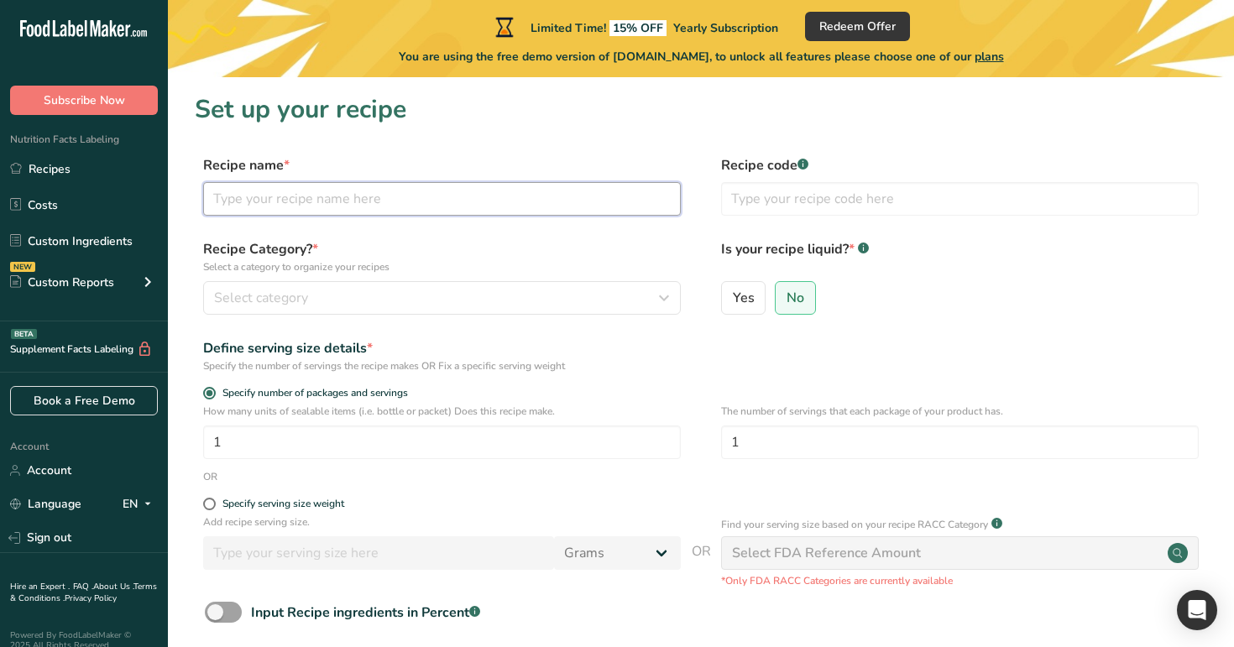
click at [322, 200] on input "text" at bounding box center [442, 199] width 478 height 34
paste input "[EMAIL_ADDRESS][DOMAIN_NAME]"
type input "[EMAIL_ADDRESS][DOMAIN_NAME]"
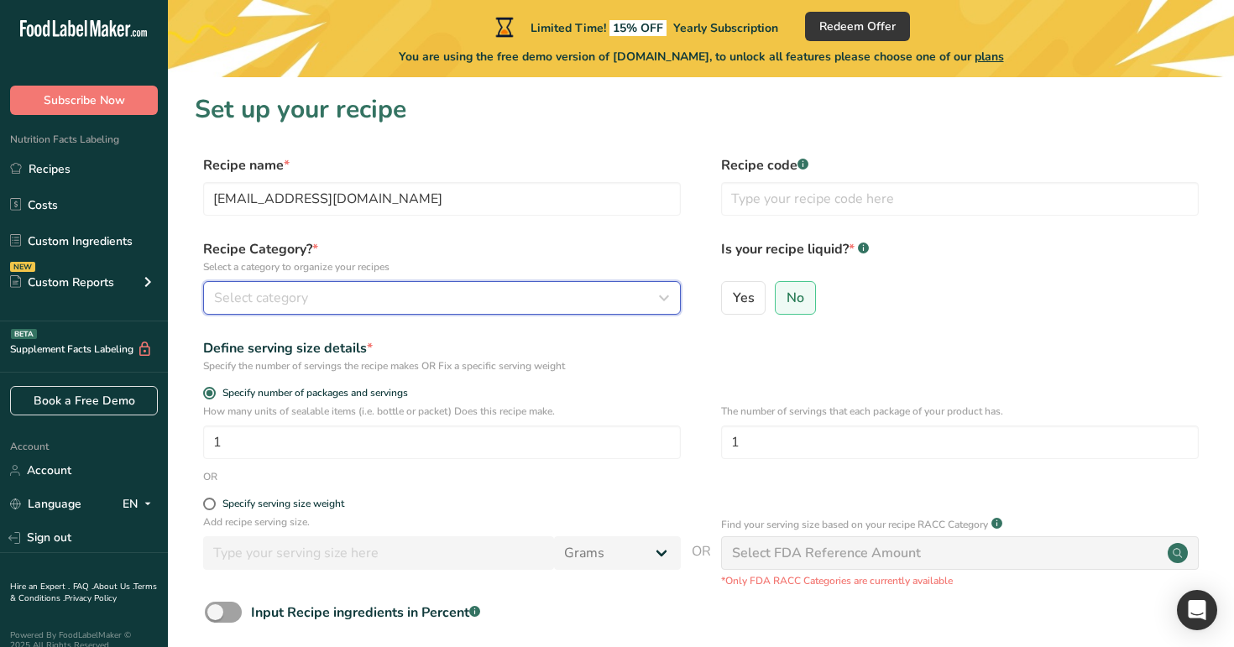
click at [321, 292] on div "Select category" at bounding box center [437, 298] width 446 height 20
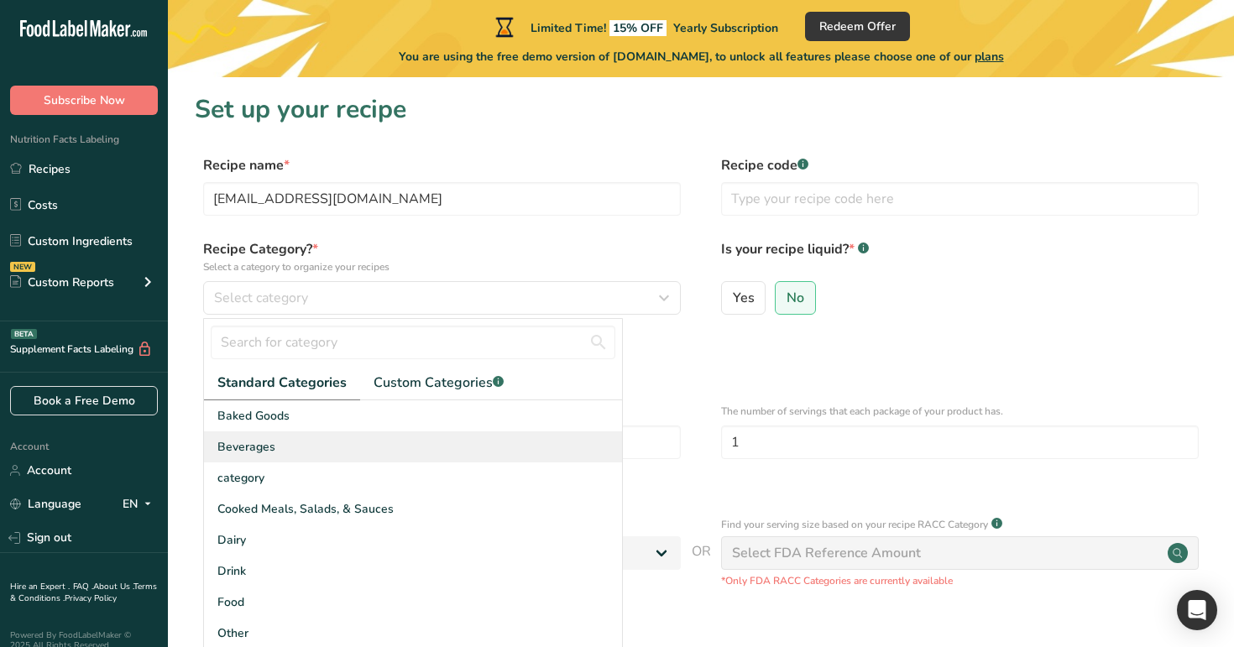
click at [367, 450] on div "Beverages" at bounding box center [413, 447] width 418 height 31
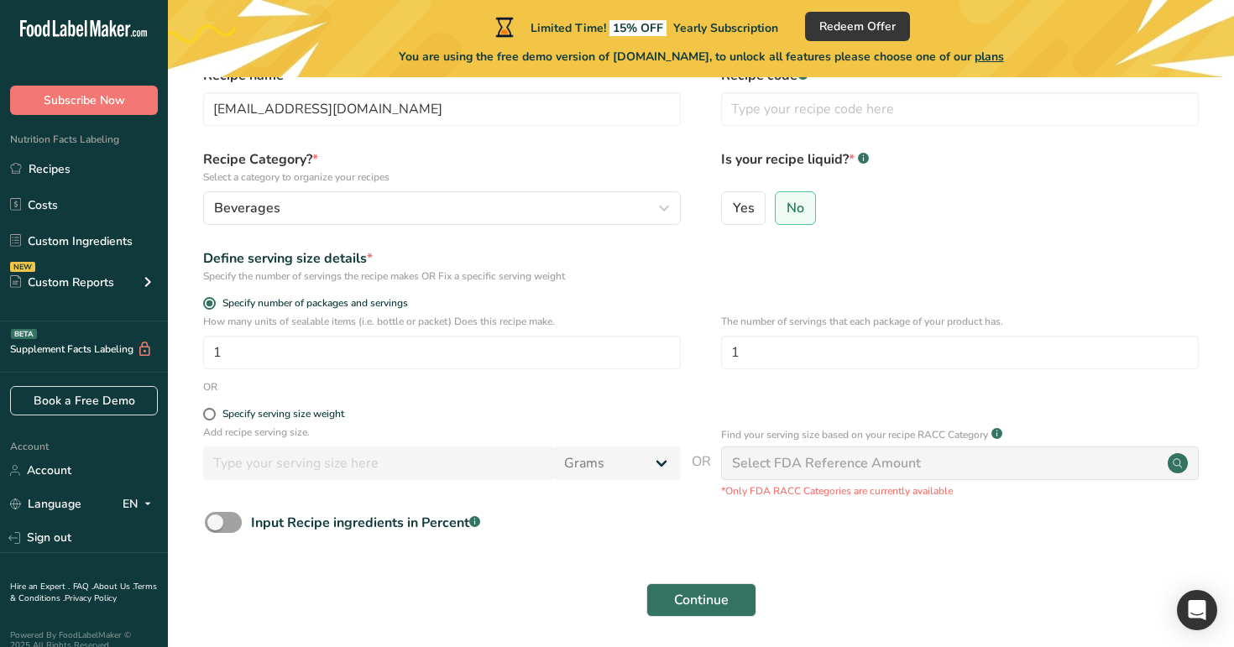
scroll to position [150, 0]
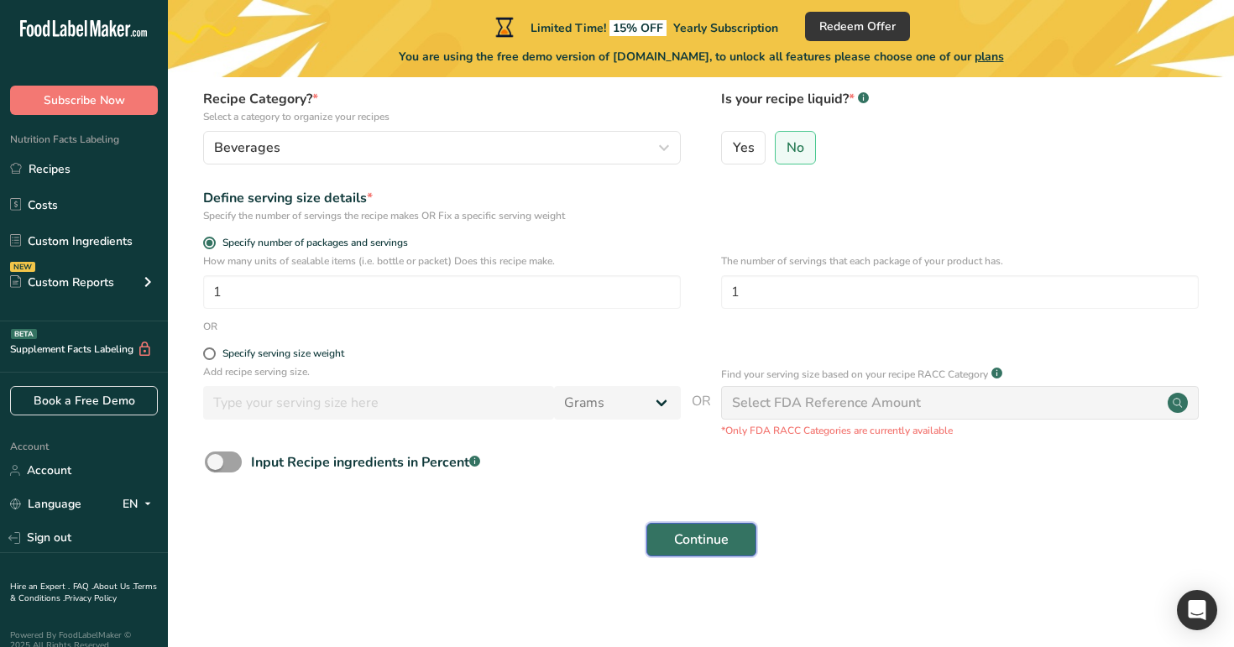
click at [706, 528] on button "Continue" at bounding box center [702, 540] width 110 height 34
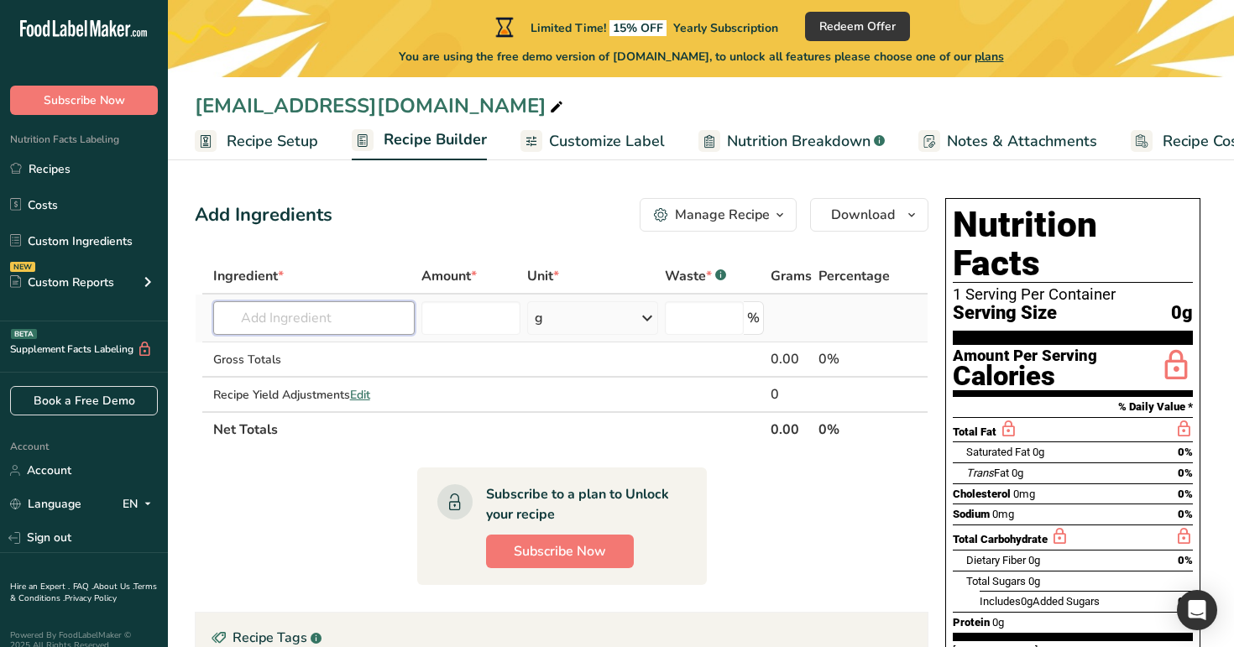
click at [343, 331] on input "text" at bounding box center [314, 318] width 202 height 34
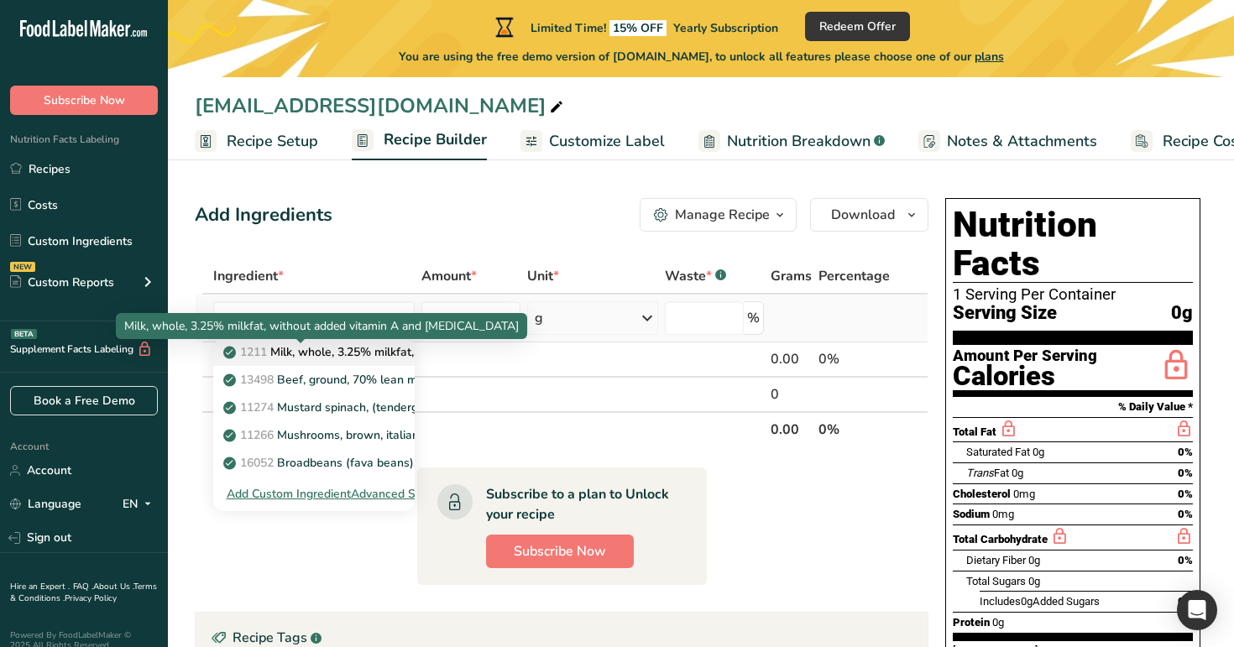
click at [354, 355] on p "1211 Milk, whole, 3.25% milkfat, without added vitamin A and vitamin D" at bounding box center [451, 352] width 448 height 18
type input "Milk, whole, 3.25% milkfat, without added vitamin A and [MEDICAL_DATA]"
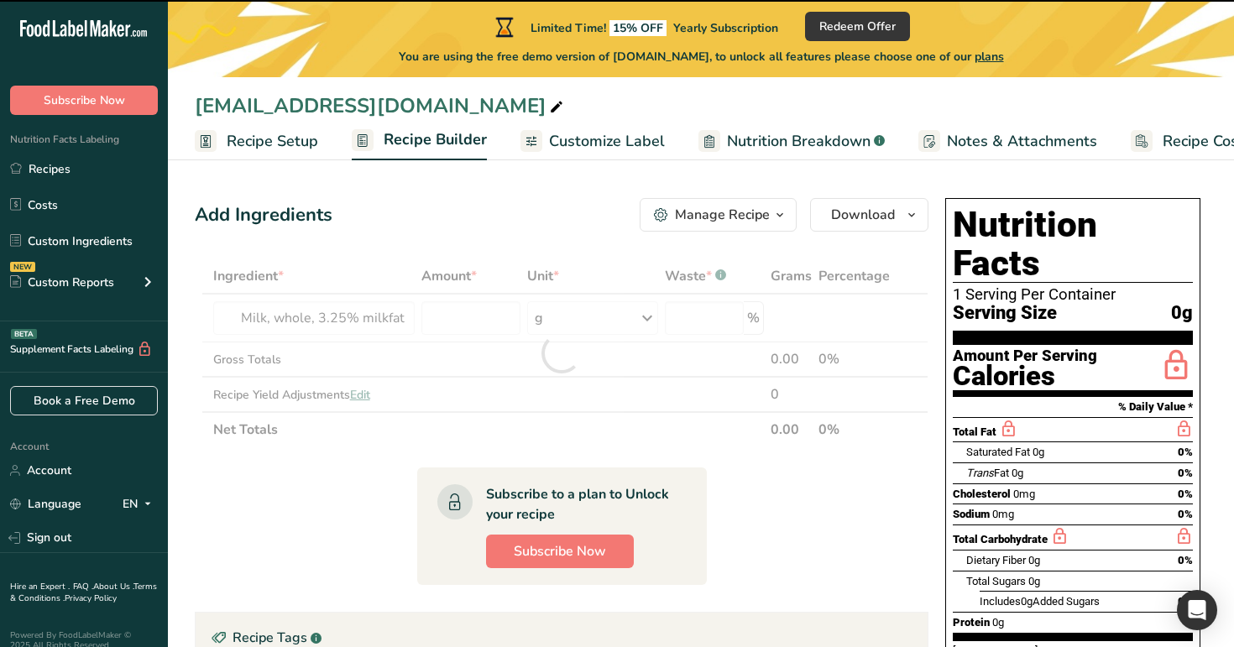
type input "0"
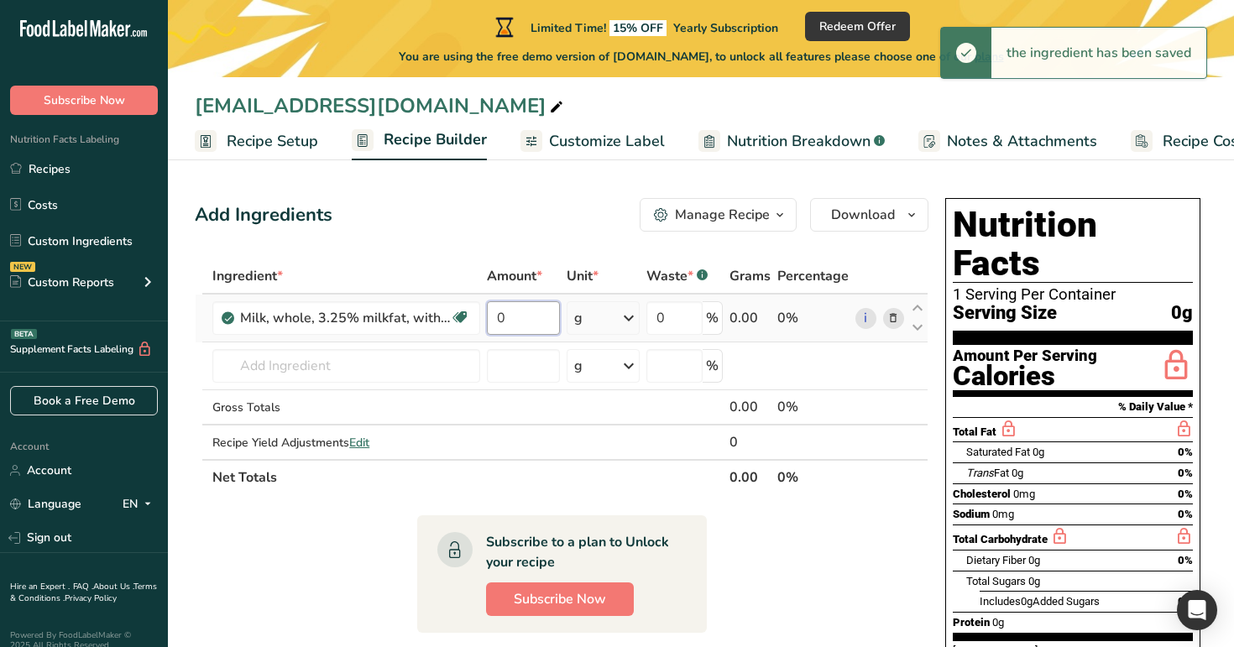
click at [525, 330] on input "0" at bounding box center [523, 318] width 72 height 34
type input "6"
click at [582, 198] on div "Add Ingredients Manage Recipe Delete Recipe Duplicate Recipe Scale Recipe Save …" at bounding box center [562, 215] width 734 height 34
click at [617, 151] on span "Customize Label" at bounding box center [607, 141] width 116 height 23
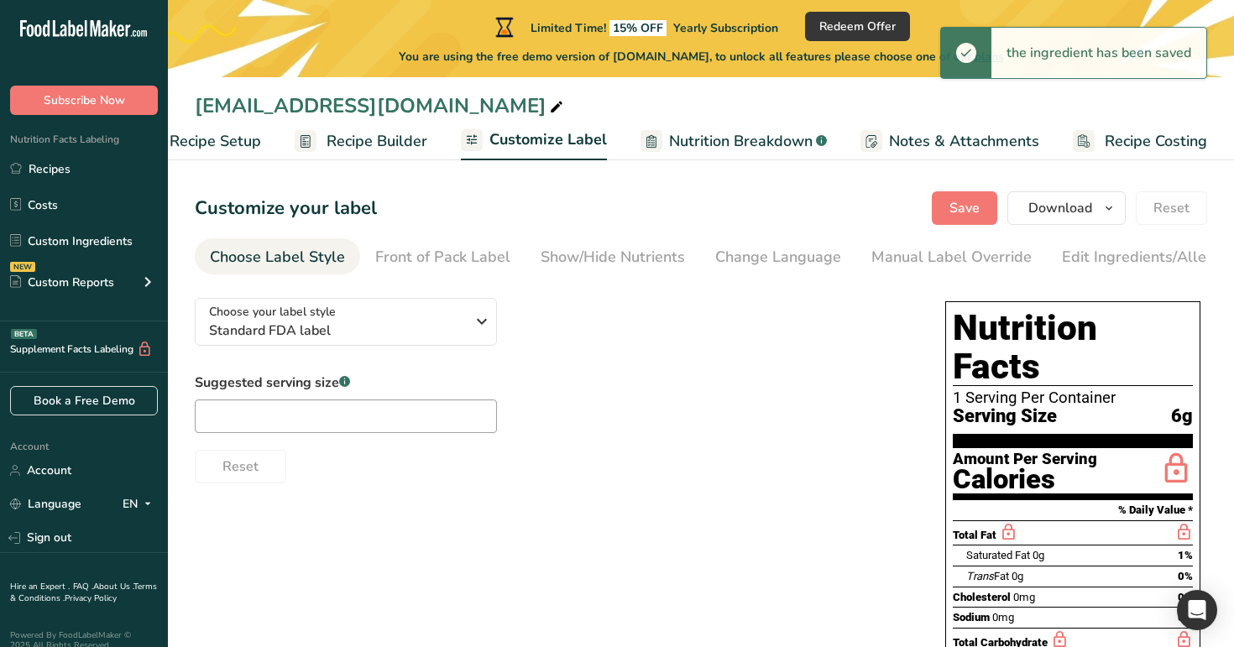
scroll to position [0, 57]
click at [1143, 259] on div "Edit Ingredients/Allergens List" at bounding box center [1168, 257] width 213 height 23
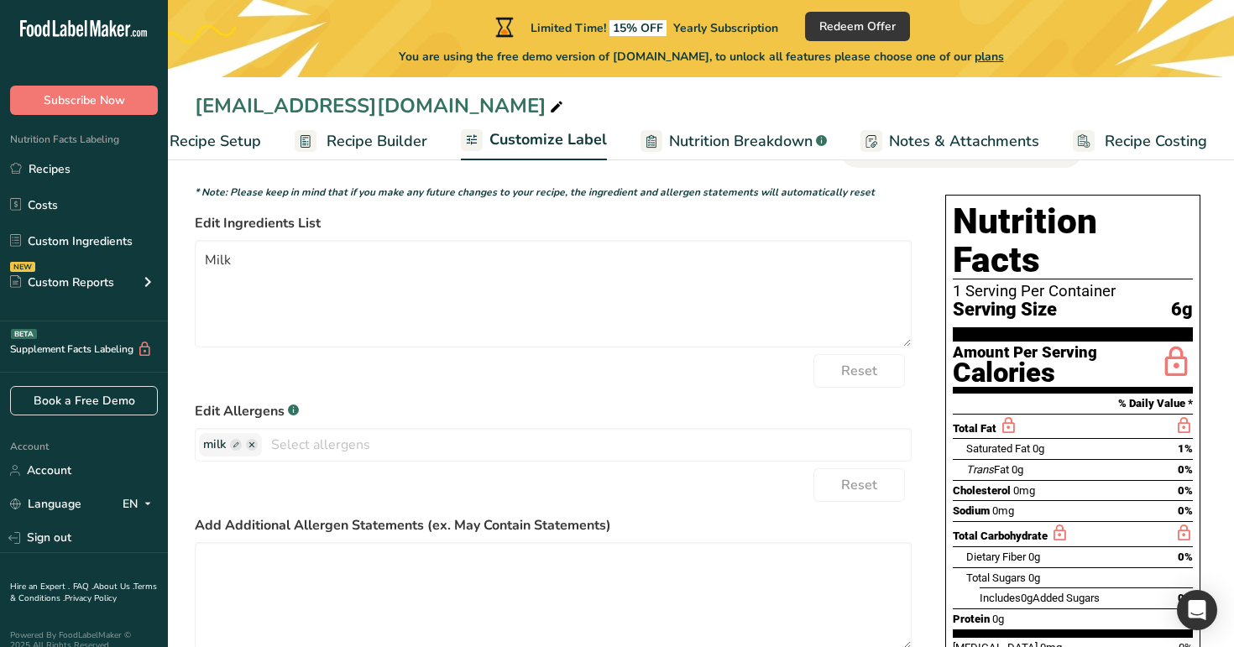
scroll to position [113, 0]
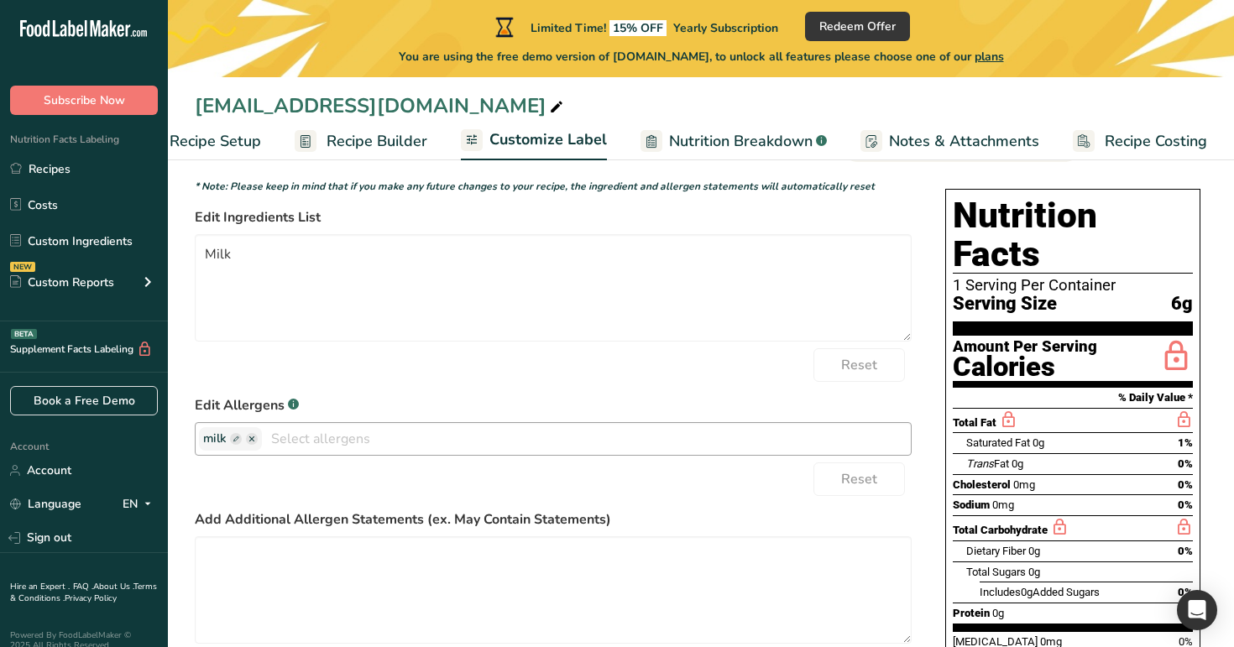
click at [239, 442] on rect "button" at bounding box center [236, 439] width 12 height 12
click at [239, 442] on input "text" at bounding box center [267, 439] width 128 height 22
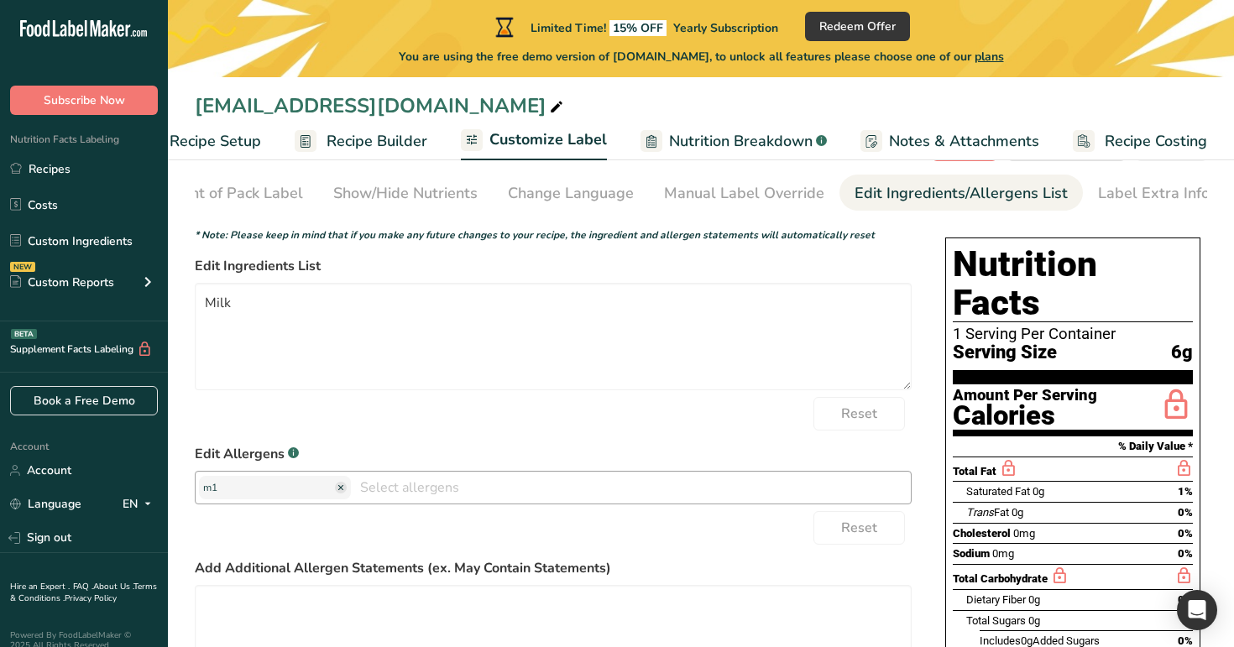
scroll to position [0, 0]
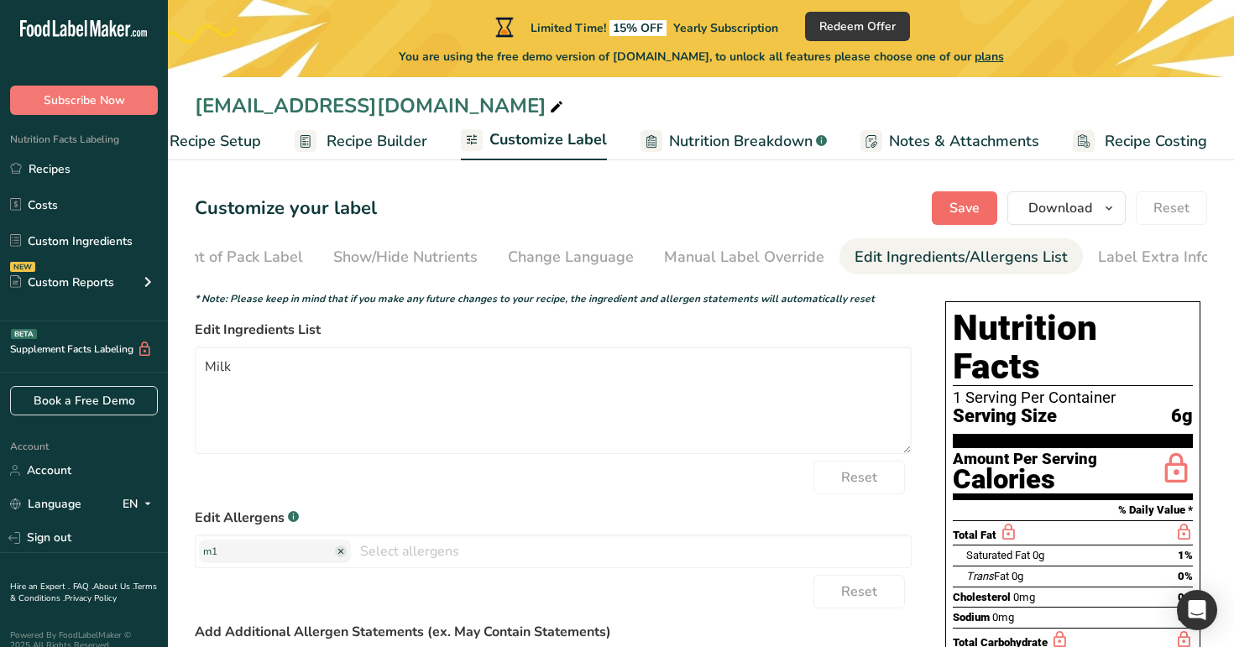
type input "m1"
click at [946, 222] on button "Save" at bounding box center [964, 208] width 65 height 34
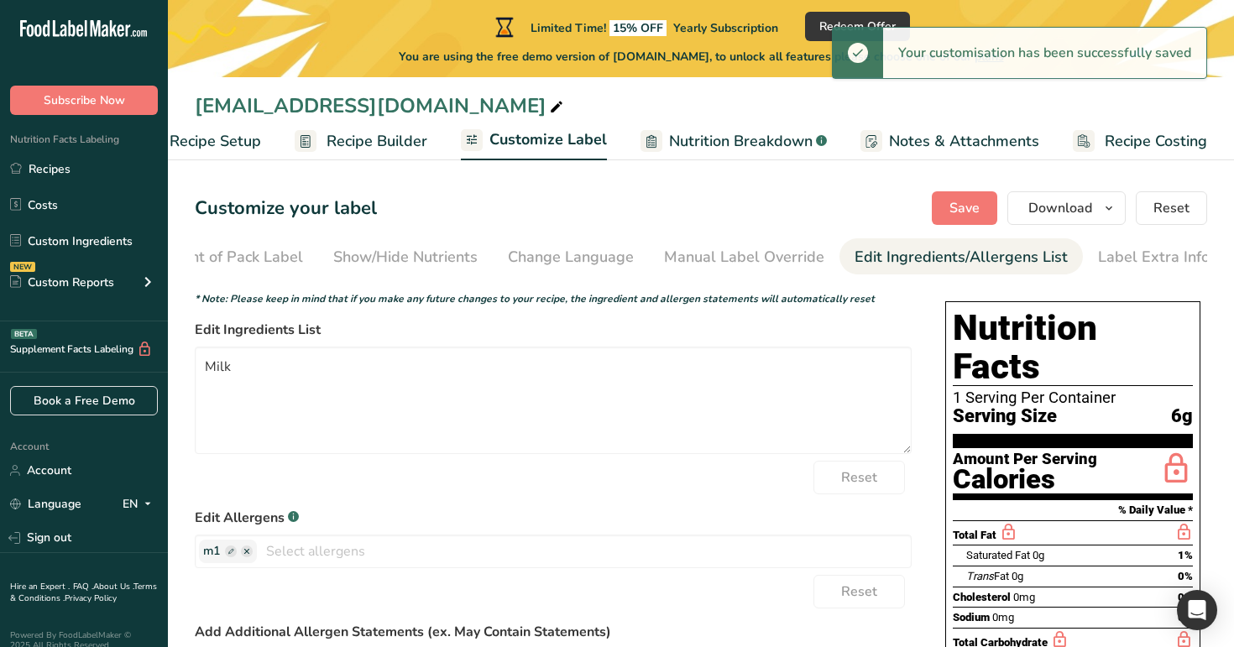
click at [408, 151] on span "Recipe Builder" at bounding box center [377, 141] width 101 height 23
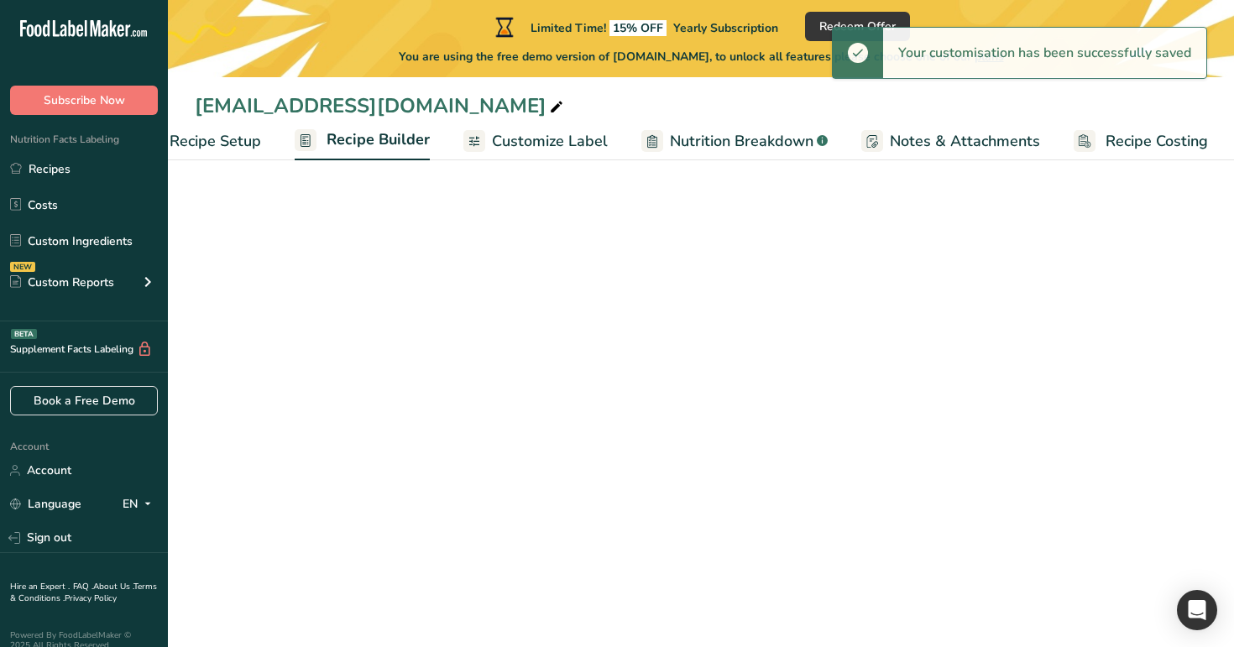
scroll to position [0, 57]
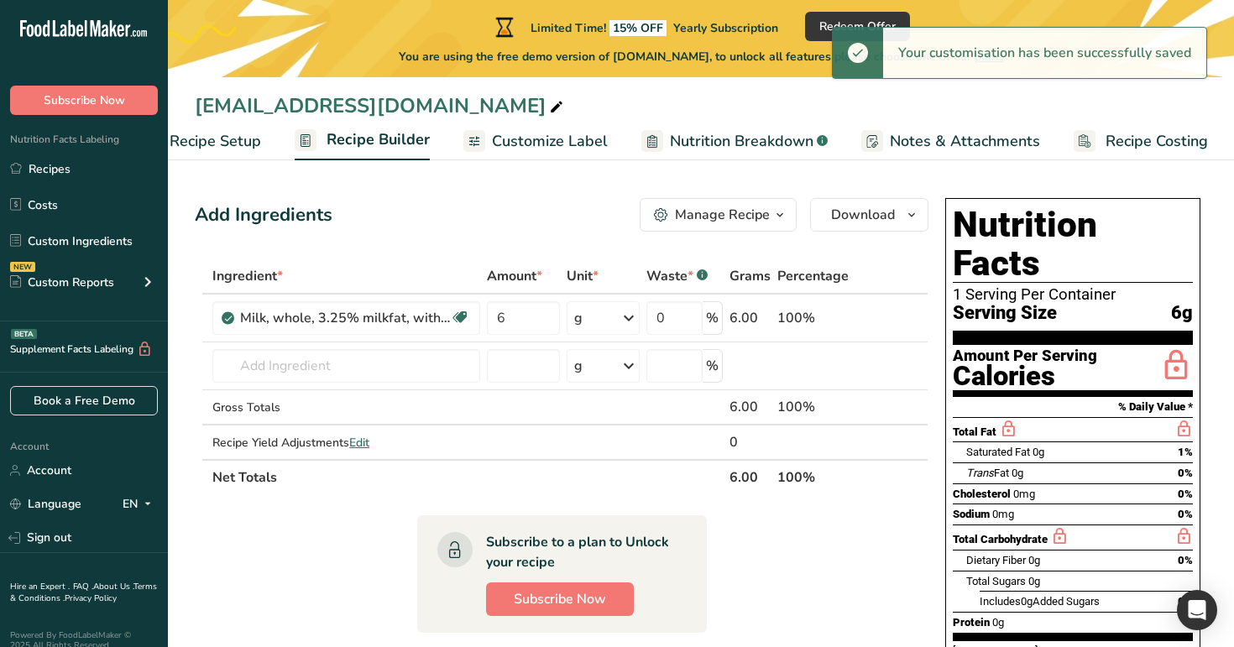
click at [741, 213] on div "Manage Recipe" at bounding box center [722, 215] width 95 height 20
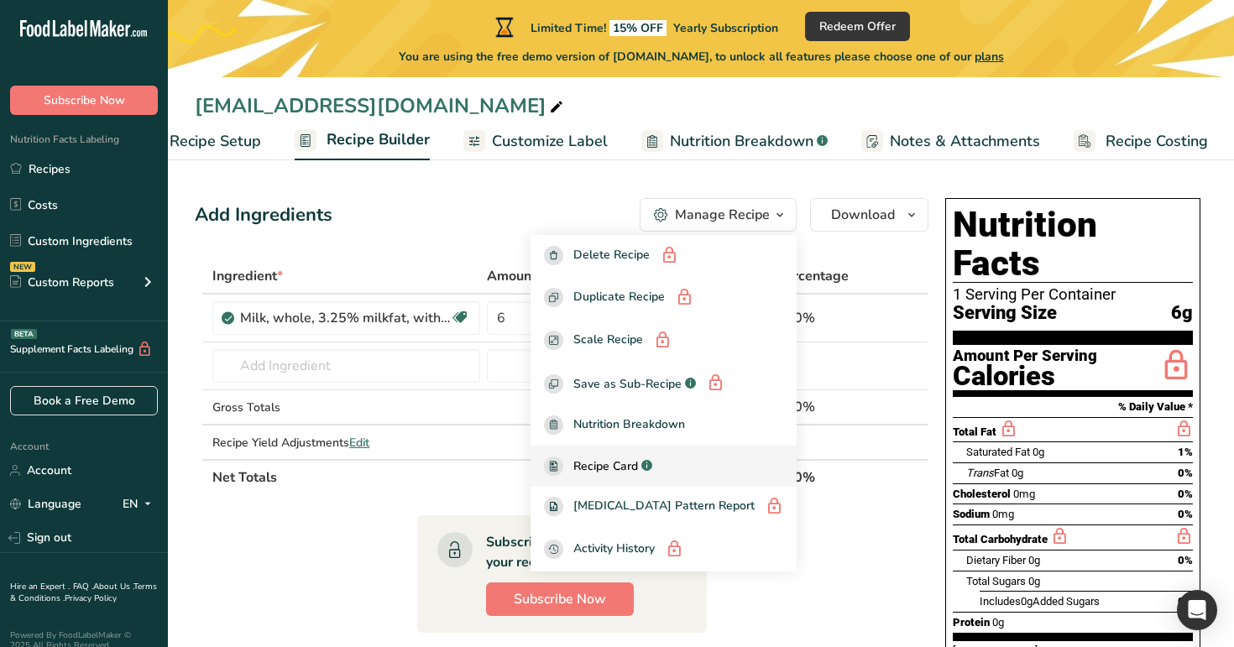
click at [692, 463] on div "Recipe Card .a-a{fill:#347362;}.b-a{fill:#fff;}" at bounding box center [663, 466] width 239 height 19
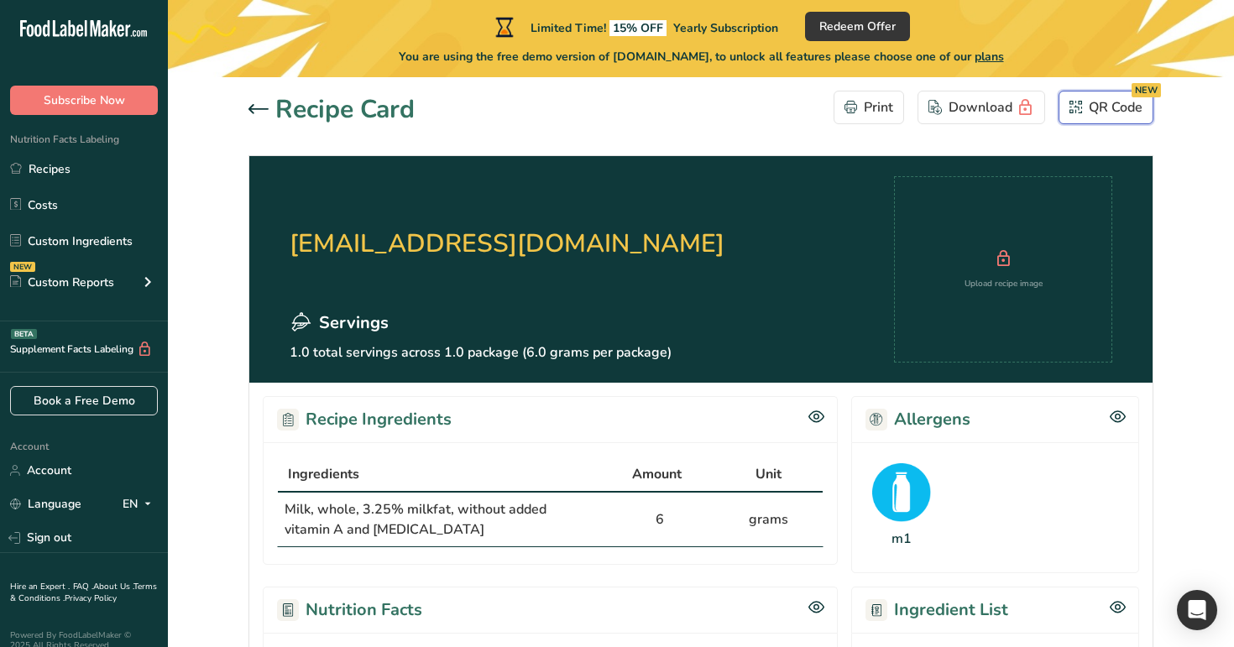
click at [1095, 107] on div "QR Code NEW" at bounding box center [1106, 107] width 73 height 20
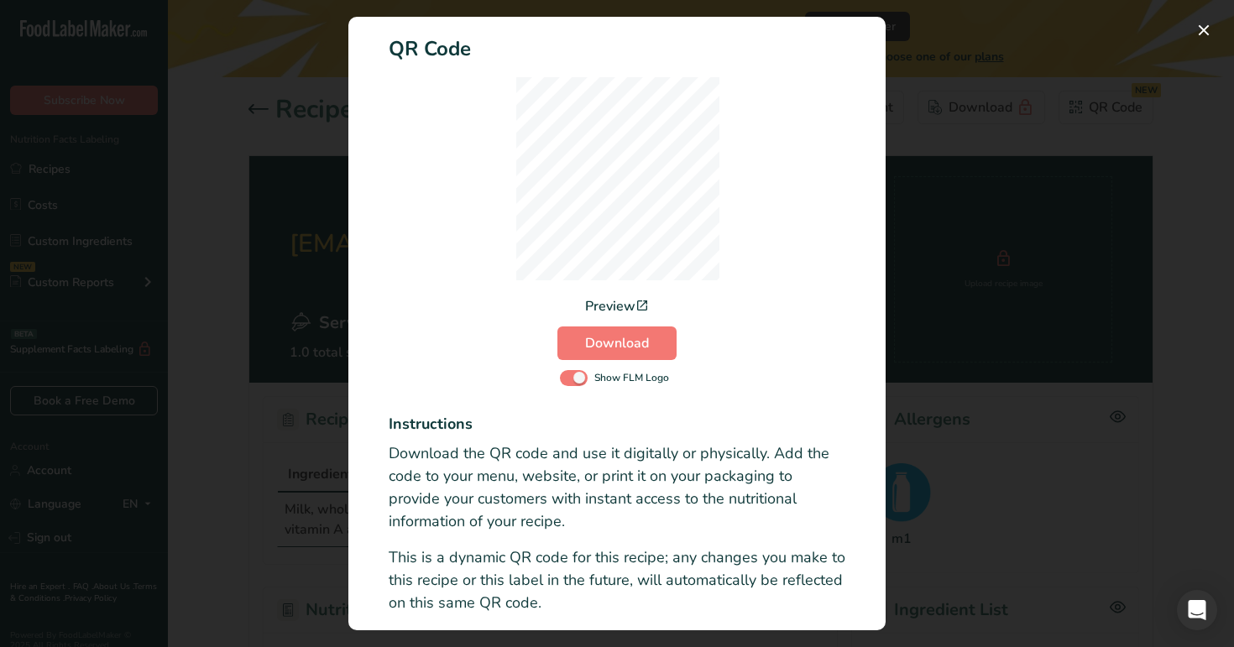
click at [612, 297] on div "Preview" at bounding box center [617, 306] width 64 height 20
click at [1205, 27] on button "Activity Log Modal" at bounding box center [1204, 30] width 27 height 27
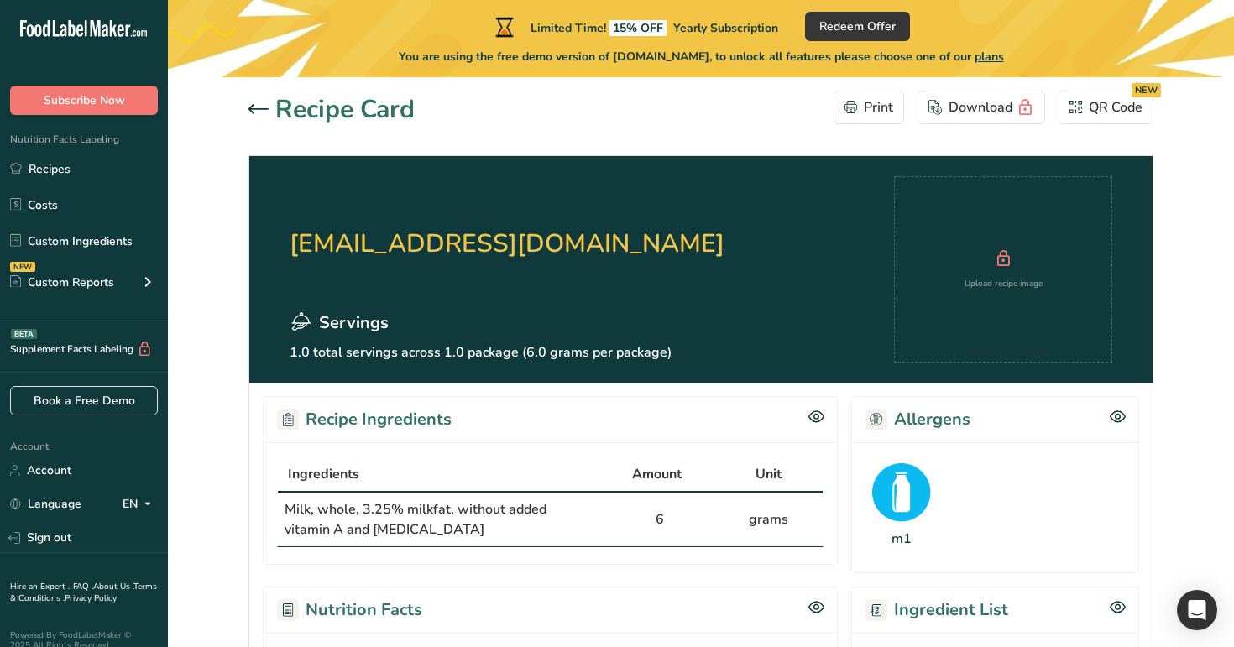
click at [249, 106] on icon at bounding box center [259, 109] width 20 height 10
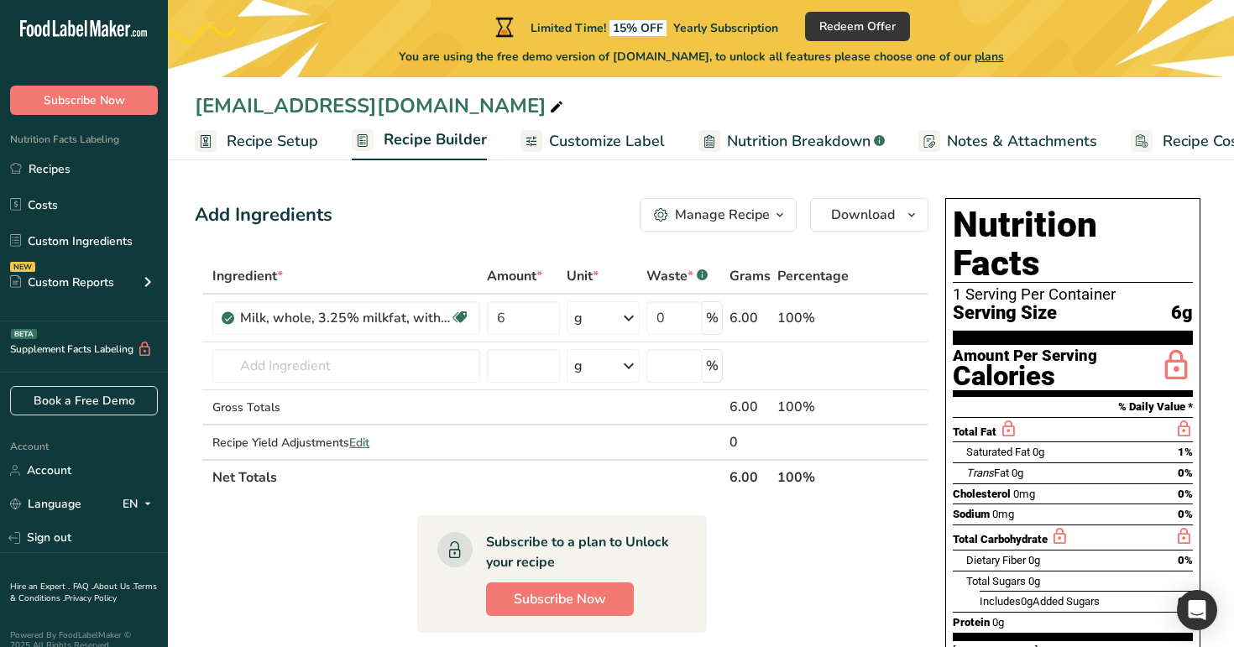
click at [619, 138] on span "Customize Label" at bounding box center [607, 141] width 116 height 23
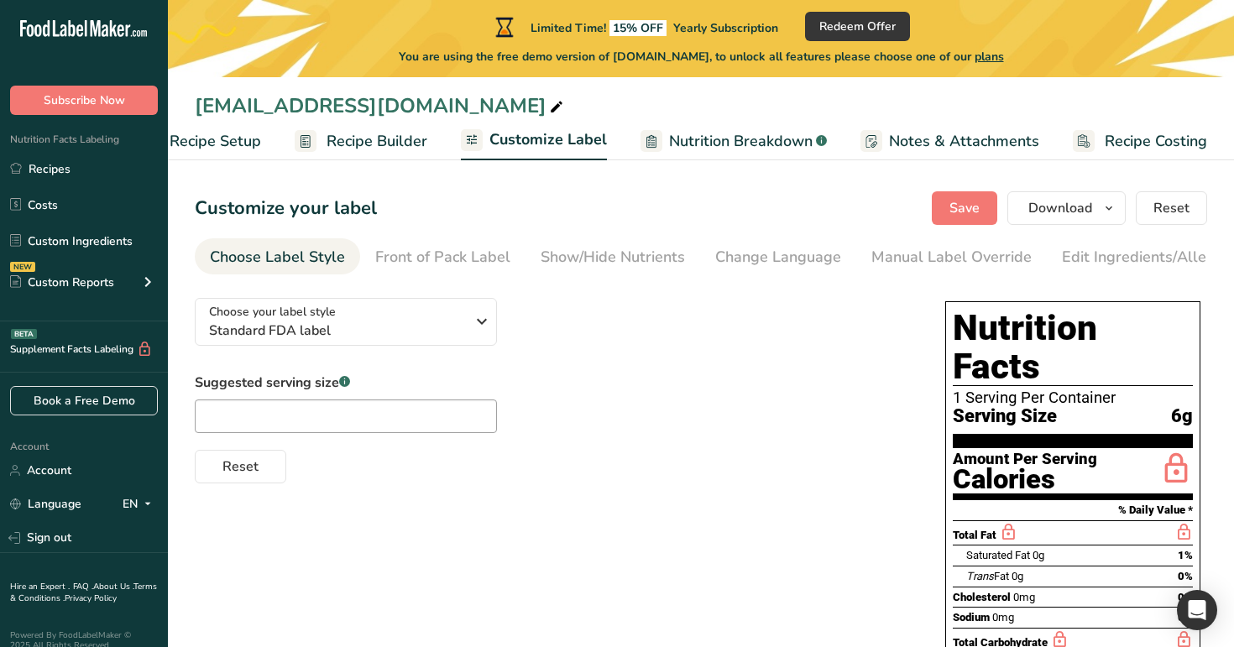
scroll to position [0, 57]
click at [400, 328] on span "Standard FDA label" at bounding box center [337, 331] width 256 height 20
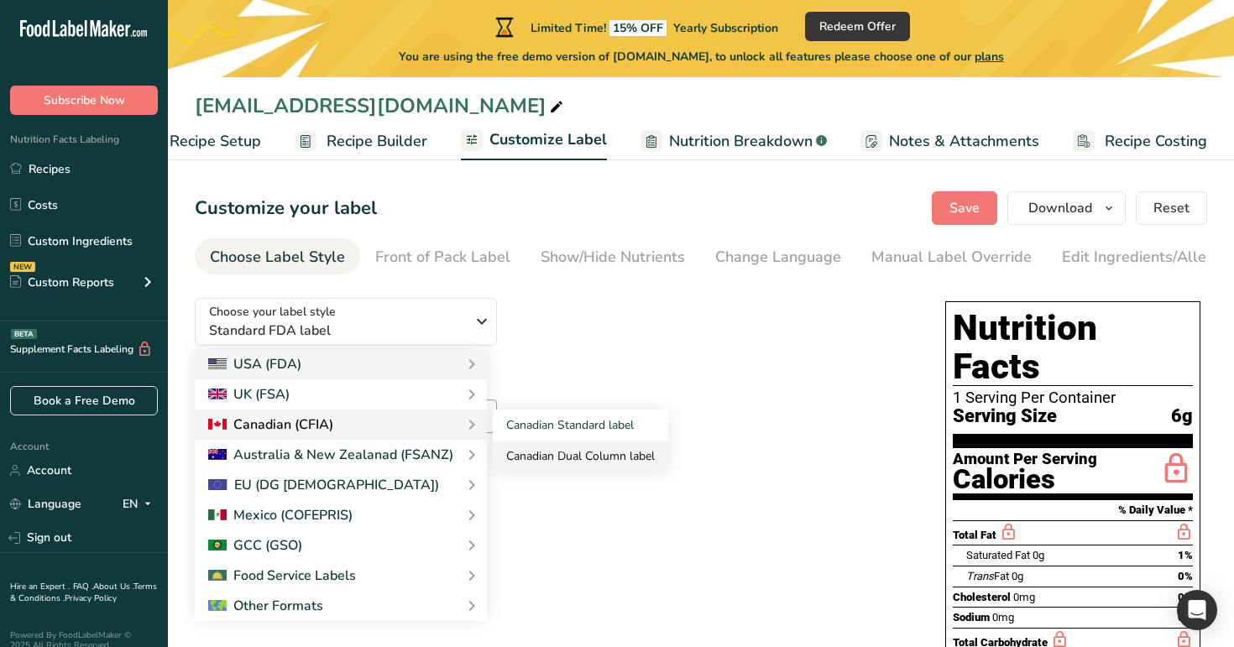
click at [575, 467] on link "Canadian Dual Column label" at bounding box center [580, 456] width 175 height 31
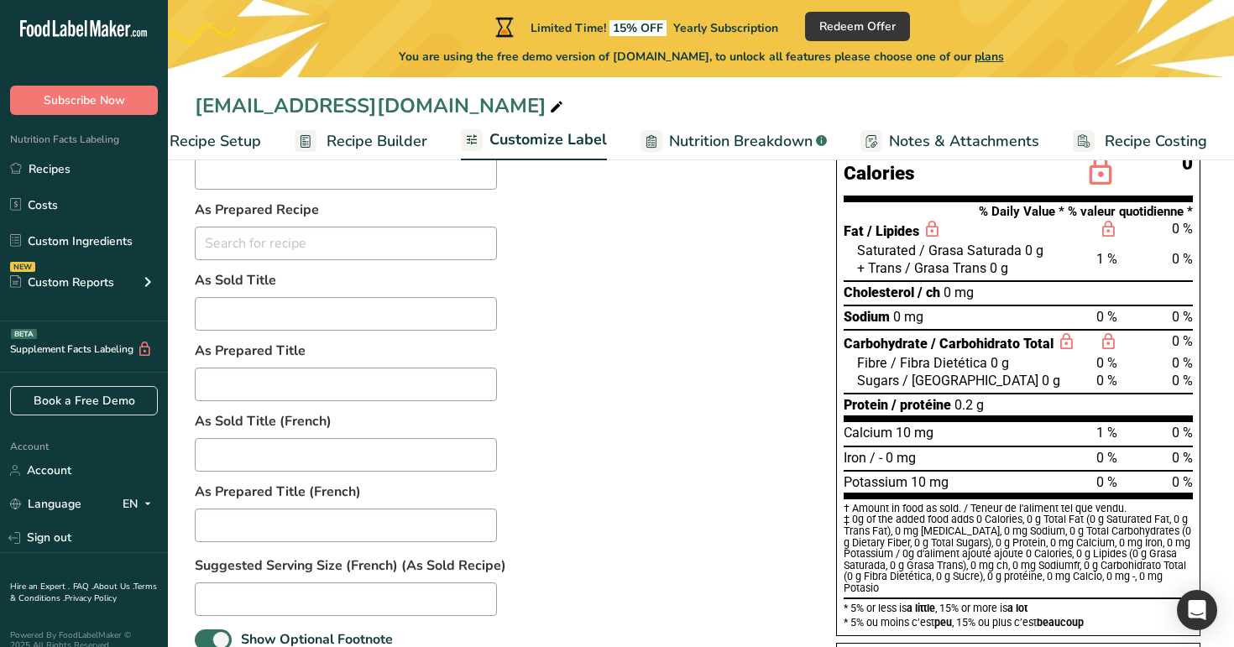
scroll to position [0, 0]
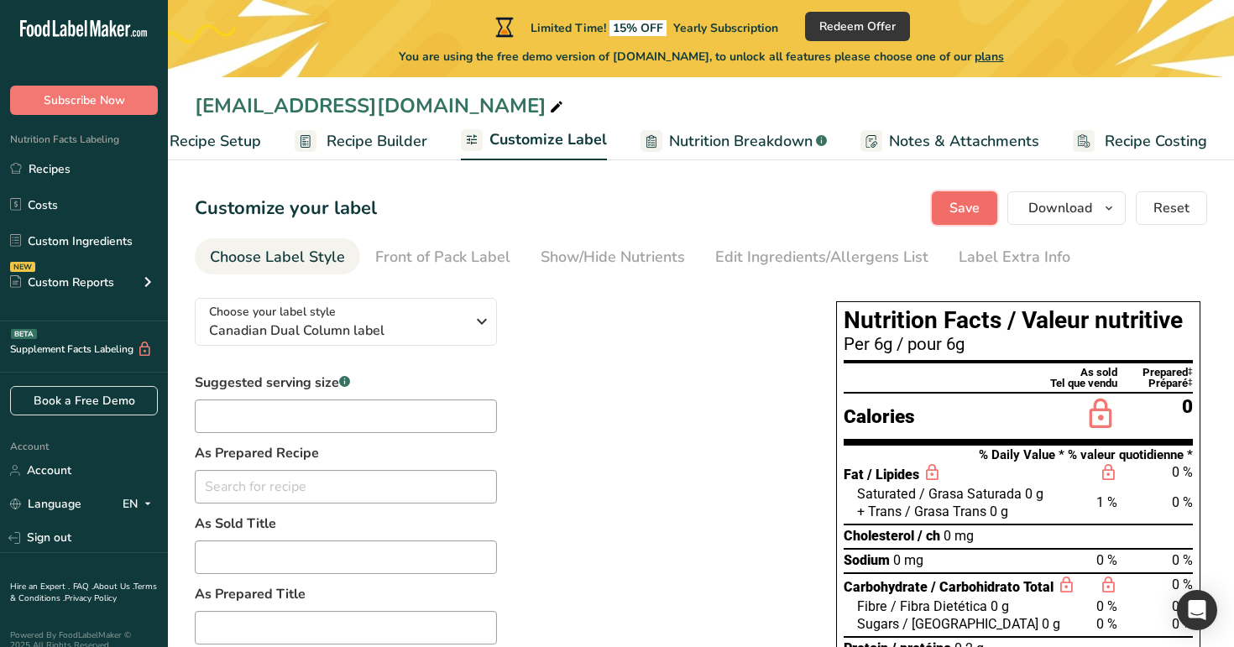
click at [960, 206] on span "Save" at bounding box center [965, 208] width 30 height 20
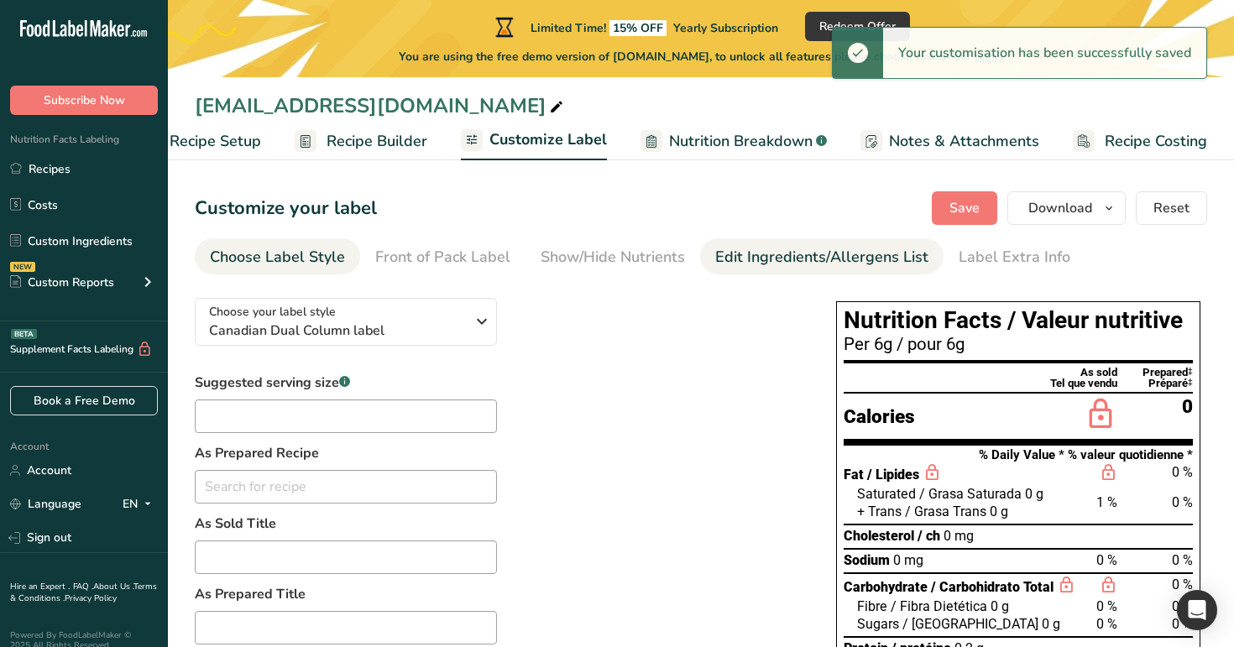
click at [804, 262] on div "Edit Ingredients/Allergens List" at bounding box center [821, 257] width 213 height 23
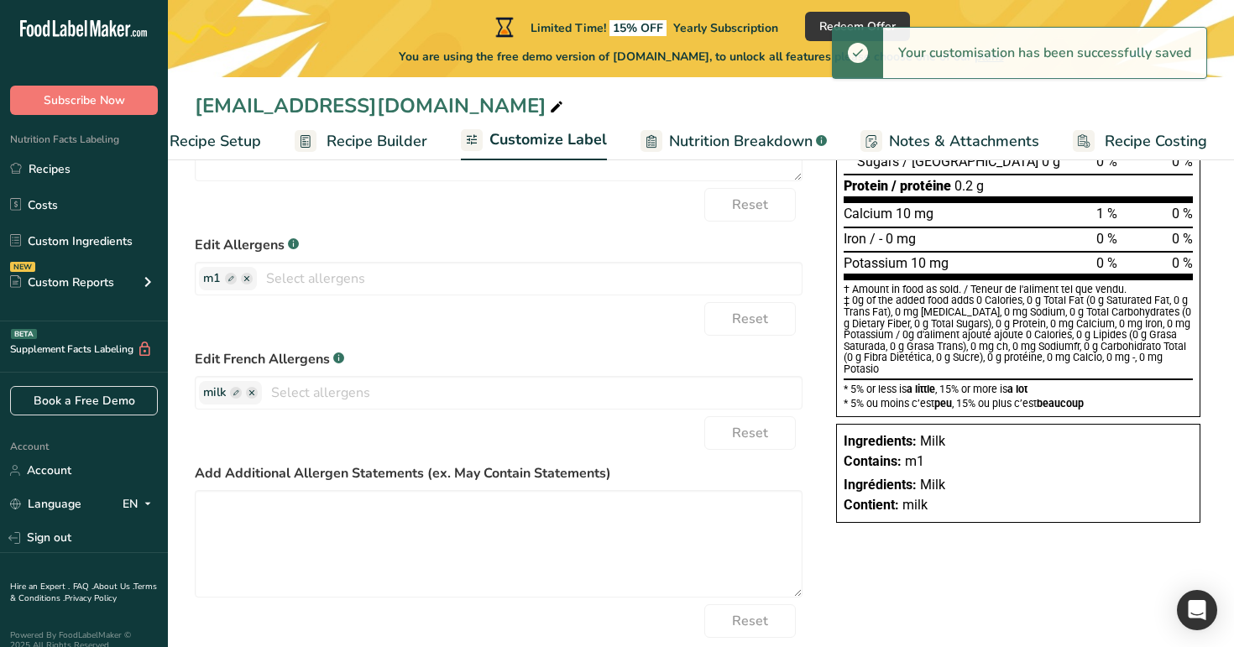
scroll to position [477, 0]
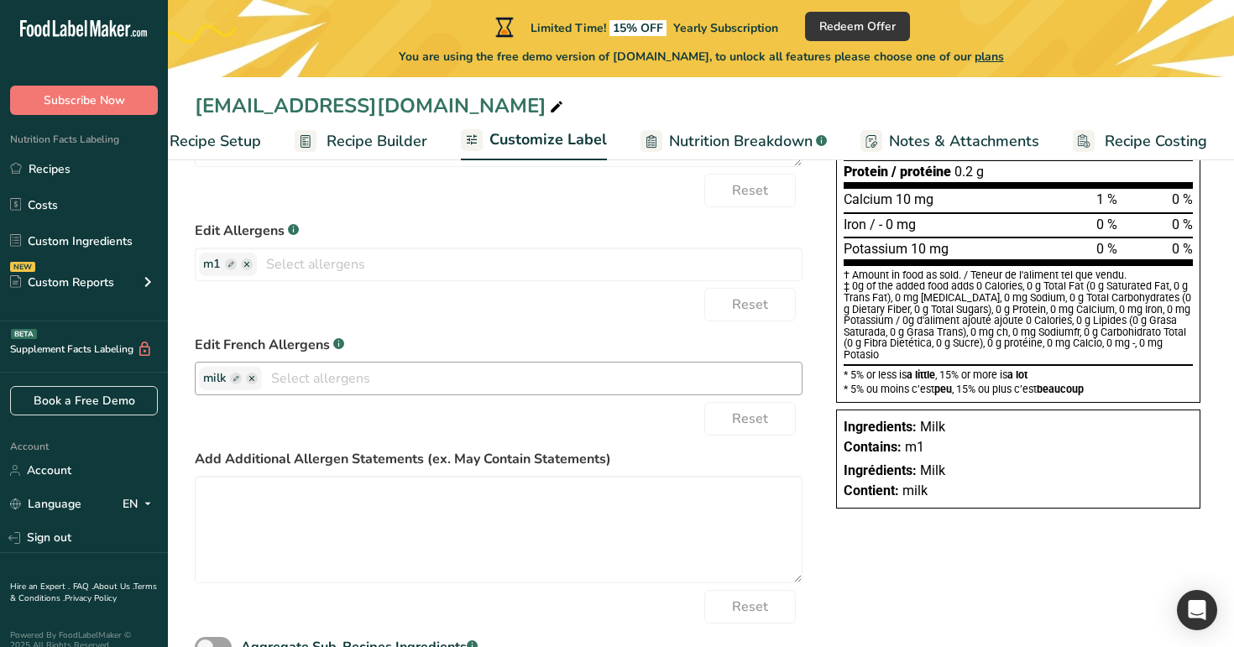
click at [237, 379] on rect "button" at bounding box center [236, 379] width 12 height 12
click at [245, 382] on input "text" at bounding box center [267, 379] width 128 height 22
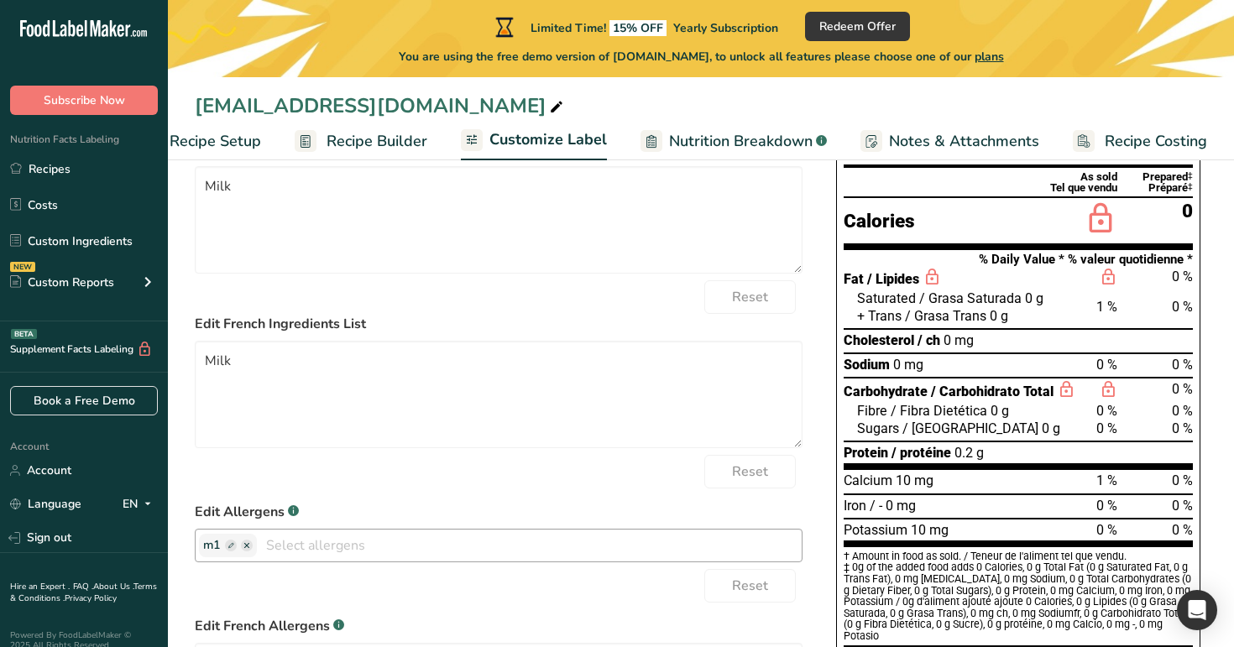
scroll to position [0, 0]
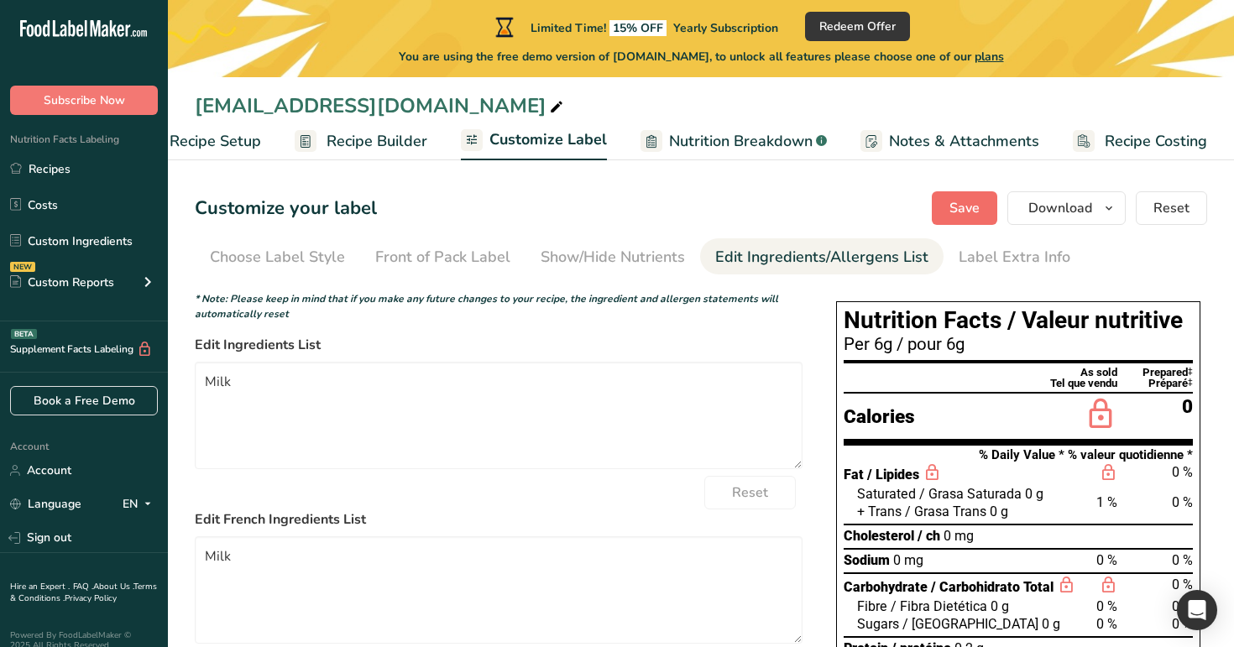
type input "mf1"
click at [956, 210] on span "Save" at bounding box center [965, 208] width 30 height 20
click at [70, 164] on link "Recipes" at bounding box center [84, 169] width 168 height 32
